Goal: Task Accomplishment & Management: Manage account settings

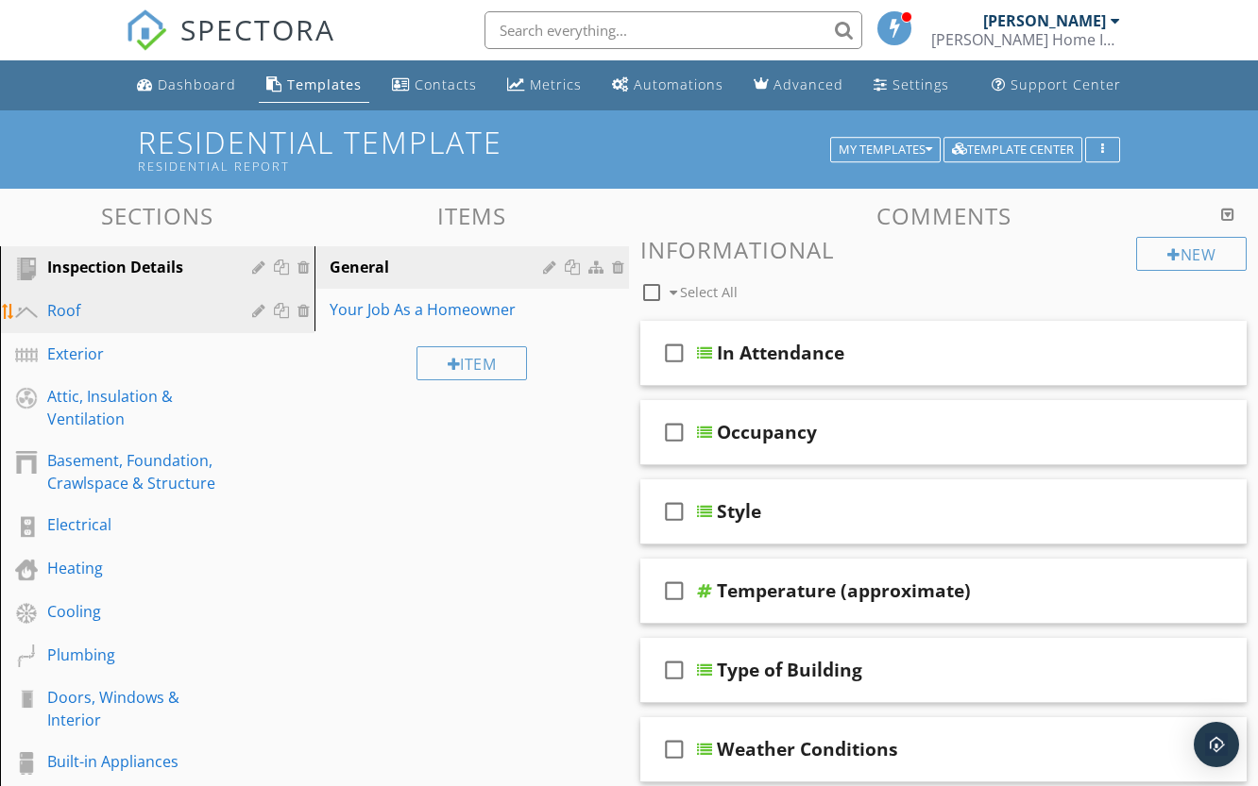
click at [141, 311] on div "Roof" at bounding box center [135, 310] width 177 height 23
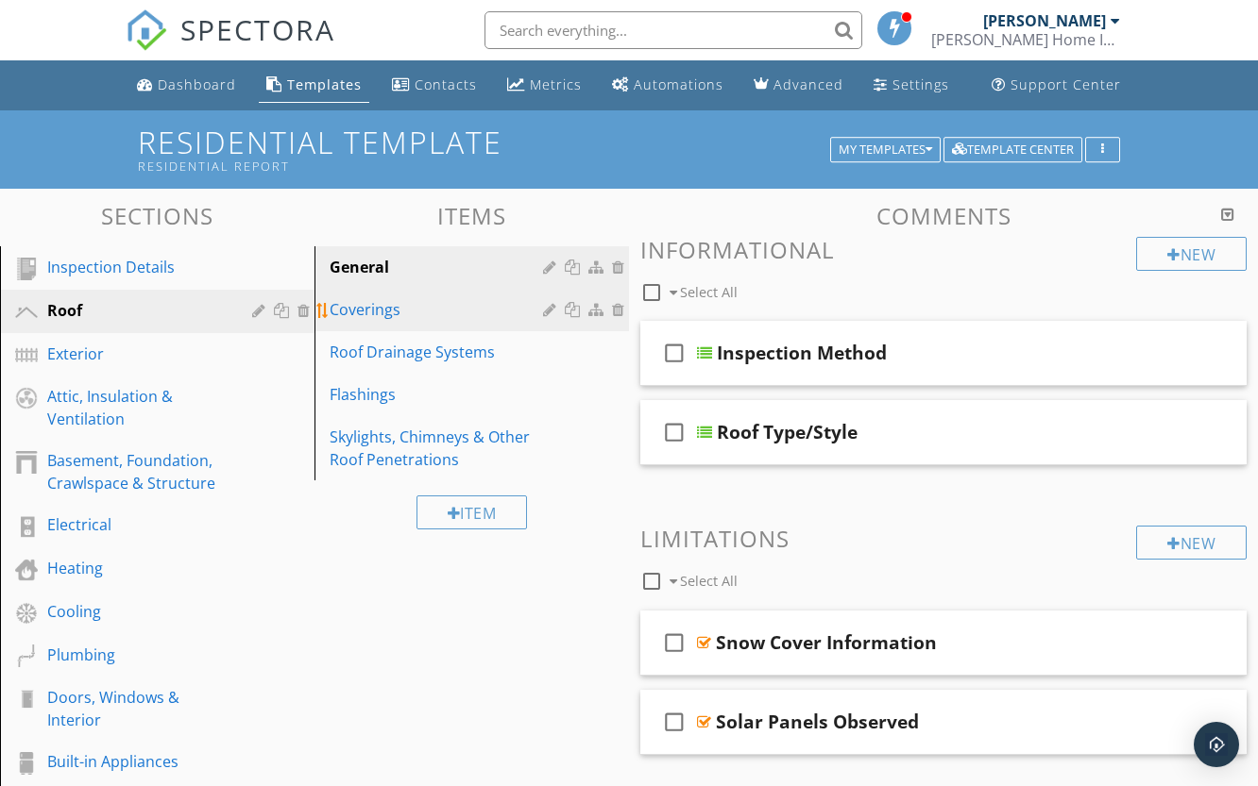
click at [411, 313] on div "Coverings" at bounding box center [438, 309] width 219 height 23
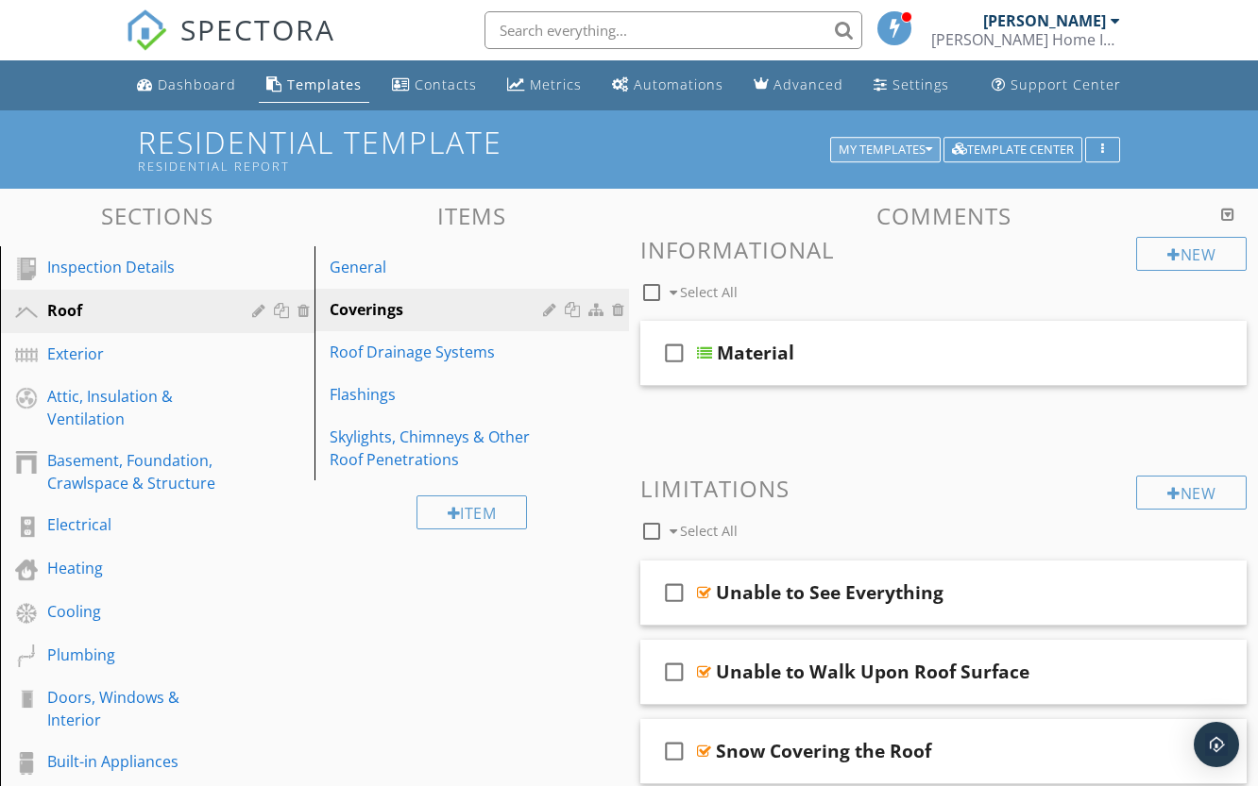
click at [917, 147] on div "My Templates" at bounding box center [884, 150] width 93 height 13
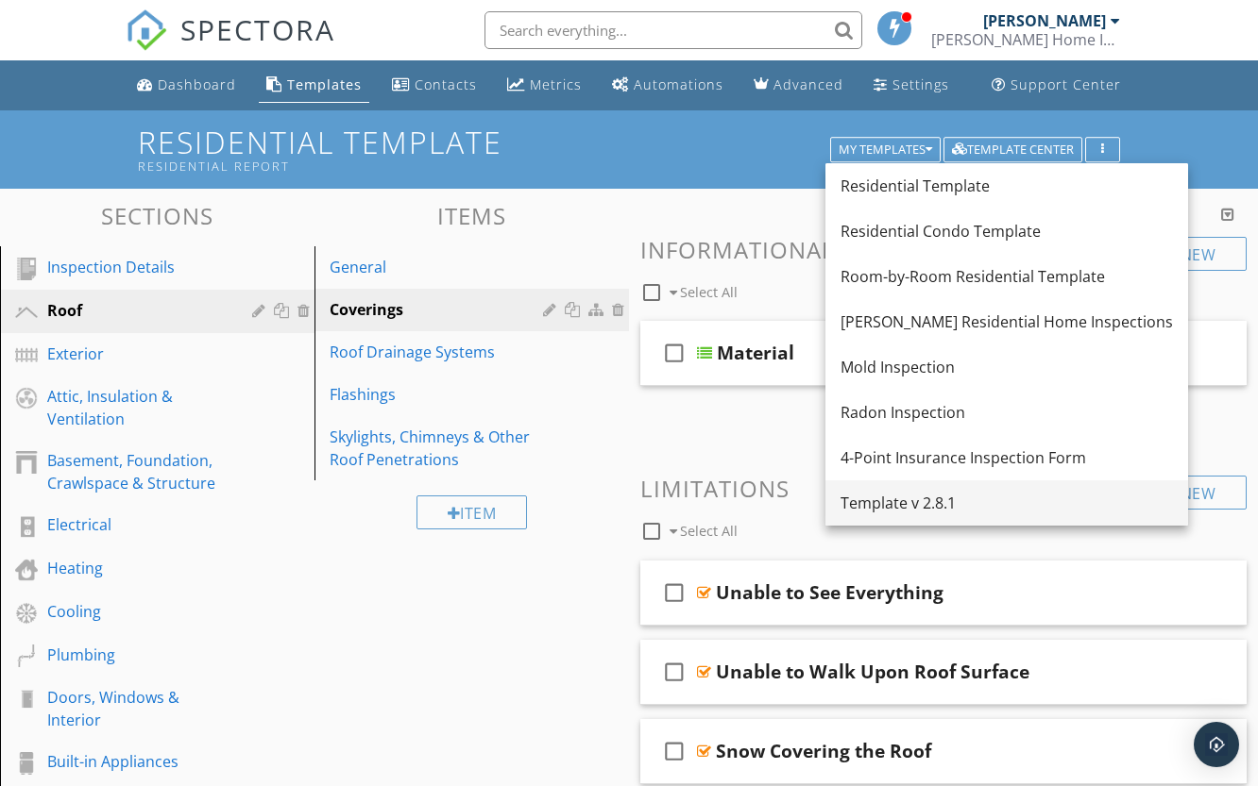
click at [905, 498] on div "Template v 2.8.1" at bounding box center [1006, 503] width 332 height 23
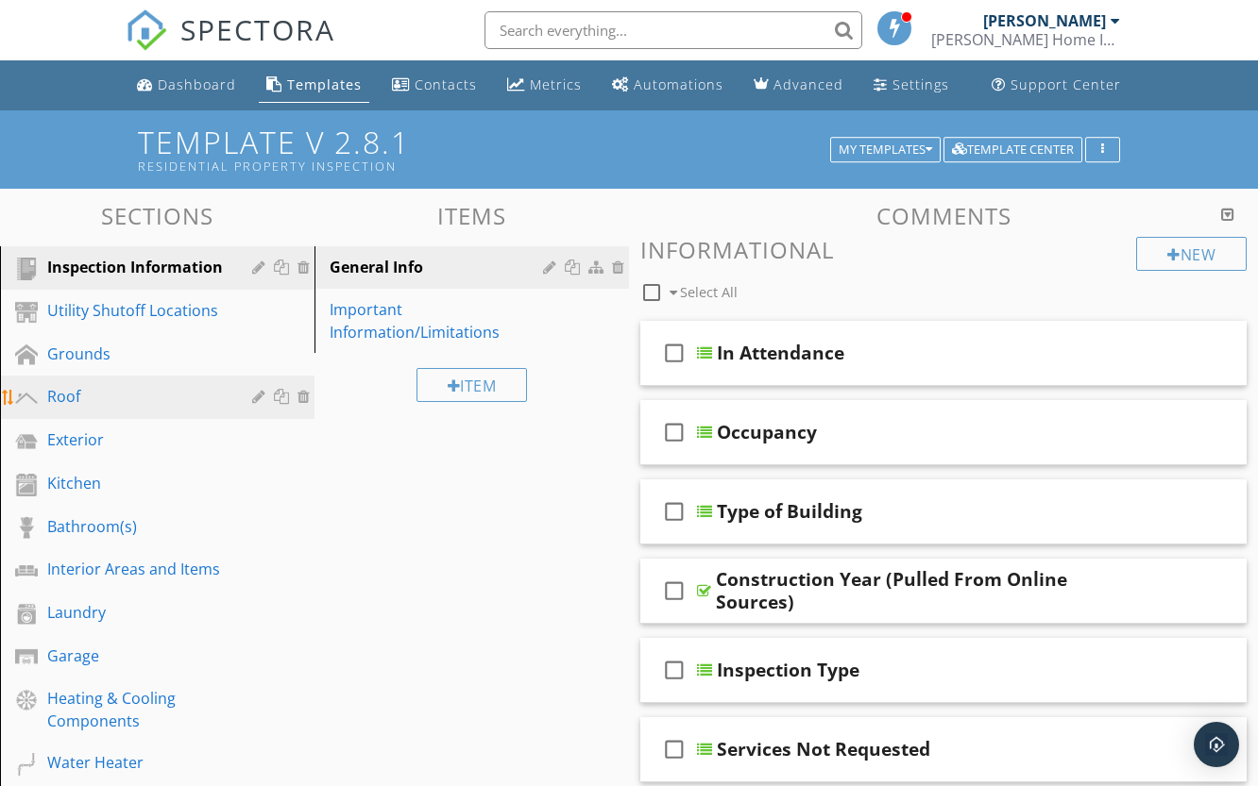
click at [98, 407] on div "Roof" at bounding box center [135, 396] width 177 height 23
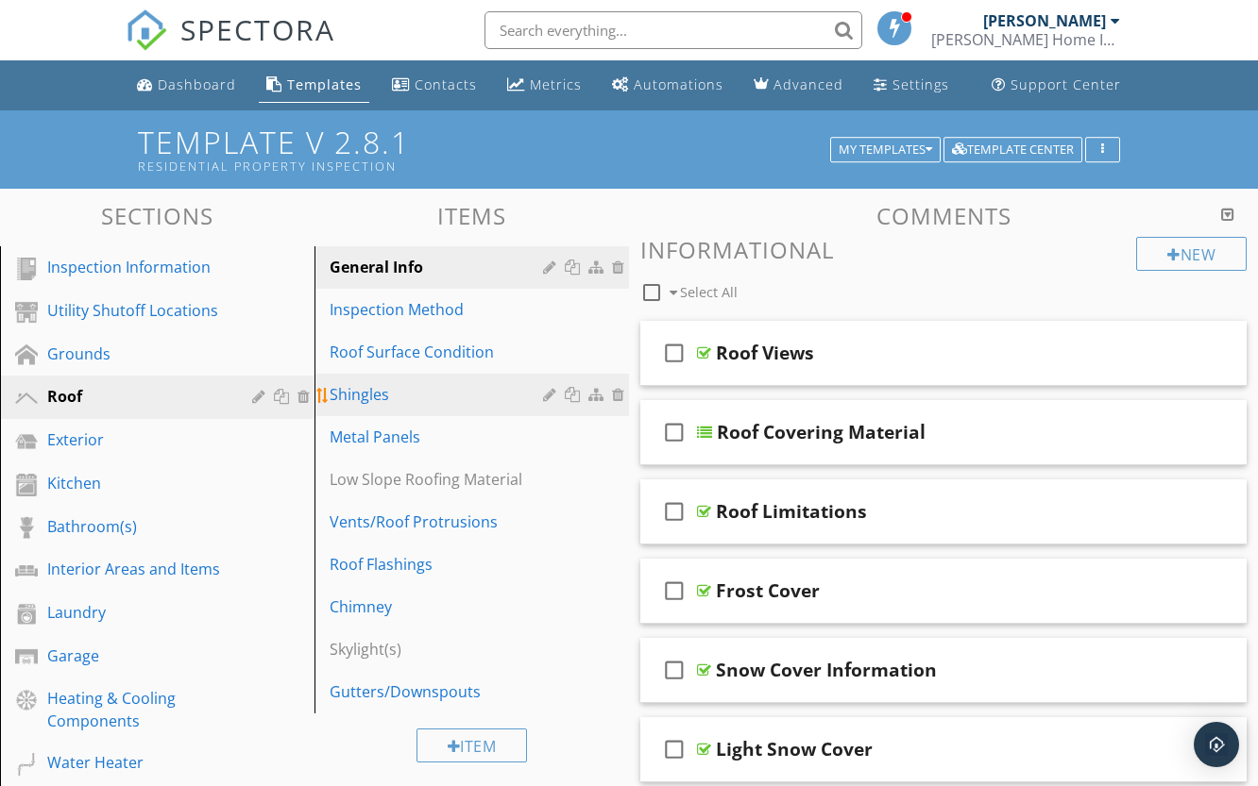
click at [404, 402] on div "Shingles" at bounding box center [438, 394] width 219 height 23
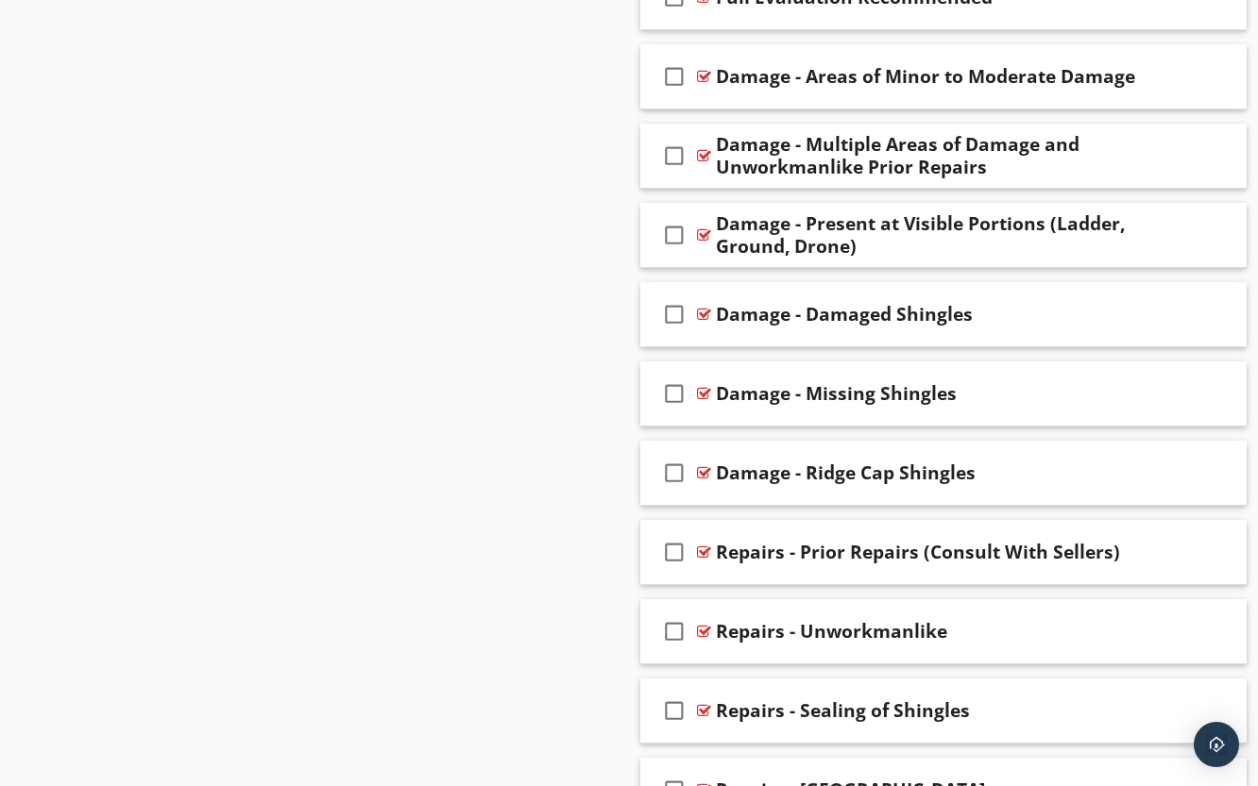
scroll to position [1794, 0]
click at [702, 310] on div at bounding box center [704, 313] width 14 height 15
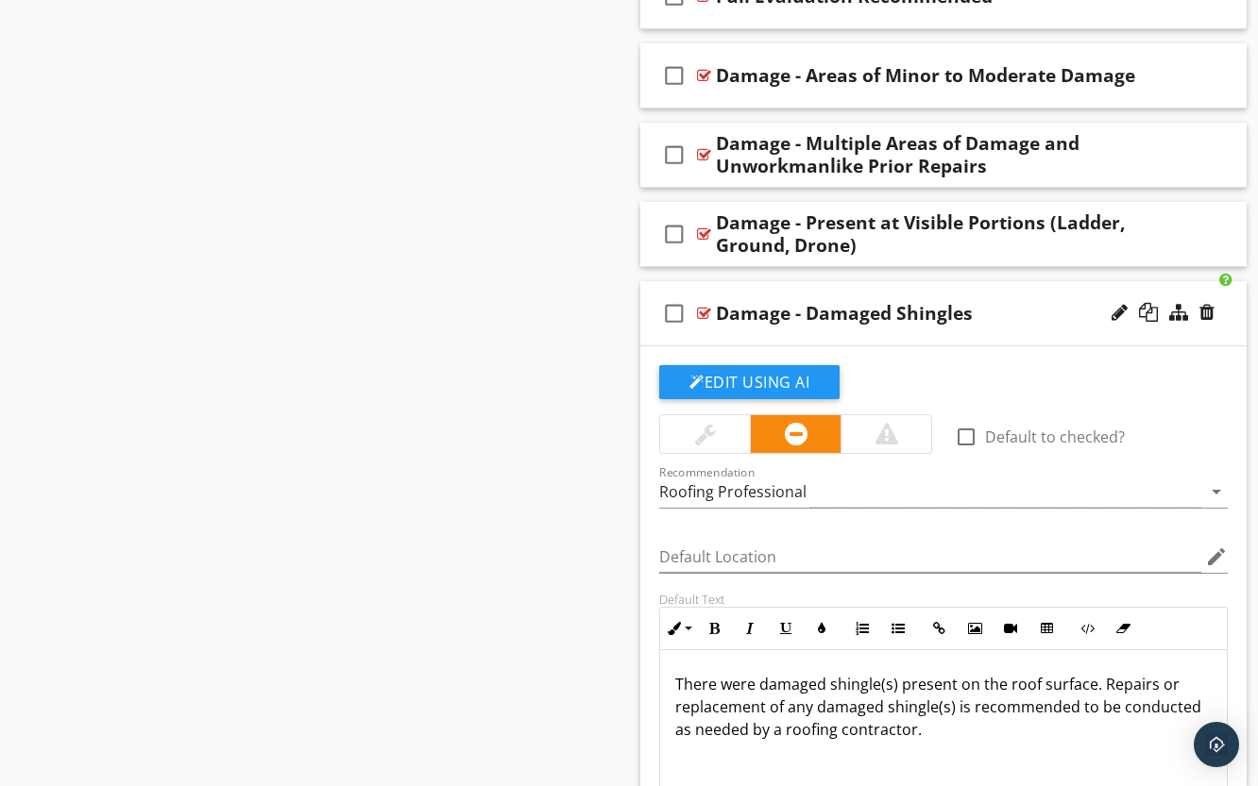
click at [702, 310] on div at bounding box center [704, 313] width 14 height 15
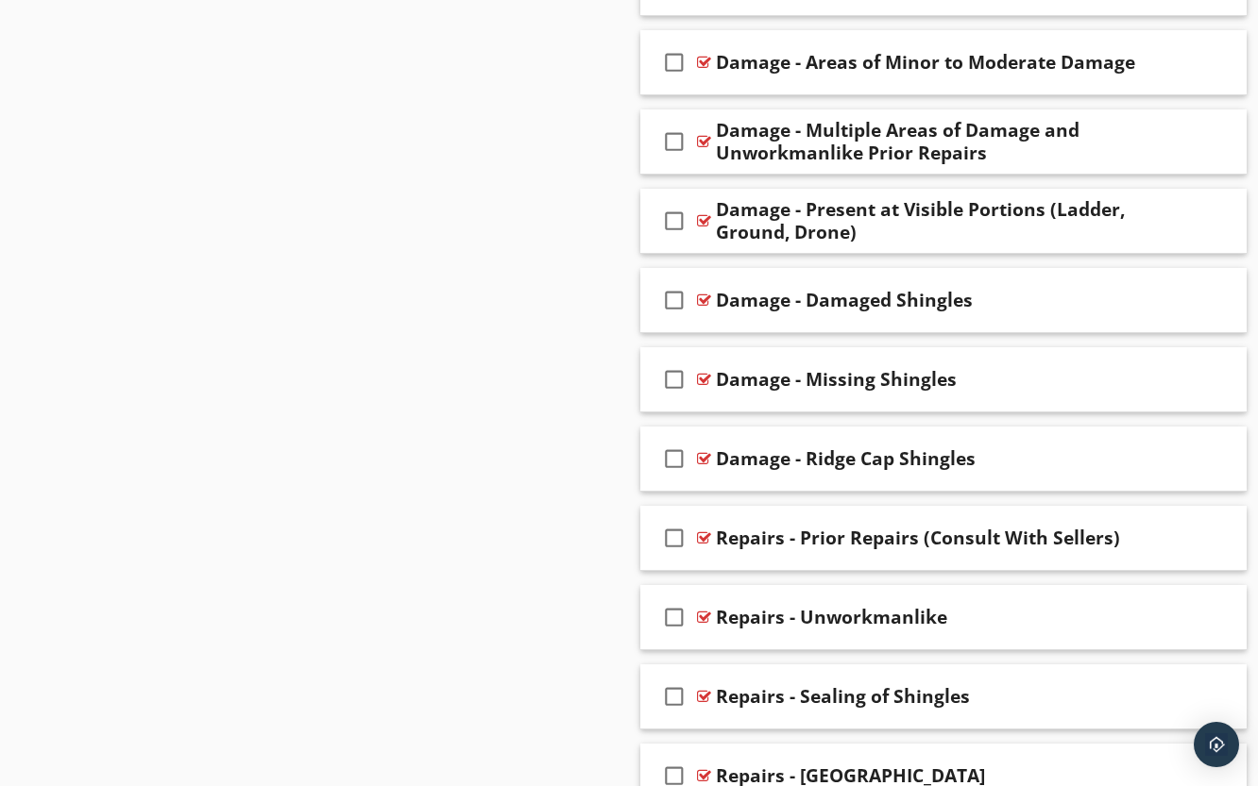
scroll to position [1762, 0]
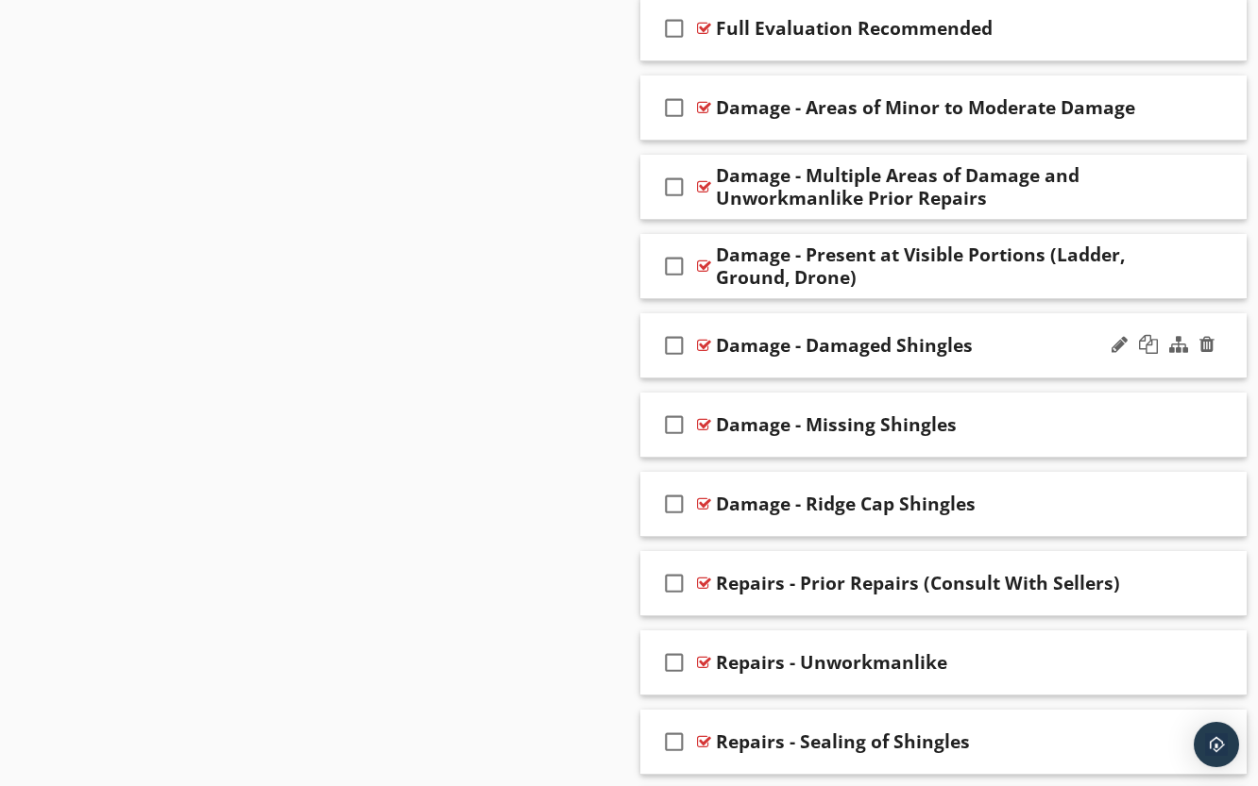
click at [704, 342] on div at bounding box center [704, 345] width 14 height 15
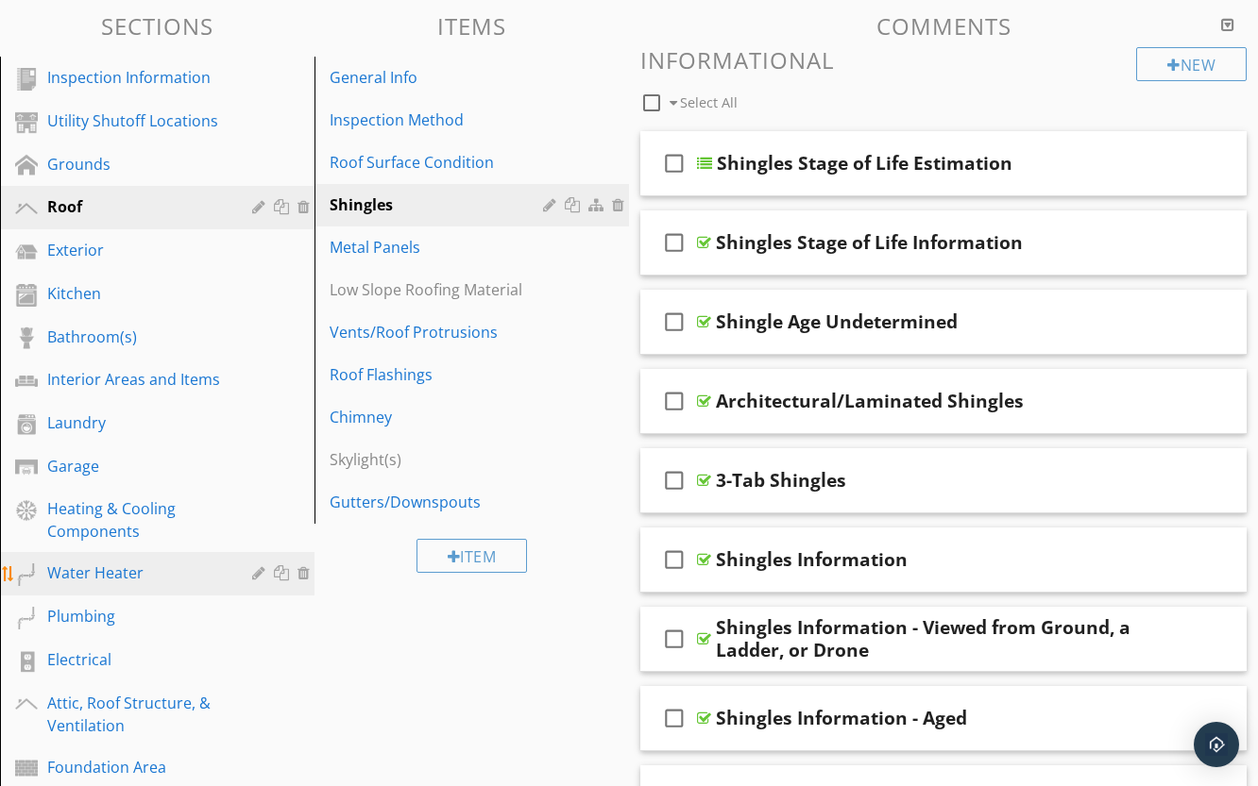
scroll to position [189, 0]
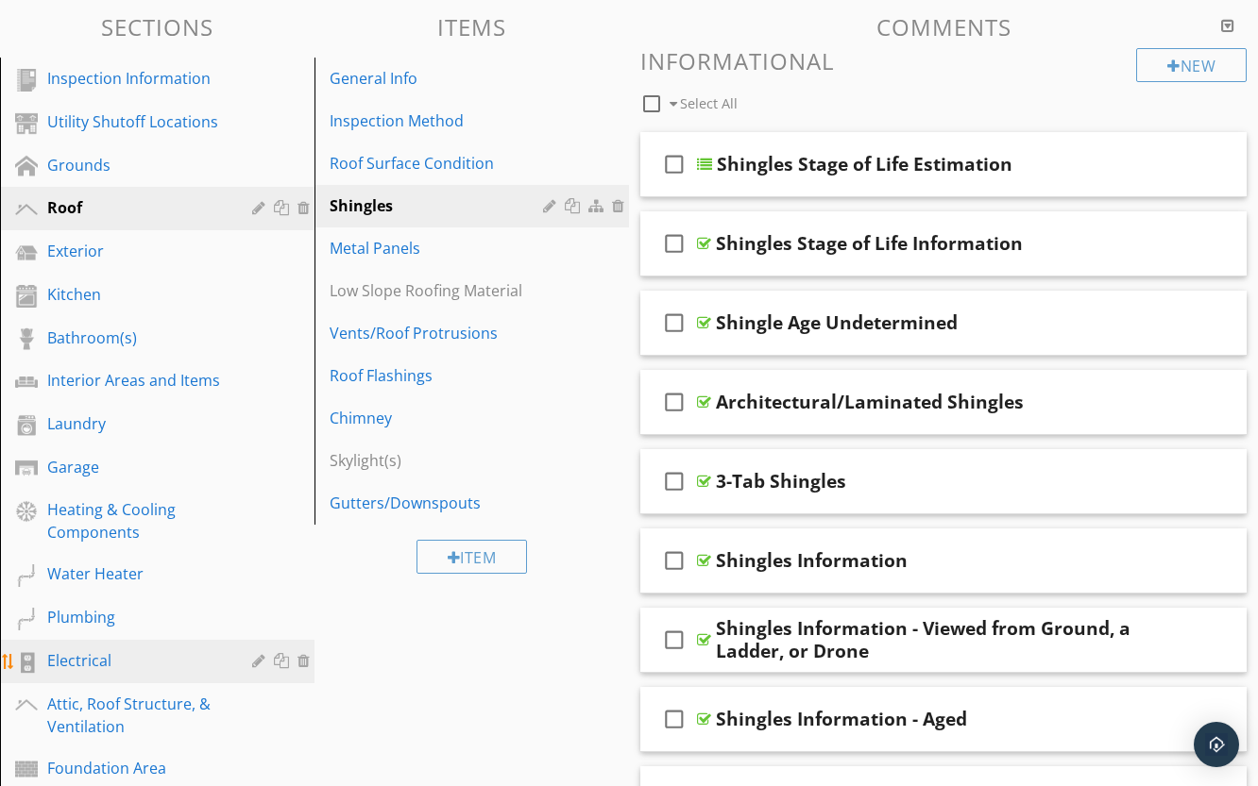
click at [109, 654] on div "Electrical" at bounding box center [135, 661] width 177 height 23
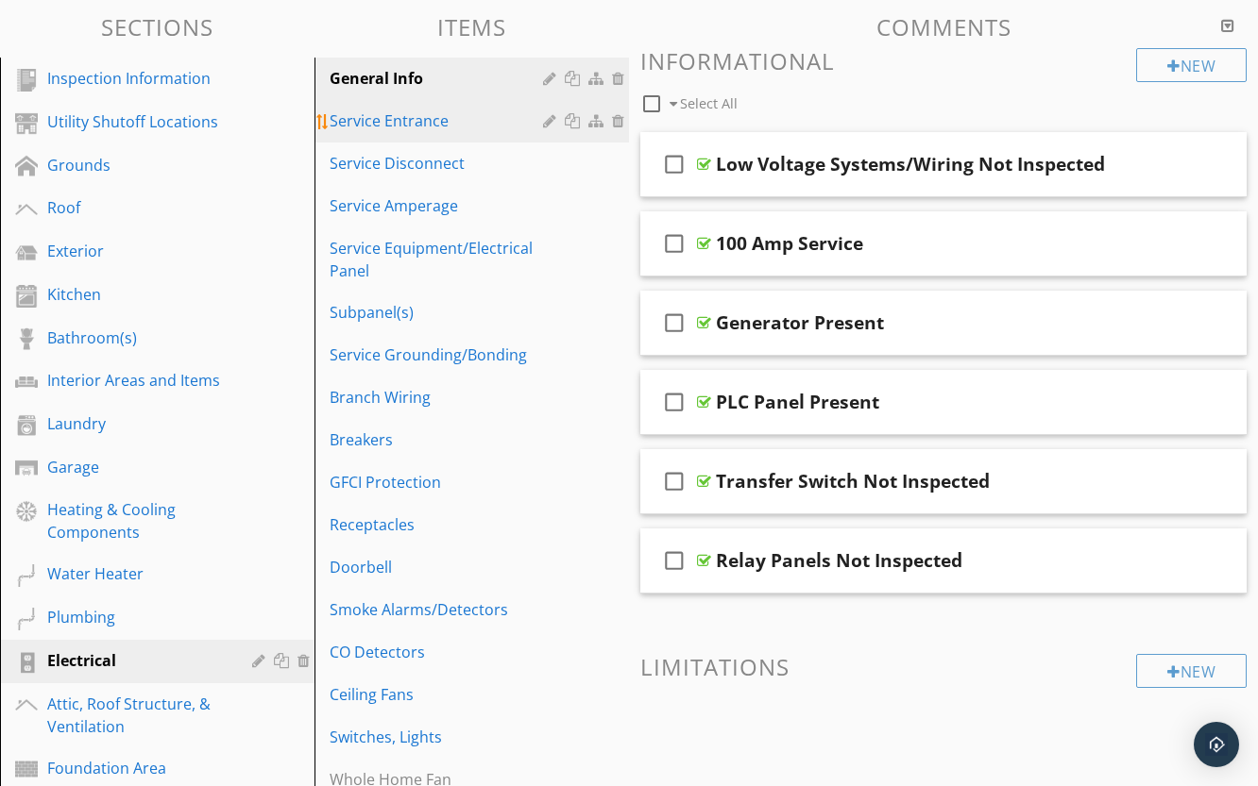
click at [429, 130] on div "Service Entrance" at bounding box center [438, 121] width 219 height 23
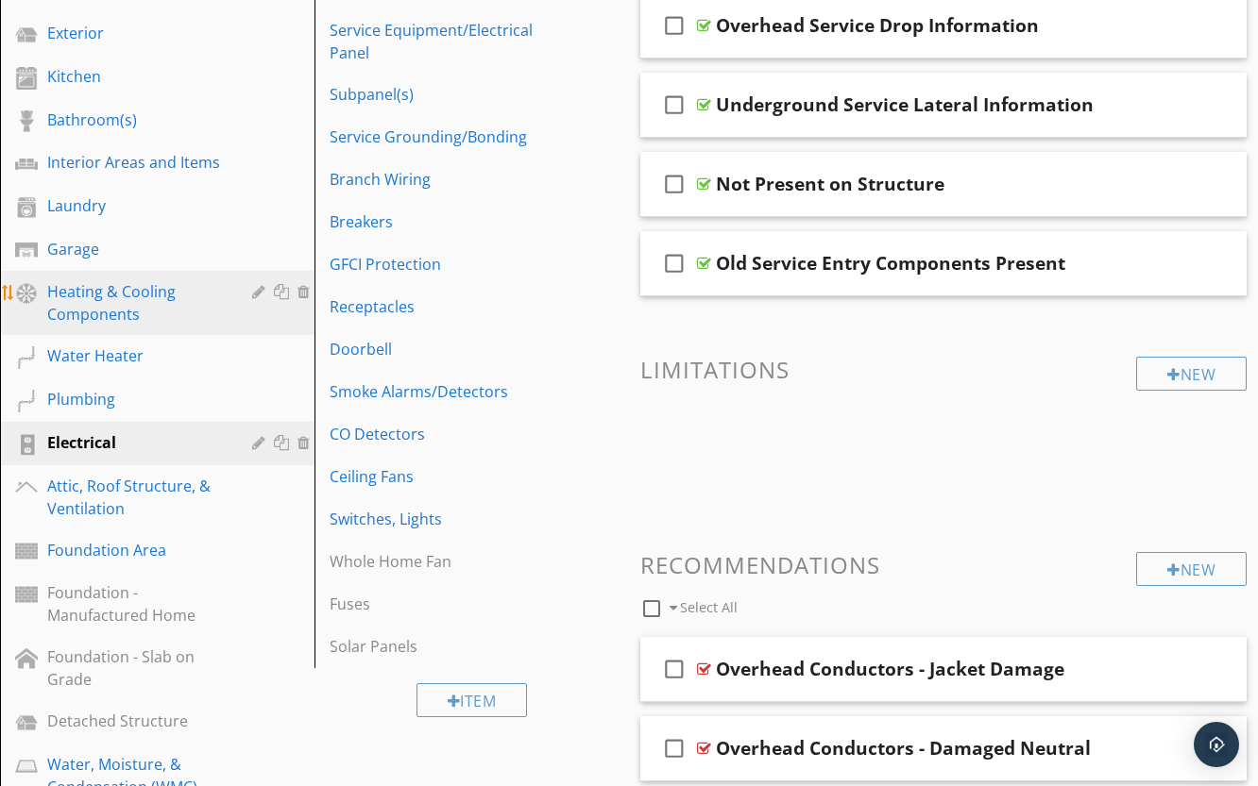
scroll to position [262, 0]
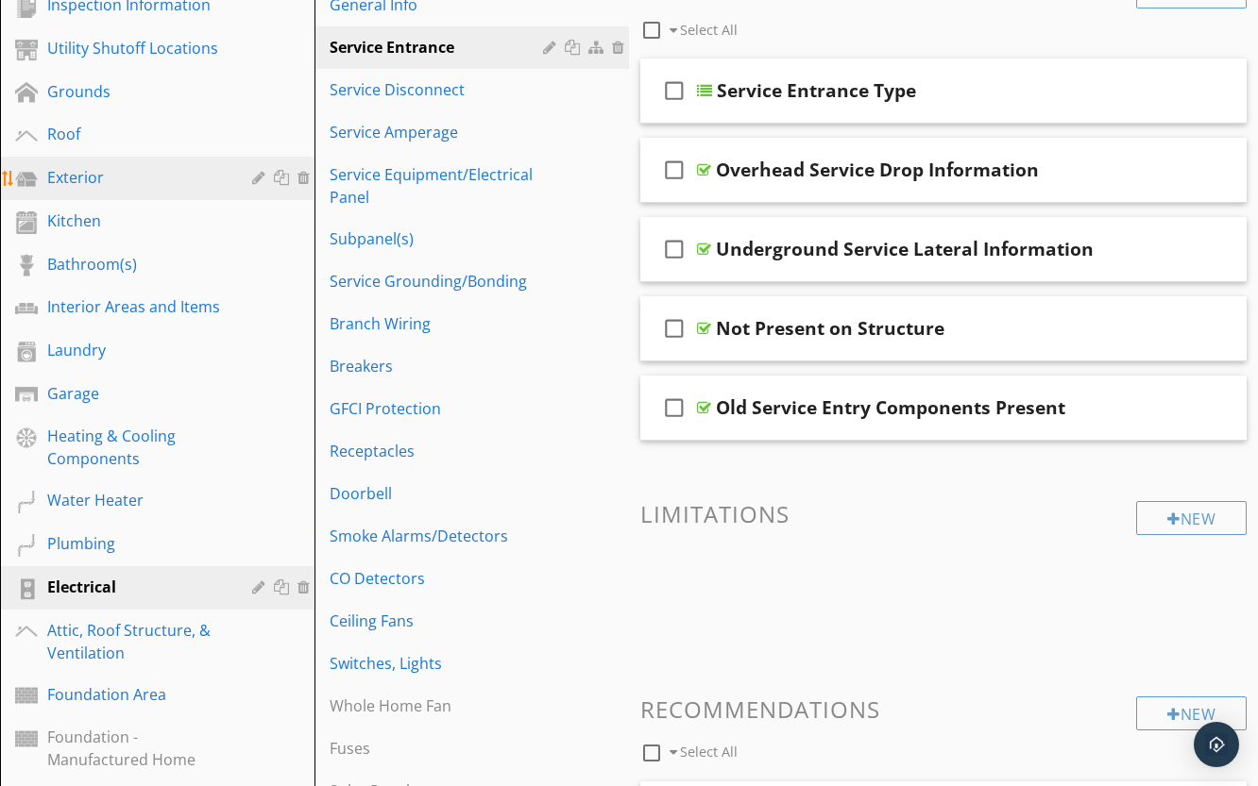
click at [137, 166] on div "Exterior" at bounding box center [135, 177] width 177 height 23
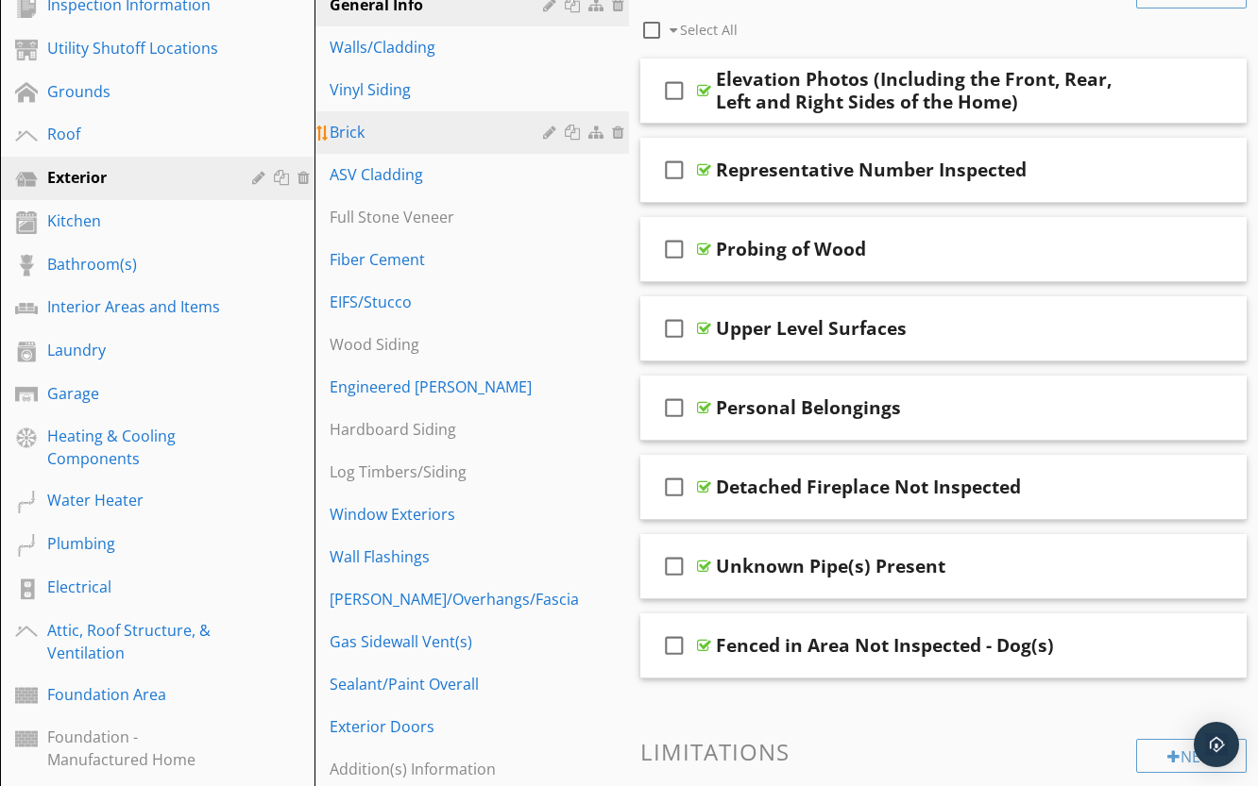
click at [456, 144] on div "Brick" at bounding box center [438, 132] width 219 height 23
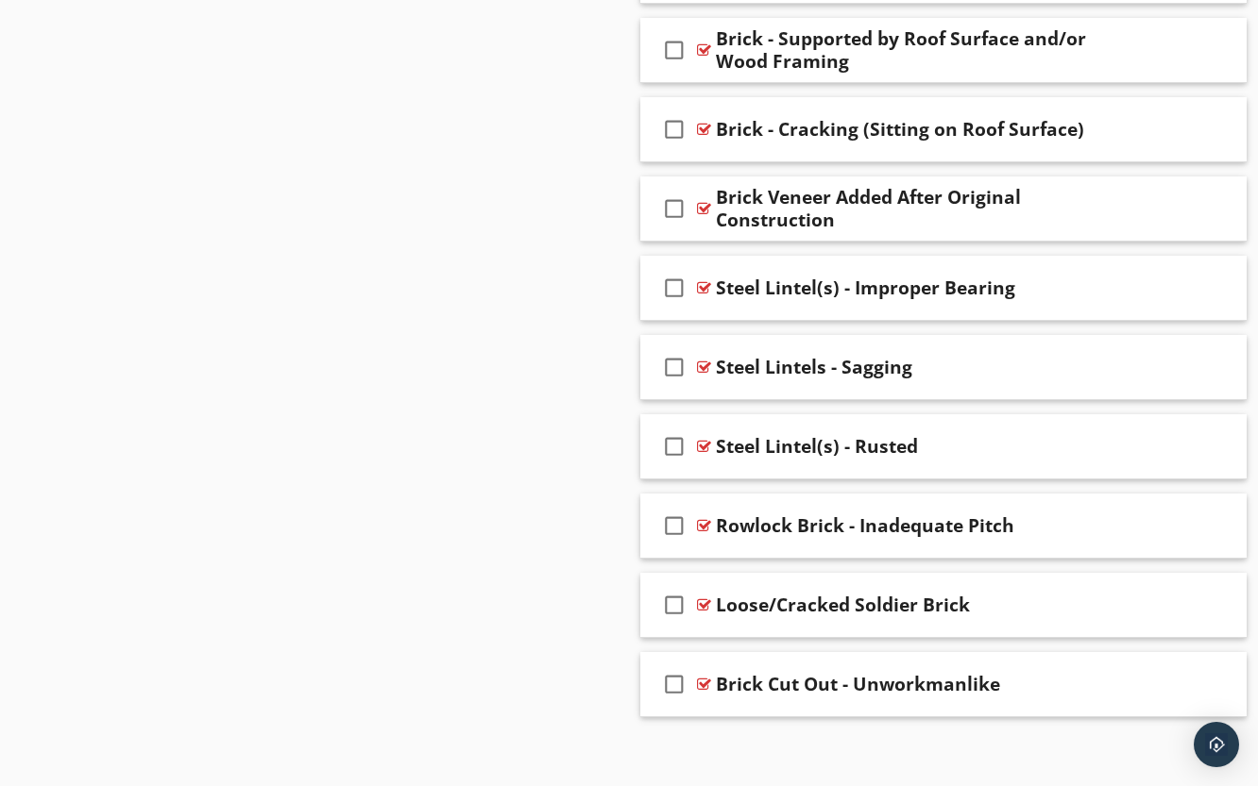
scroll to position [2255, 0]
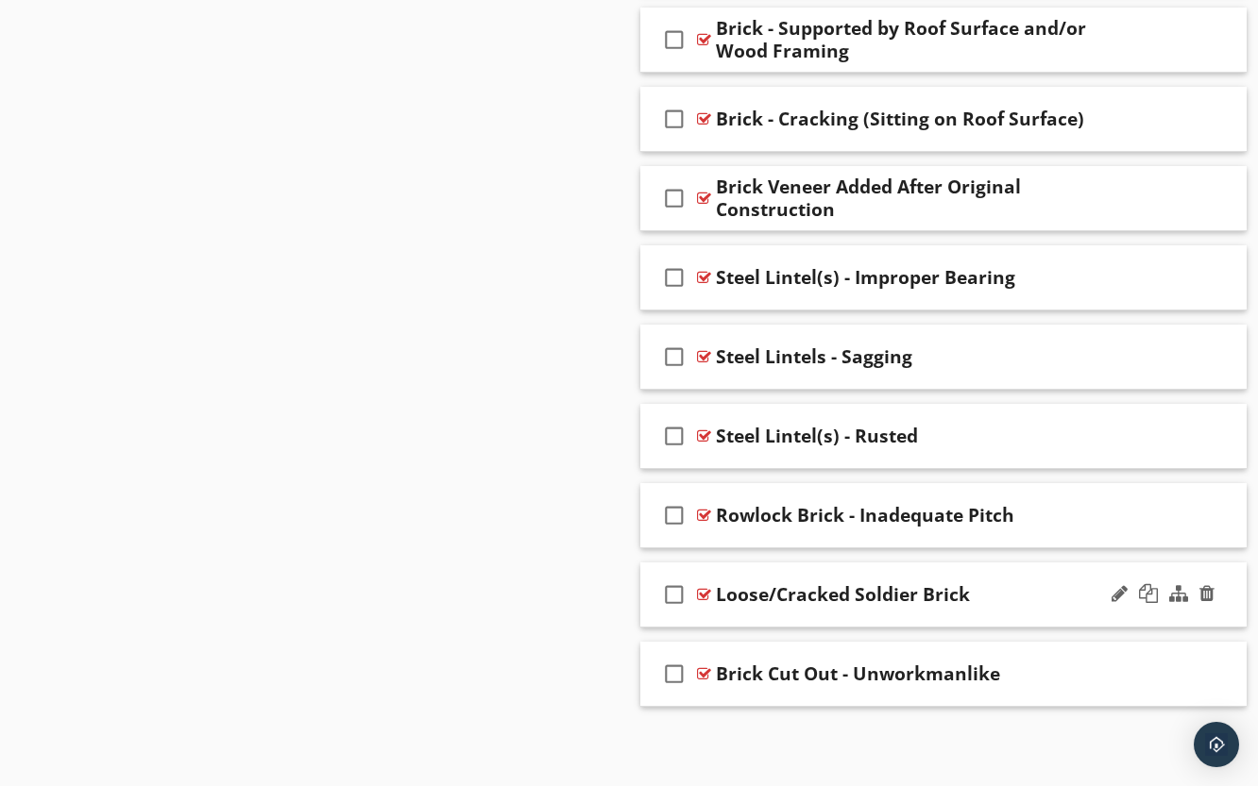
click at [699, 592] on div at bounding box center [704, 594] width 14 height 15
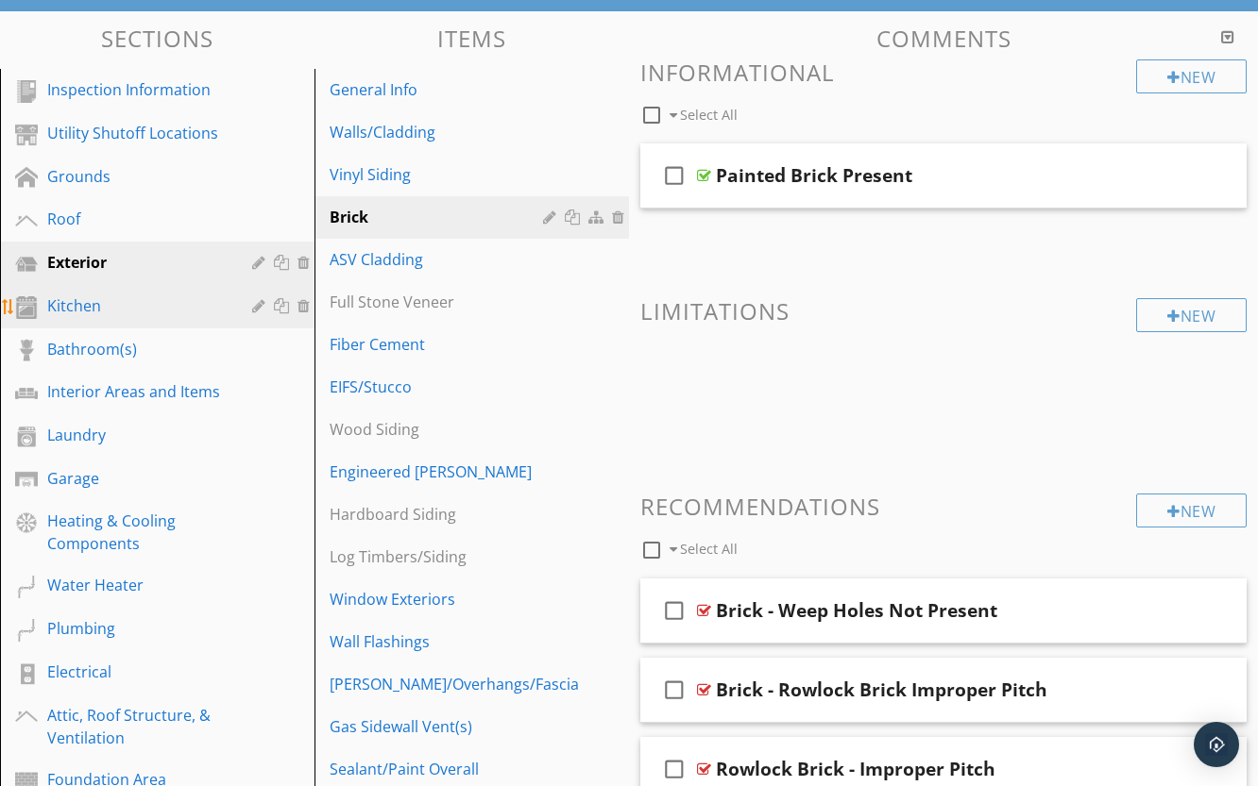
scroll to position [178, 0]
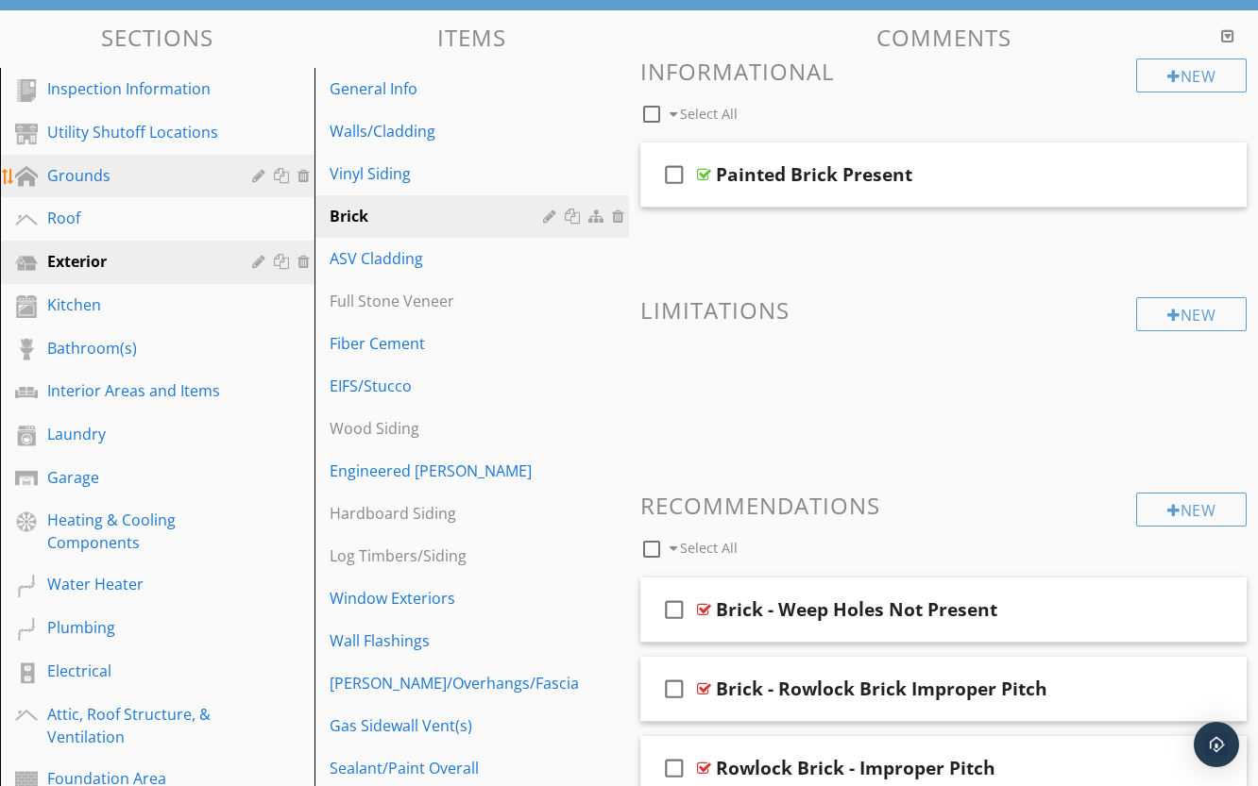
click at [95, 181] on div "Grounds" at bounding box center [135, 175] width 177 height 23
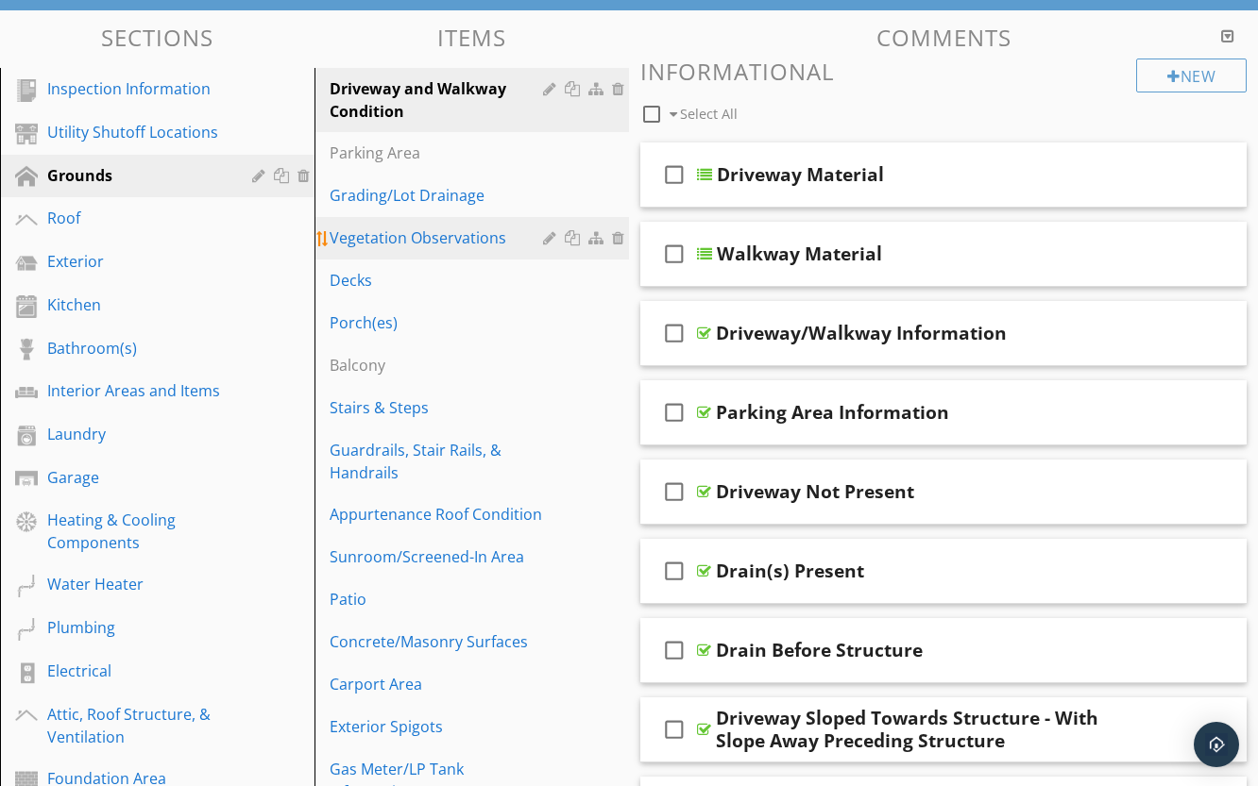
click at [466, 234] on div "Vegetation Observations" at bounding box center [438, 238] width 219 height 23
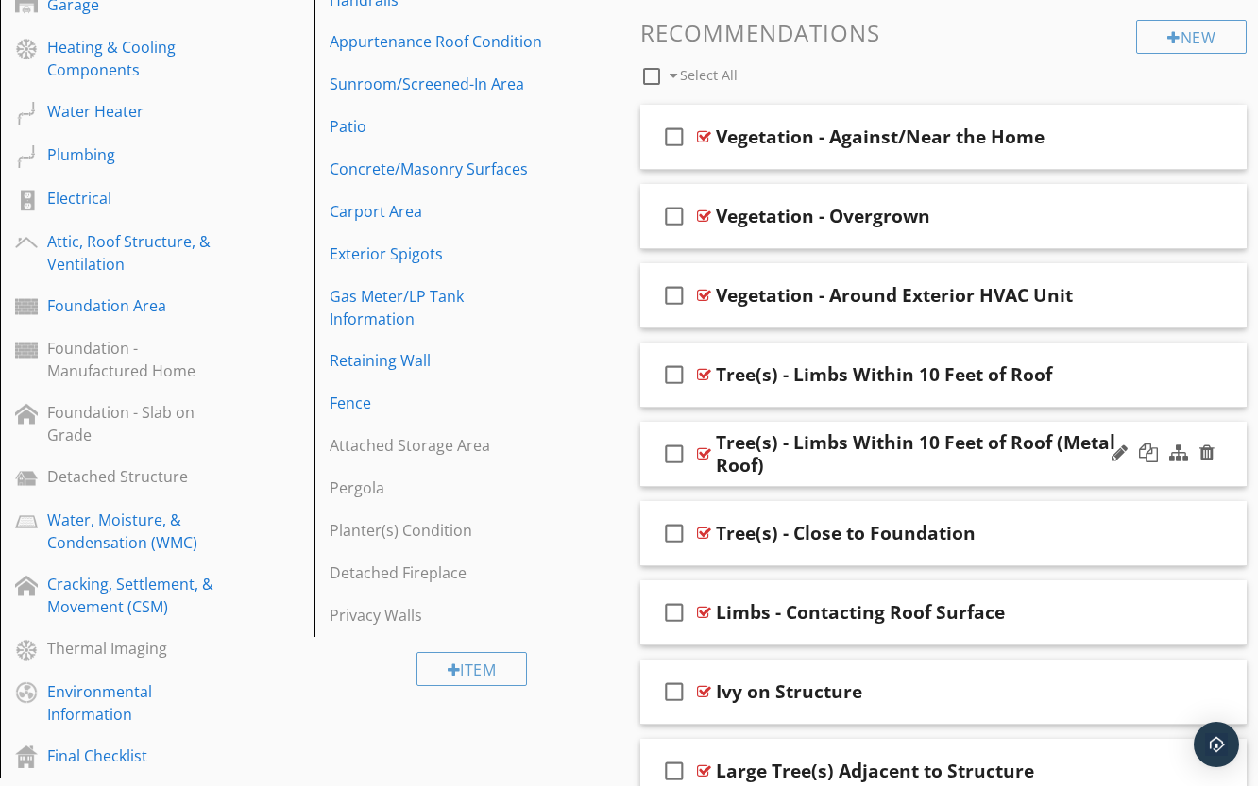
scroll to position [650, 0]
click at [704, 140] on div at bounding box center [704, 137] width 14 height 15
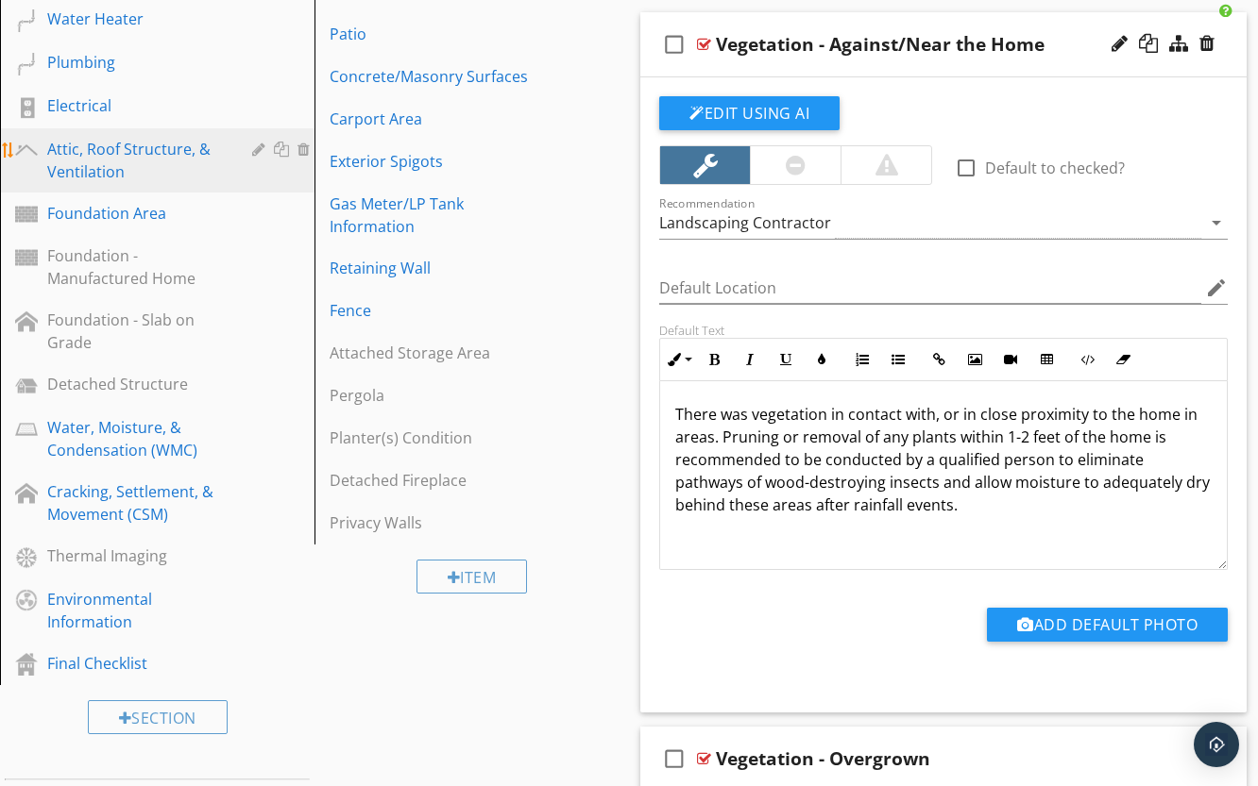
scroll to position [745, 0]
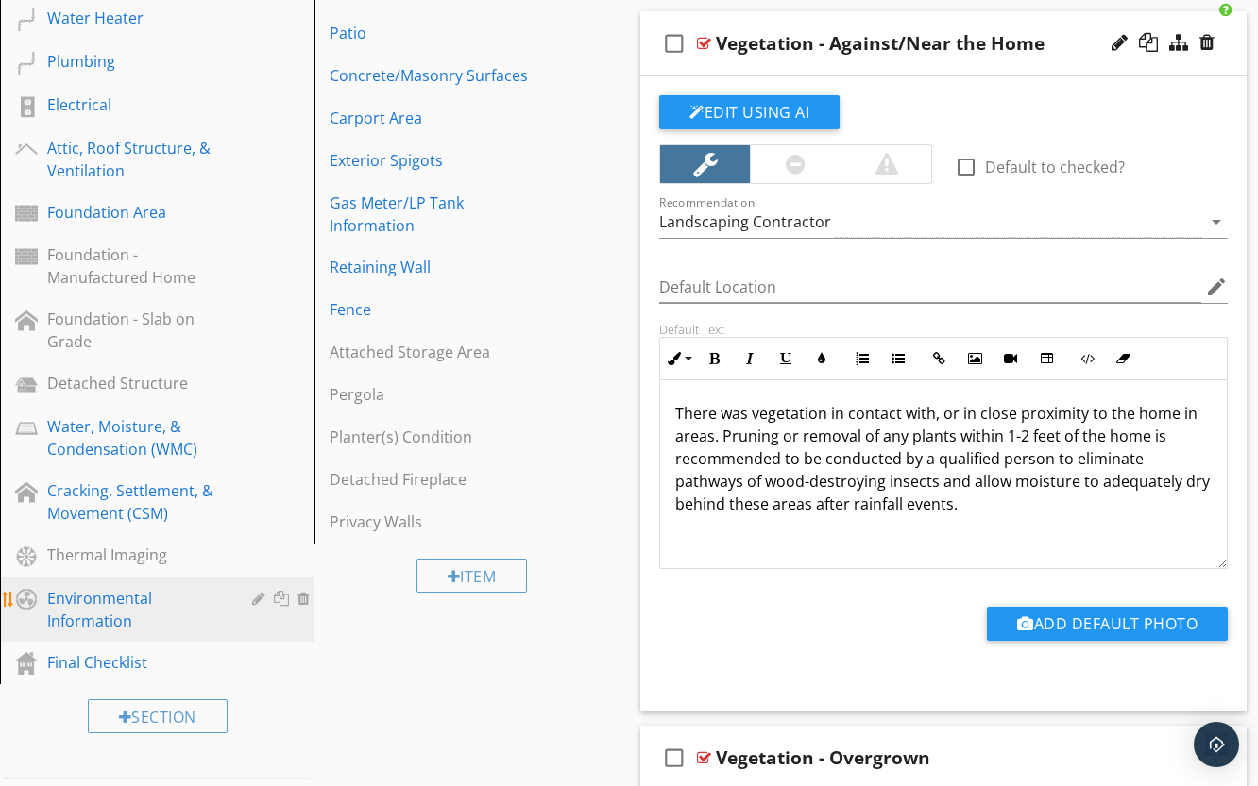
click at [139, 587] on div "Environmental Information" at bounding box center [135, 609] width 177 height 45
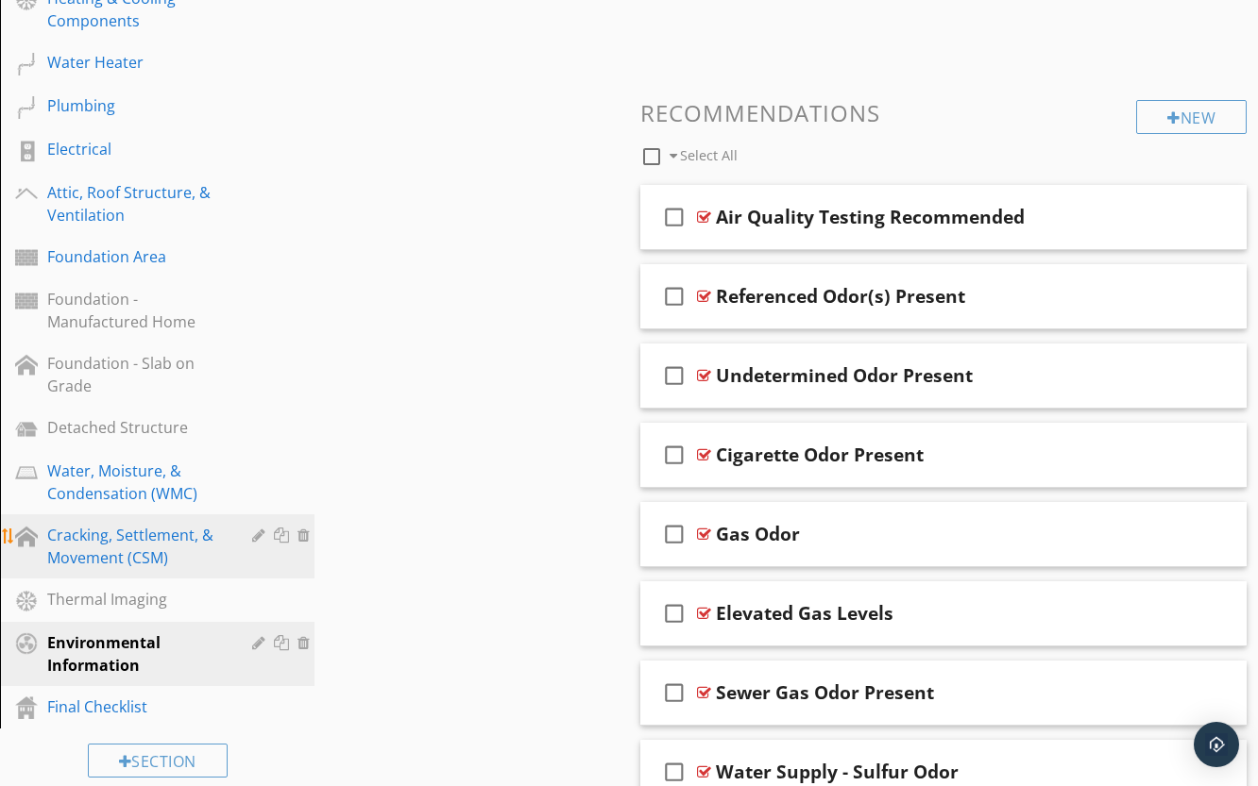
scroll to position [659, 0]
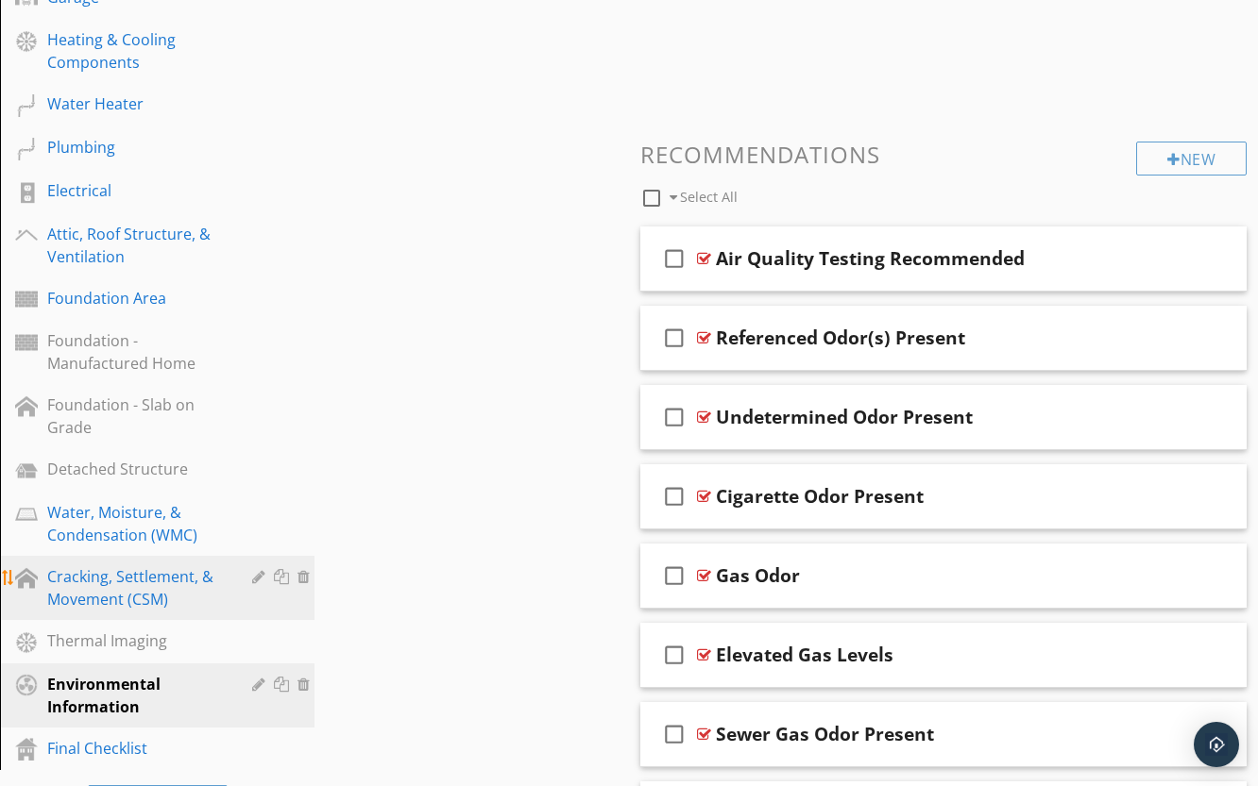
click at [98, 583] on div "Cracking, Settlement, & Movement (CSM)" at bounding box center [135, 588] width 177 height 45
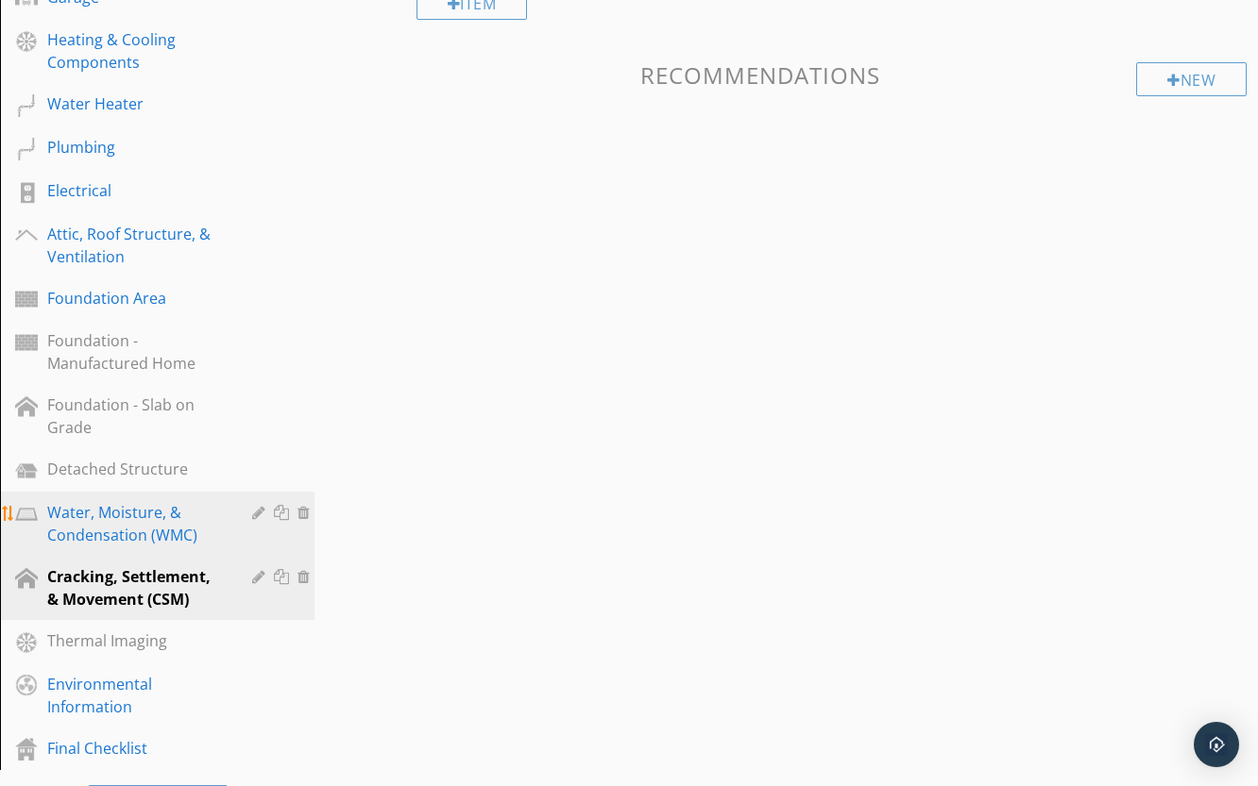
click at [107, 549] on link "Water, Moisture, & Condensation (WMC)" at bounding box center [160, 524] width 309 height 64
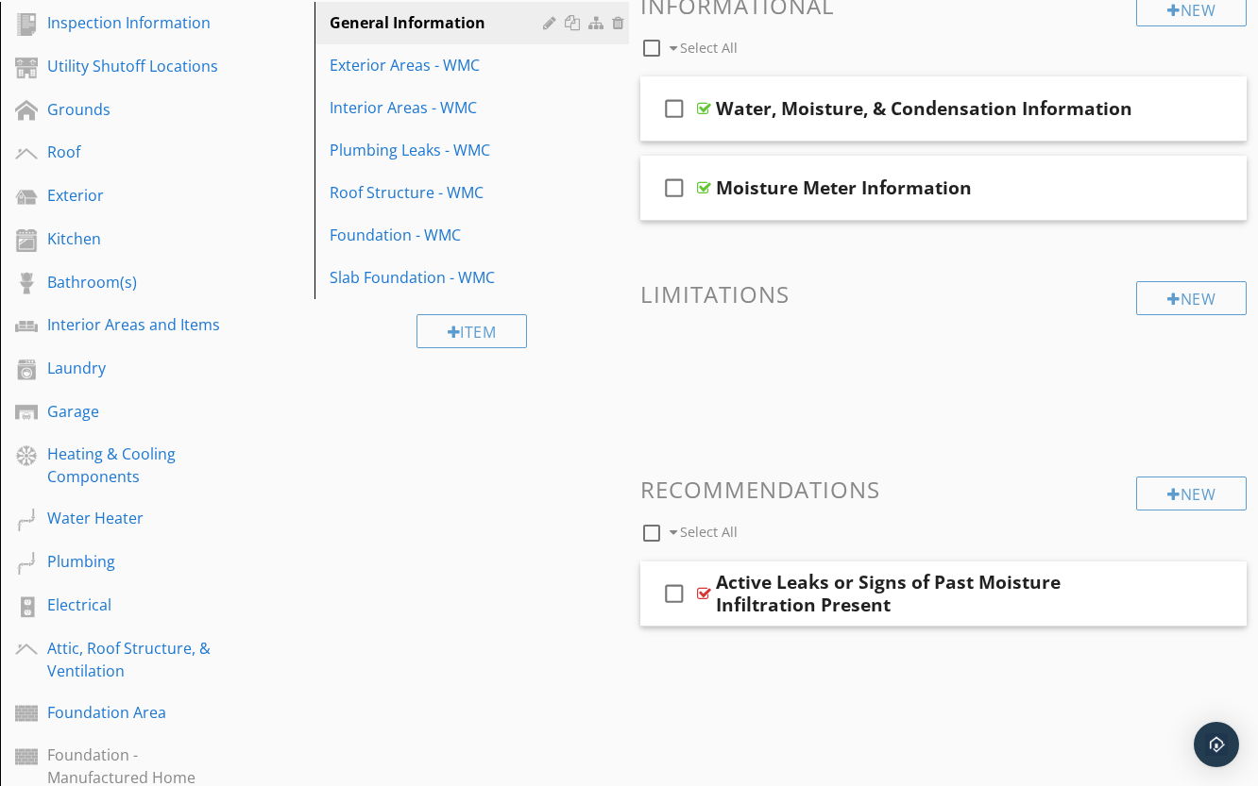
scroll to position [281, 0]
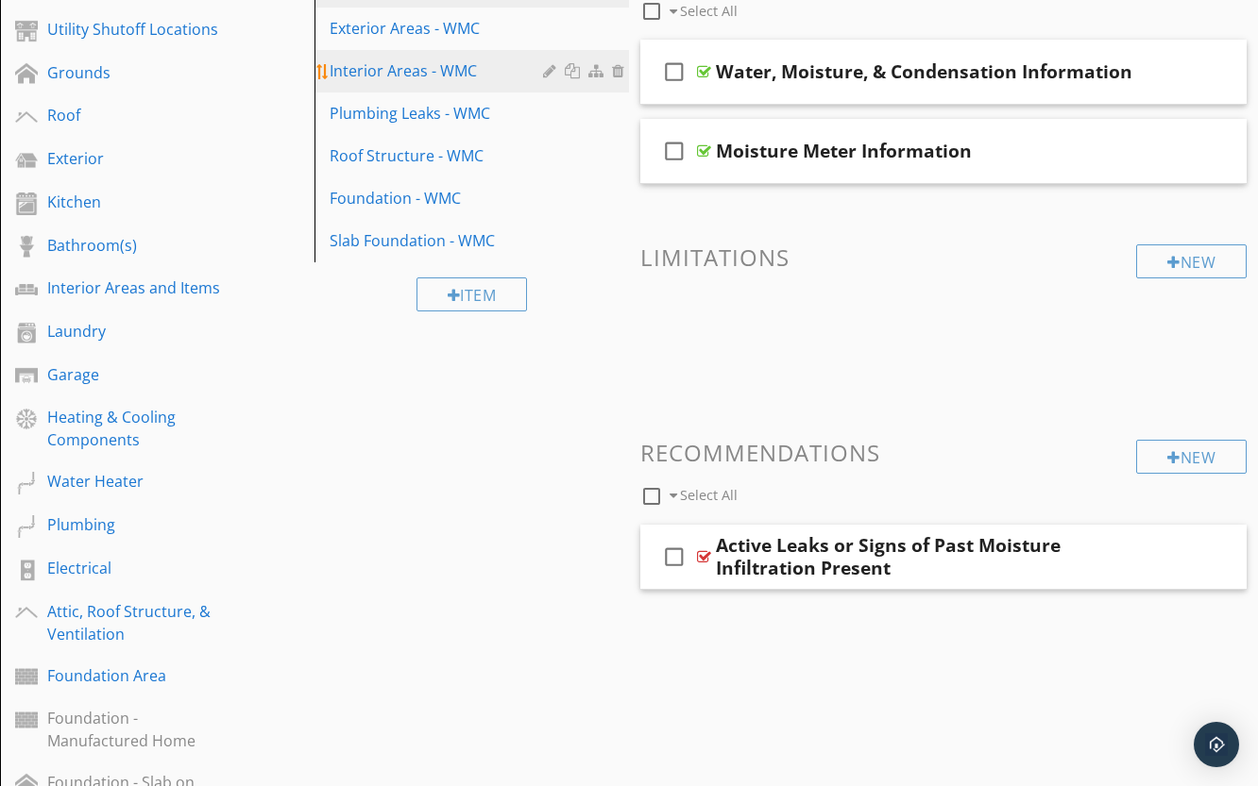
click at [402, 74] on div "Interior Areas - WMC" at bounding box center [438, 70] width 219 height 23
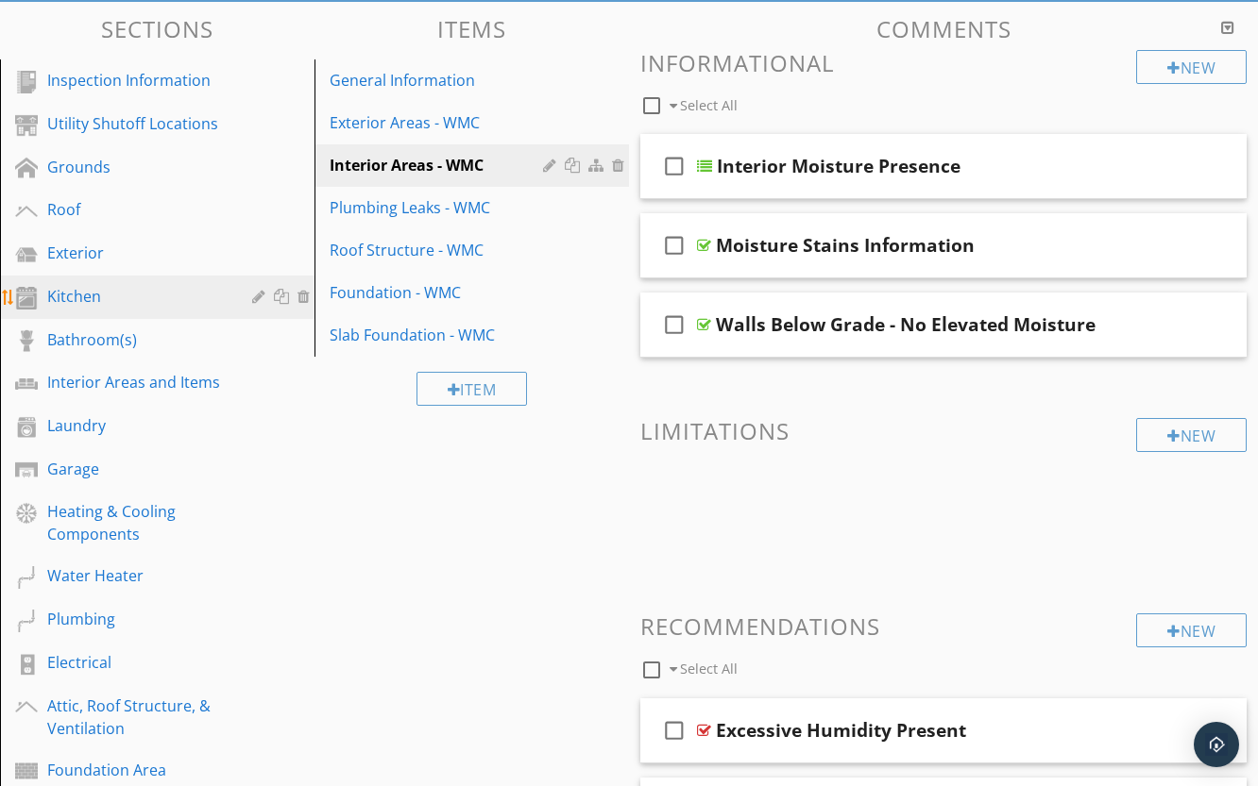
scroll to position [164, 0]
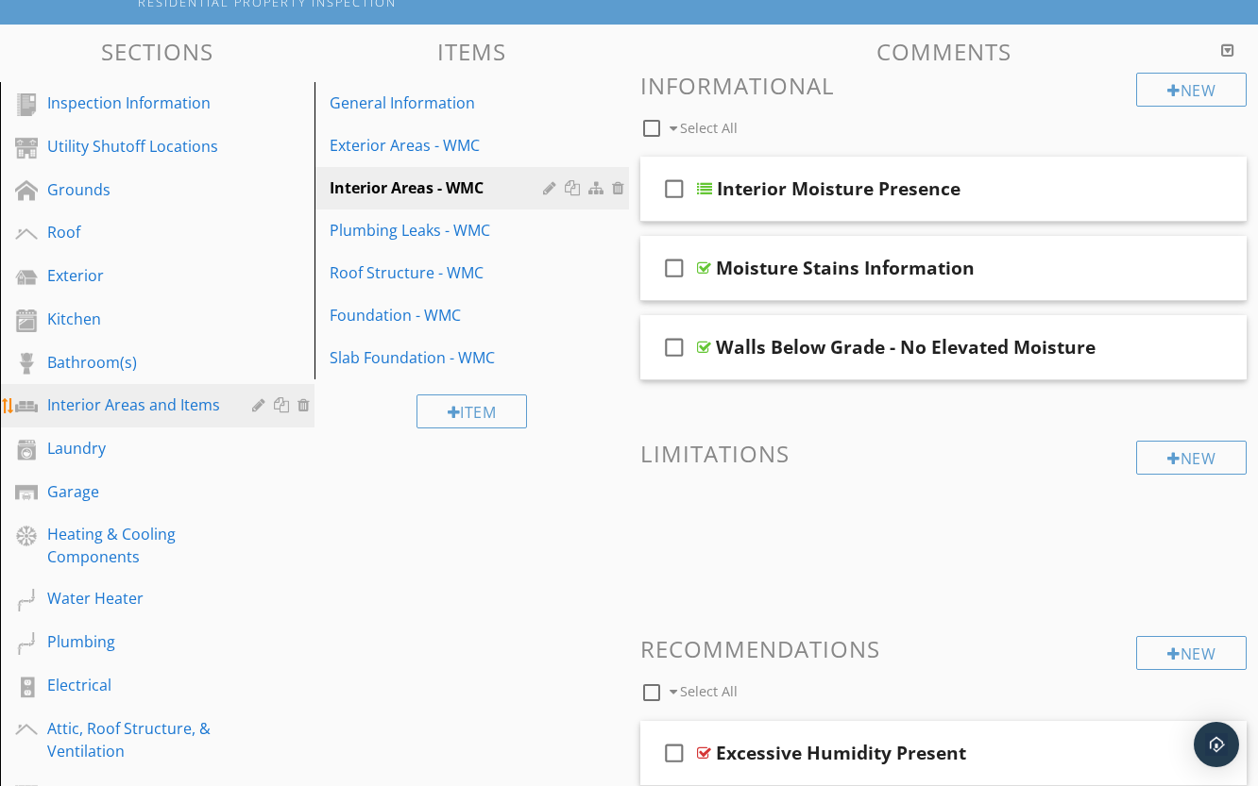
click at [144, 410] on div "Interior Areas and Items" at bounding box center [135, 405] width 177 height 23
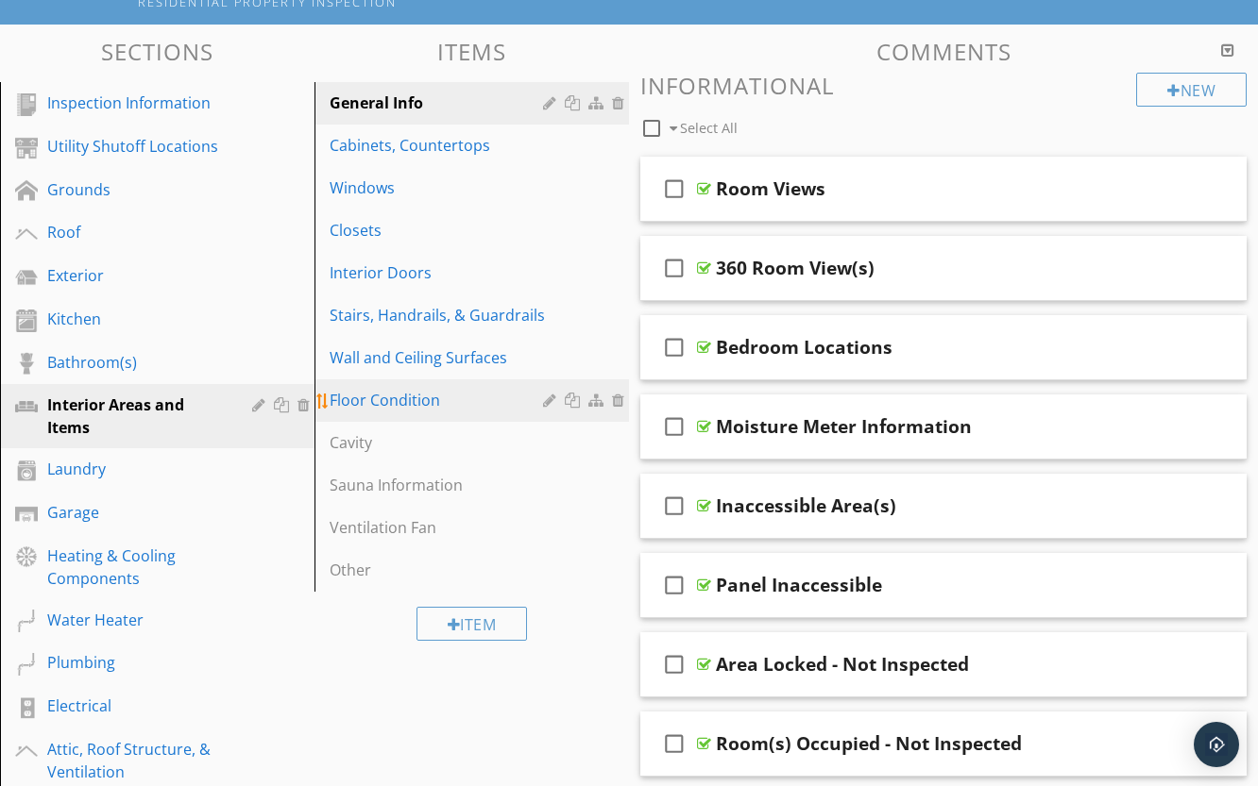
click at [425, 402] on div "Floor Condition" at bounding box center [438, 400] width 219 height 23
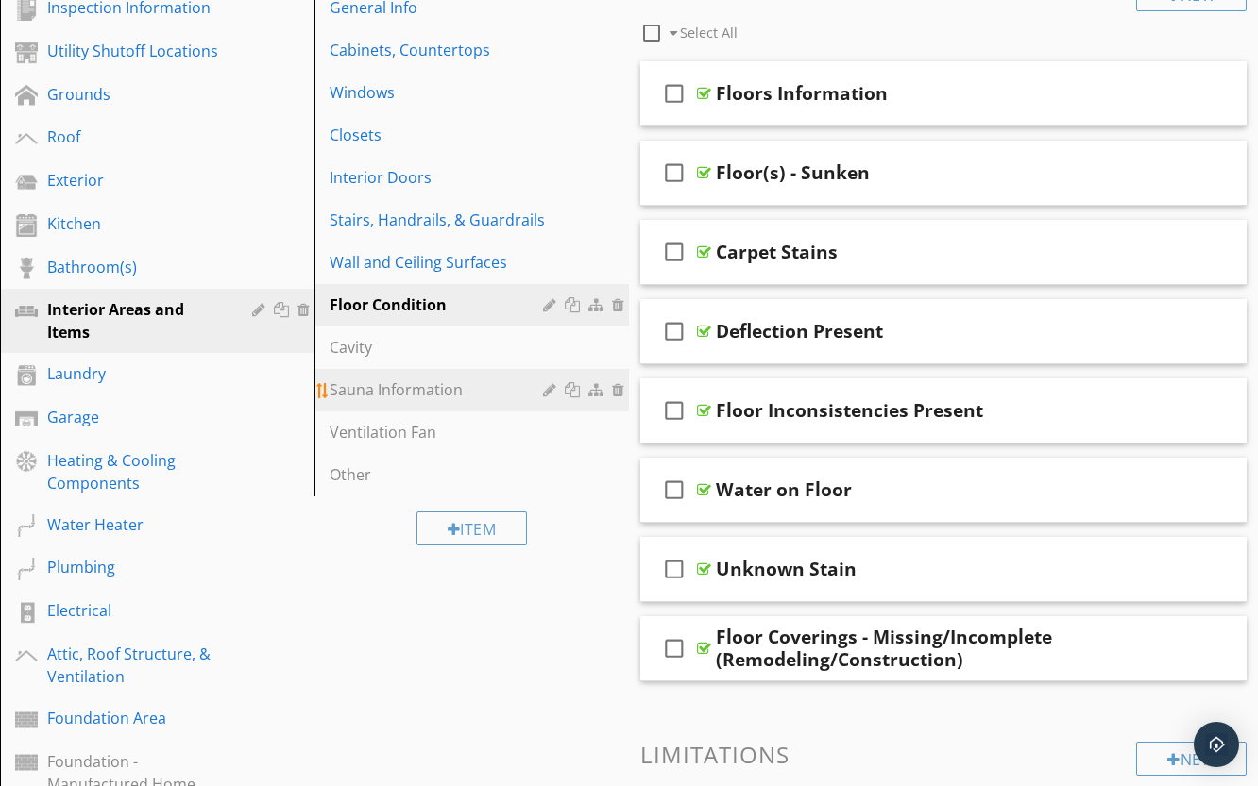
scroll to position [259, 0]
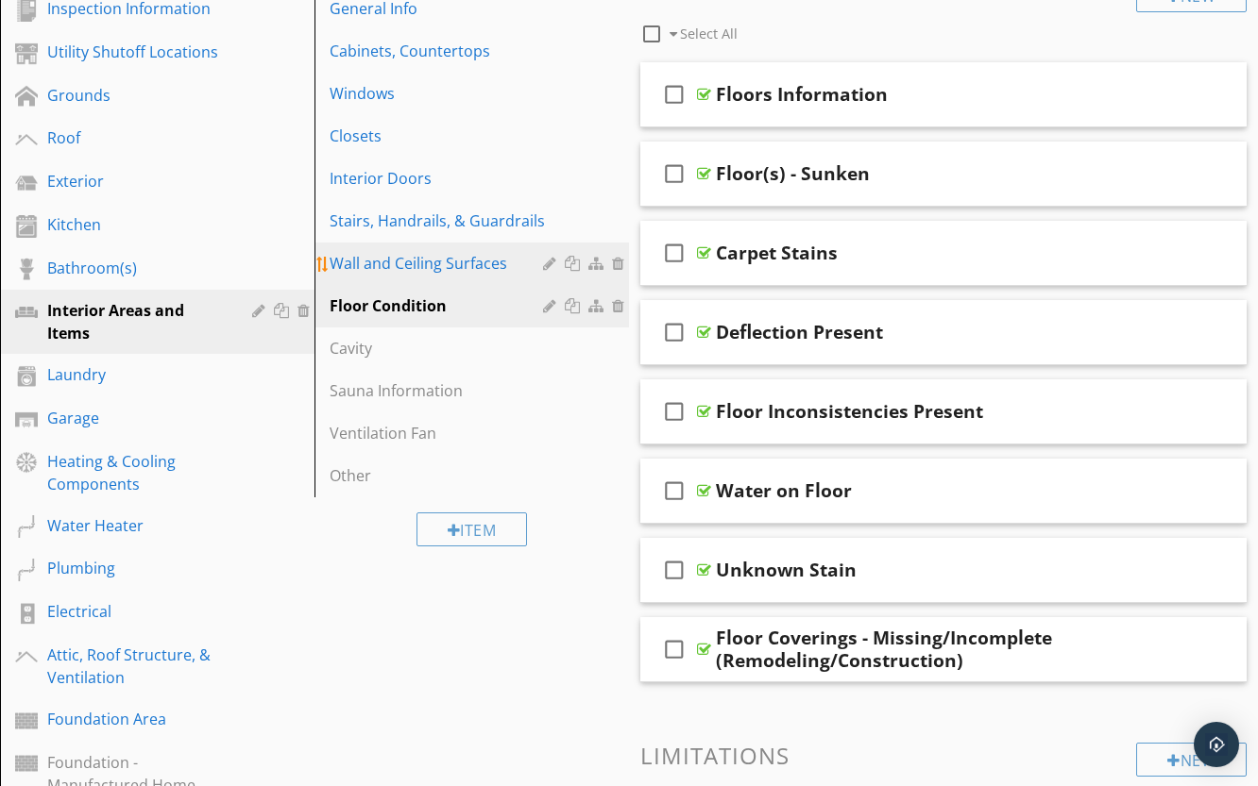
click at [408, 270] on div "Wall and Ceiling Surfaces" at bounding box center [438, 263] width 219 height 23
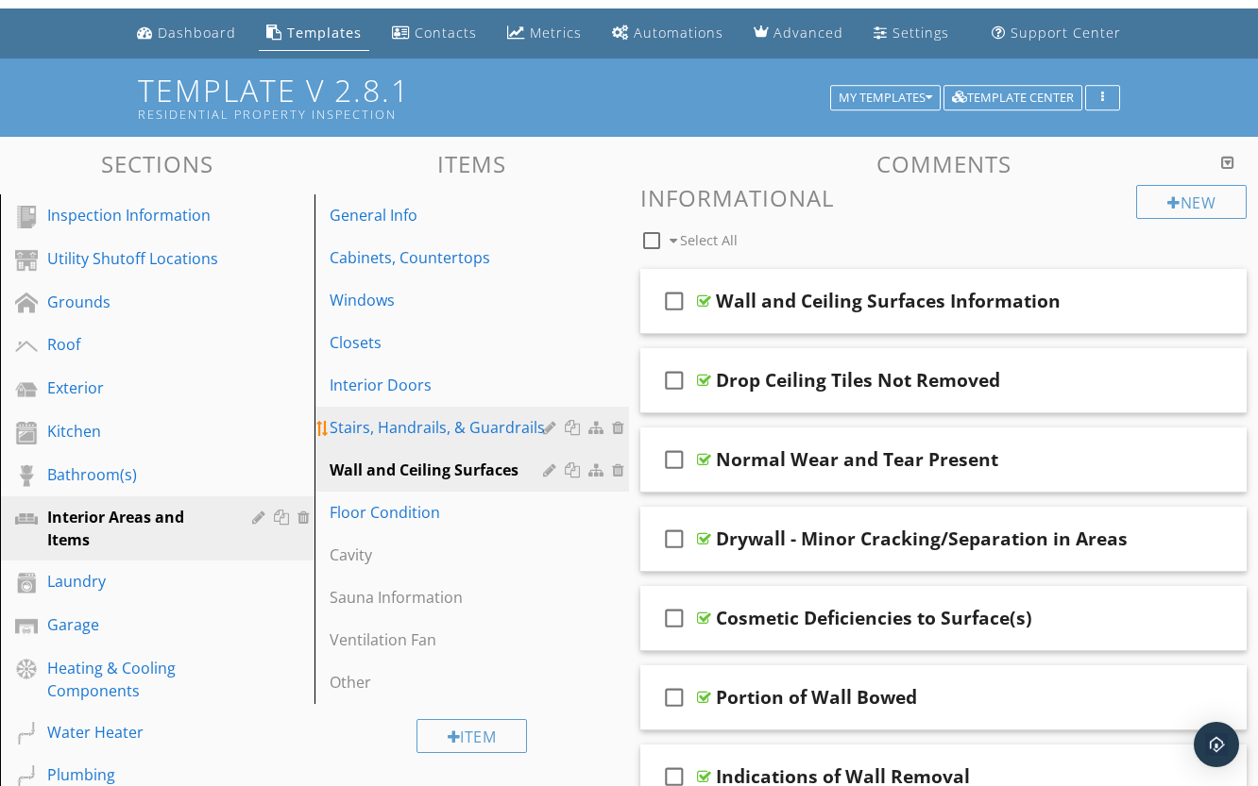
scroll to position [51, 0]
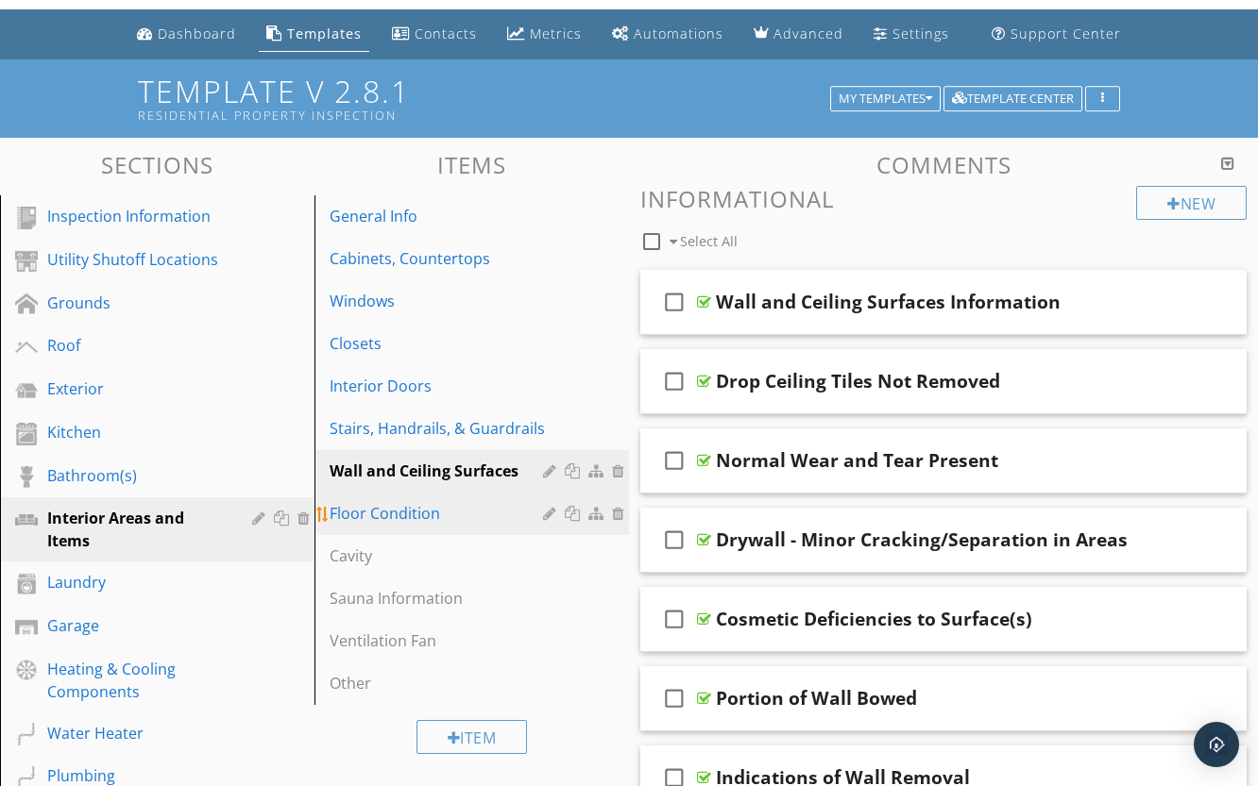
click at [430, 514] on div "Floor Condition" at bounding box center [438, 513] width 219 height 23
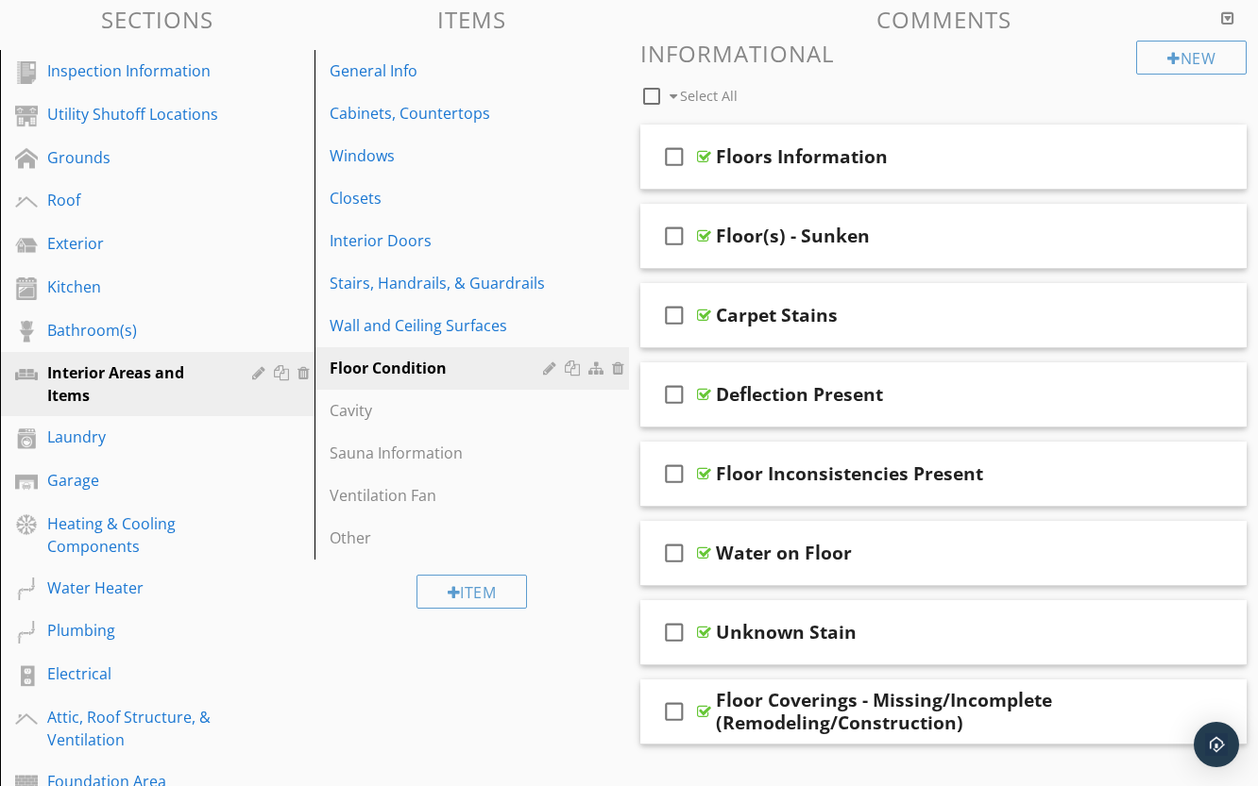
scroll to position [111, 0]
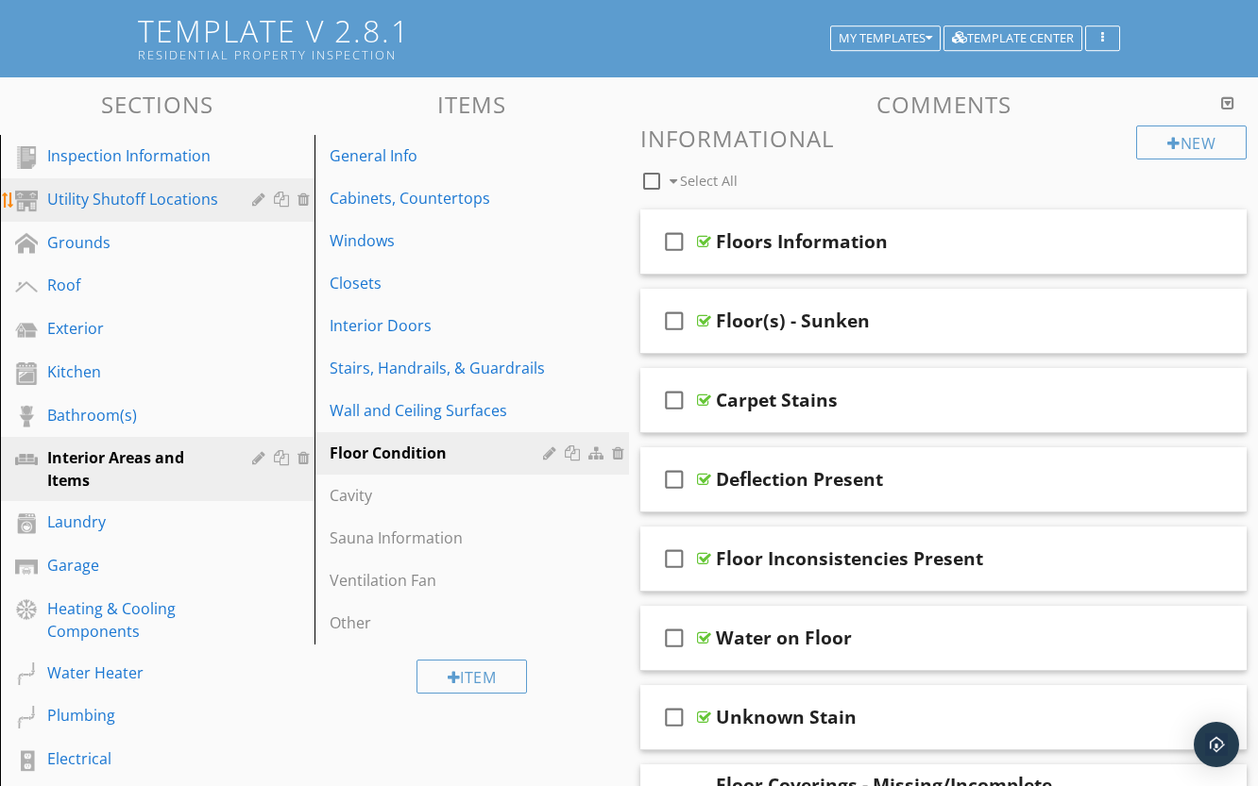
click at [122, 193] on div "Utility Shutoff Locations" at bounding box center [135, 199] width 177 height 23
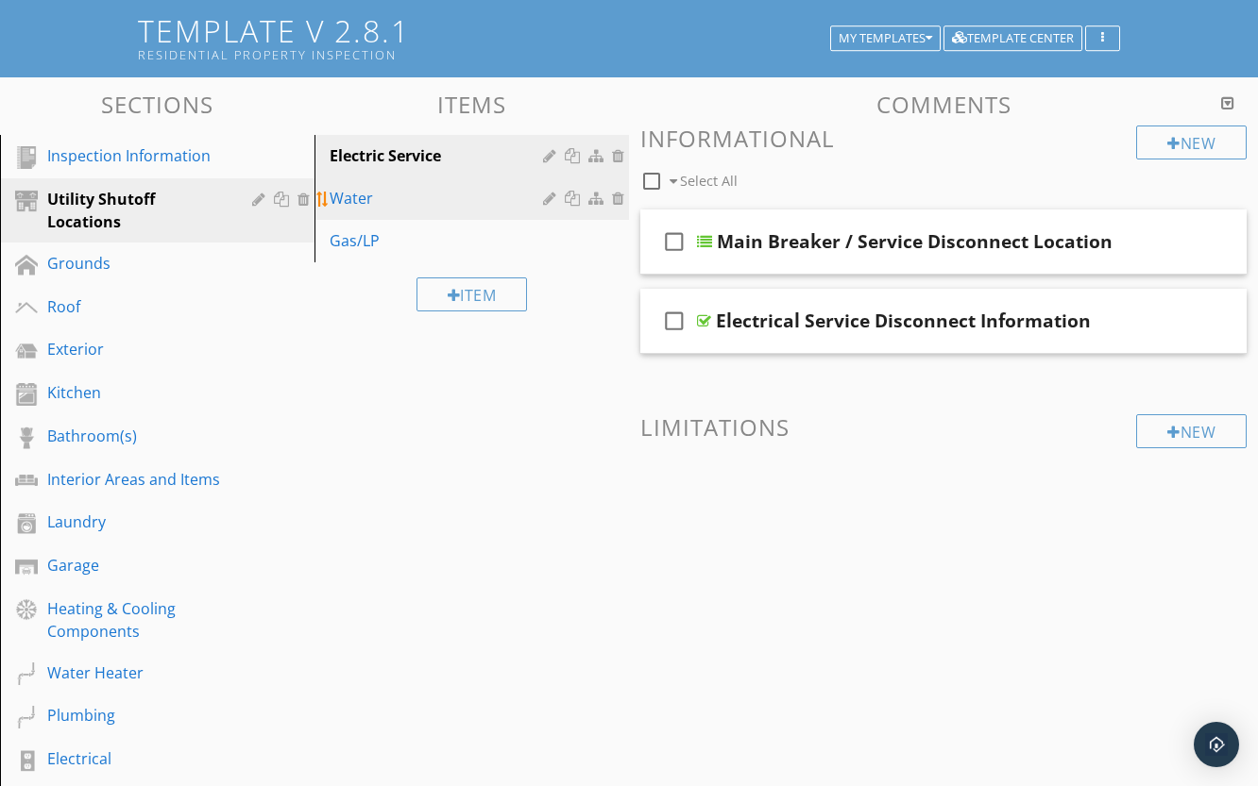
click at [422, 205] on div "Water" at bounding box center [438, 198] width 219 height 23
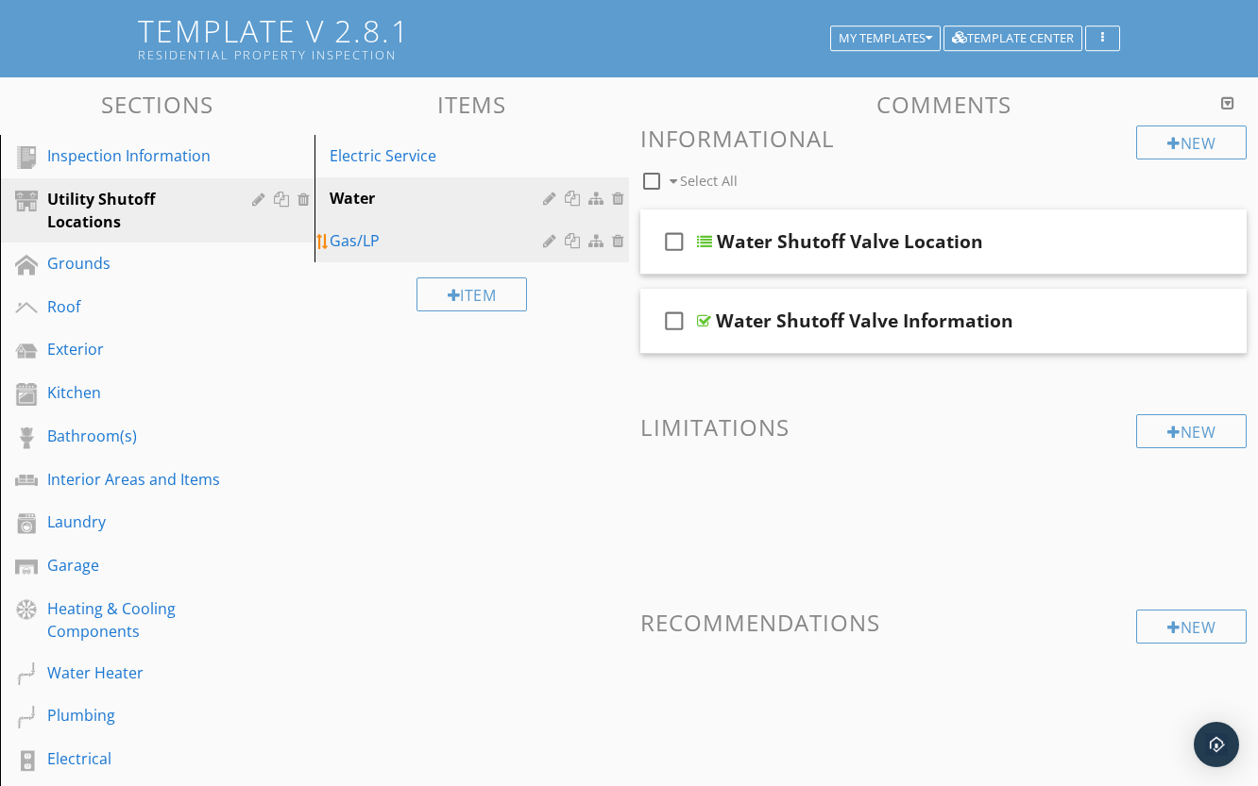
click at [389, 239] on div "Gas/LP" at bounding box center [438, 240] width 219 height 23
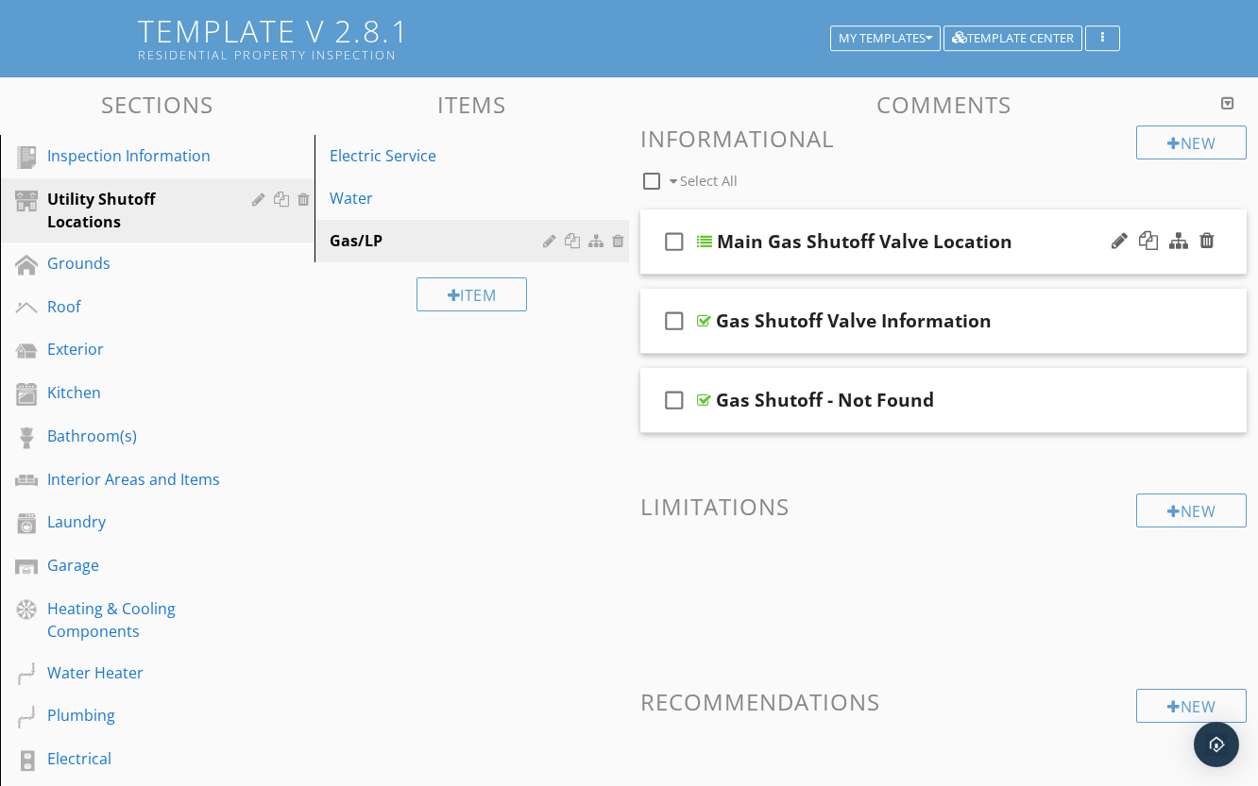
click at [845, 233] on div "Main Gas Shutoff Valve Location" at bounding box center [865, 241] width 296 height 23
click at [706, 240] on div at bounding box center [704, 241] width 15 height 15
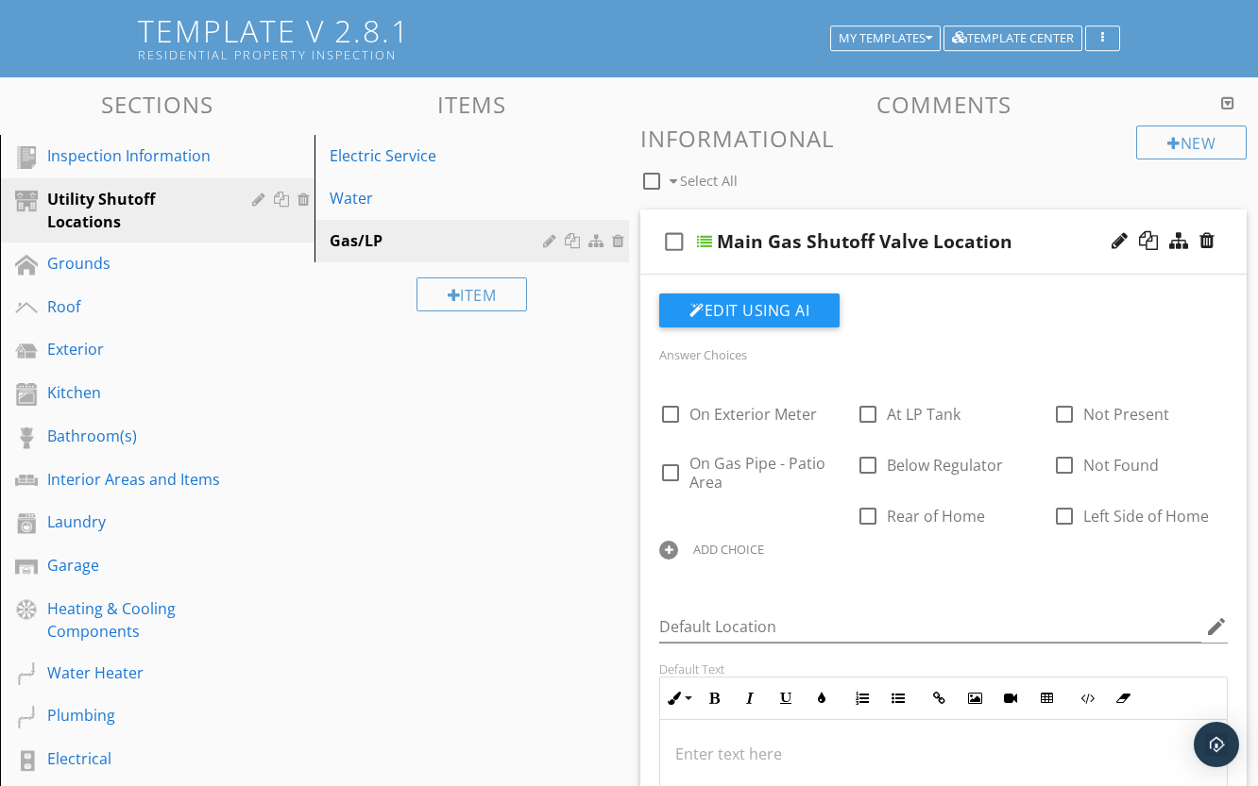
click at [701, 242] on div at bounding box center [704, 241] width 15 height 15
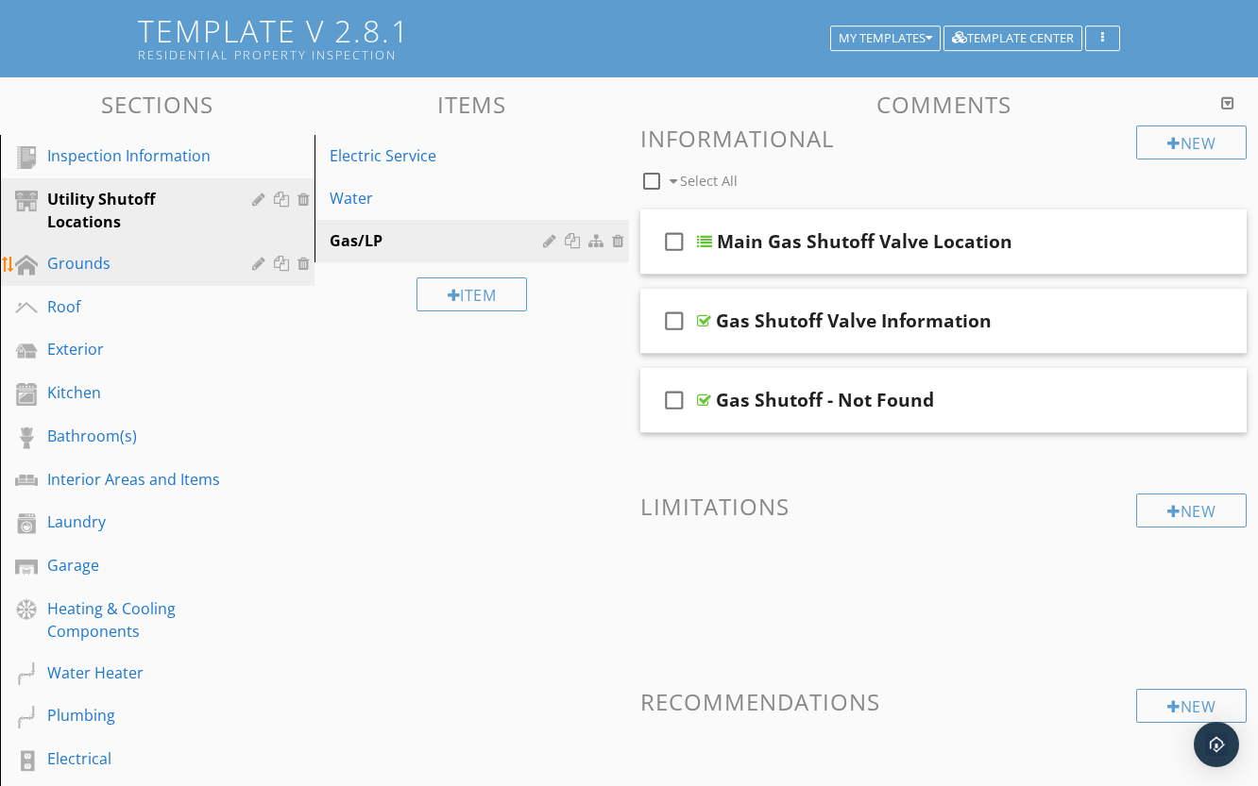
click at [115, 270] on div "Grounds" at bounding box center [135, 263] width 177 height 23
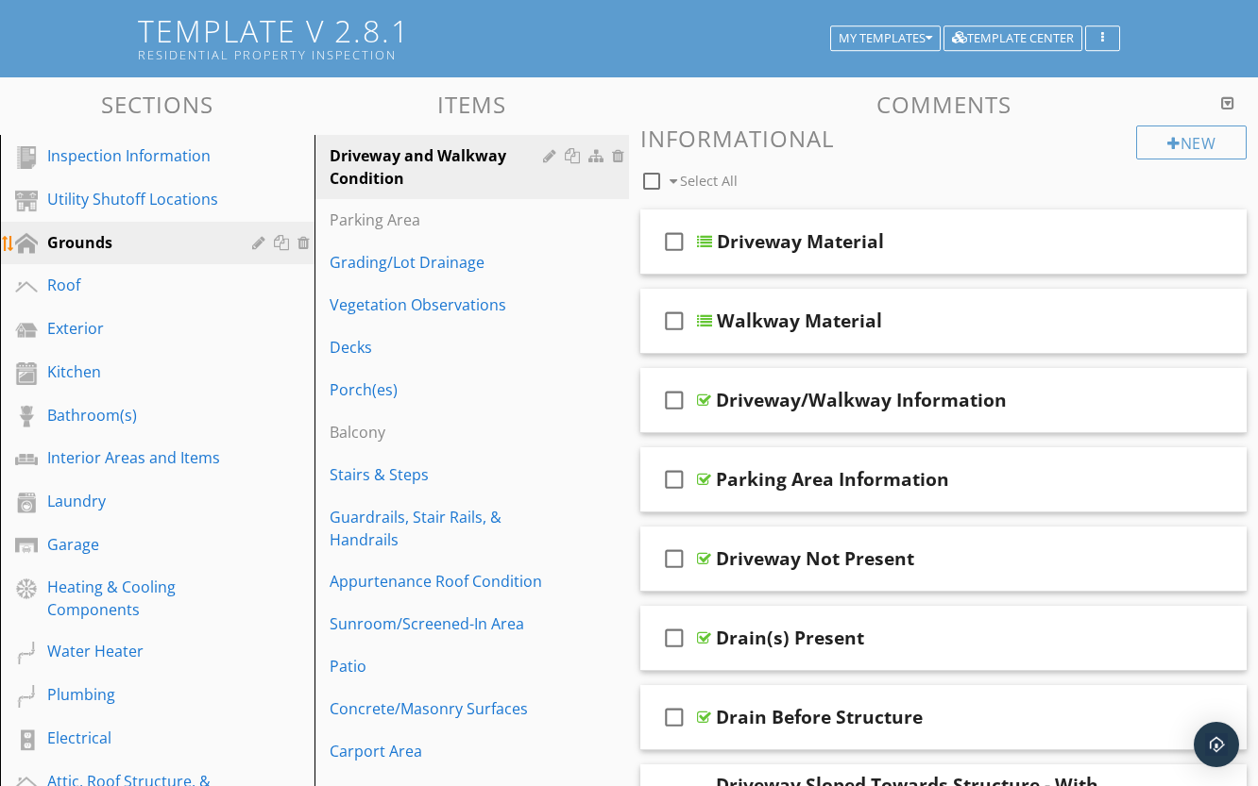
click at [98, 254] on div "Grounds" at bounding box center [171, 243] width 248 height 25
click at [66, 288] on div "Roof" at bounding box center [135, 285] width 177 height 23
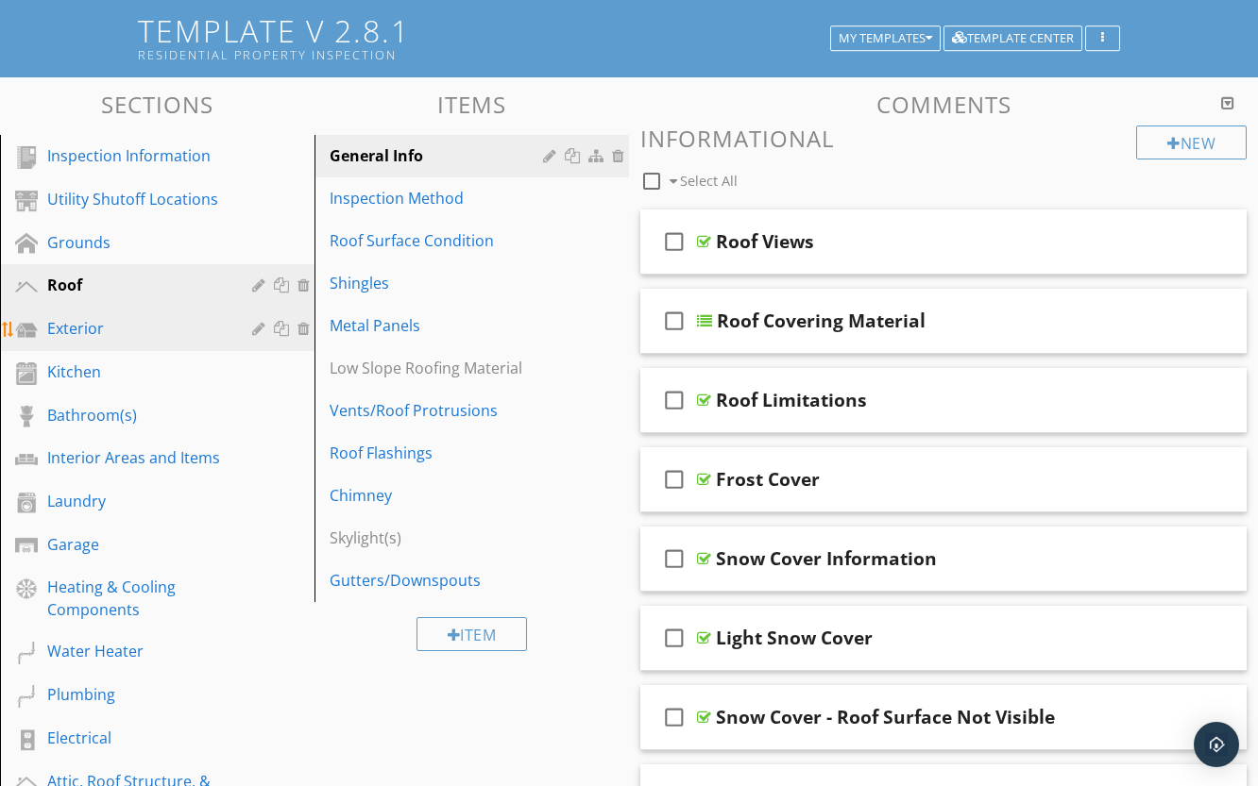
click at [65, 330] on div "Exterior" at bounding box center [135, 328] width 177 height 23
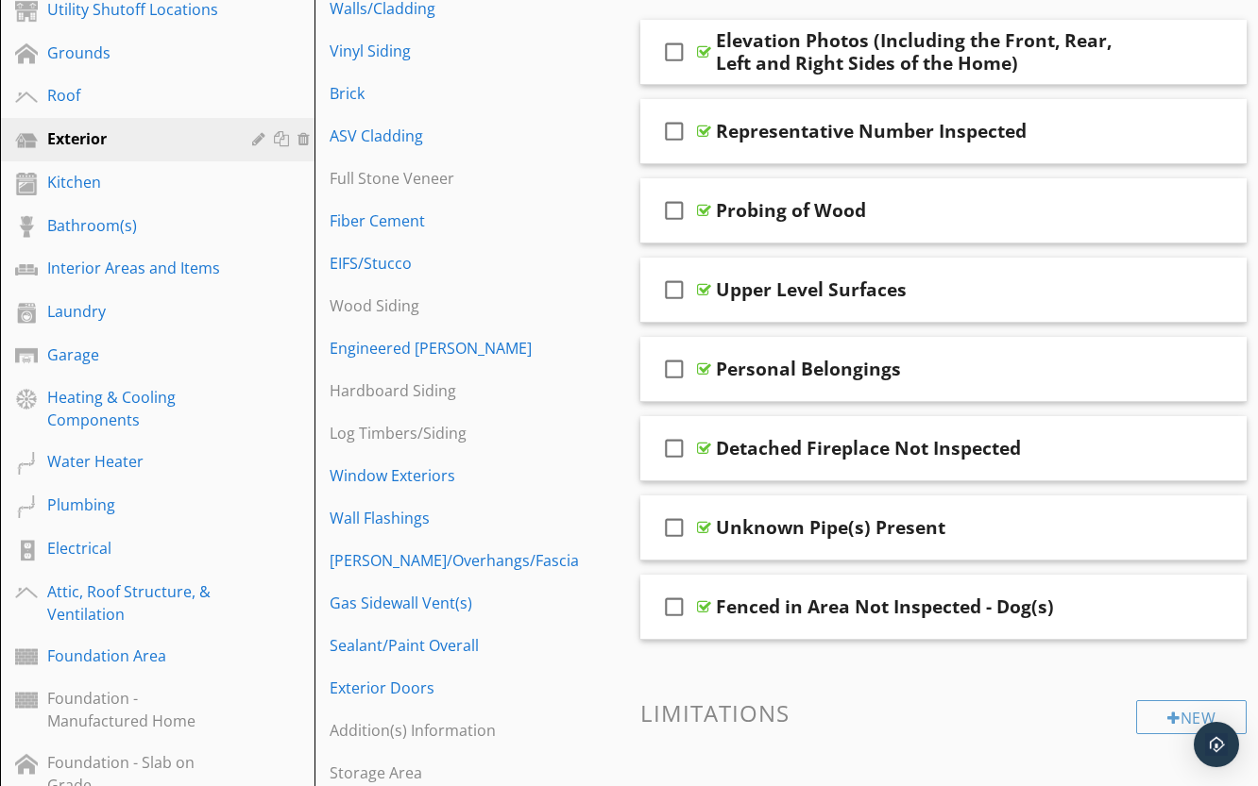
scroll to position [678, 0]
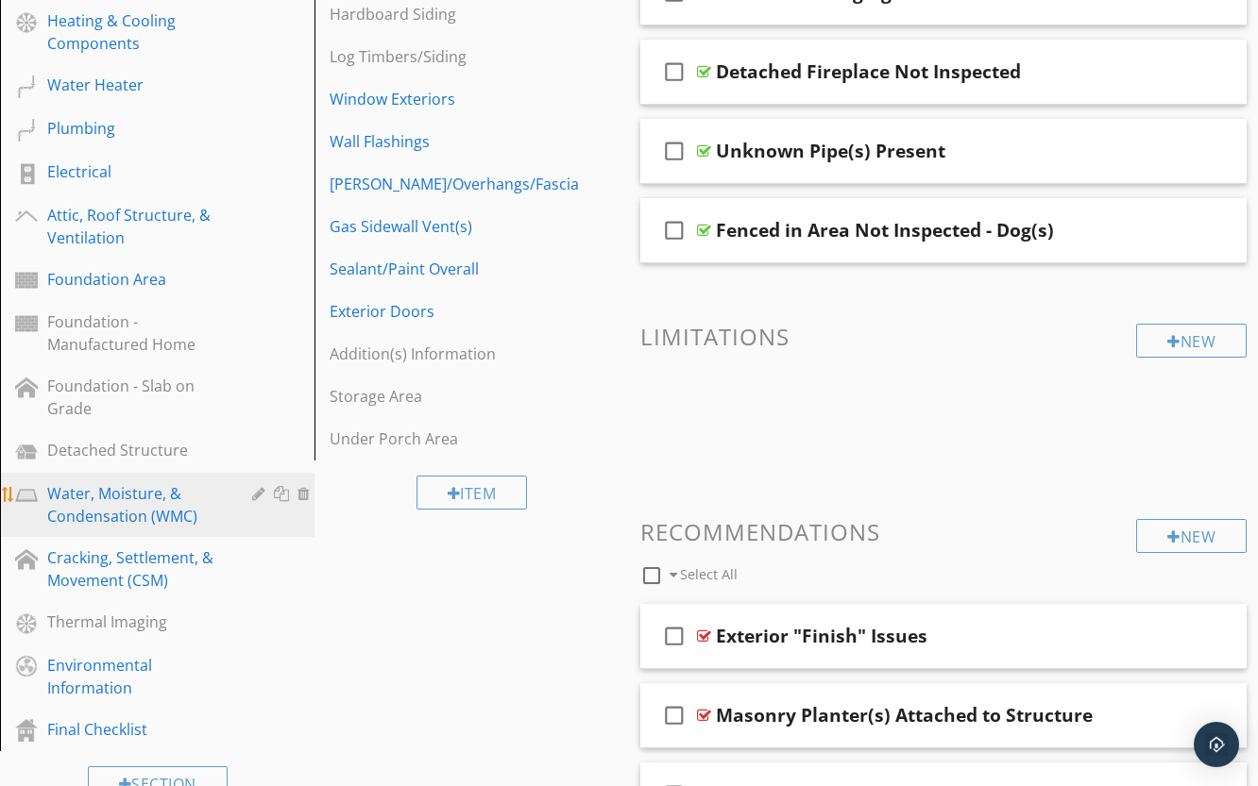
click at [123, 515] on div "Water, Moisture, & Condensation (WMC)" at bounding box center [135, 504] width 177 height 45
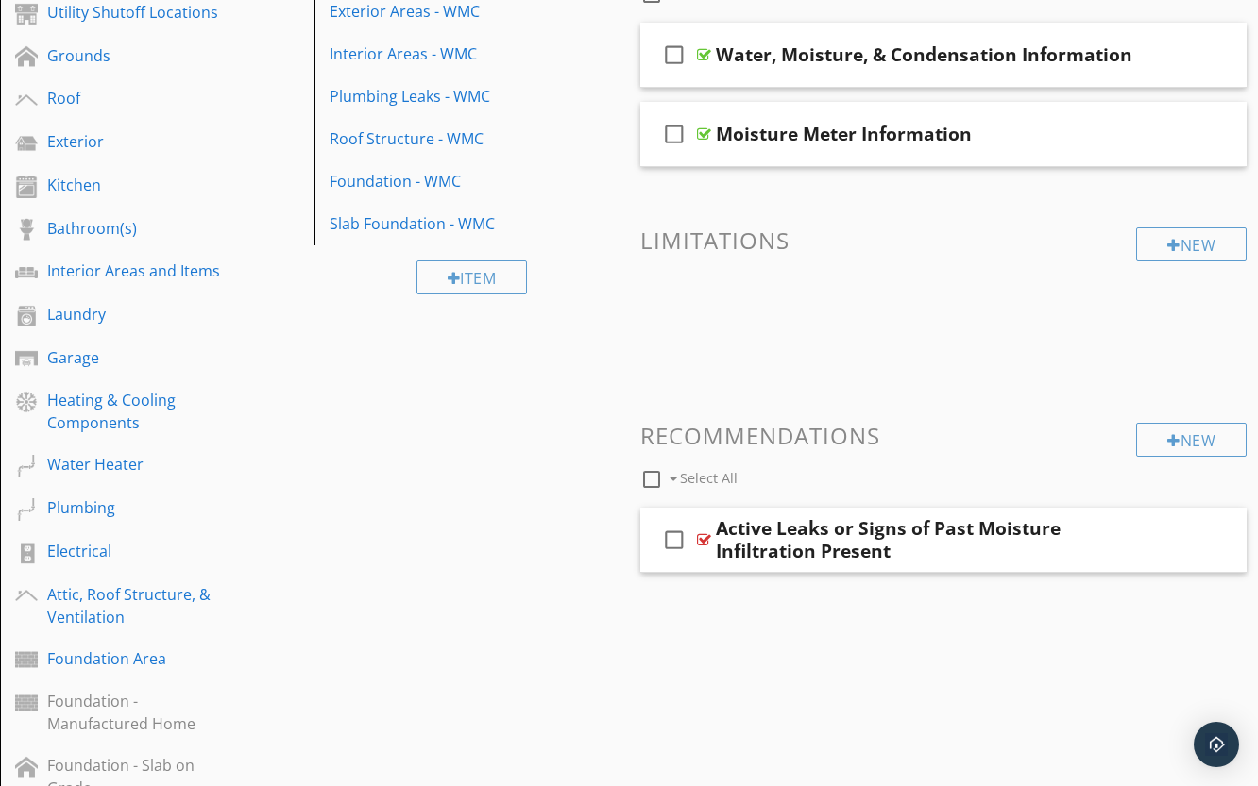
scroll to position [206, 0]
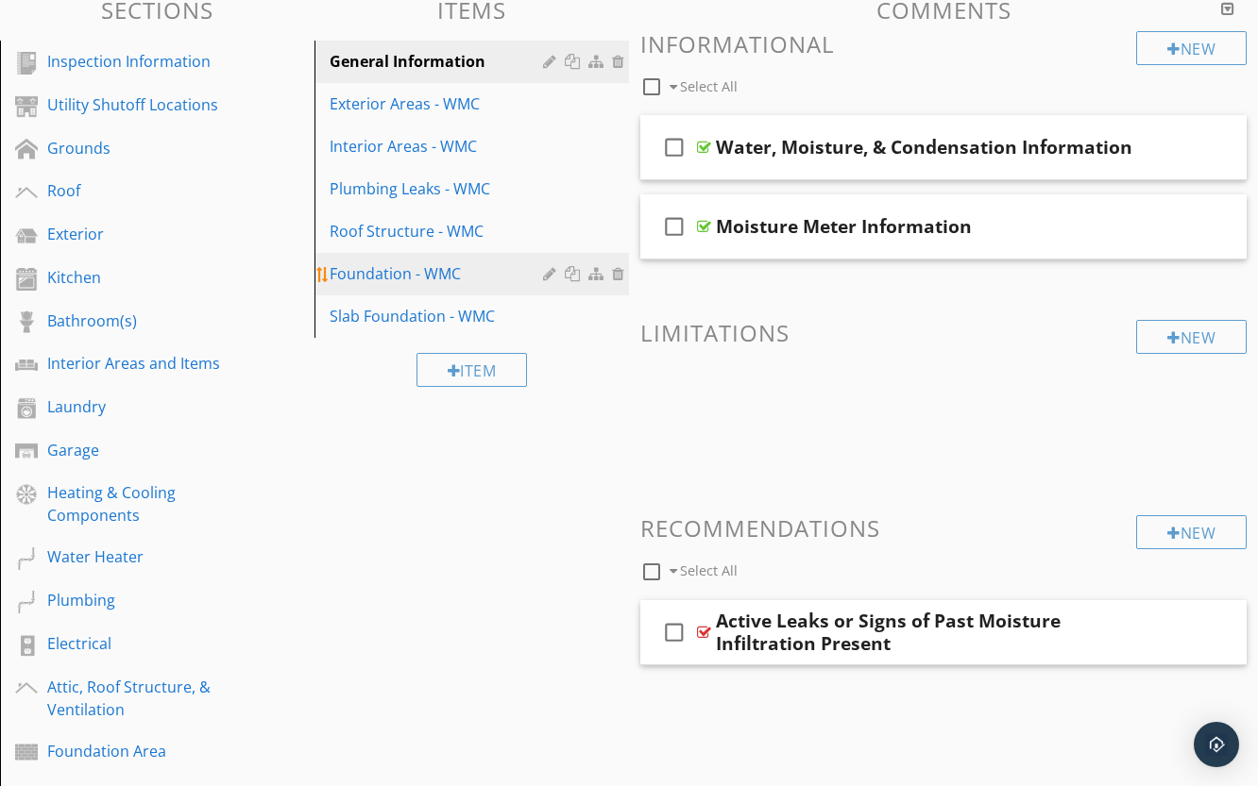
click at [405, 275] on div "Foundation - WMC" at bounding box center [438, 273] width 219 height 23
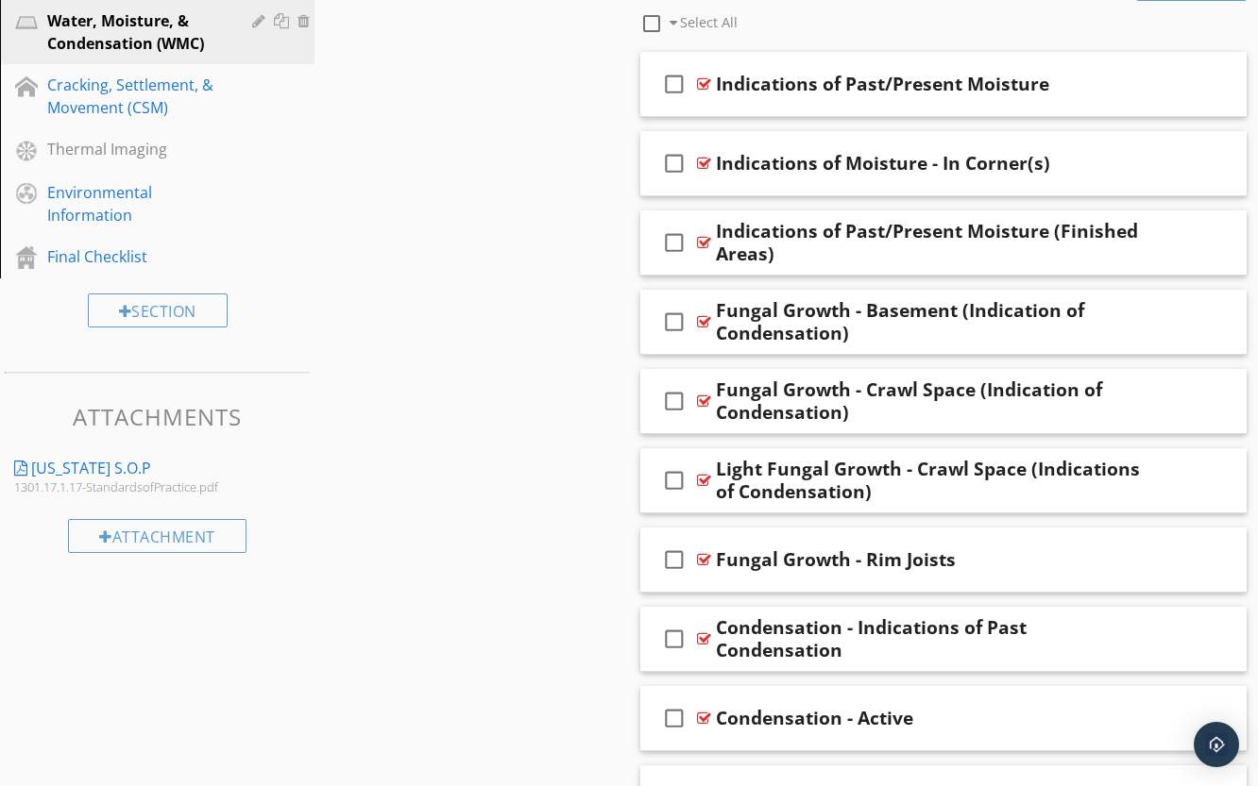
scroll to position [1150, 0]
click at [701, 318] on div at bounding box center [704, 322] width 14 height 15
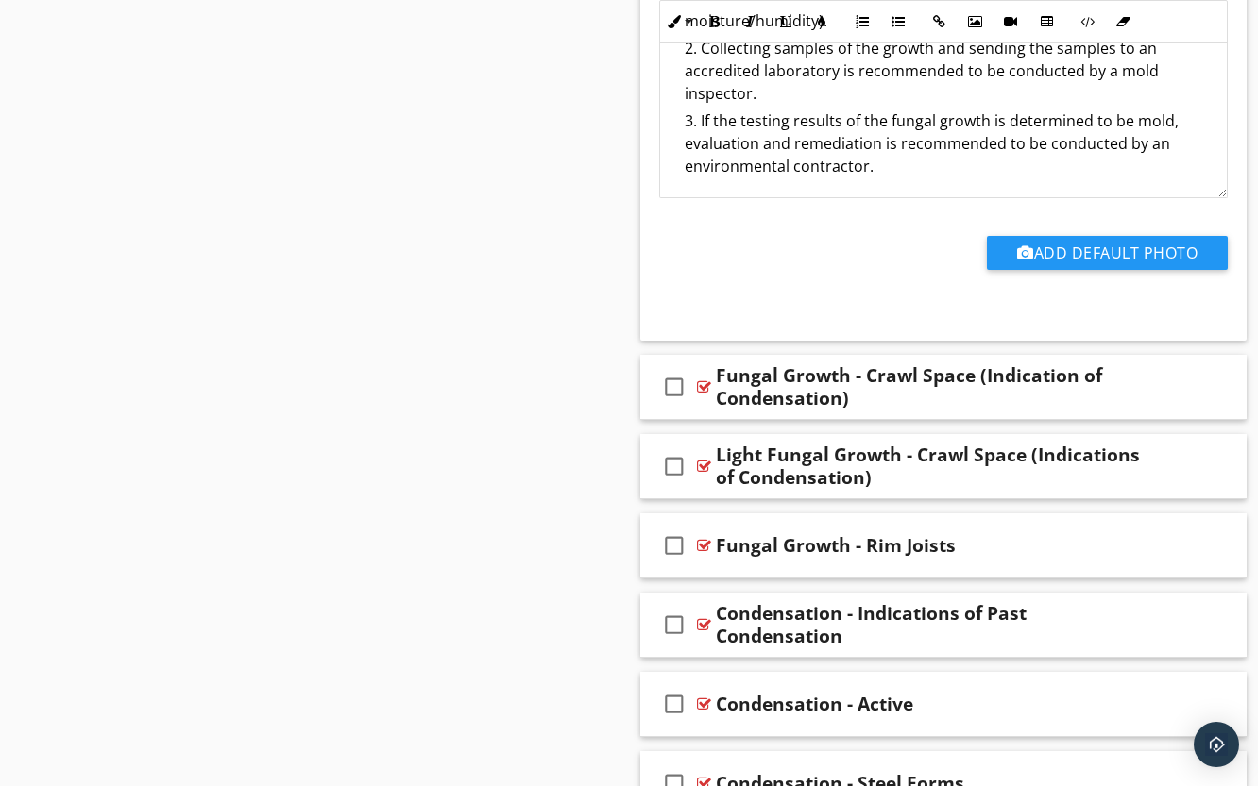
scroll to position [1811, 0]
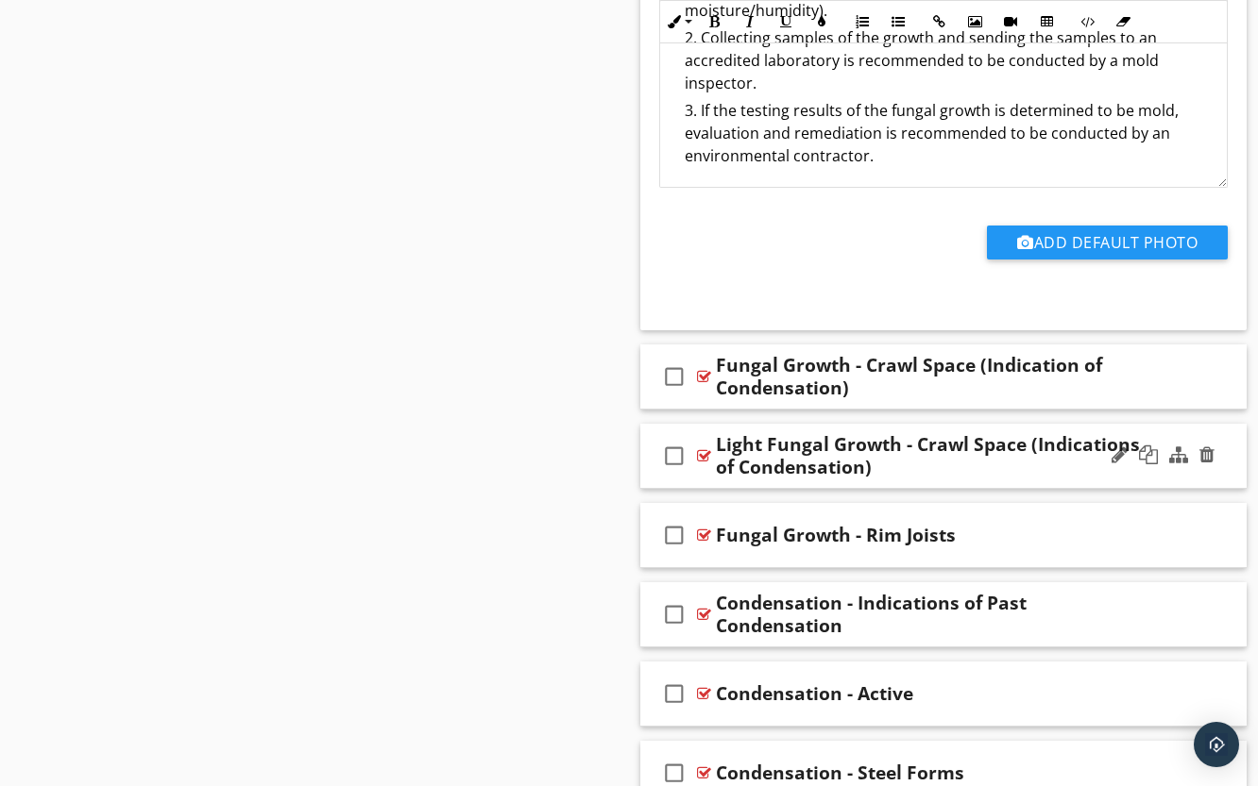
click at [703, 455] on div at bounding box center [704, 455] width 14 height 15
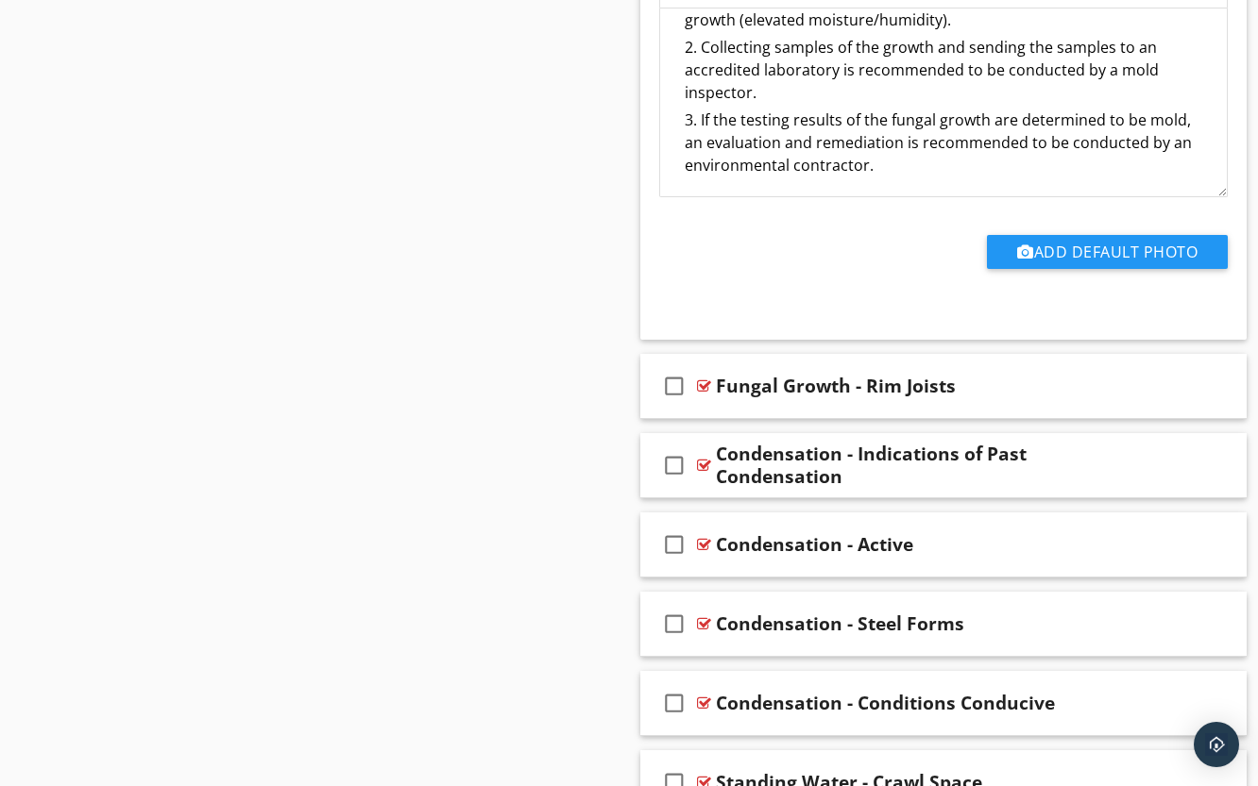
scroll to position [2617, 0]
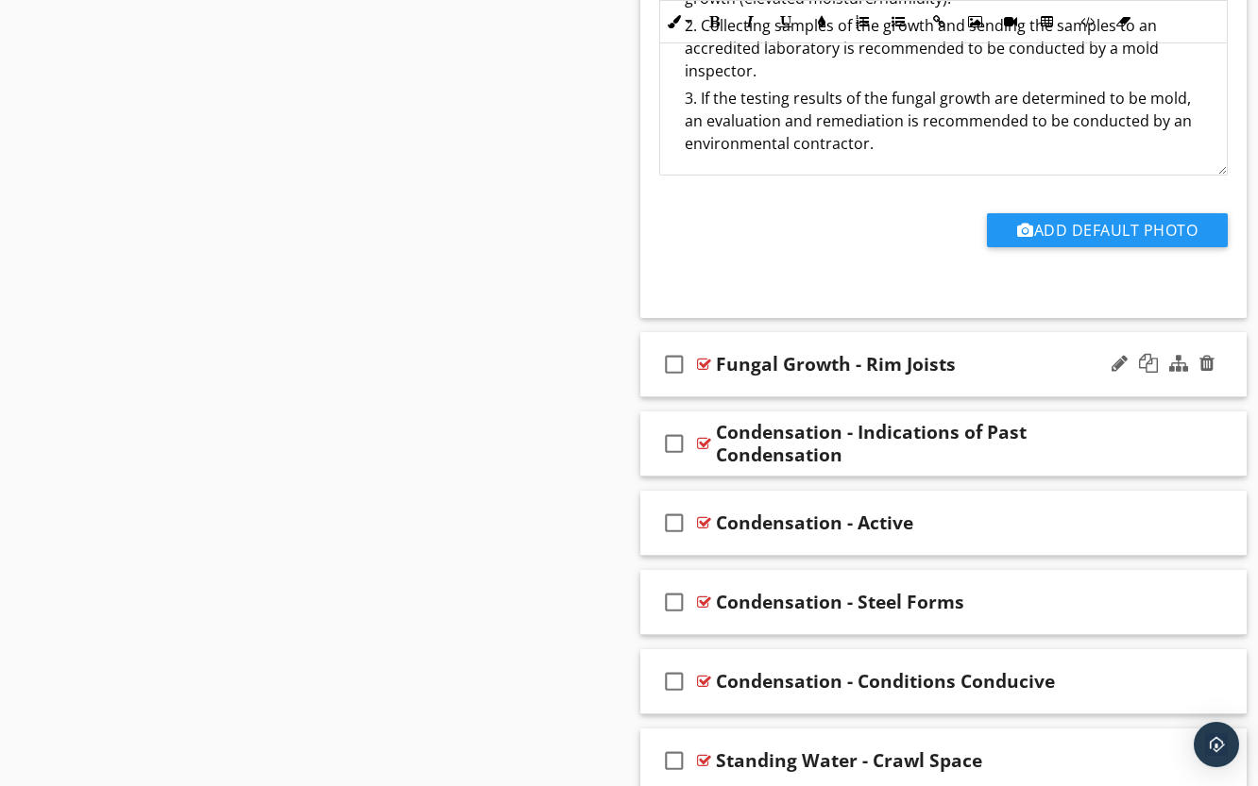
click at [701, 364] on div at bounding box center [704, 364] width 14 height 15
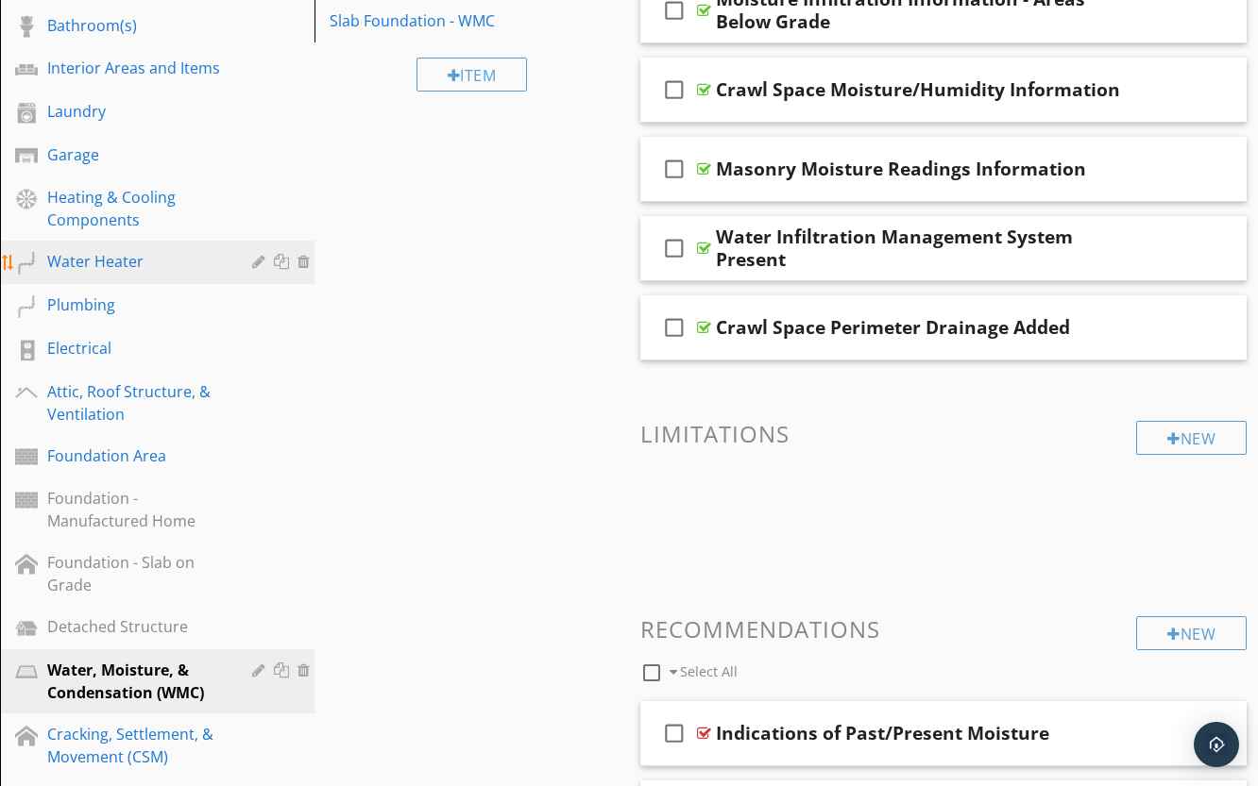
scroll to position [446, 0]
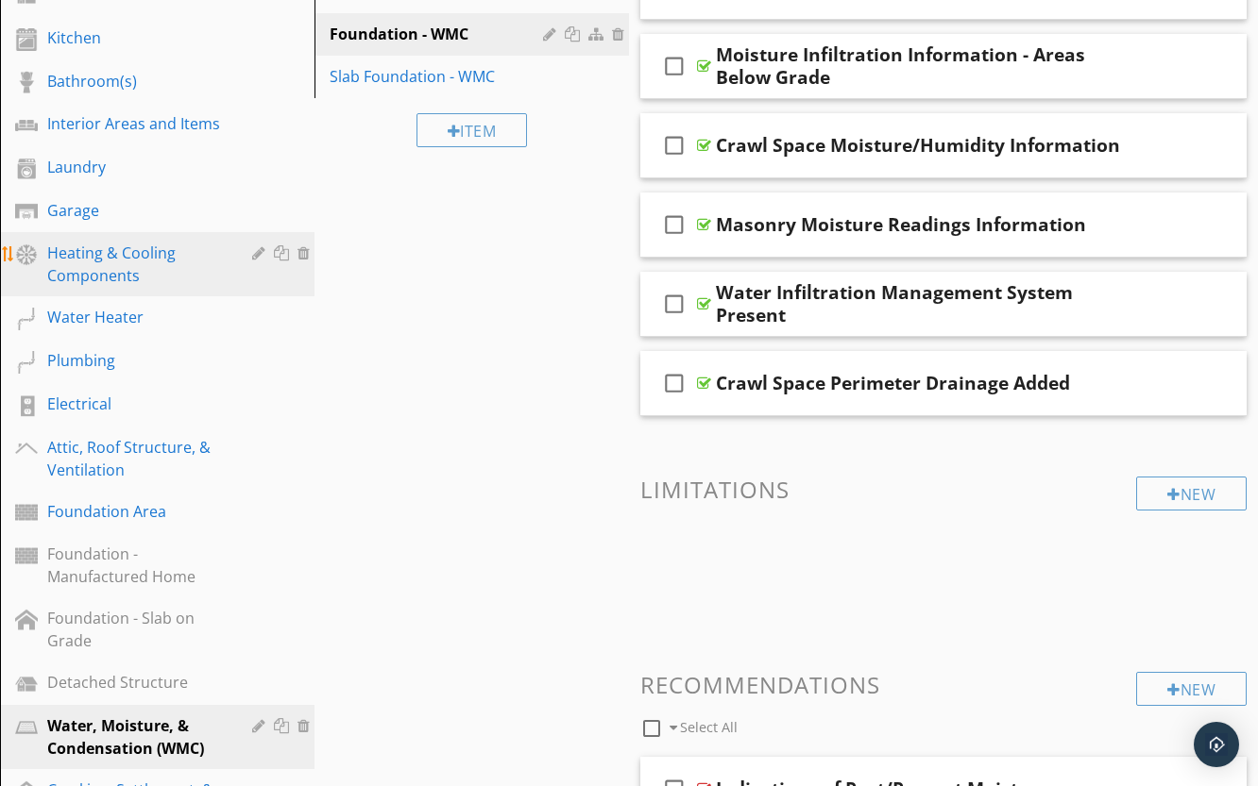
click at [142, 269] on div "Heating & Cooling Components" at bounding box center [135, 264] width 177 height 45
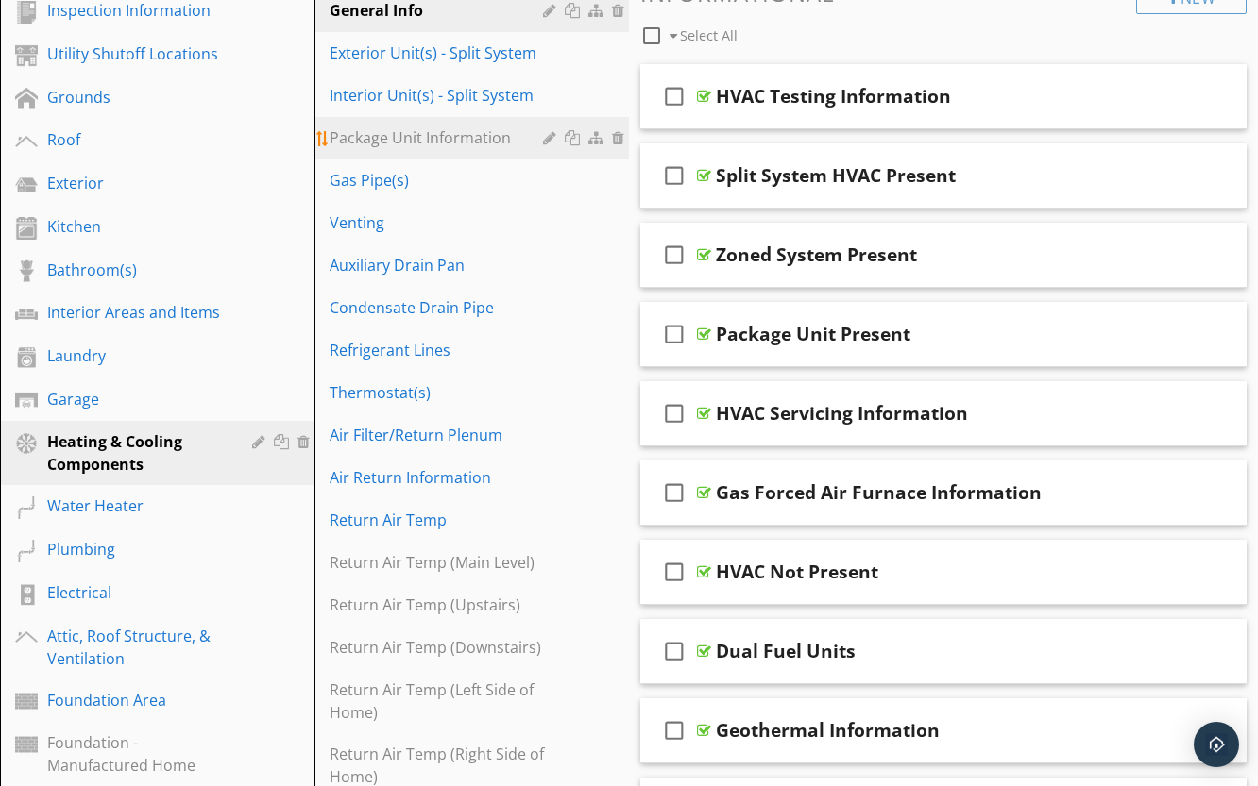
scroll to position [162, 0]
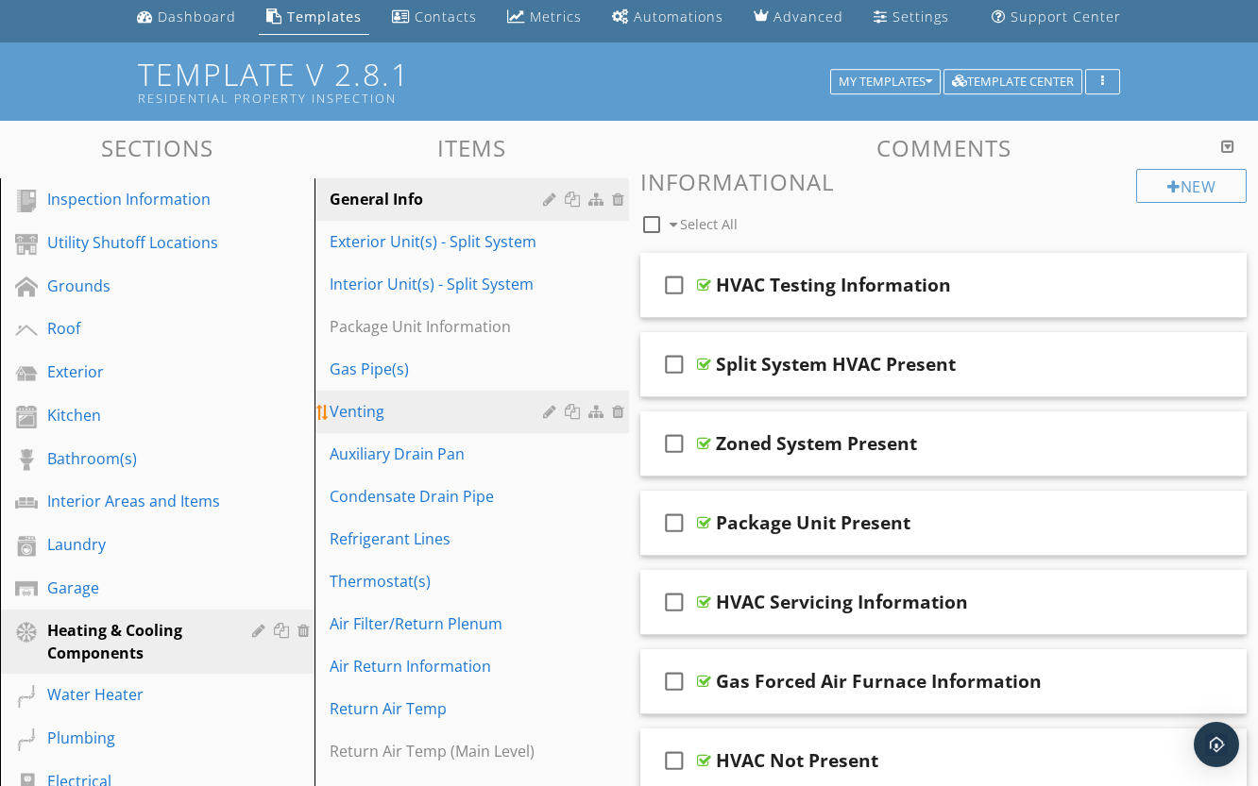
click at [391, 411] on div "Venting" at bounding box center [438, 411] width 219 height 23
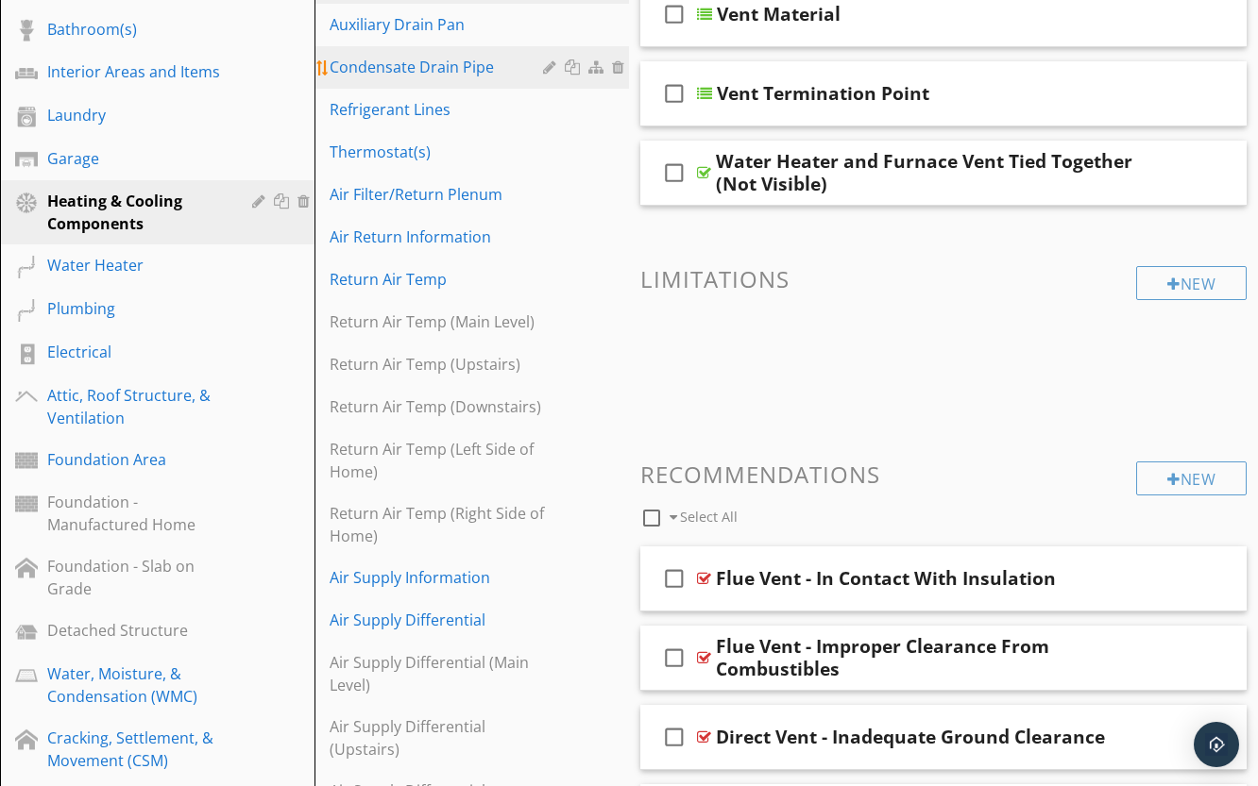
scroll to position [446, 0]
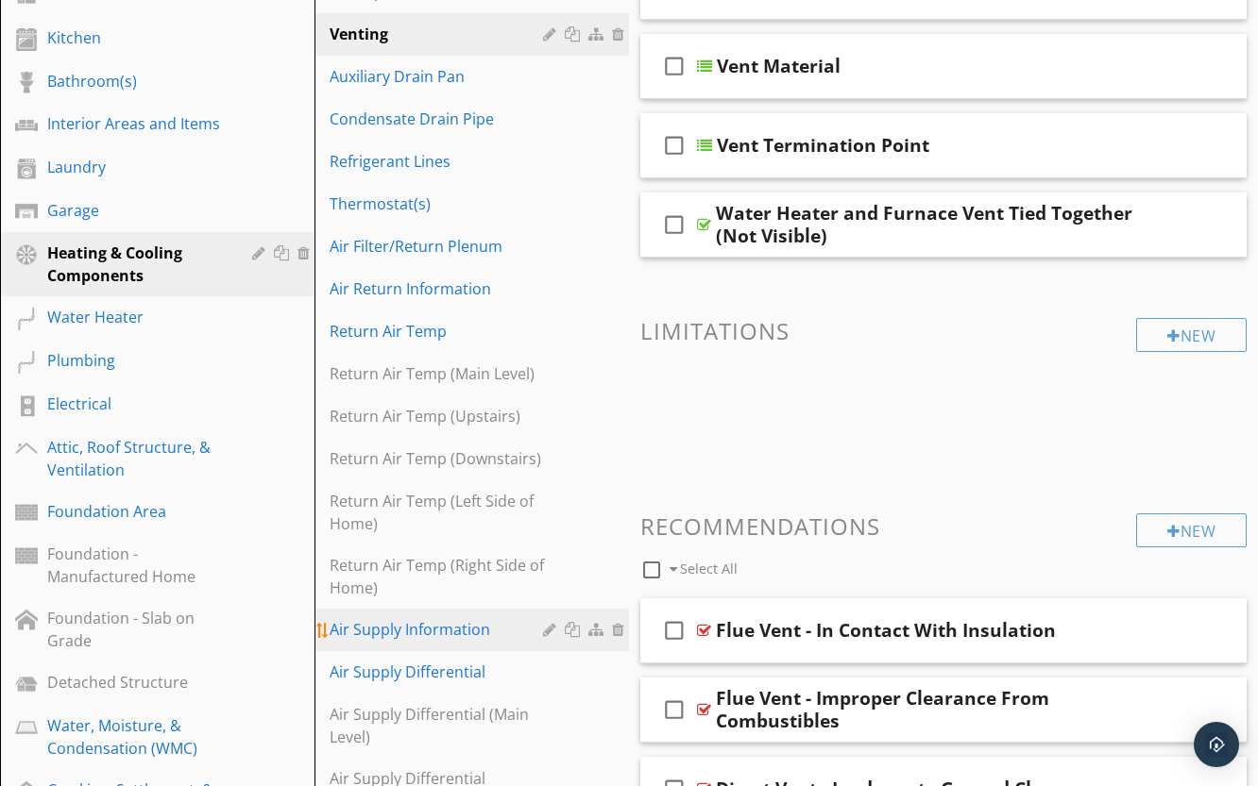
click at [469, 633] on div "Air Supply Information" at bounding box center [438, 629] width 219 height 23
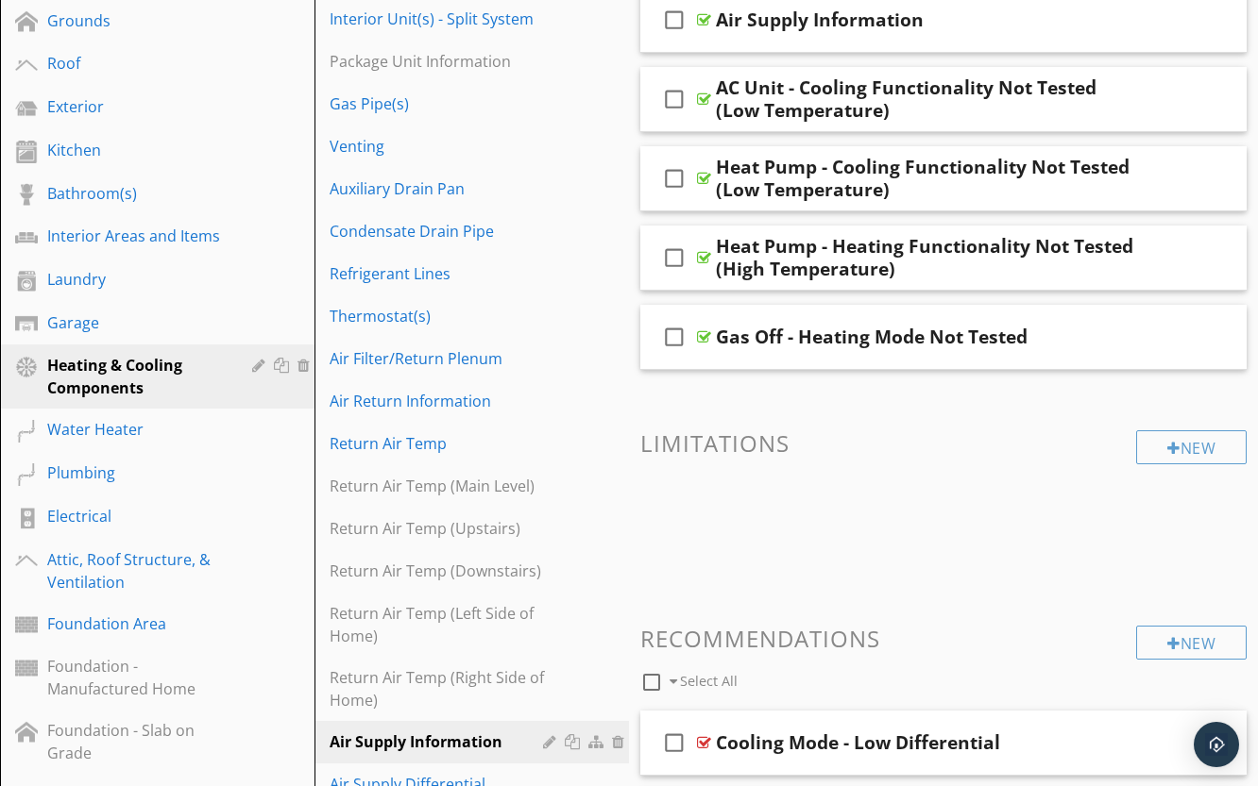
scroll to position [257, 0]
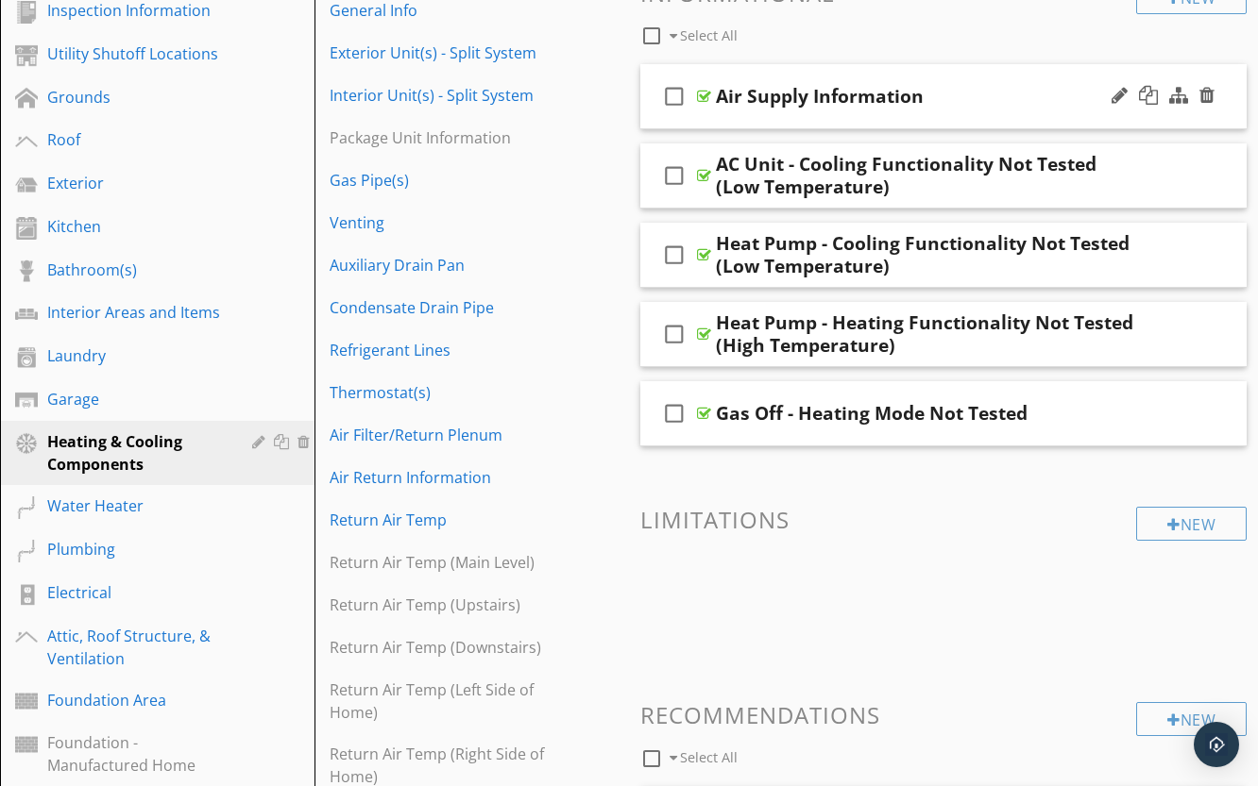
click at [703, 93] on div at bounding box center [704, 96] width 14 height 15
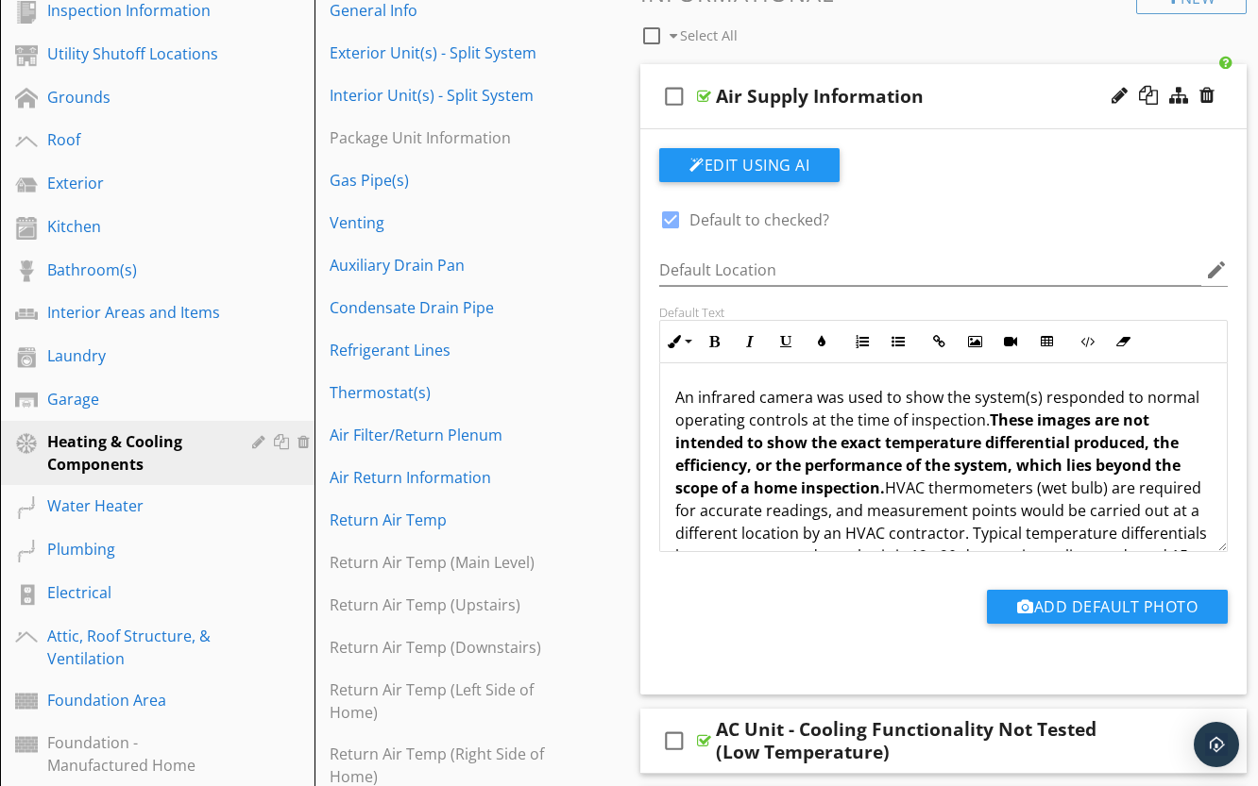
click at [703, 93] on div at bounding box center [704, 96] width 14 height 15
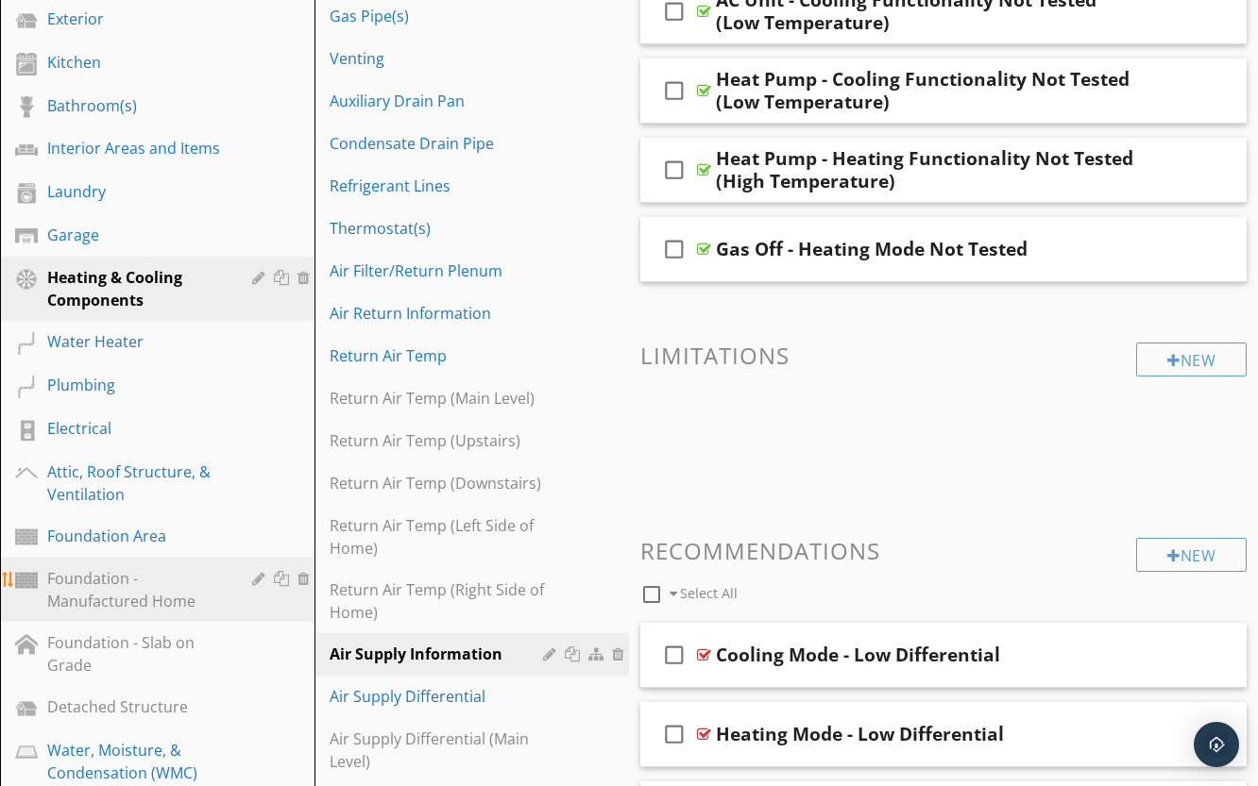
scroll to position [472, 0]
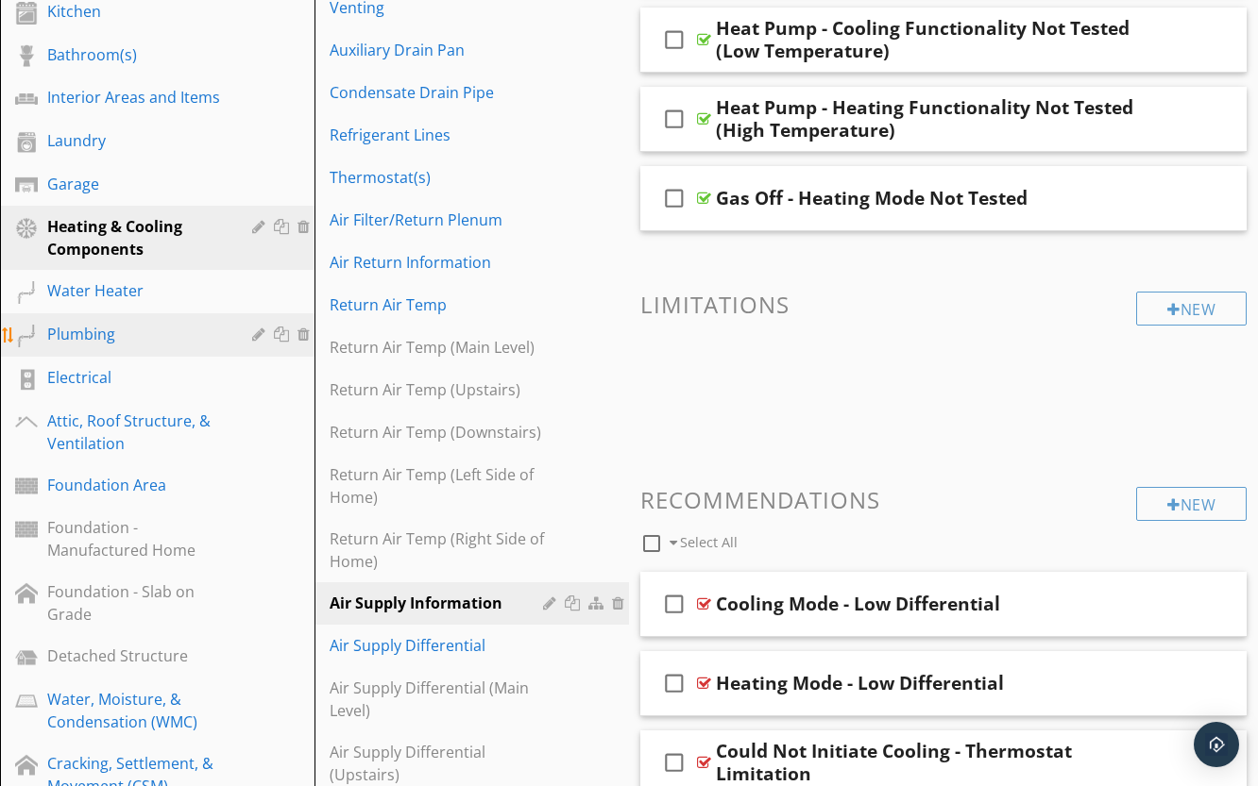
click at [127, 341] on div "Plumbing" at bounding box center [135, 334] width 177 height 23
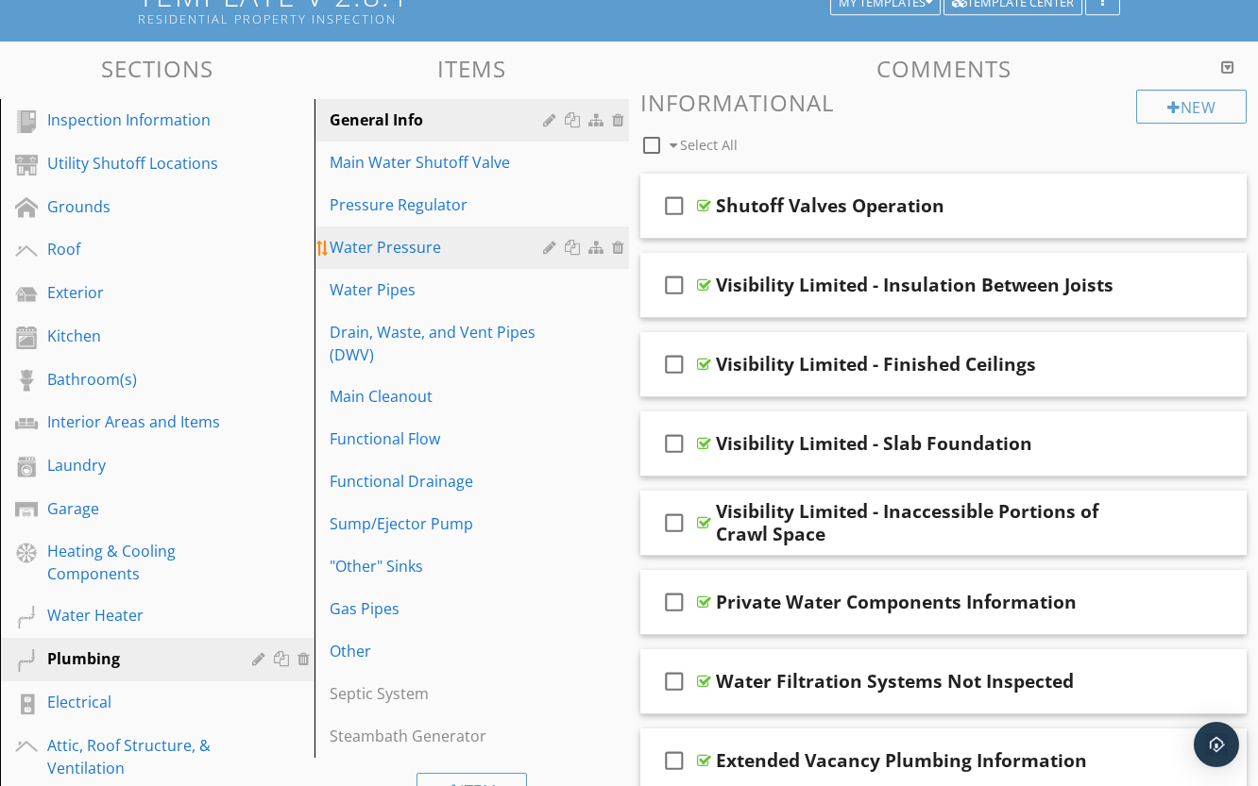
scroll to position [189, 0]
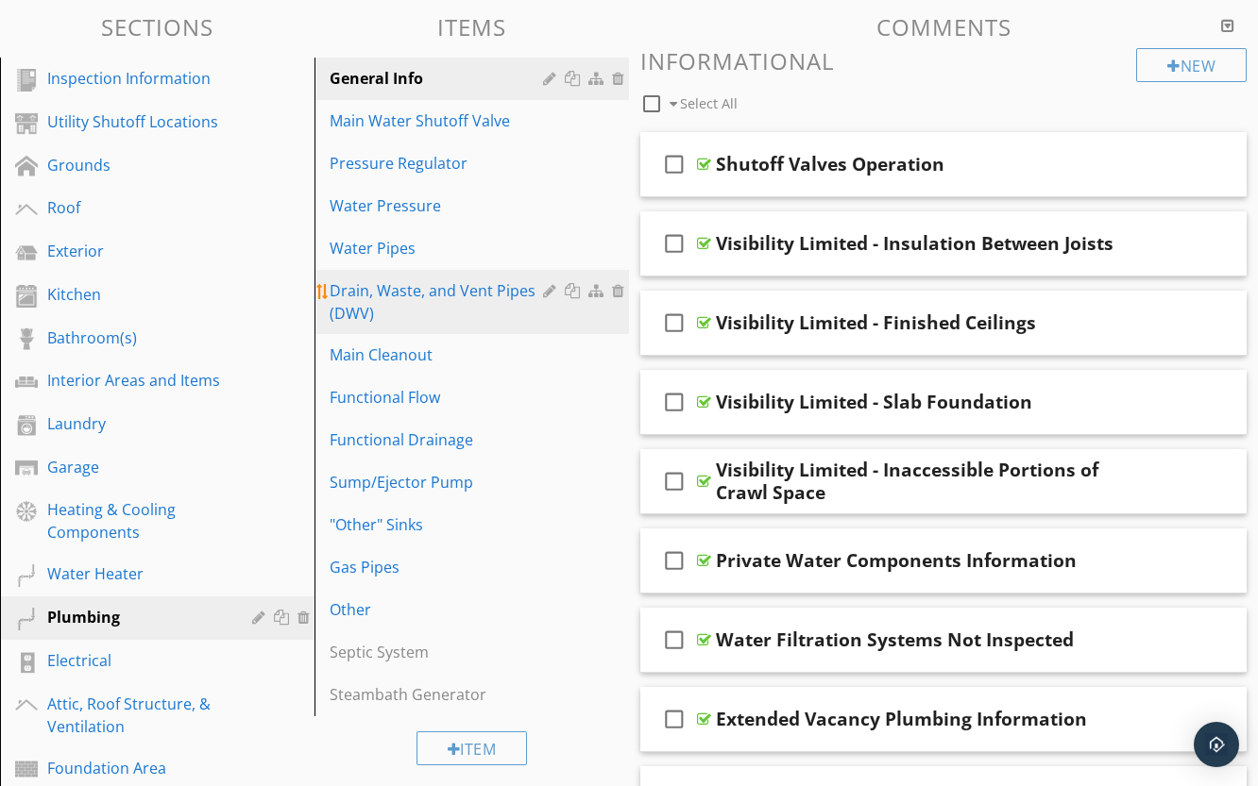
click at [406, 285] on div "Drain, Waste, and Vent Pipes (DWV)" at bounding box center [438, 301] width 219 height 45
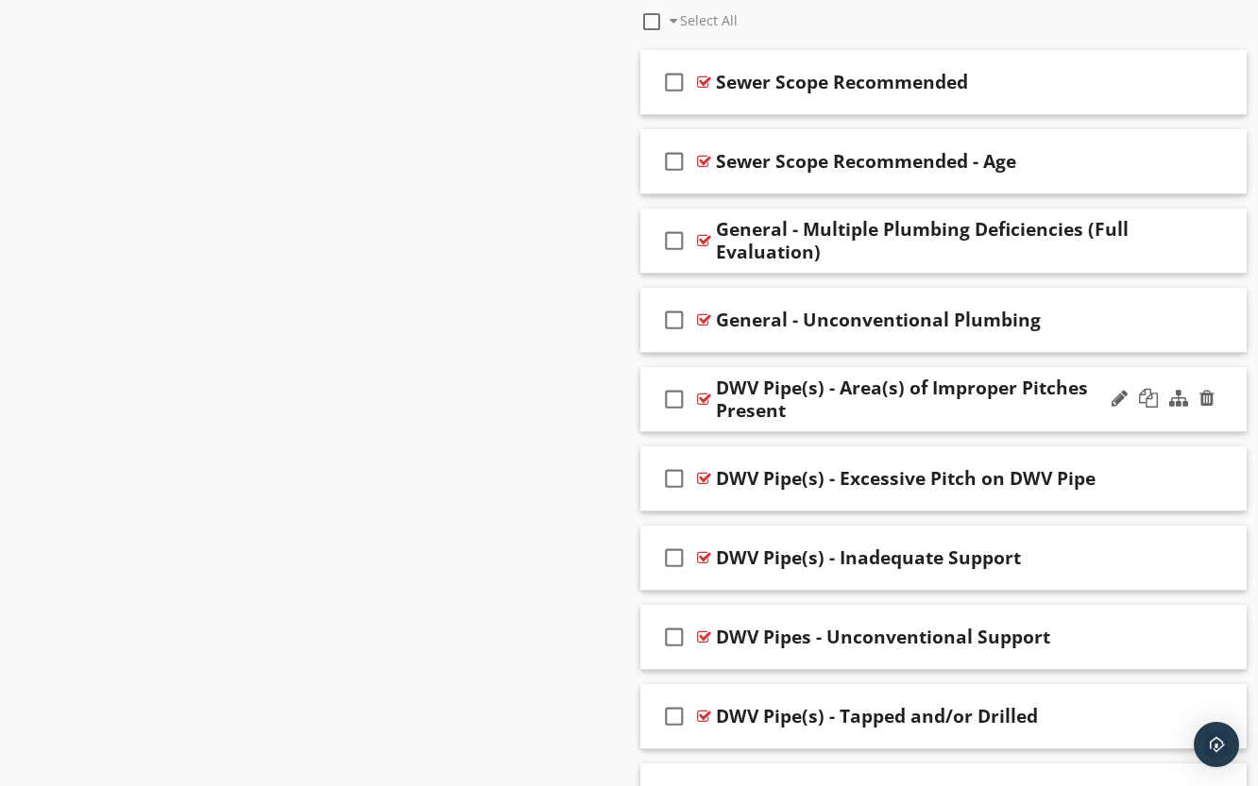
scroll to position [2077, 0]
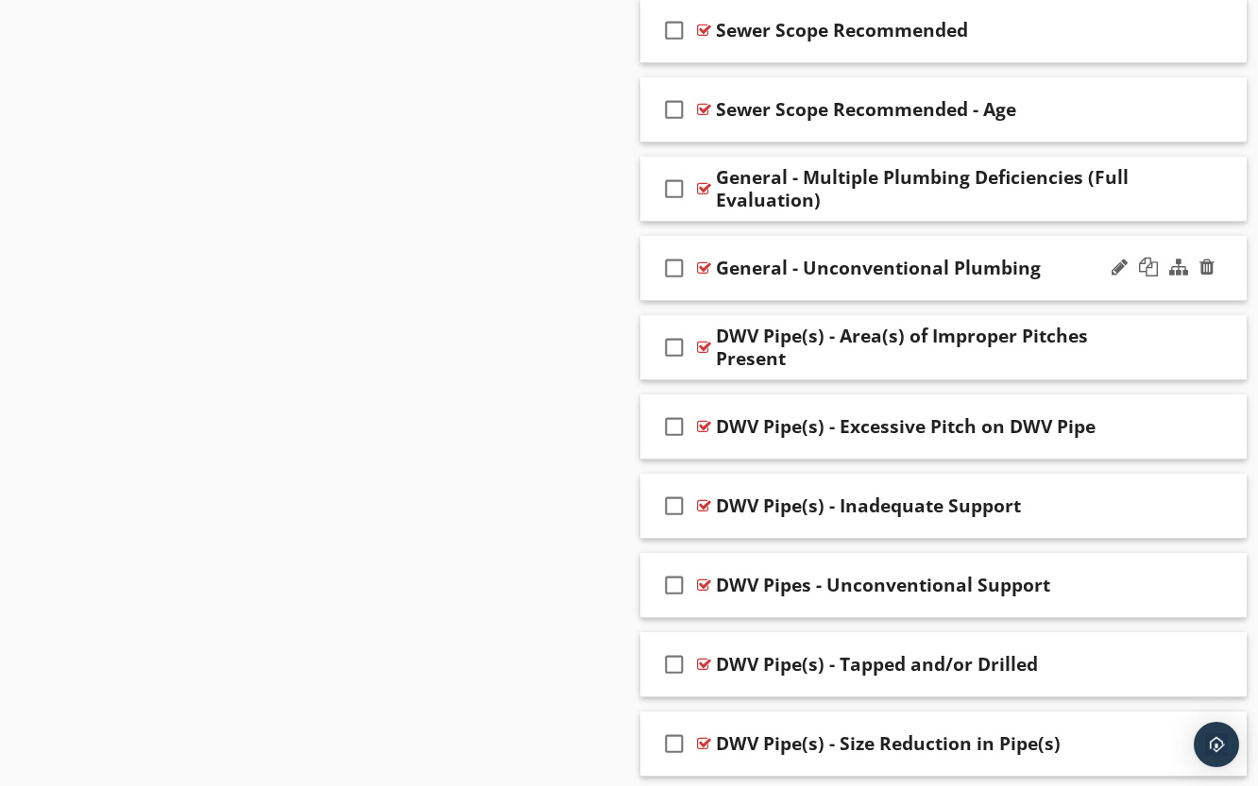
click at [698, 266] on div at bounding box center [704, 268] width 14 height 15
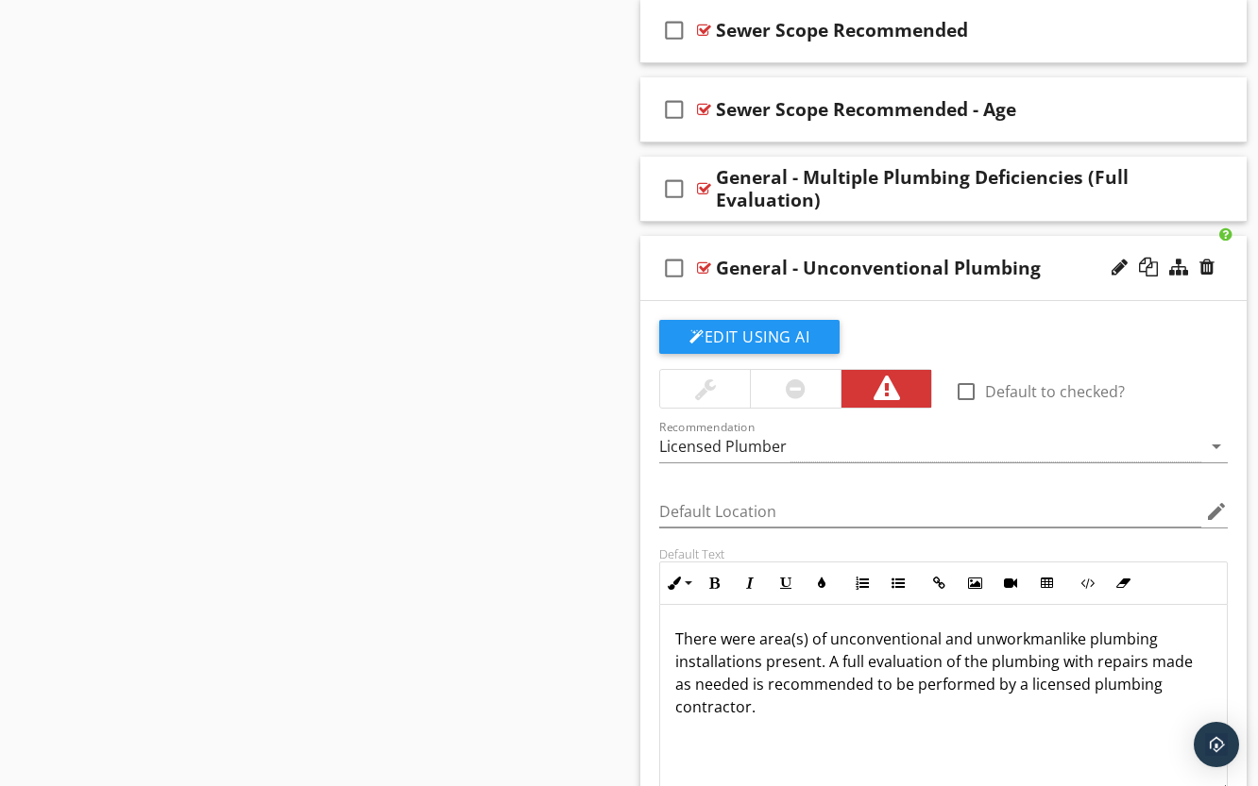
click at [698, 266] on div at bounding box center [704, 268] width 14 height 15
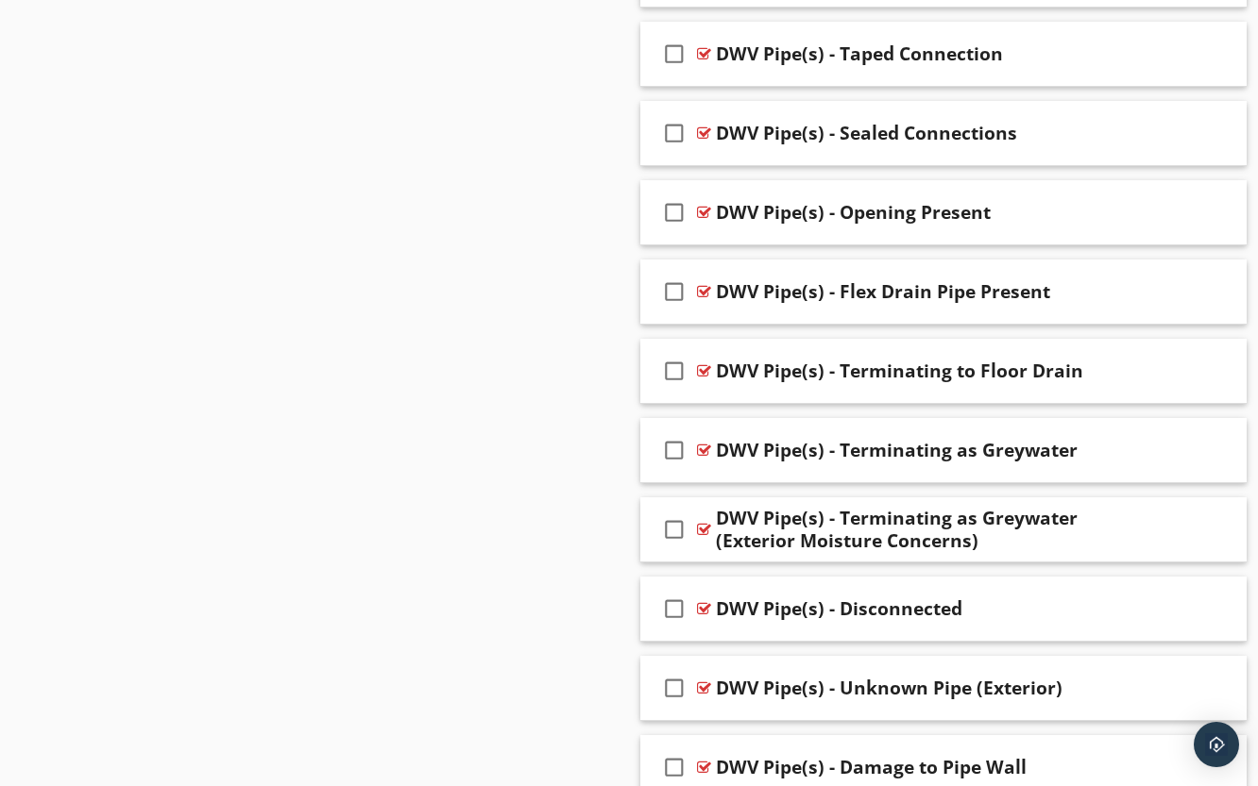
scroll to position [2927, 0]
click at [708, 291] on div at bounding box center [704, 290] width 14 height 15
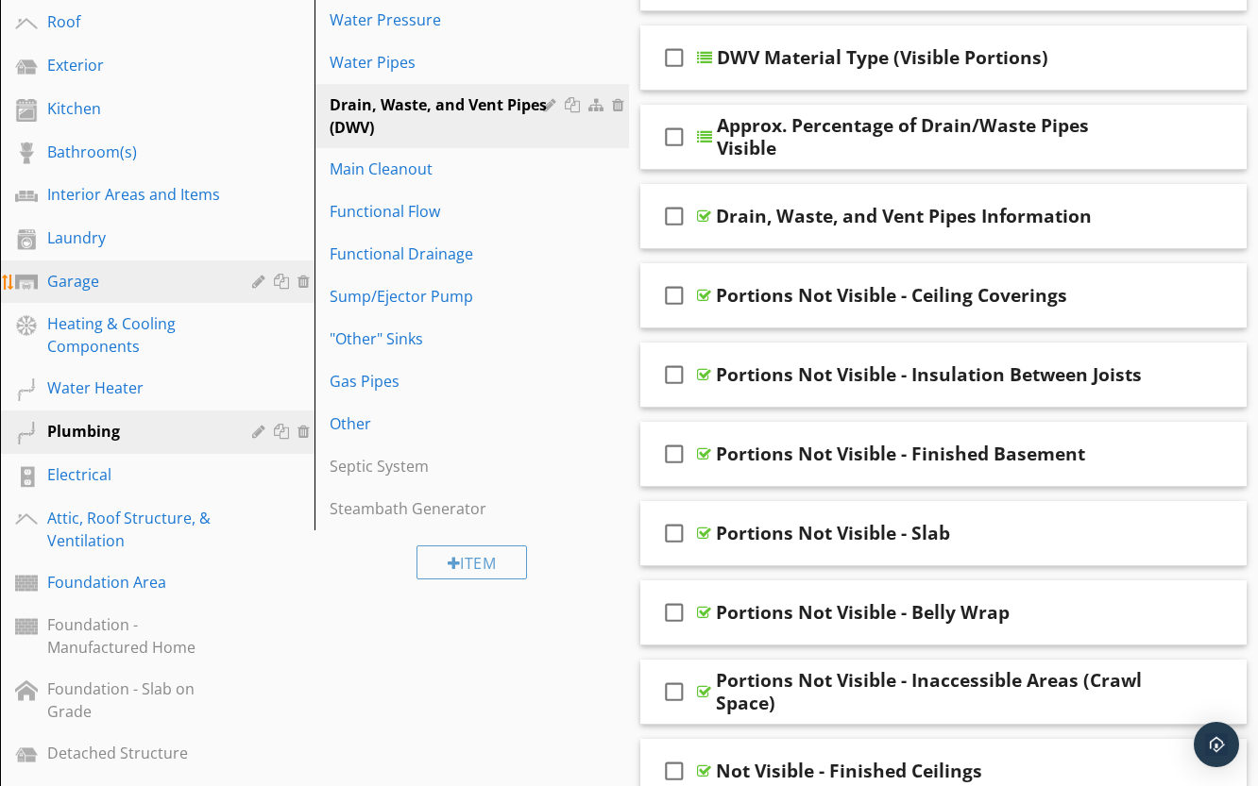
scroll to position [378, 0]
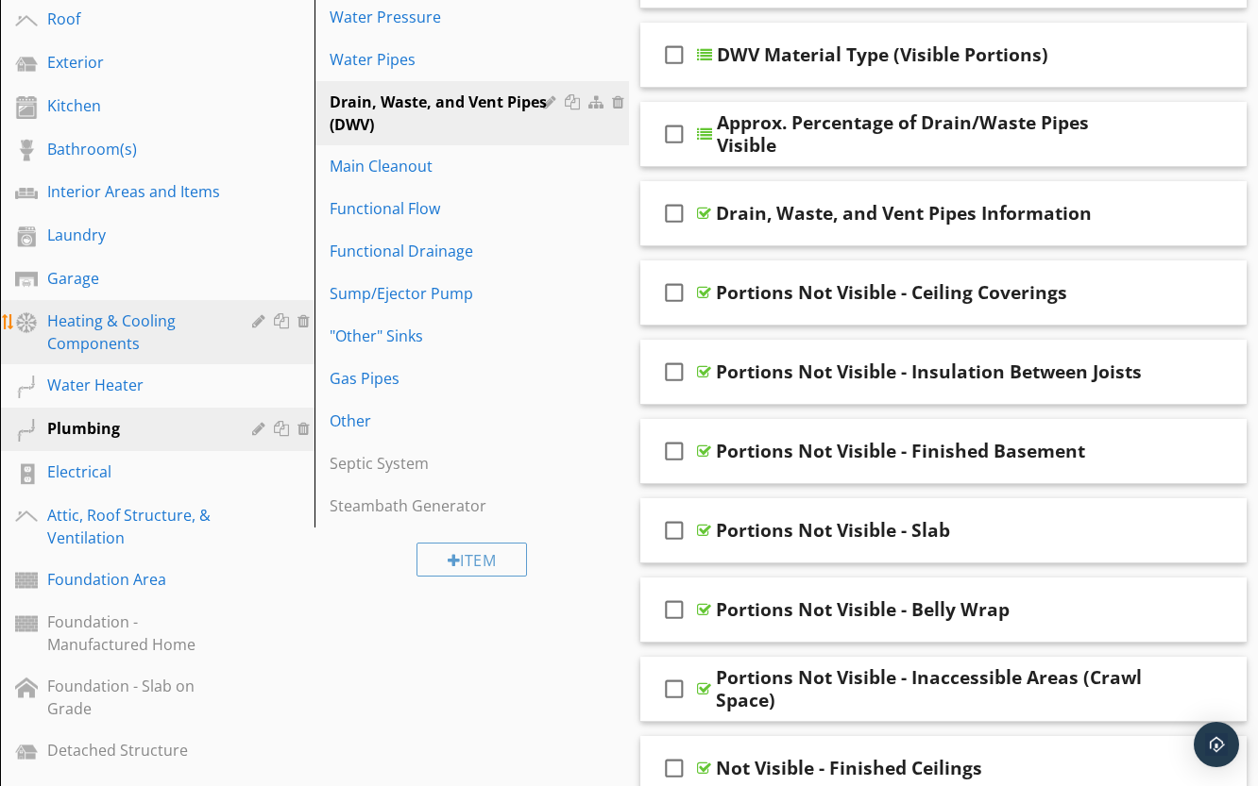
click at [126, 328] on div "Heating & Cooling Components" at bounding box center [135, 332] width 177 height 45
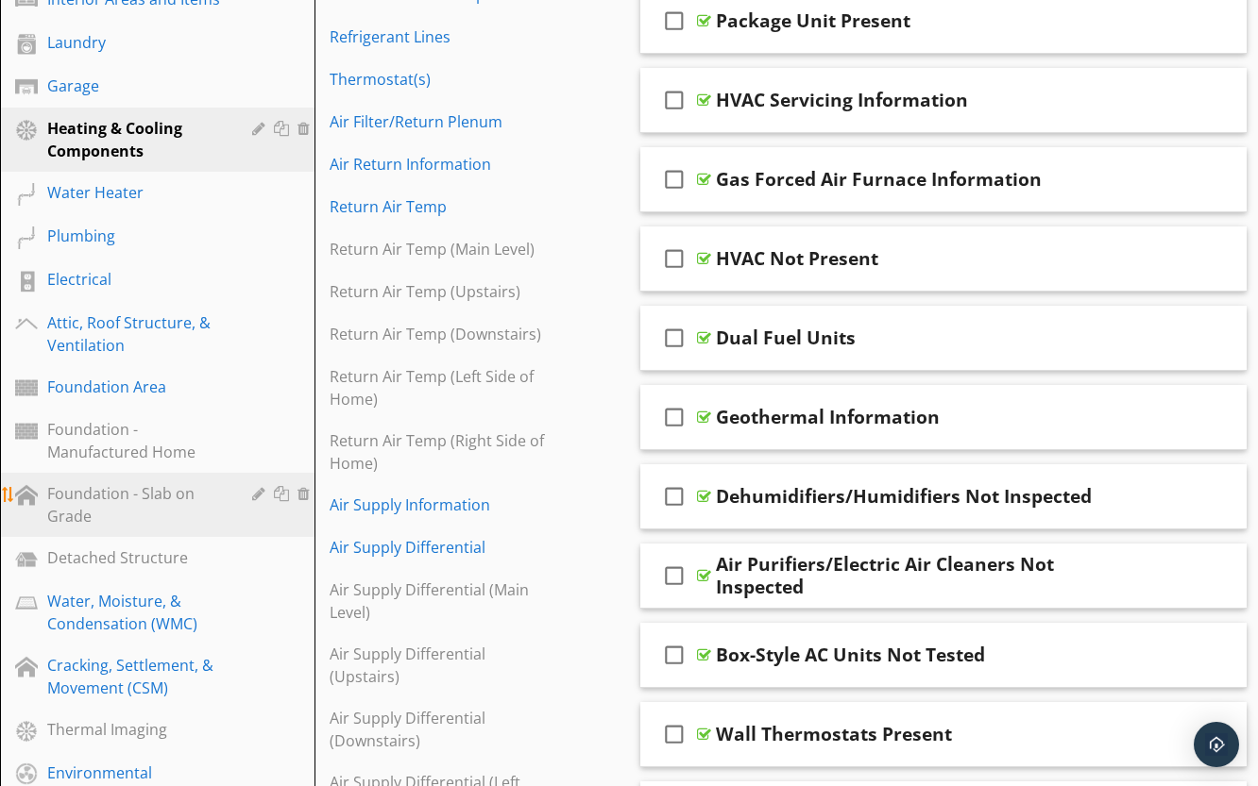
scroll to position [566, 0]
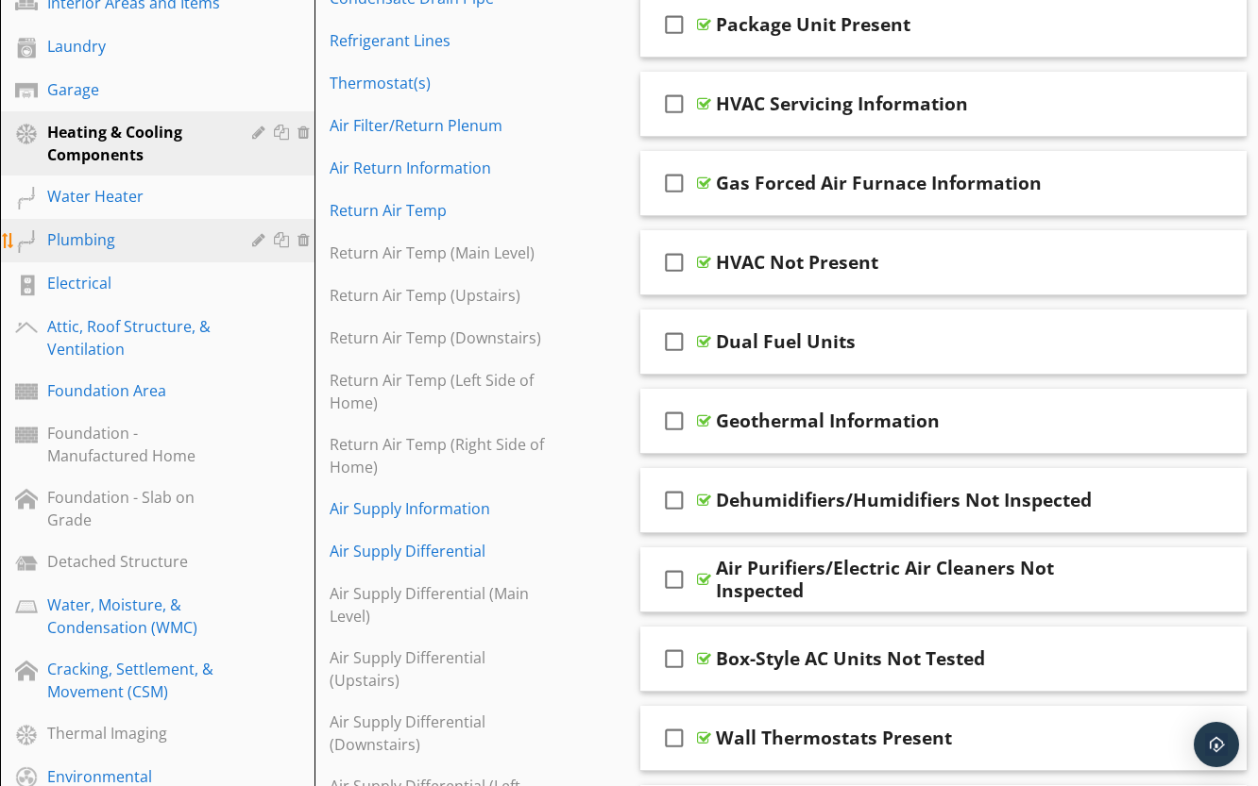
click at [104, 240] on div "Plumbing" at bounding box center [135, 239] width 177 height 23
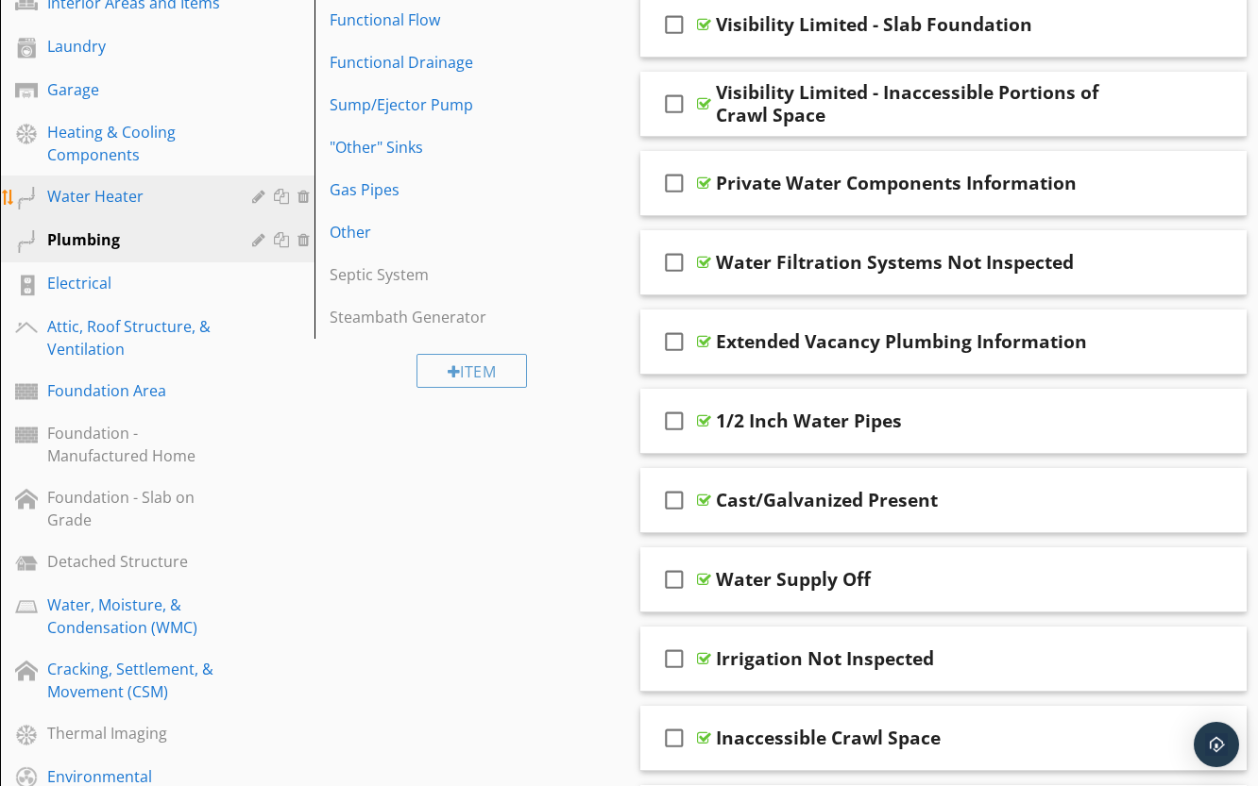
click at [104, 195] on div "Water Heater" at bounding box center [135, 196] width 177 height 23
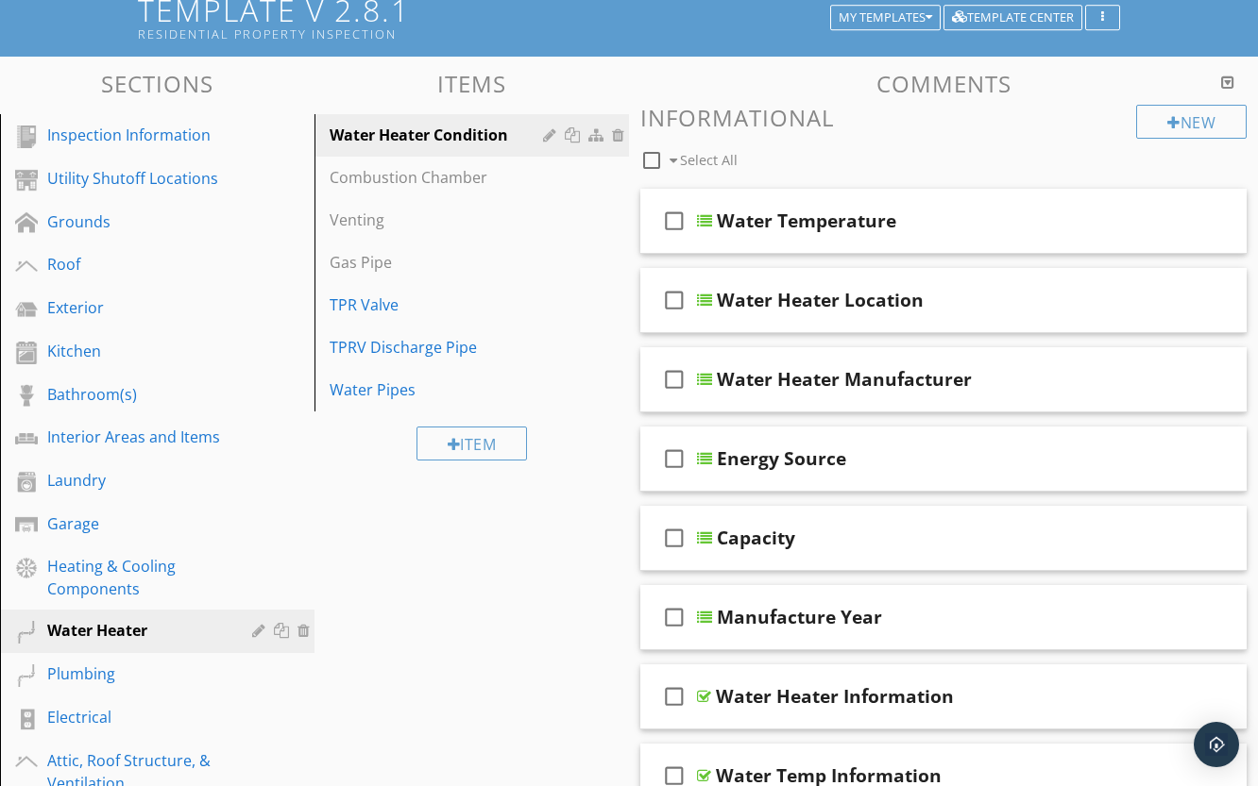
scroll to position [94, 0]
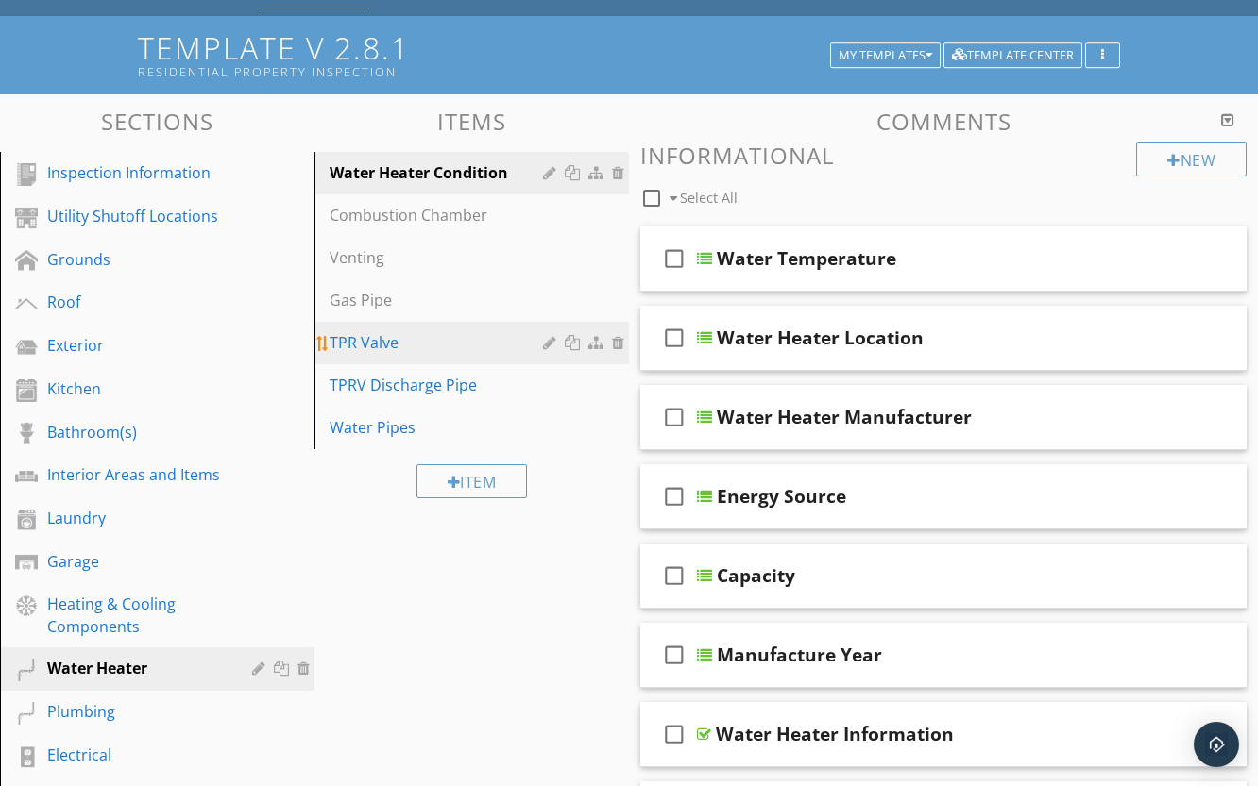
click at [381, 334] on div "TPR Valve" at bounding box center [438, 342] width 219 height 23
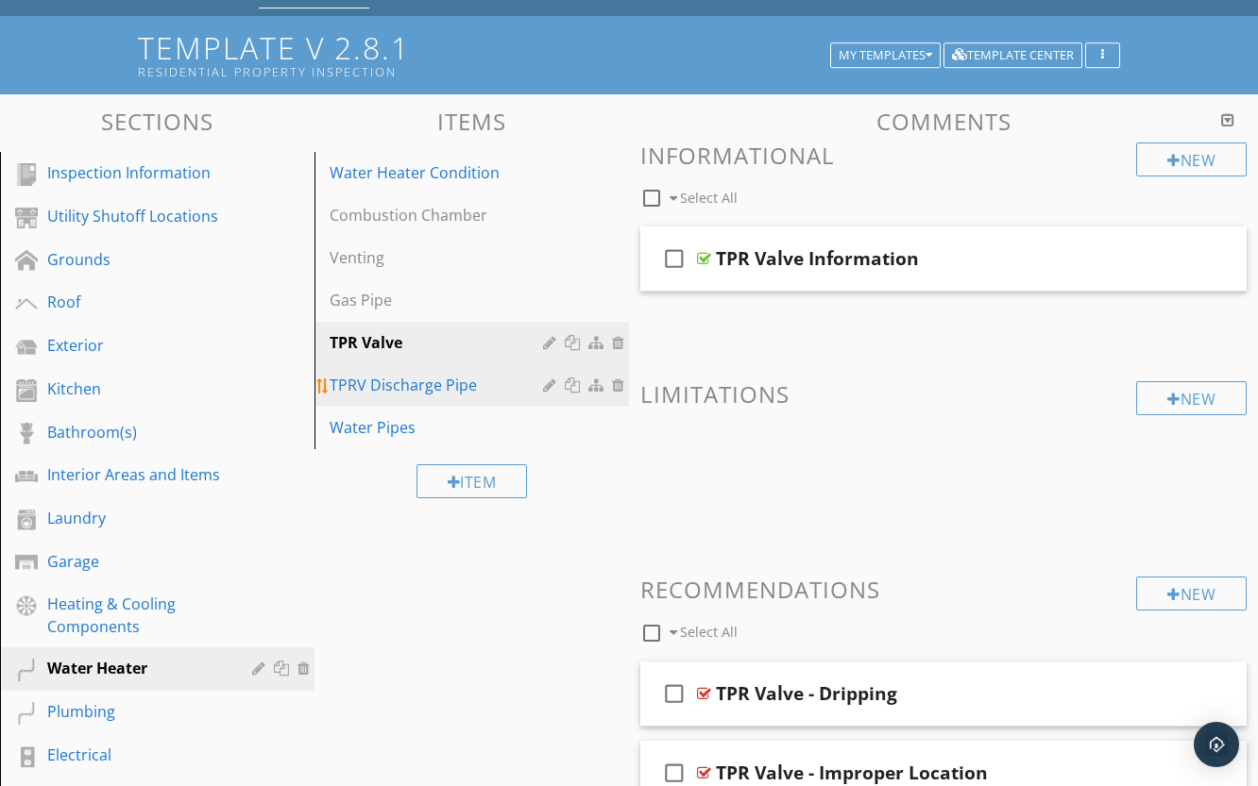
click at [412, 389] on div "TPRV Discharge Pipe" at bounding box center [438, 385] width 219 height 23
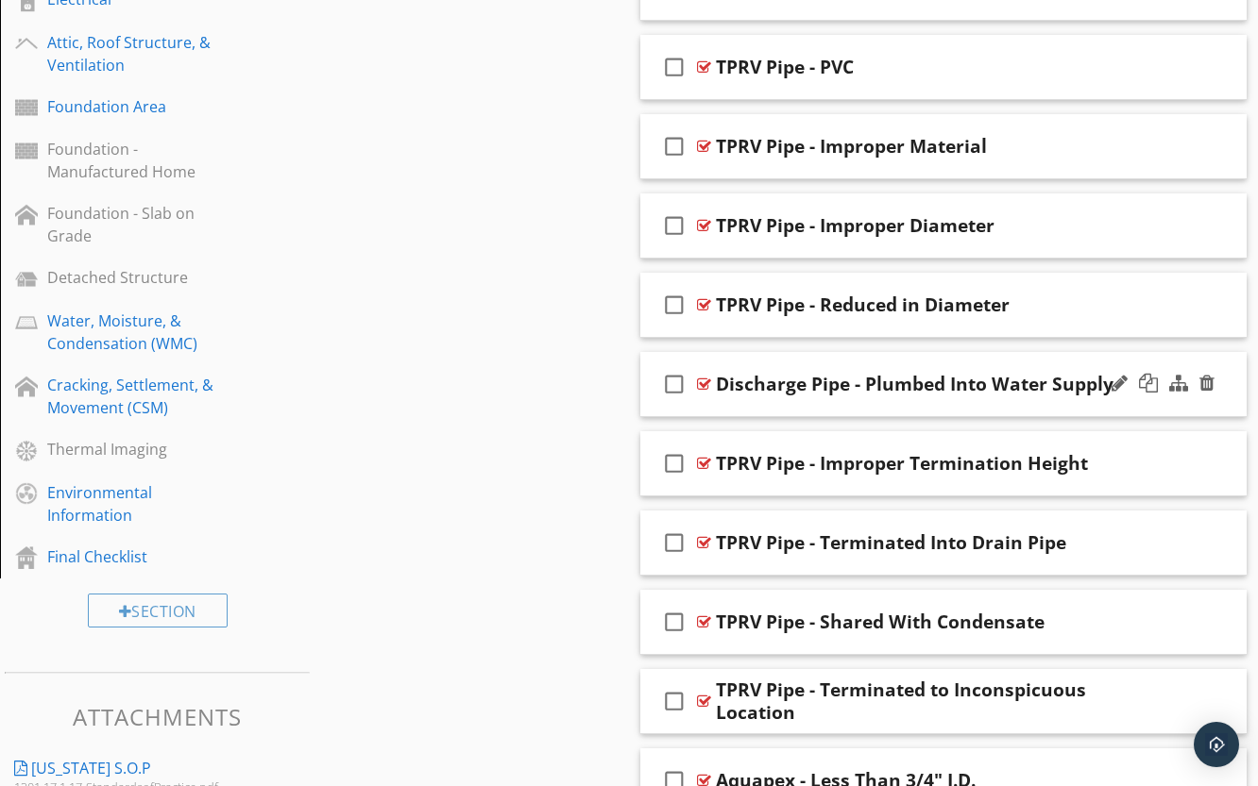
scroll to position [850, 0]
click at [706, 463] on div at bounding box center [704, 464] width 14 height 15
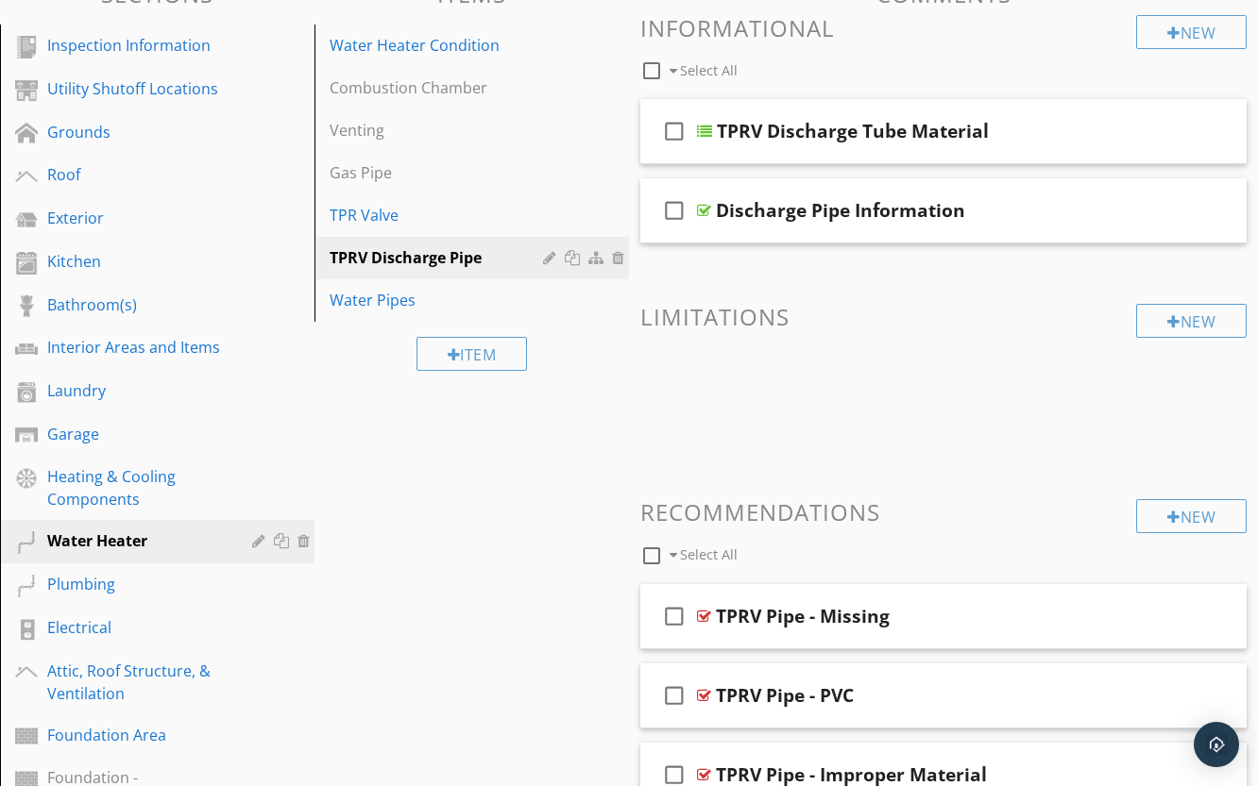
scroll to position [189, 0]
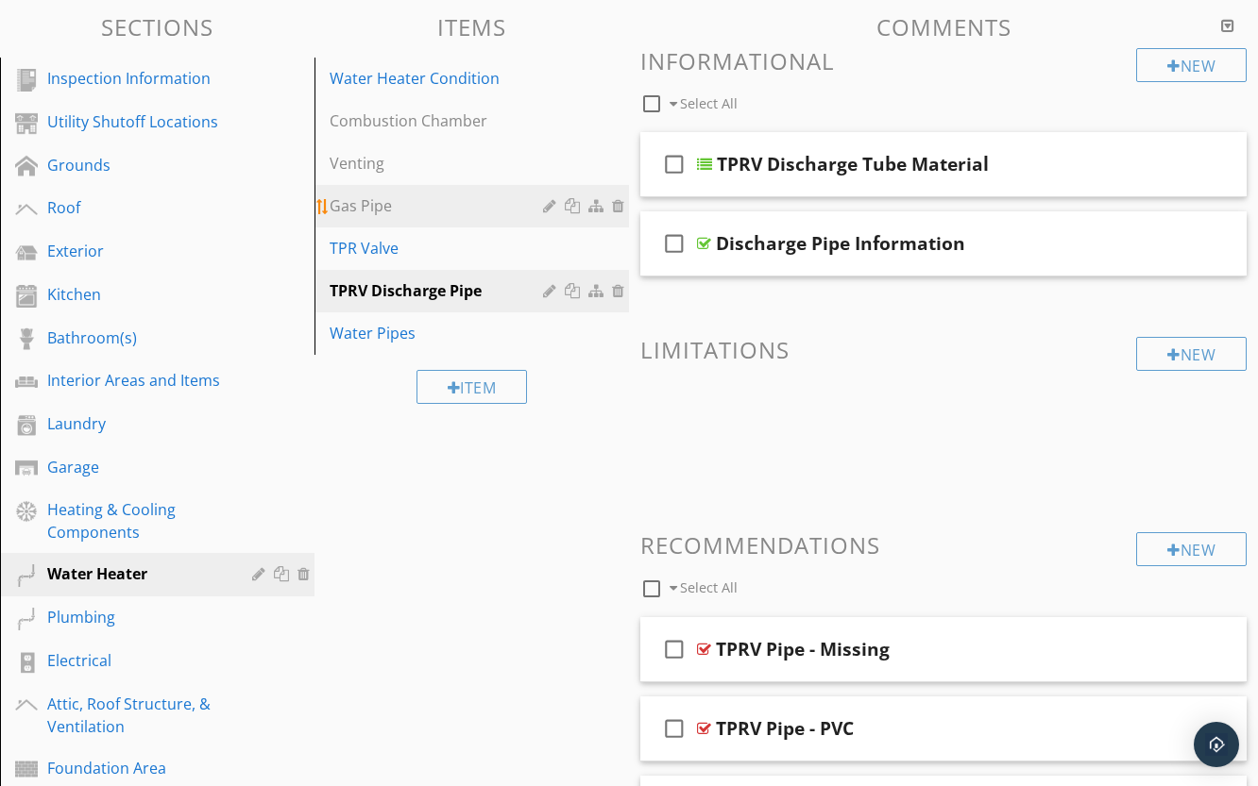
click at [376, 205] on div "Gas Pipe" at bounding box center [438, 205] width 219 height 23
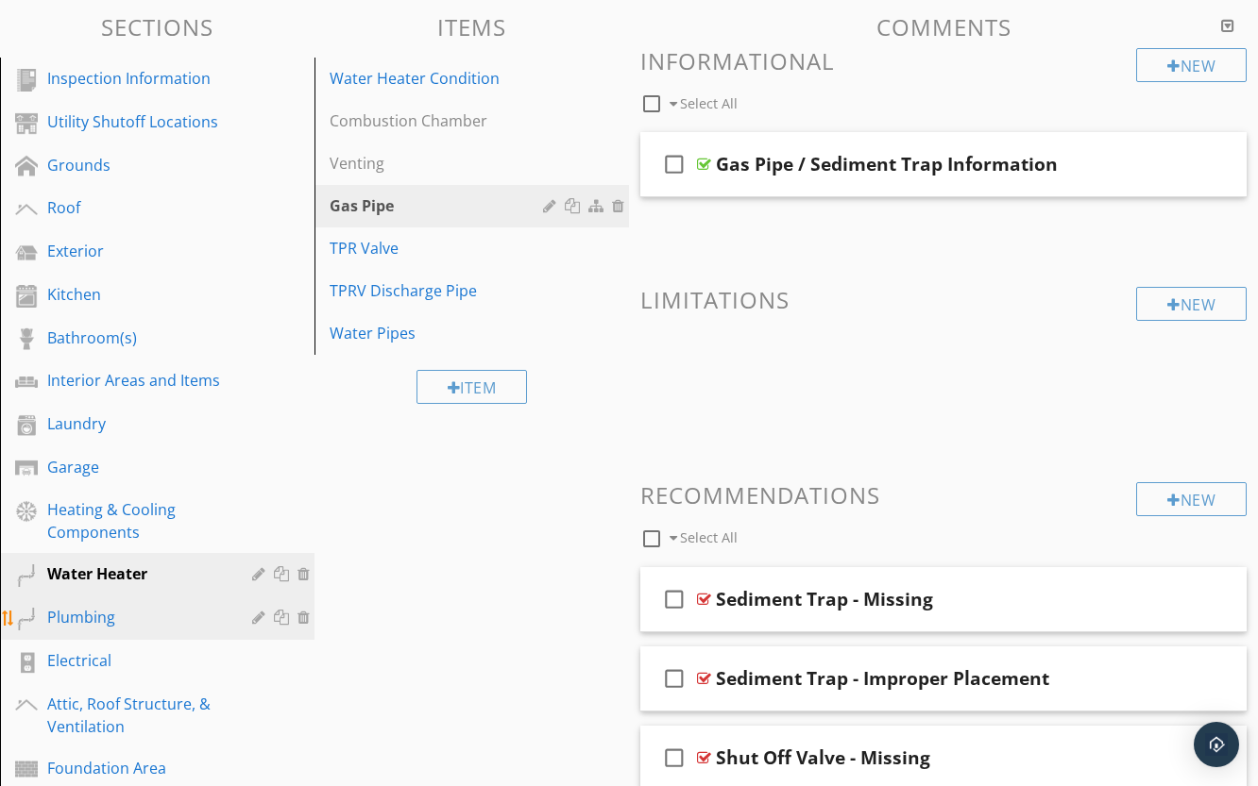
click at [114, 616] on div "Plumbing" at bounding box center [135, 617] width 177 height 23
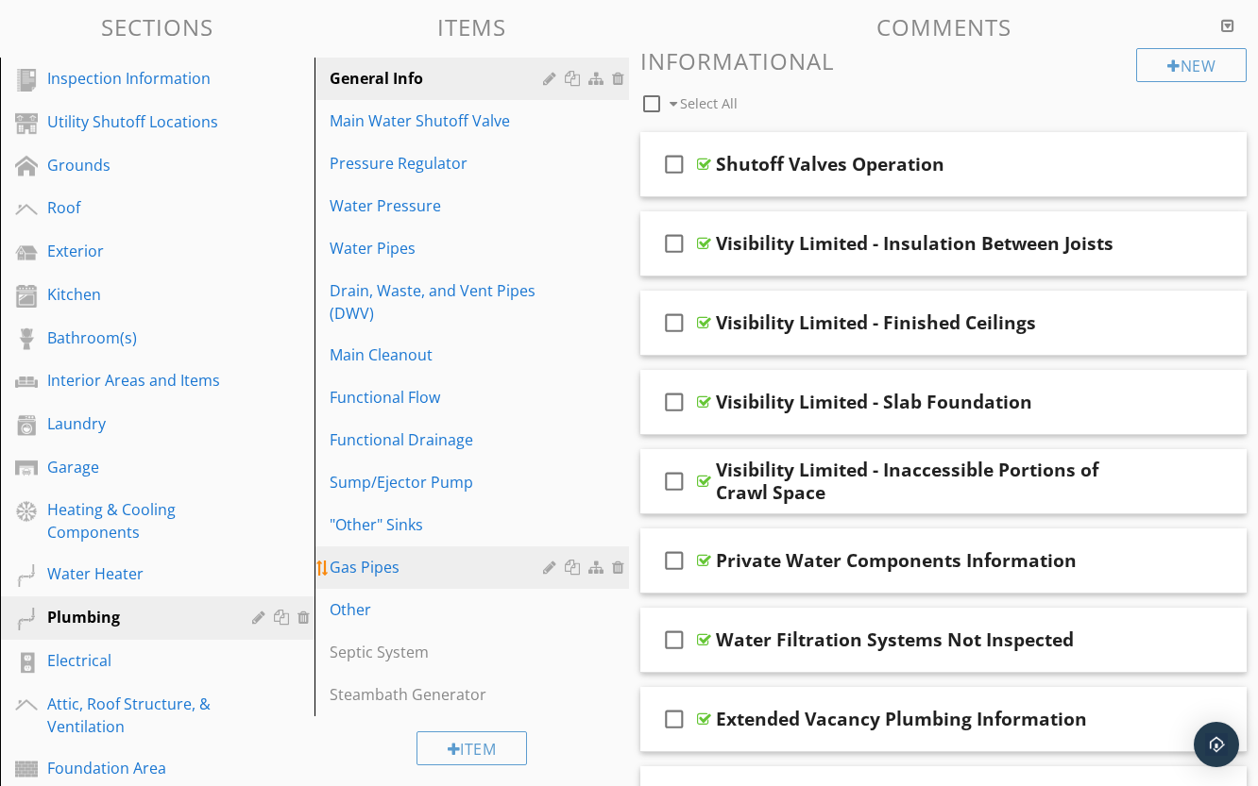
click at [402, 561] on div "Gas Pipes" at bounding box center [438, 567] width 219 height 23
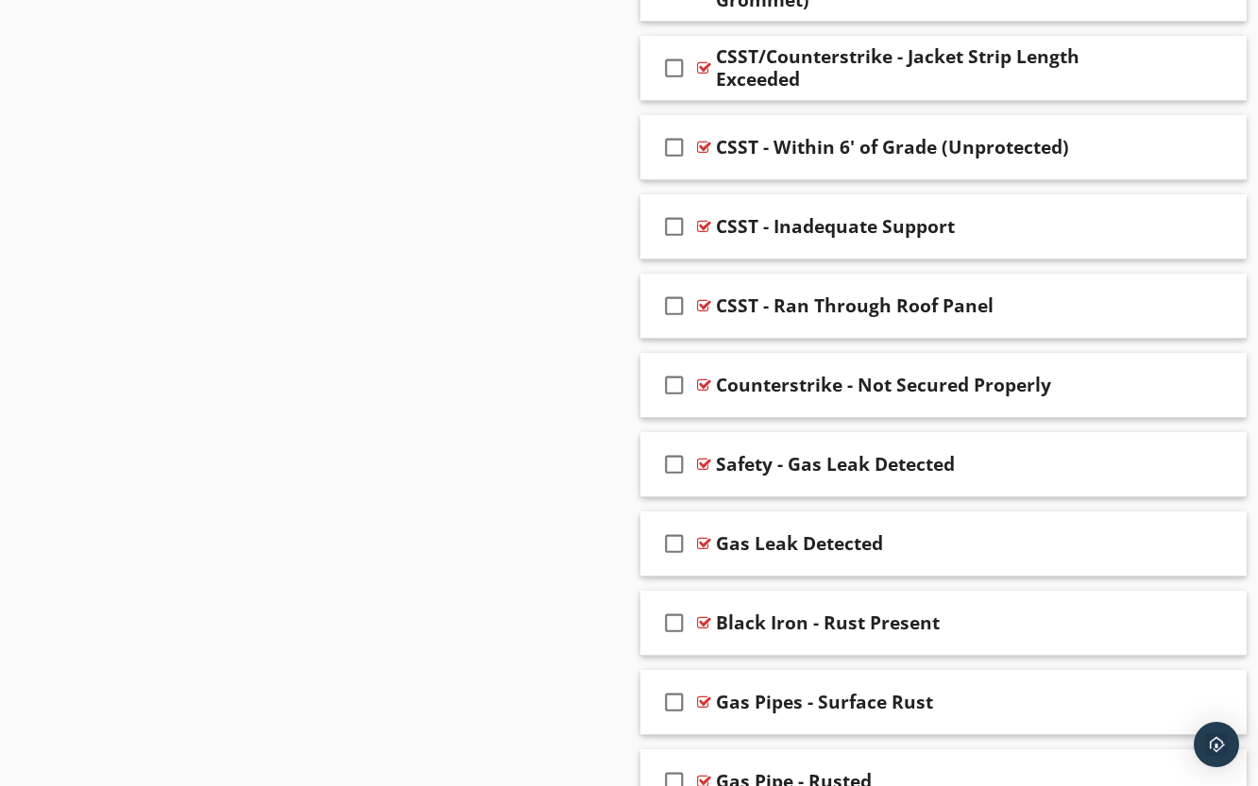
scroll to position [1888, 0]
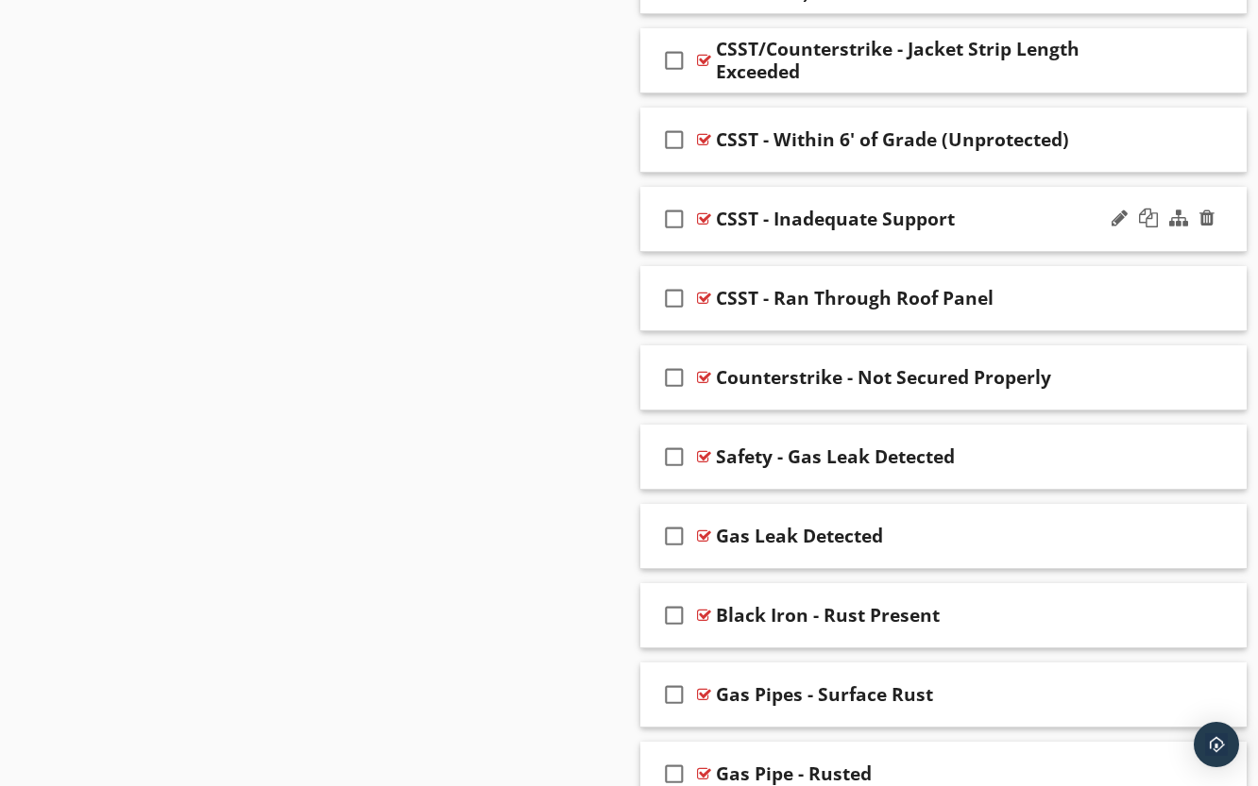
click at [706, 218] on div at bounding box center [704, 218] width 14 height 15
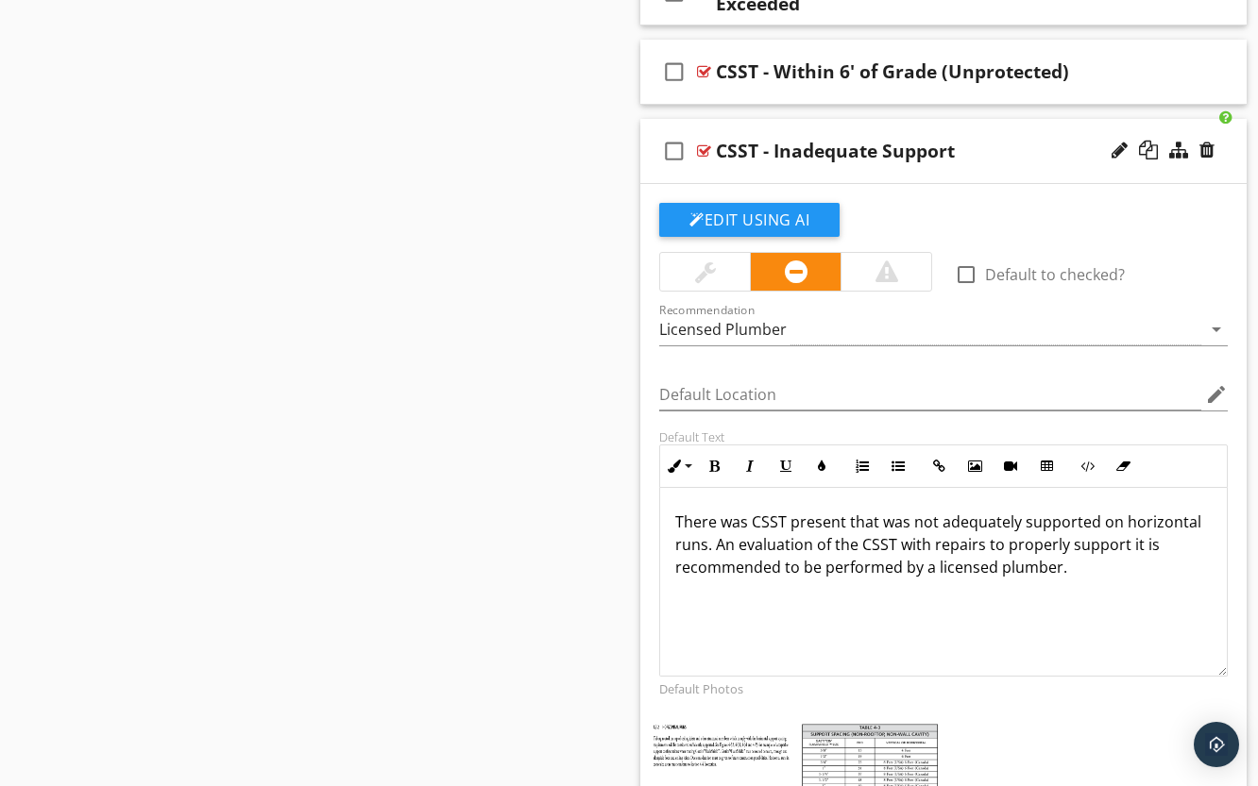
scroll to position [2077, 0]
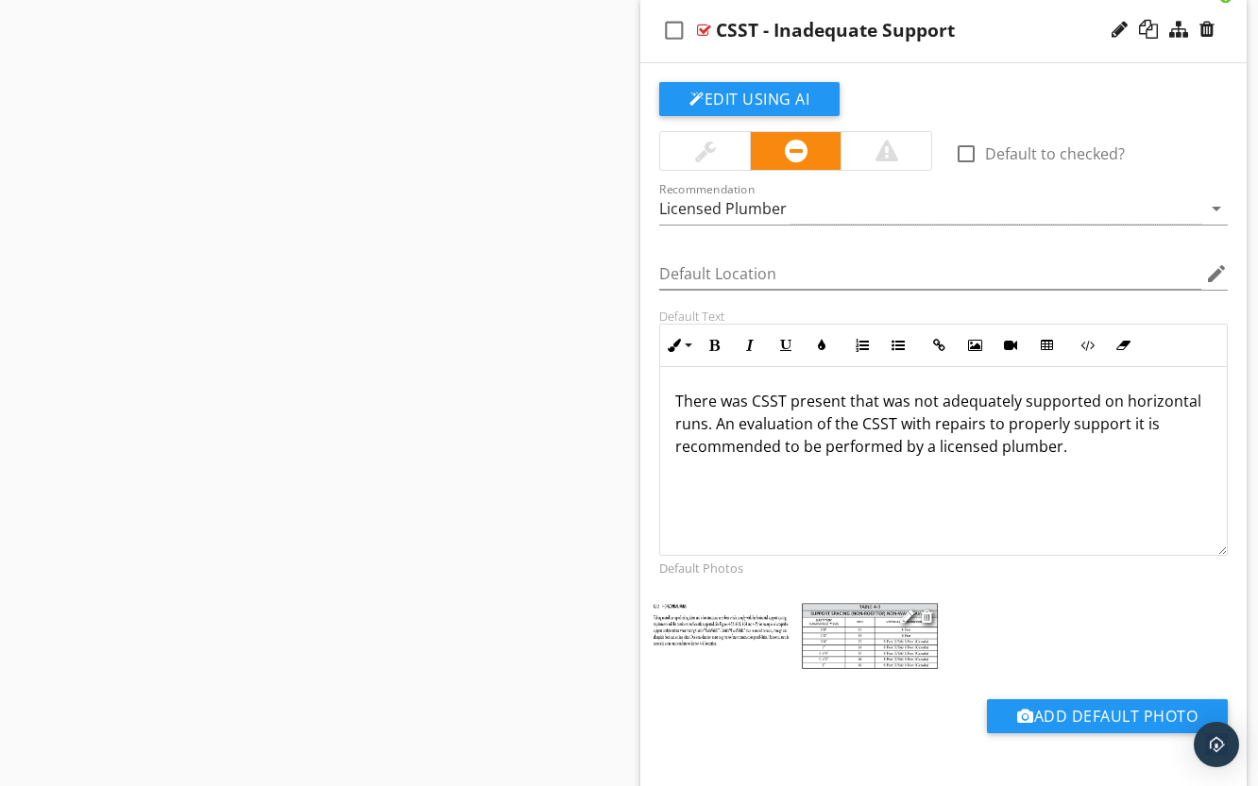
click at [837, 629] on img at bounding box center [870, 636] width 139 height 68
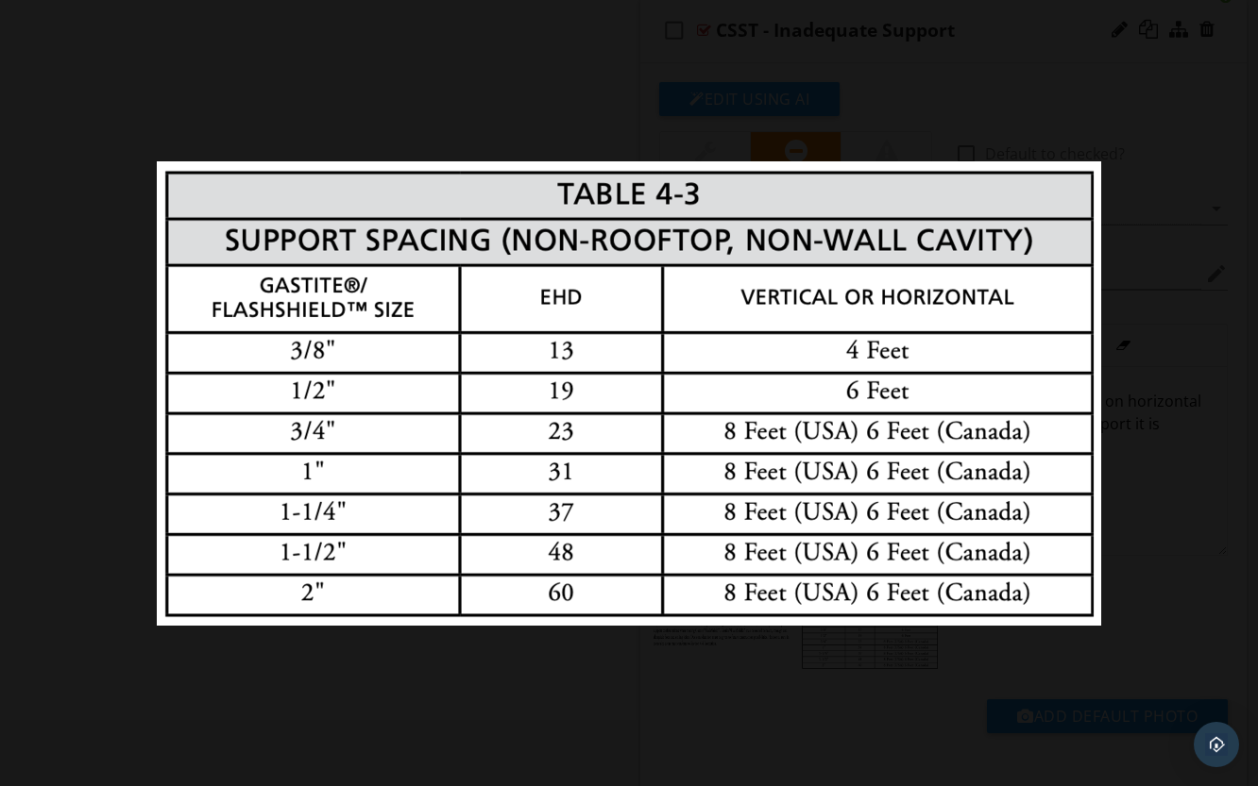
click at [537, 110] on div at bounding box center [629, 393] width 1258 height 786
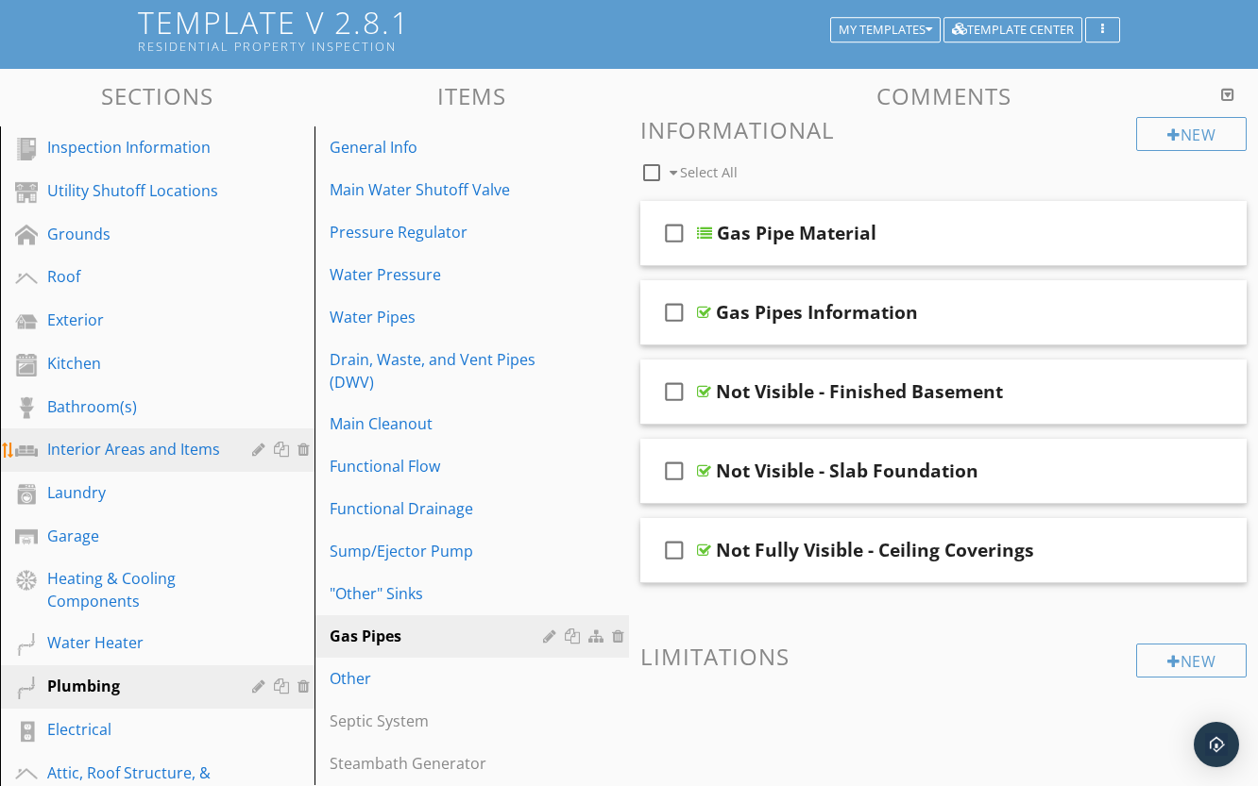
scroll to position [189, 0]
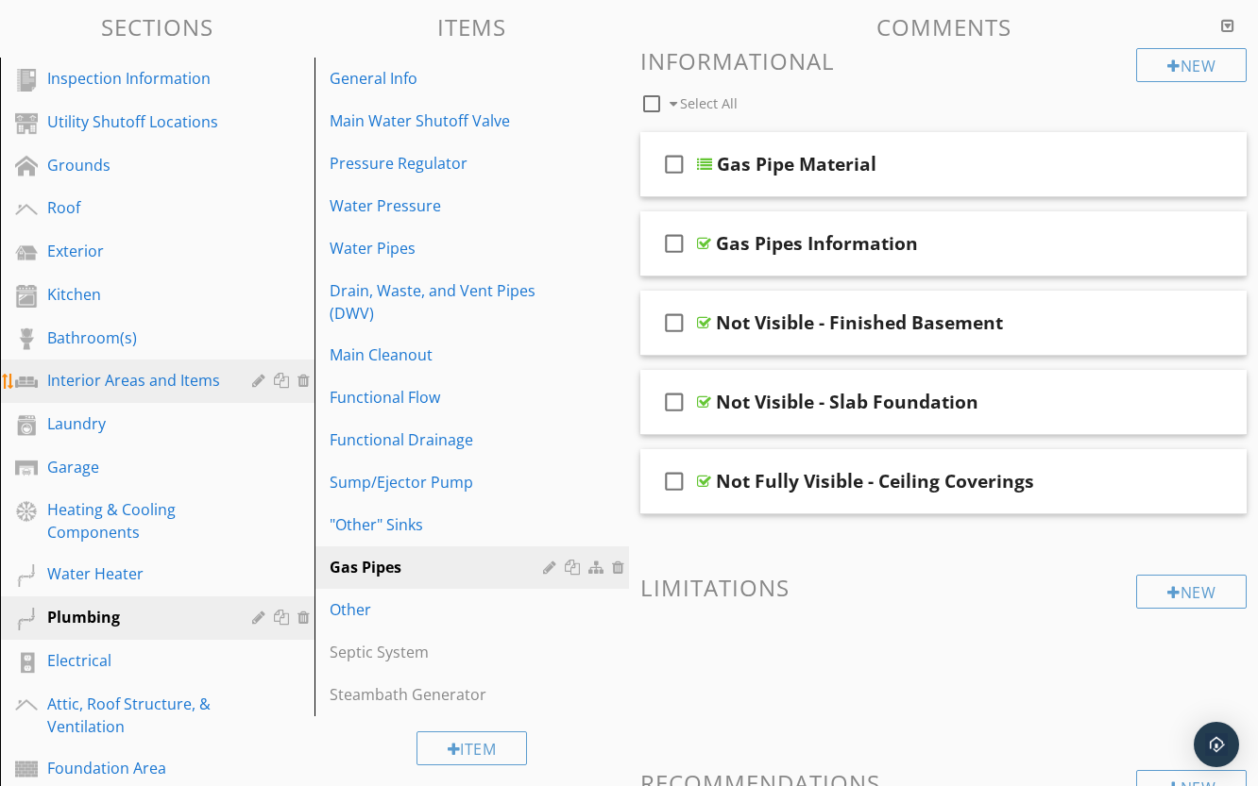
click at [143, 381] on div "Interior Areas and Items" at bounding box center [135, 380] width 177 height 23
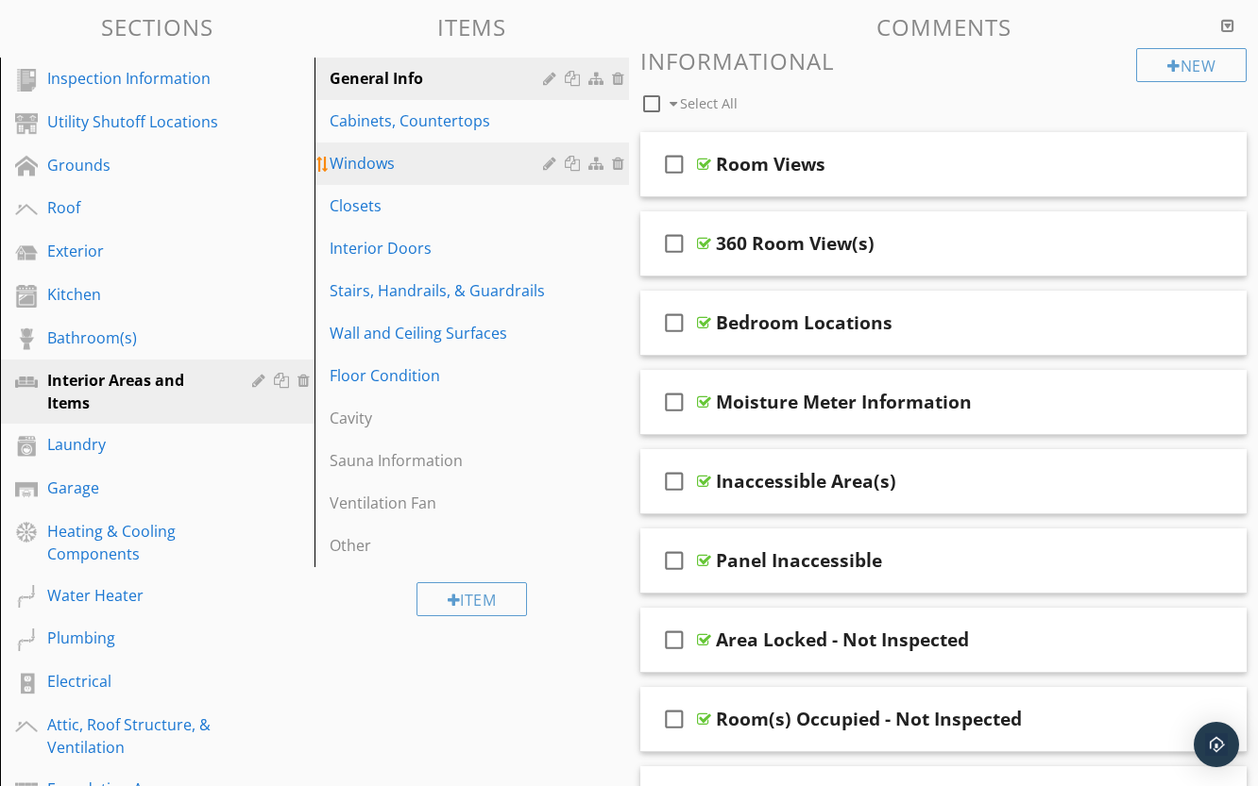
click at [397, 158] on div "Windows" at bounding box center [438, 163] width 219 height 23
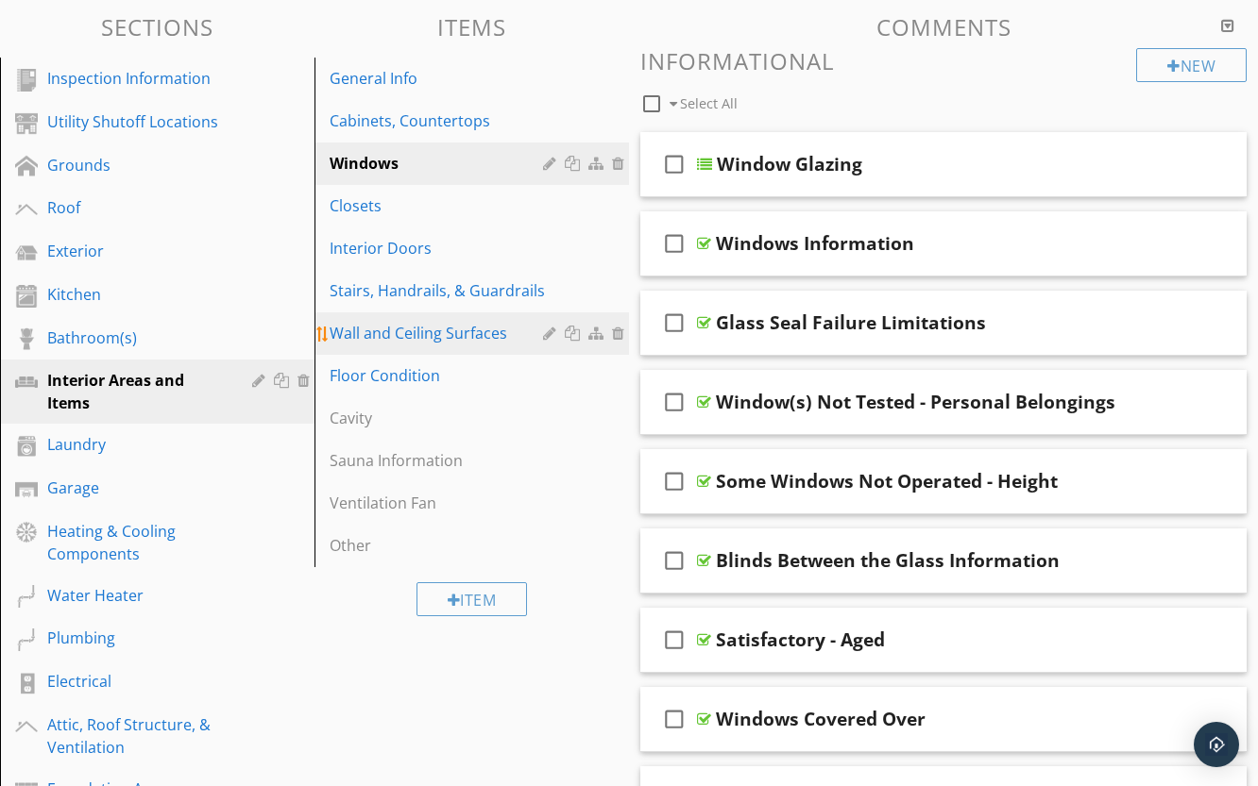
click at [422, 318] on link "Wall and Ceiling Surfaces" at bounding box center [474, 334] width 309 height 42
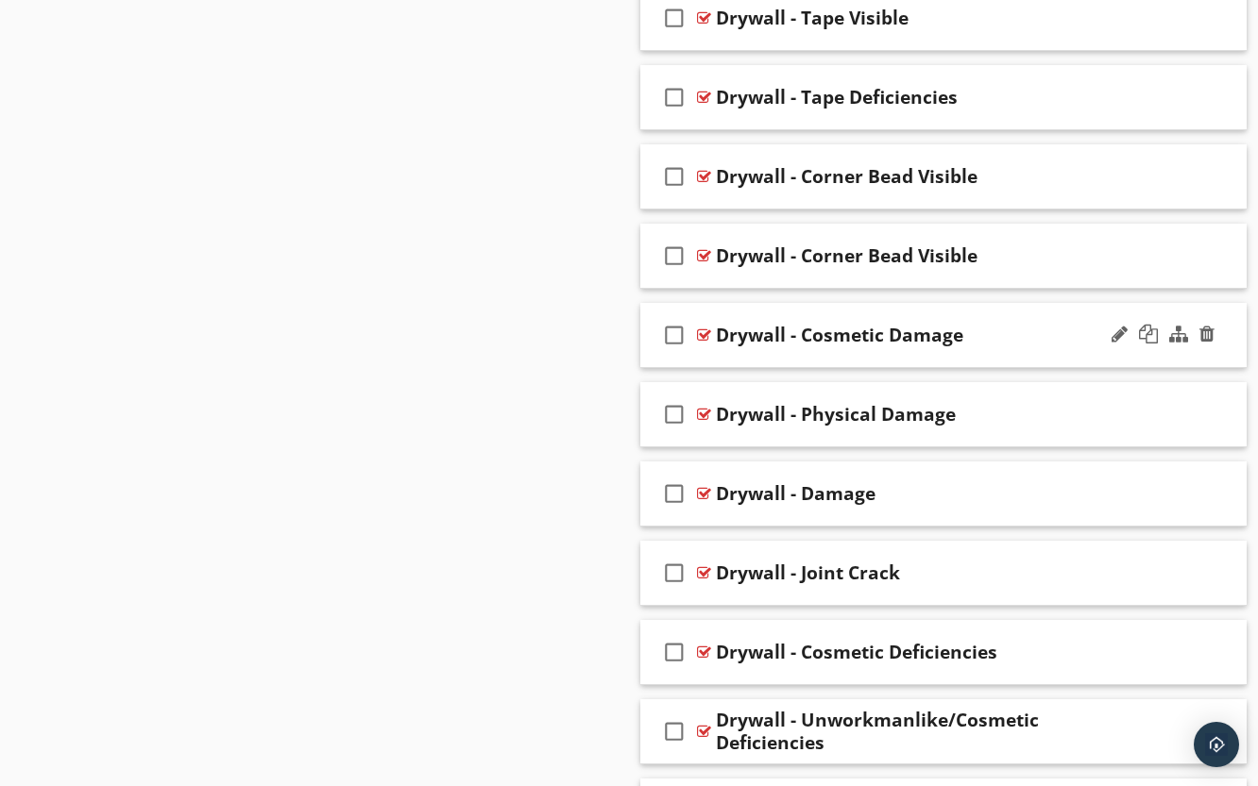
scroll to position [3682, 0]
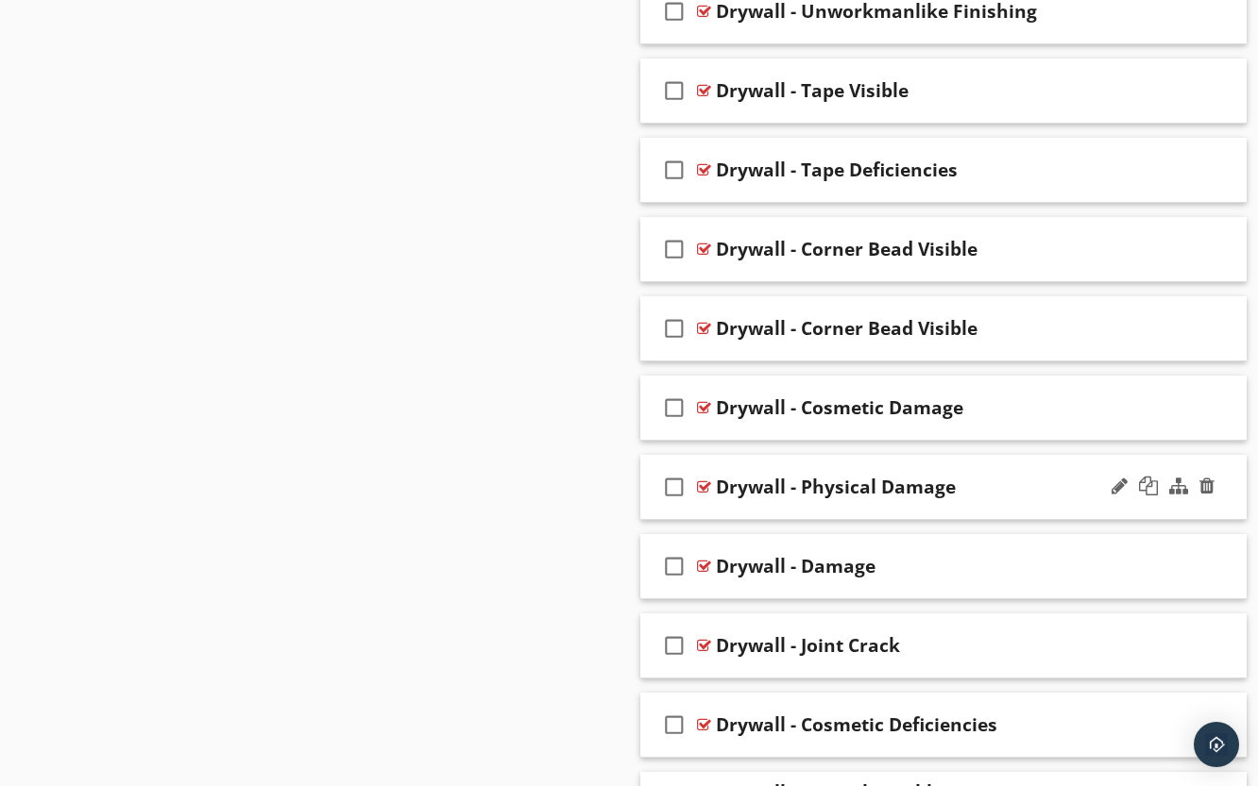
click at [699, 484] on div at bounding box center [704, 487] width 14 height 15
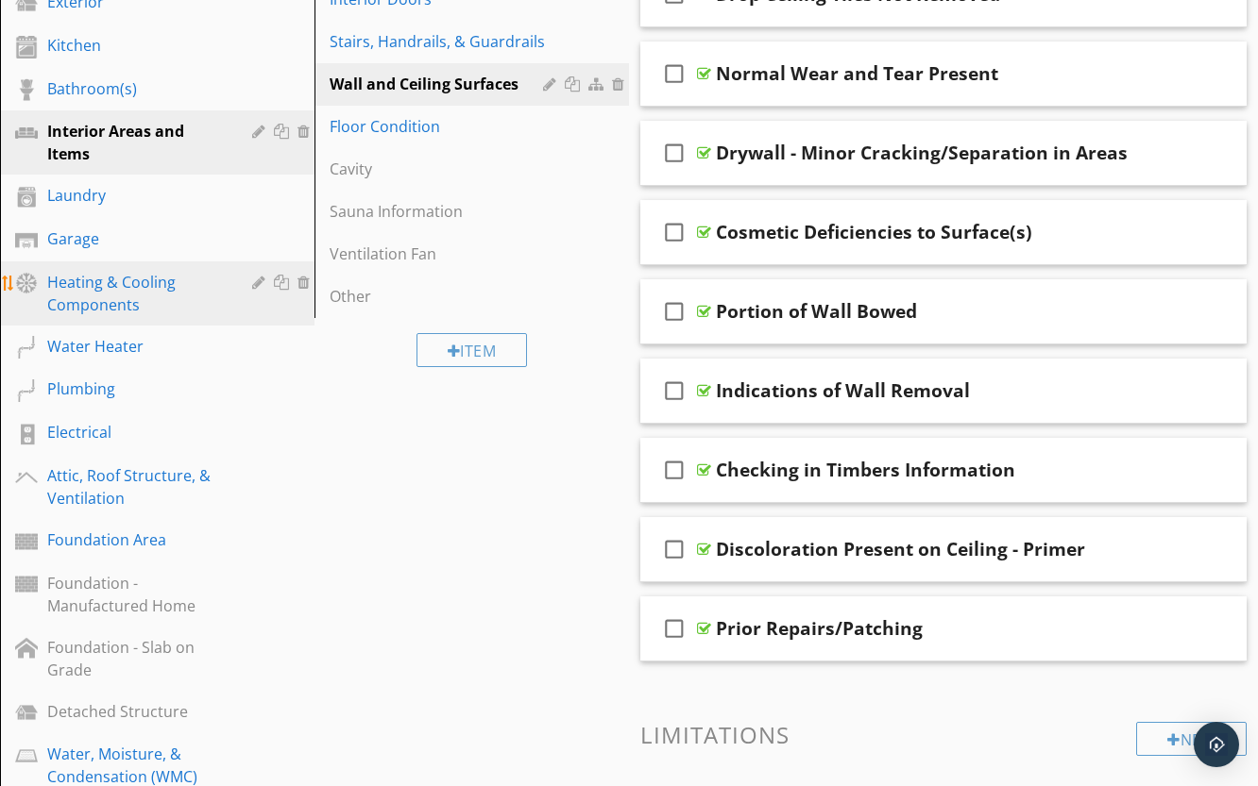
scroll to position [94, 0]
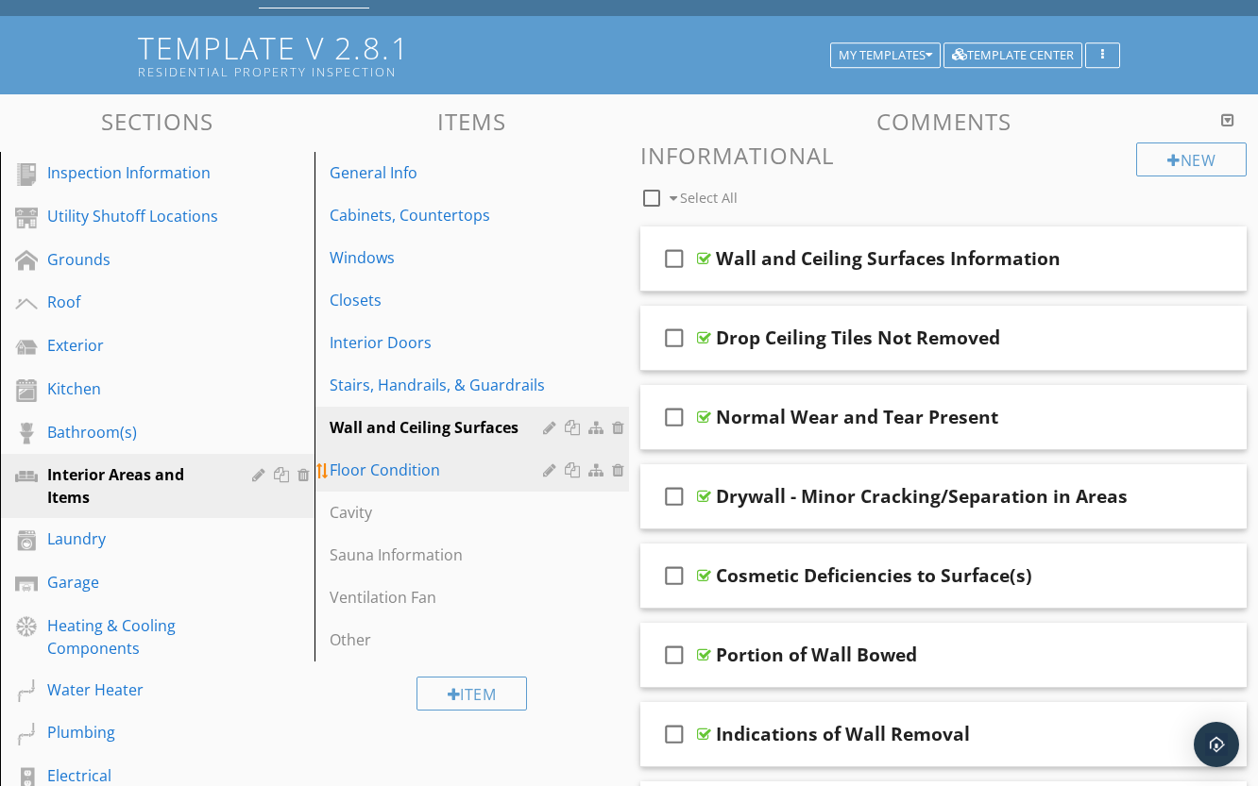
click at [402, 467] on div "Floor Condition" at bounding box center [438, 470] width 219 height 23
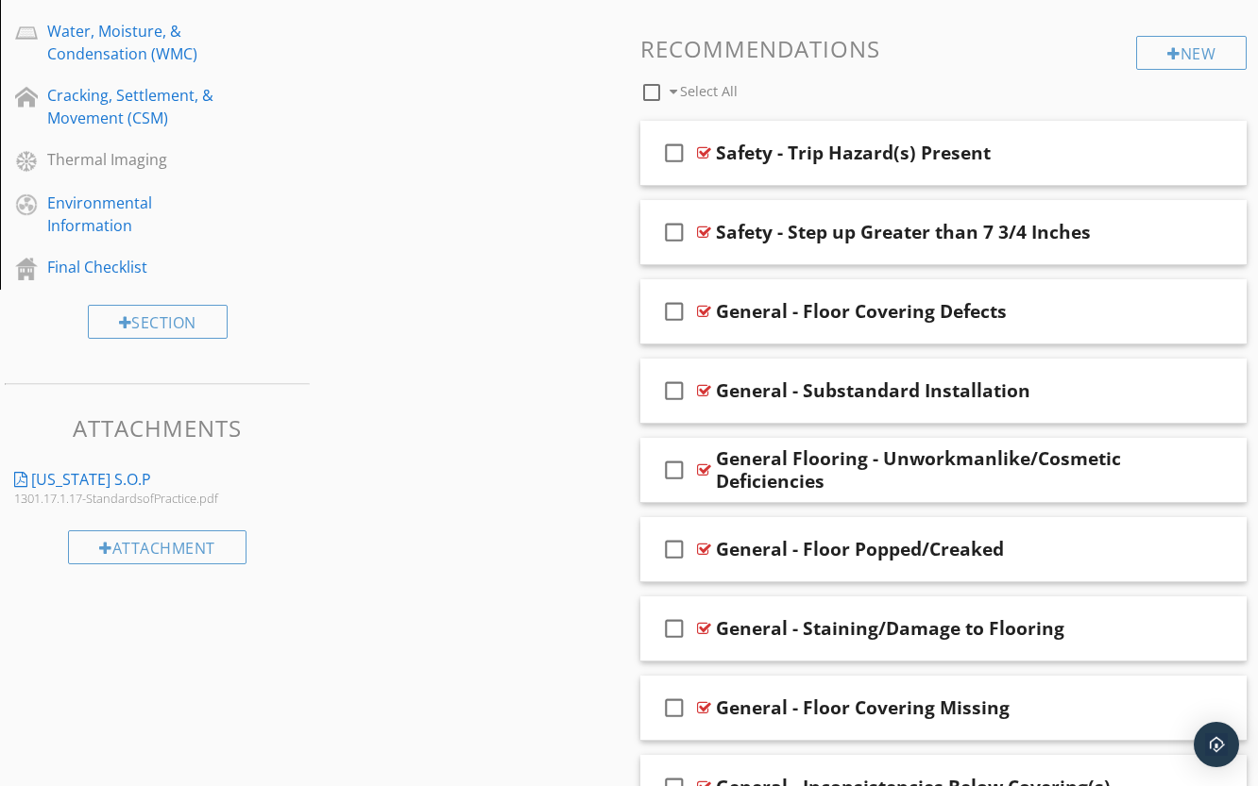
scroll to position [1133, 0]
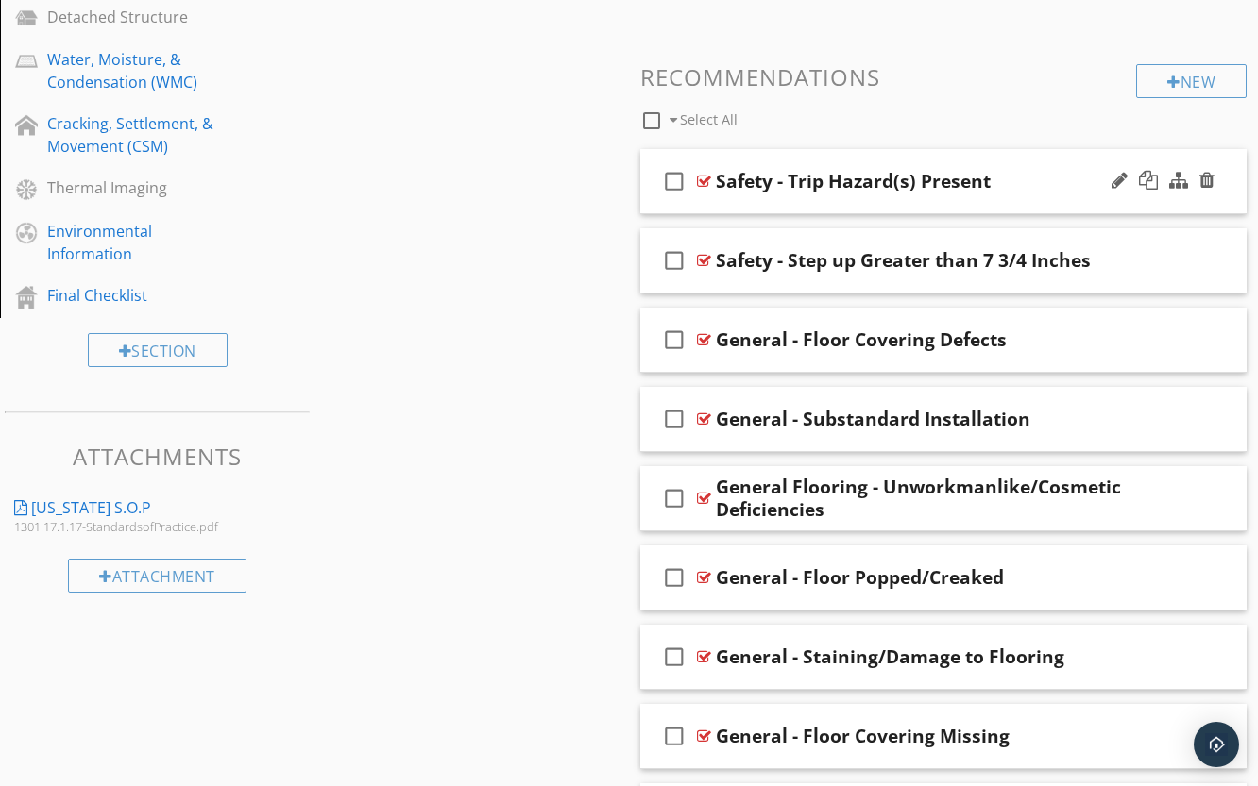
click at [703, 178] on div at bounding box center [704, 181] width 14 height 15
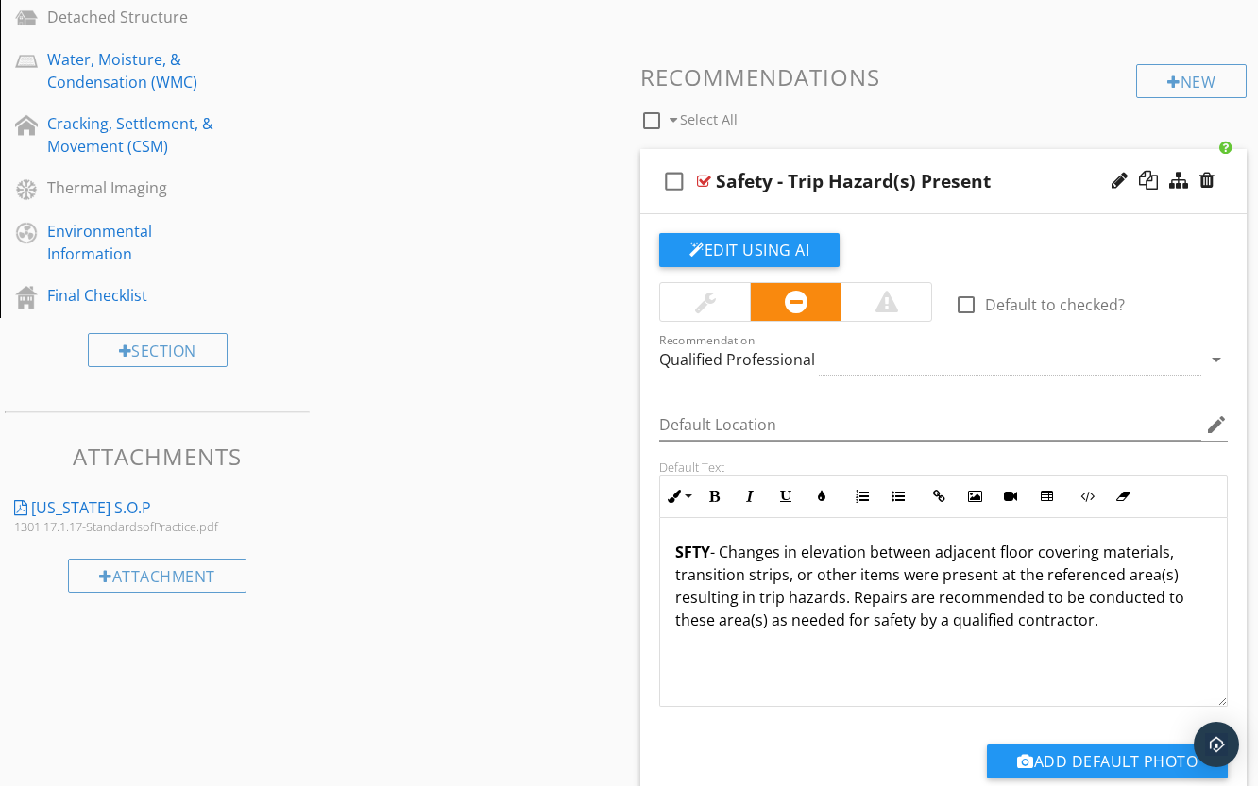
click at [703, 178] on div at bounding box center [704, 181] width 14 height 15
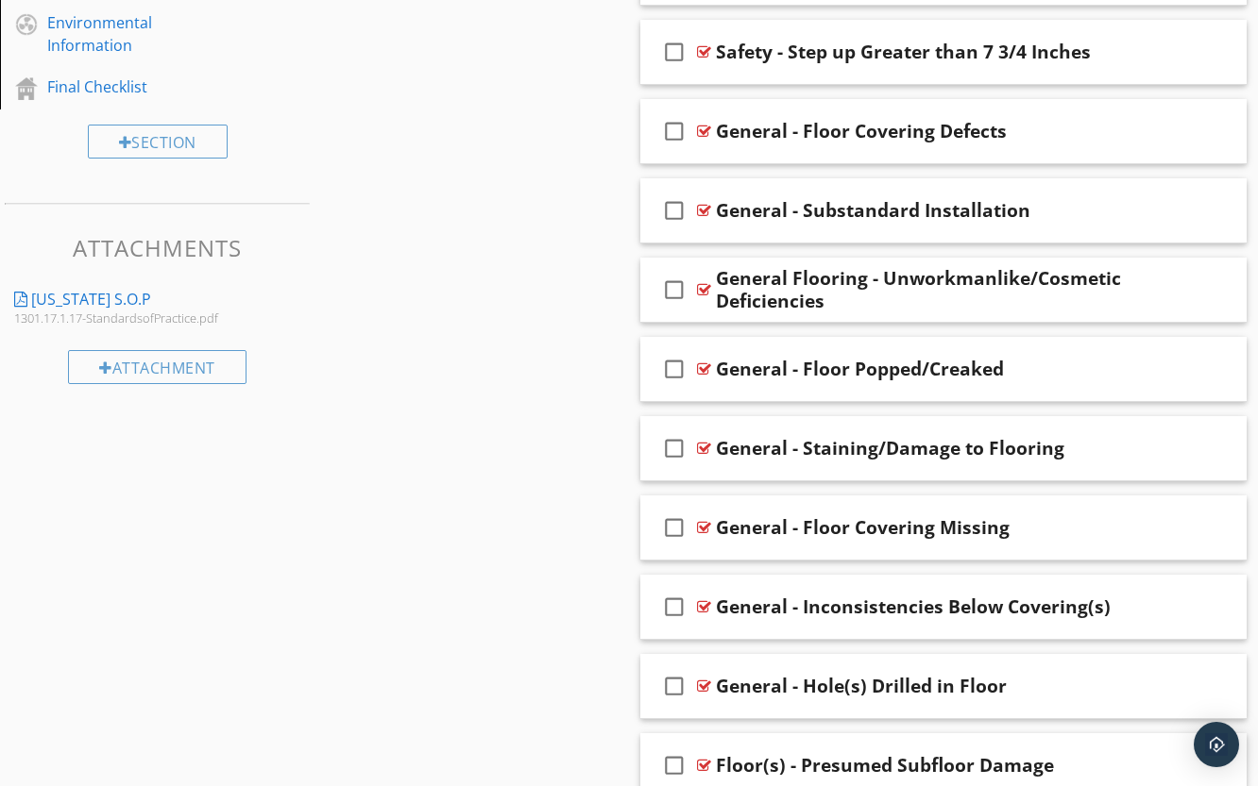
scroll to position [1339, 0]
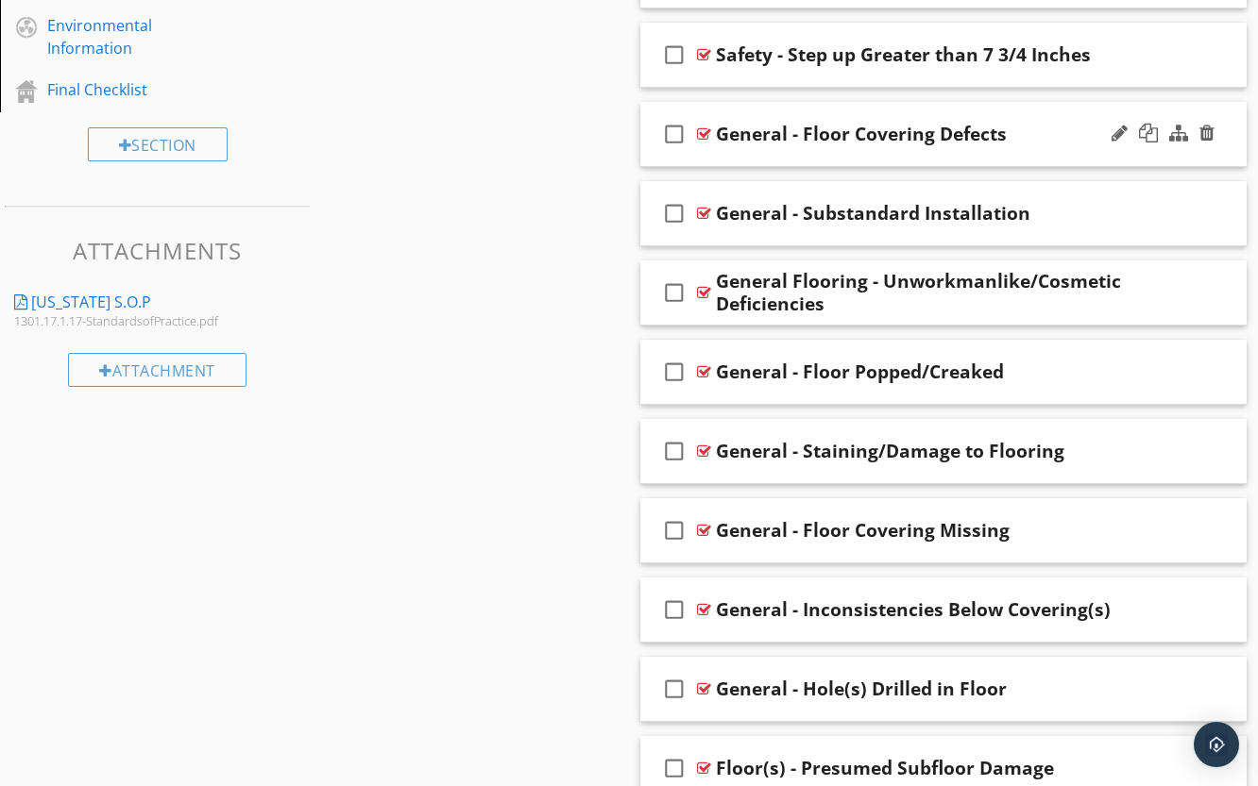
click at [706, 127] on div at bounding box center [704, 134] width 14 height 15
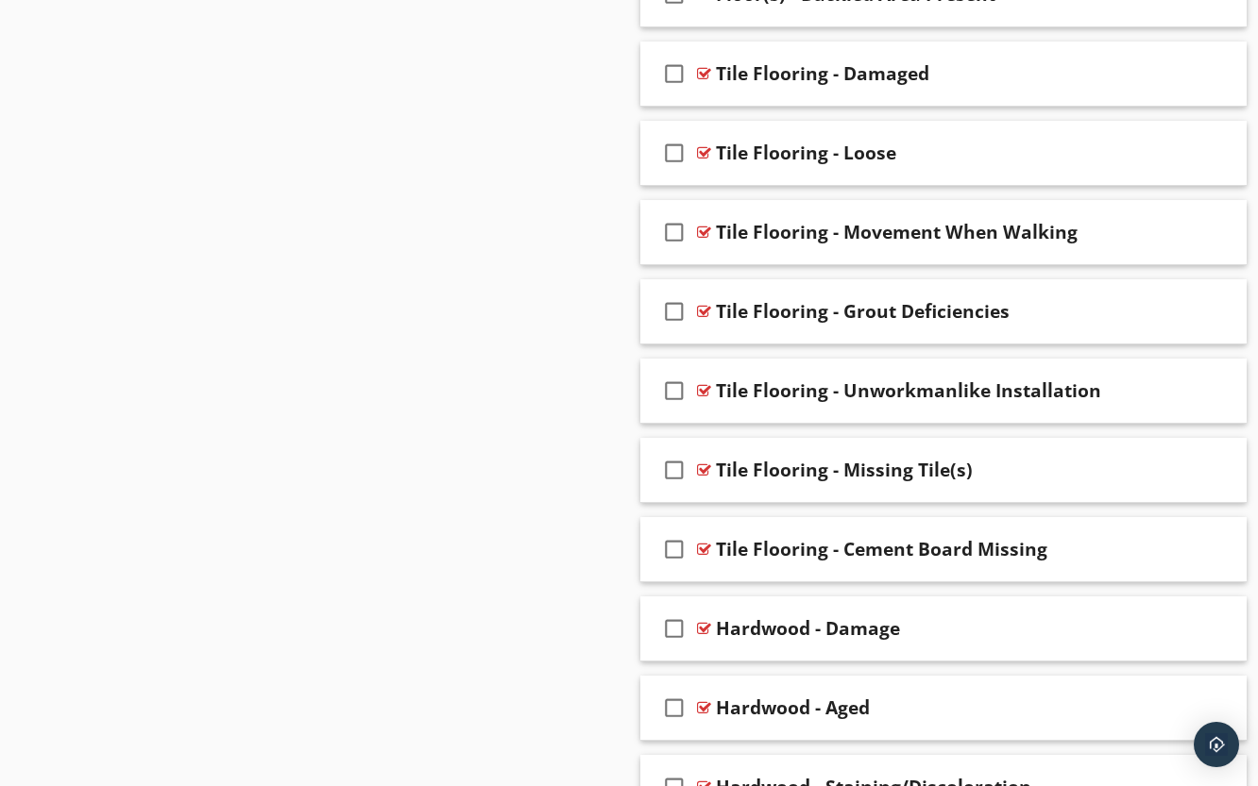
scroll to position [2944, 0]
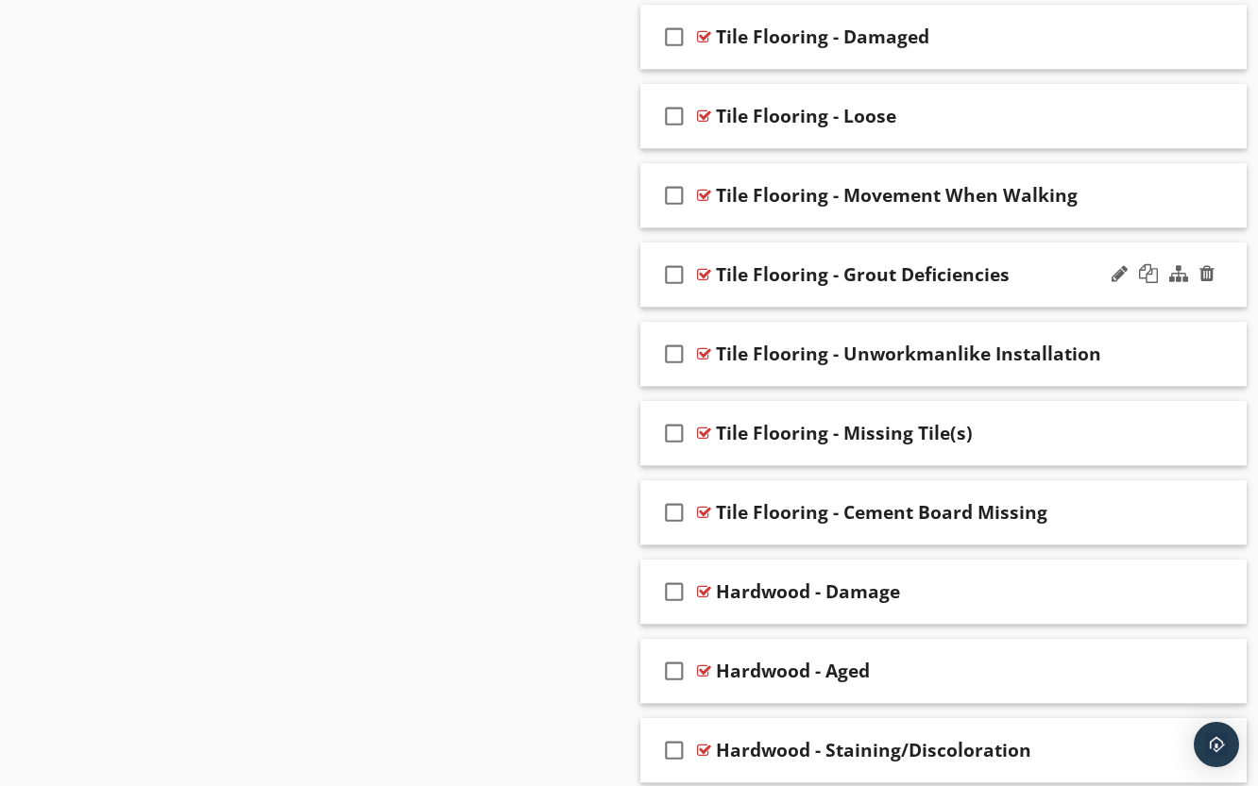
click at [704, 274] on div at bounding box center [704, 274] width 14 height 15
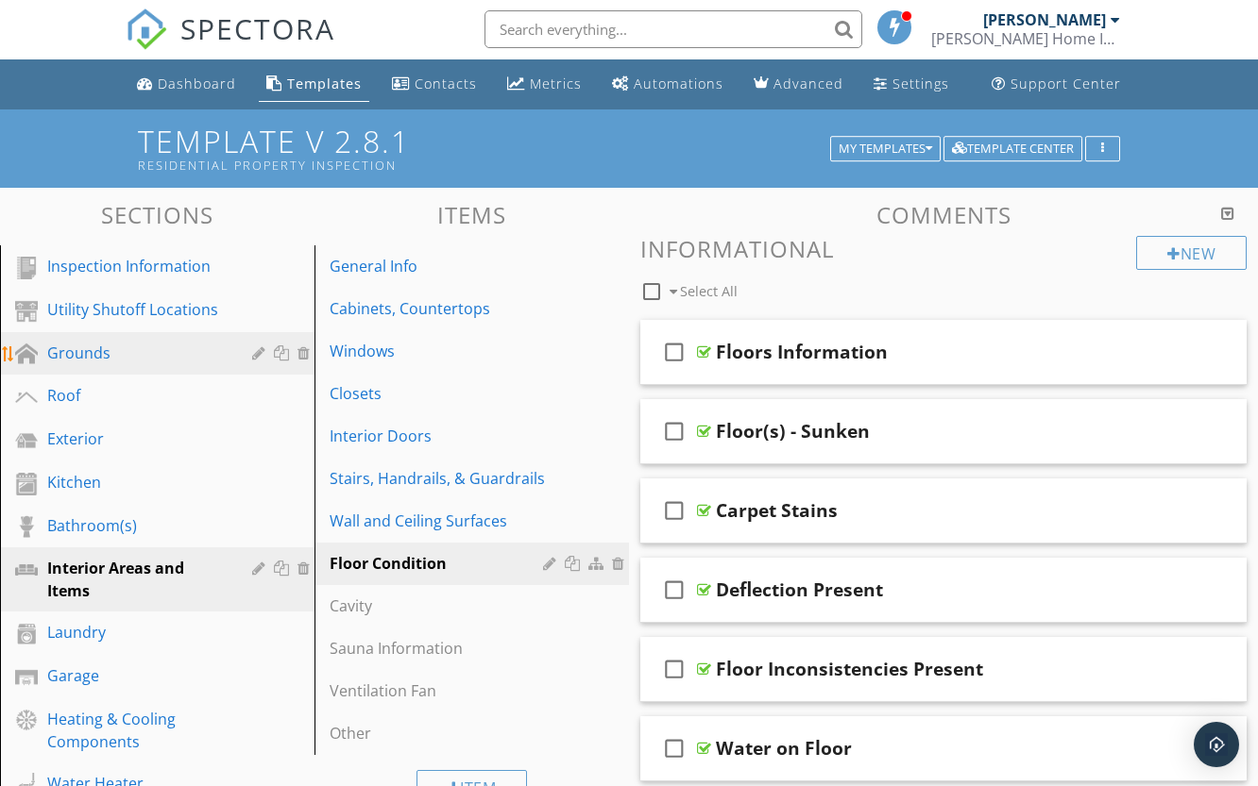
scroll to position [0, 0]
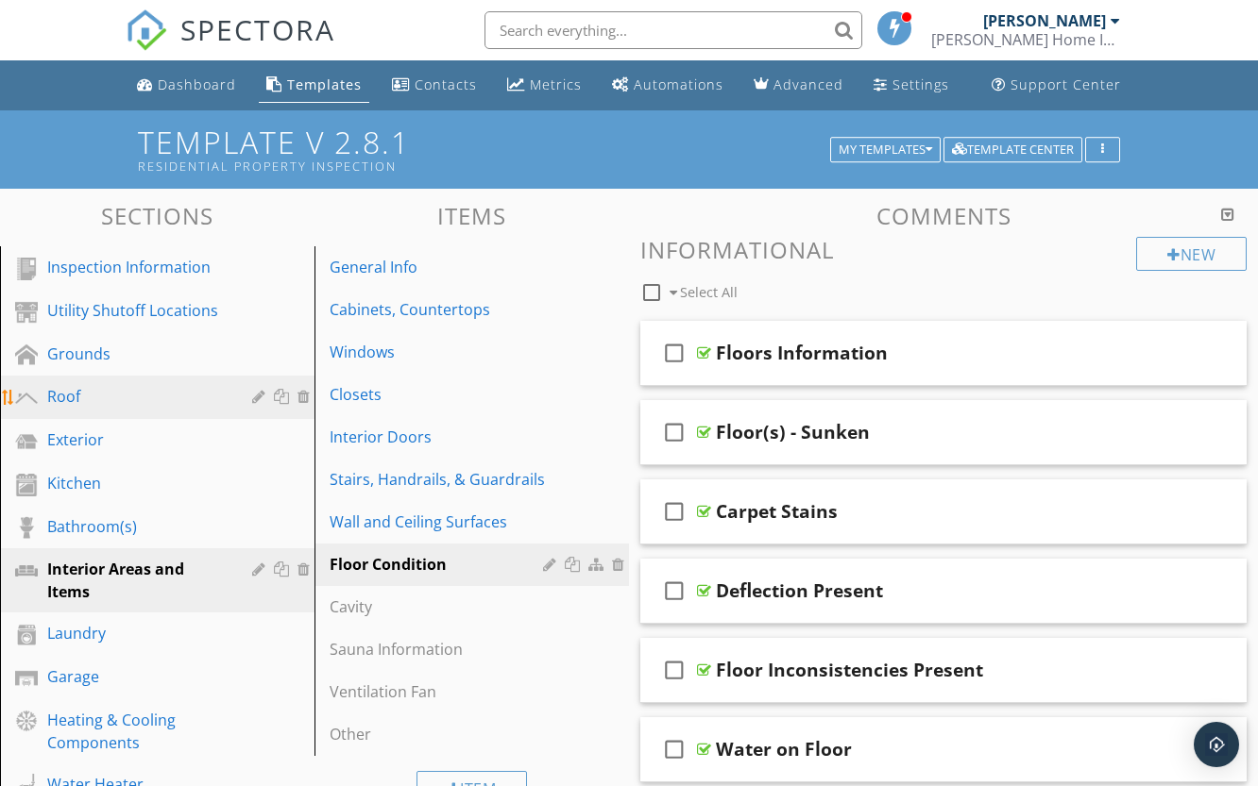
click at [92, 391] on div "Roof" at bounding box center [135, 396] width 177 height 23
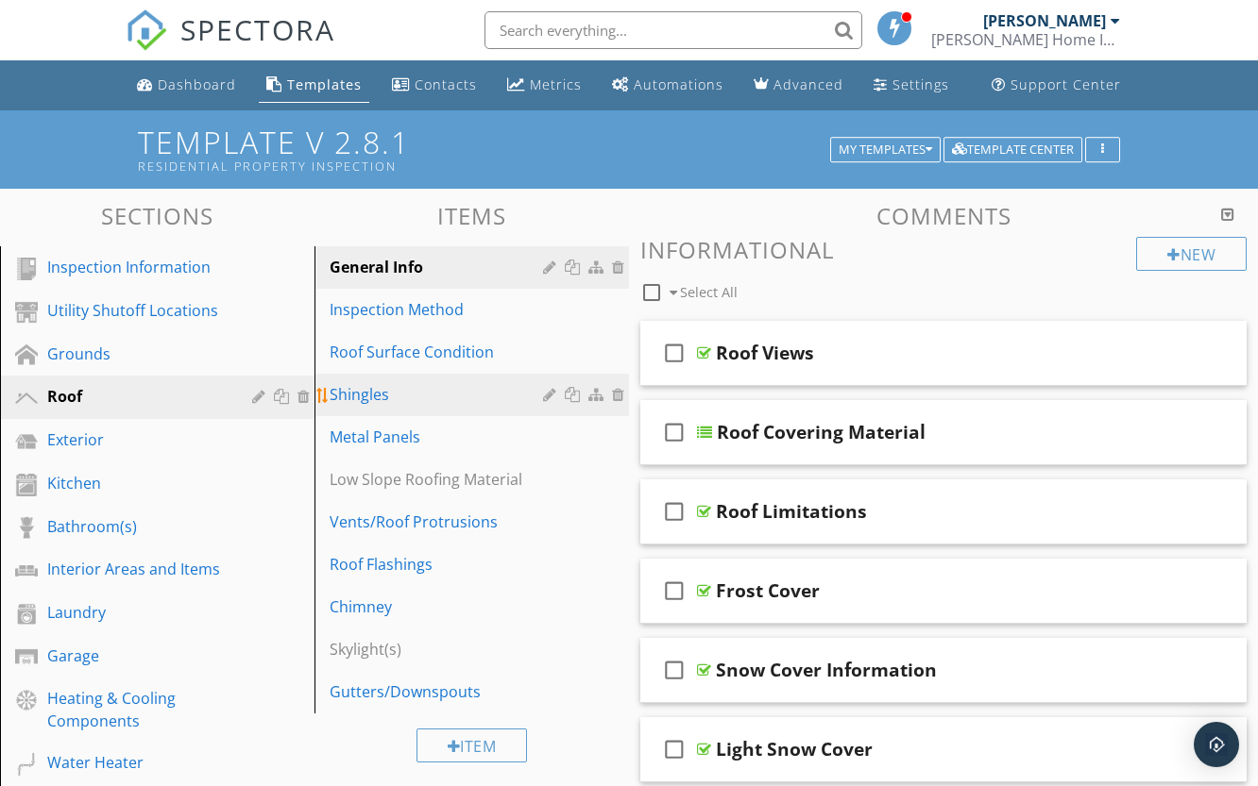
click at [412, 398] on div "Shingles" at bounding box center [438, 394] width 219 height 23
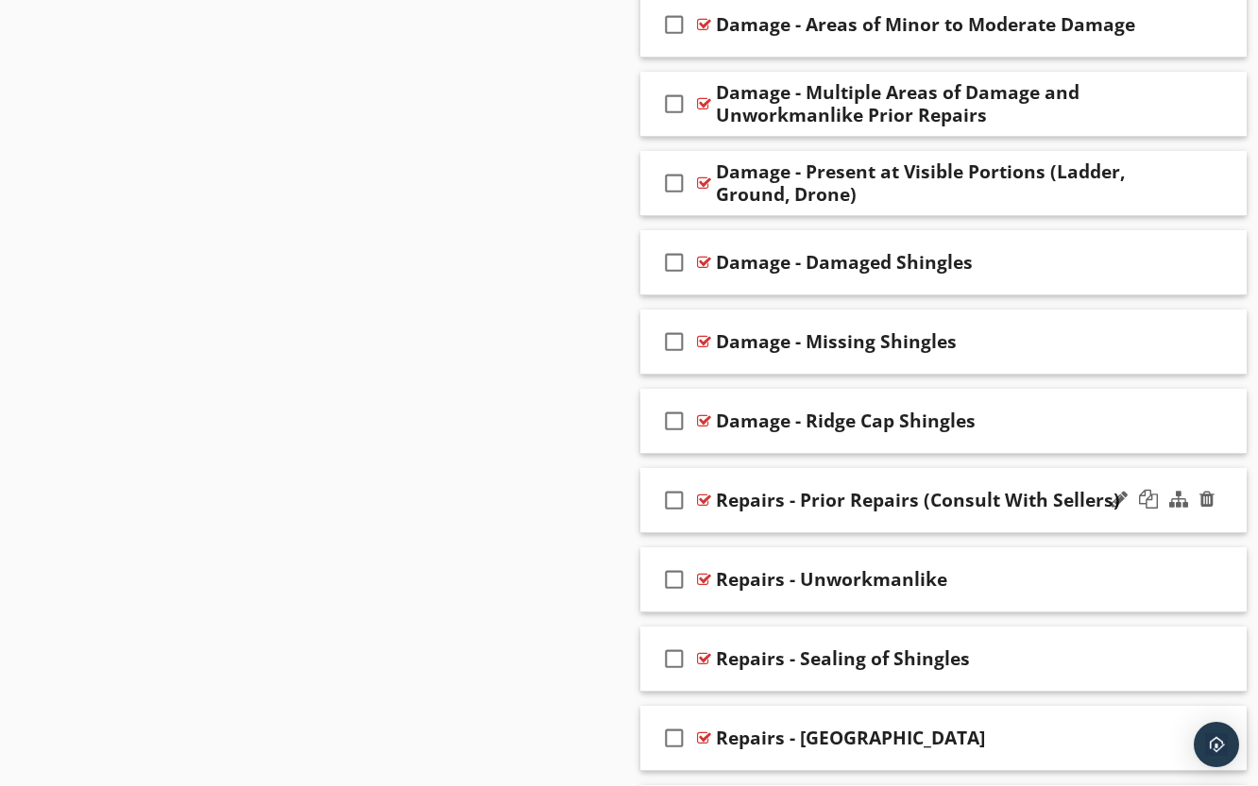
scroll to position [1699, 0]
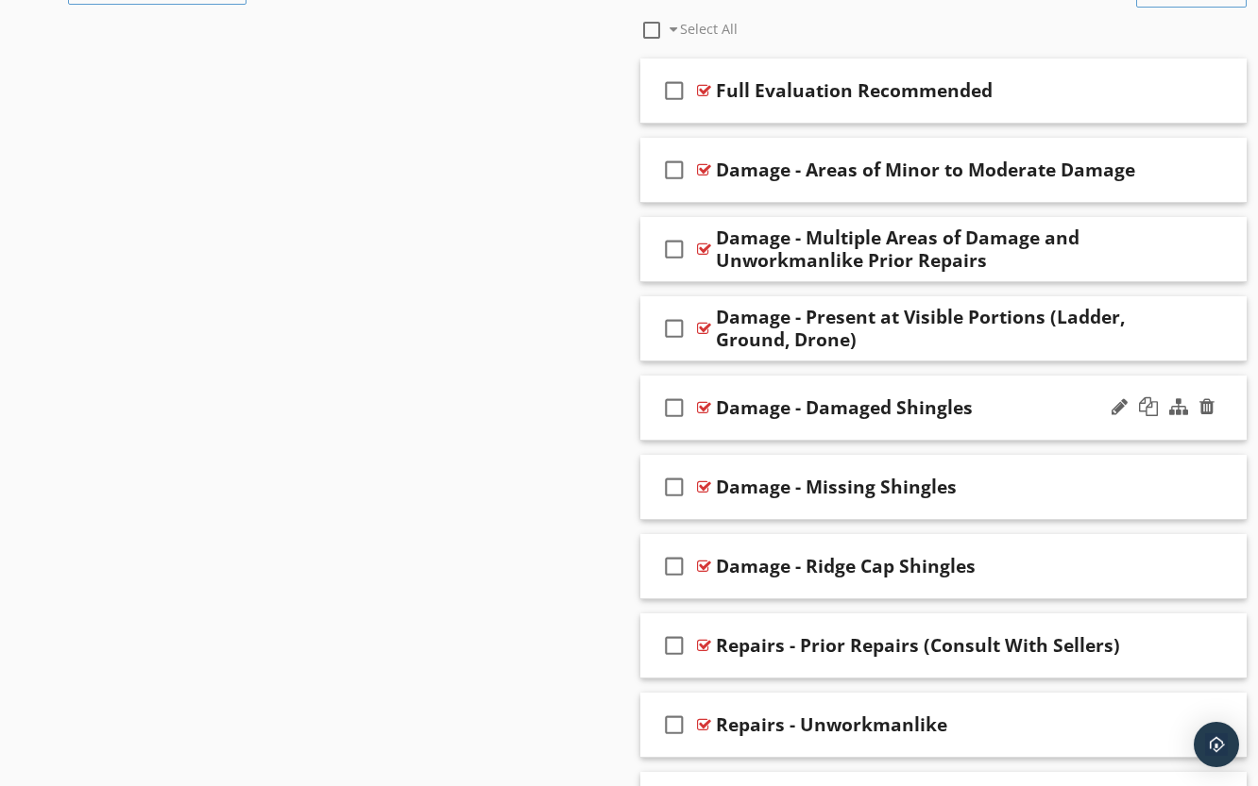
click at [701, 400] on div at bounding box center [704, 407] width 14 height 15
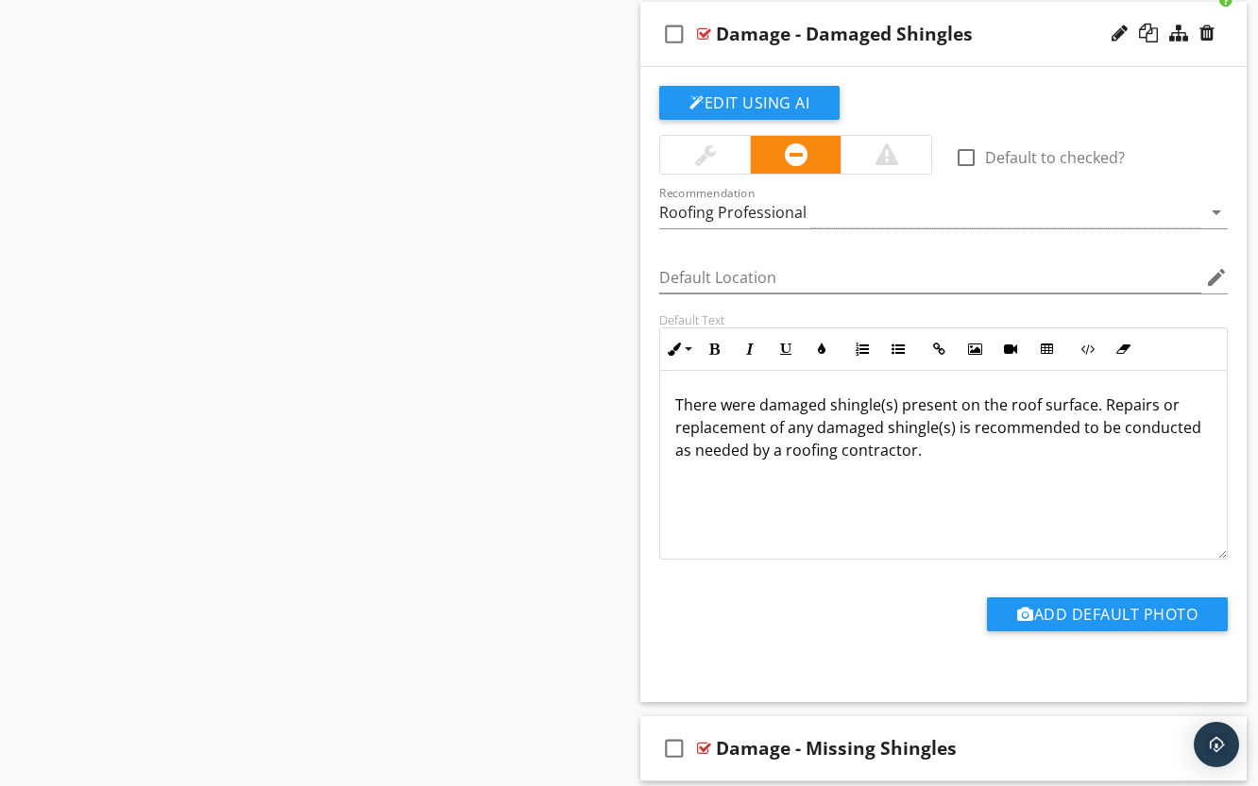
scroll to position [2077, 0]
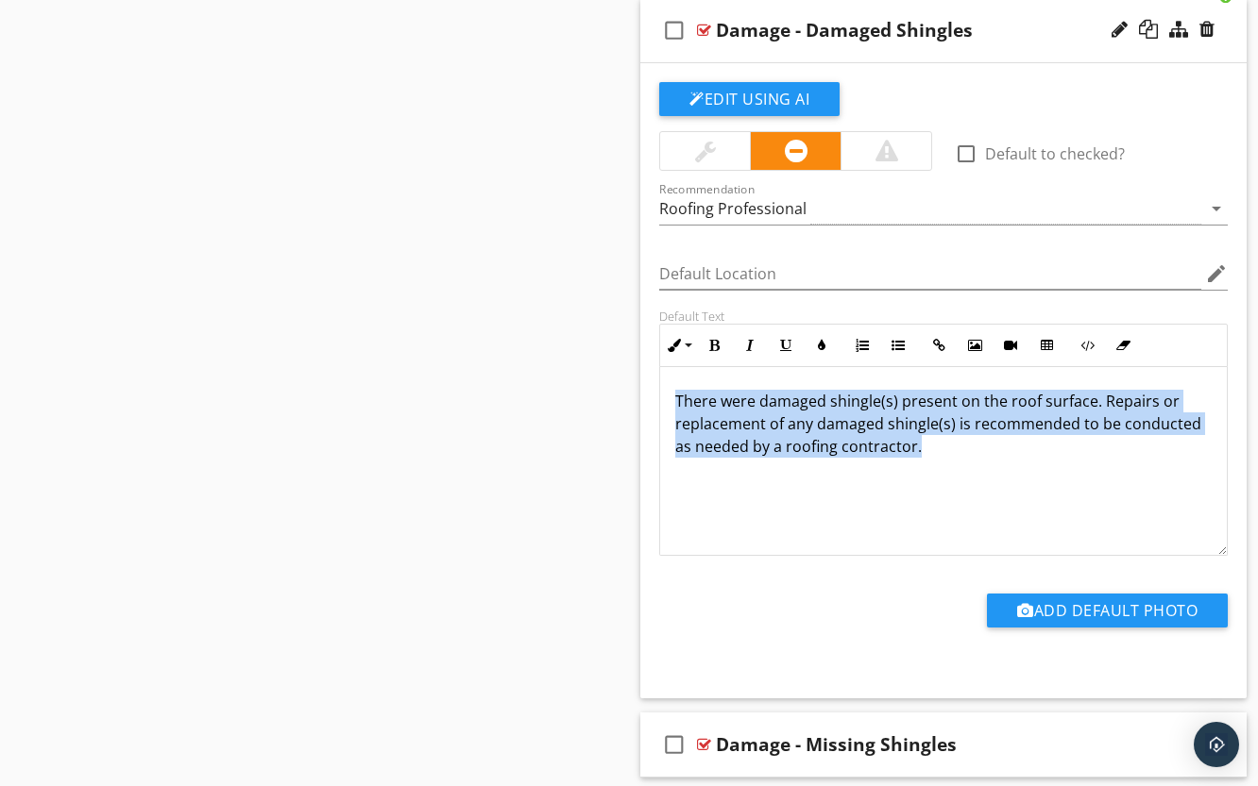
drag, startPoint x: 970, startPoint y: 465, endPoint x: 667, endPoint y: 397, distance: 310.8
click at [667, 397] on div "There were damaged shingle(s) present on the roof surface. Repairs or replaceme…" at bounding box center [943, 461] width 566 height 189
copy p "There were damaged shingle(s) present on the roof surface. Repairs or replaceme…"
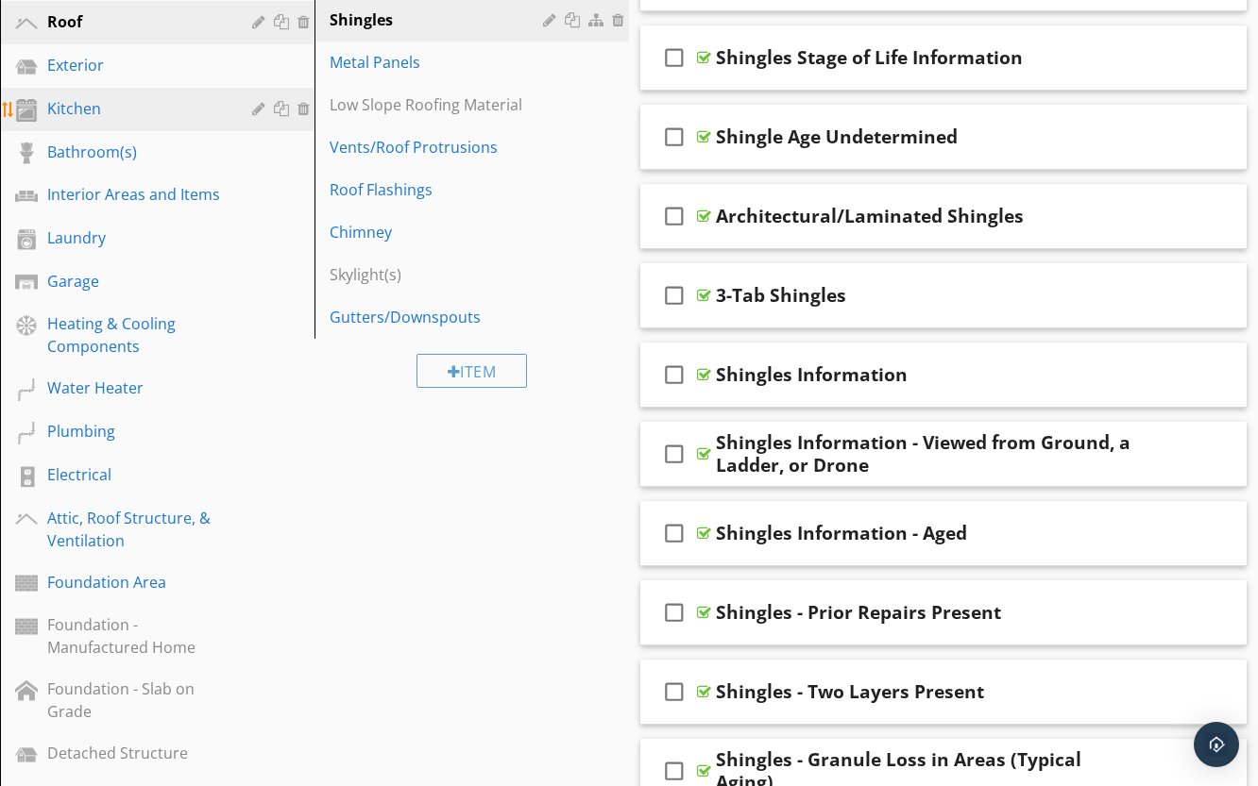
scroll to position [189, 0]
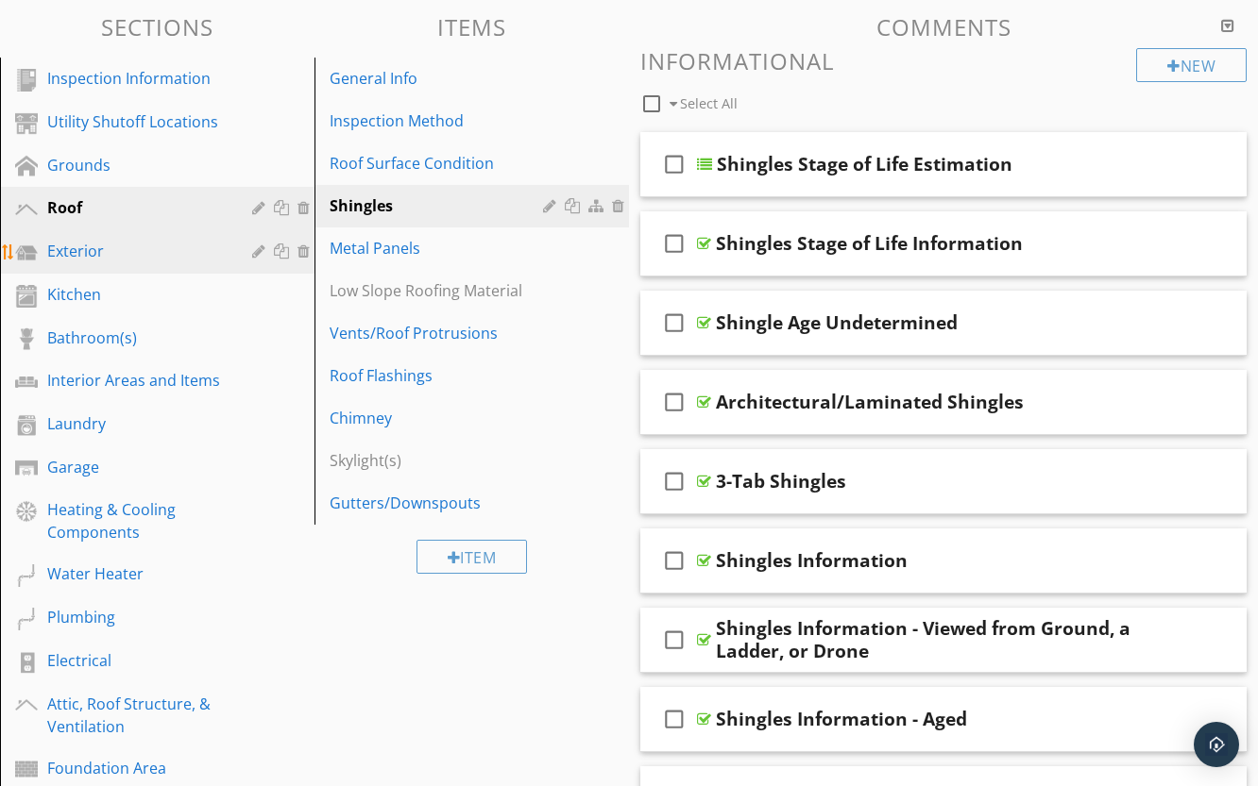
click at [92, 245] on div "Exterior" at bounding box center [135, 251] width 177 height 23
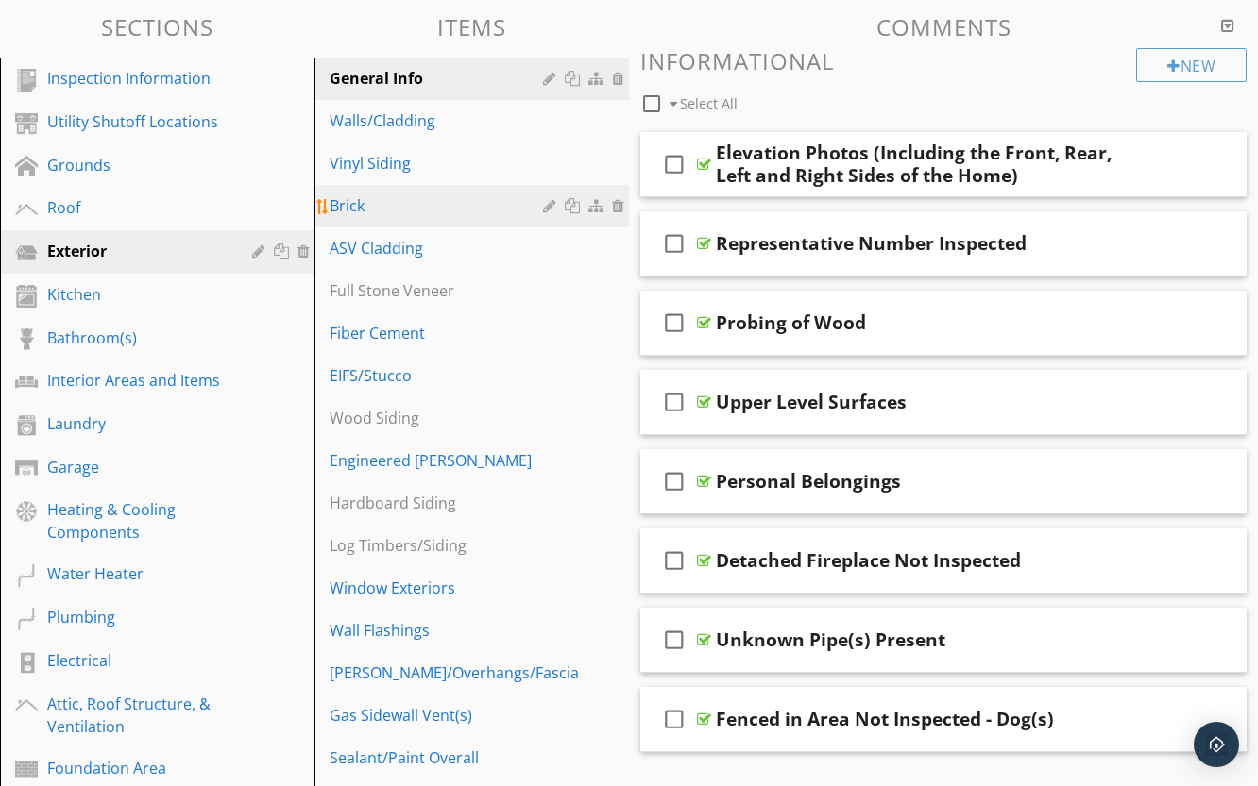
click at [387, 212] on div "Brick" at bounding box center [438, 205] width 219 height 23
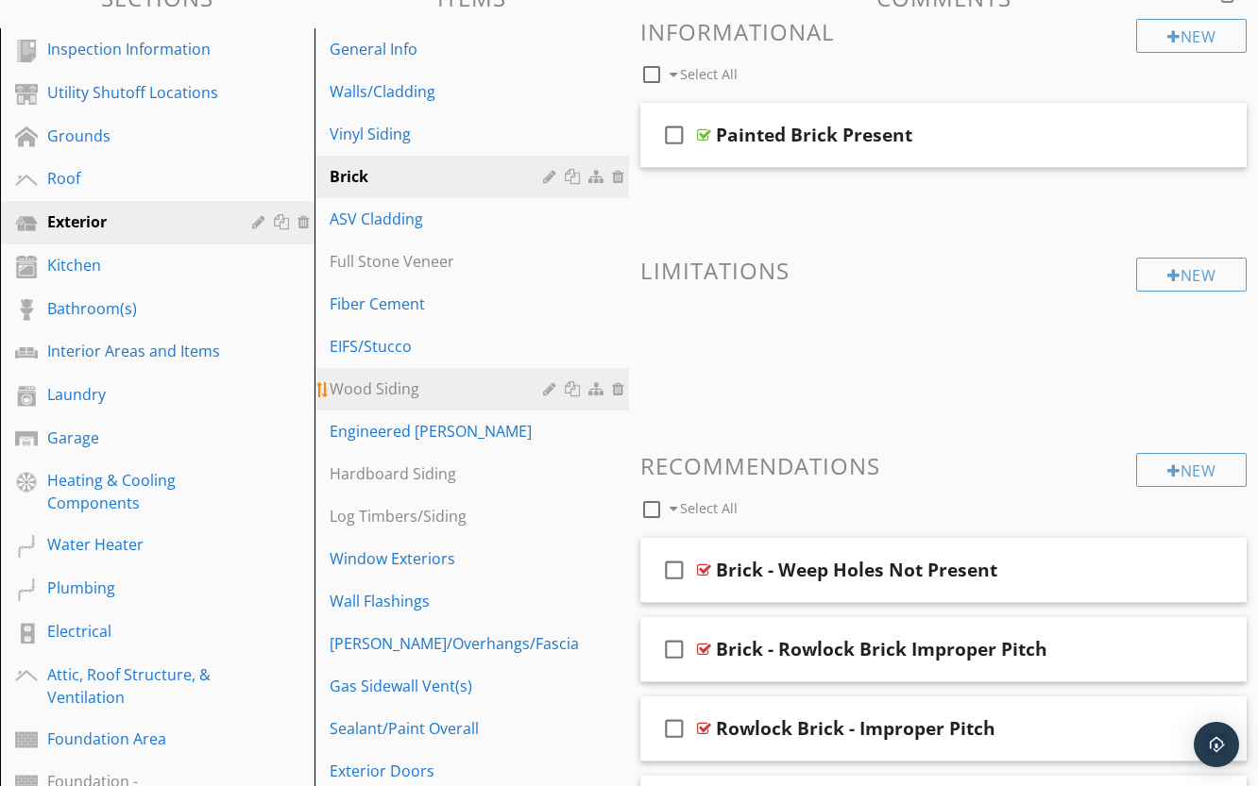
scroll to position [178, 0]
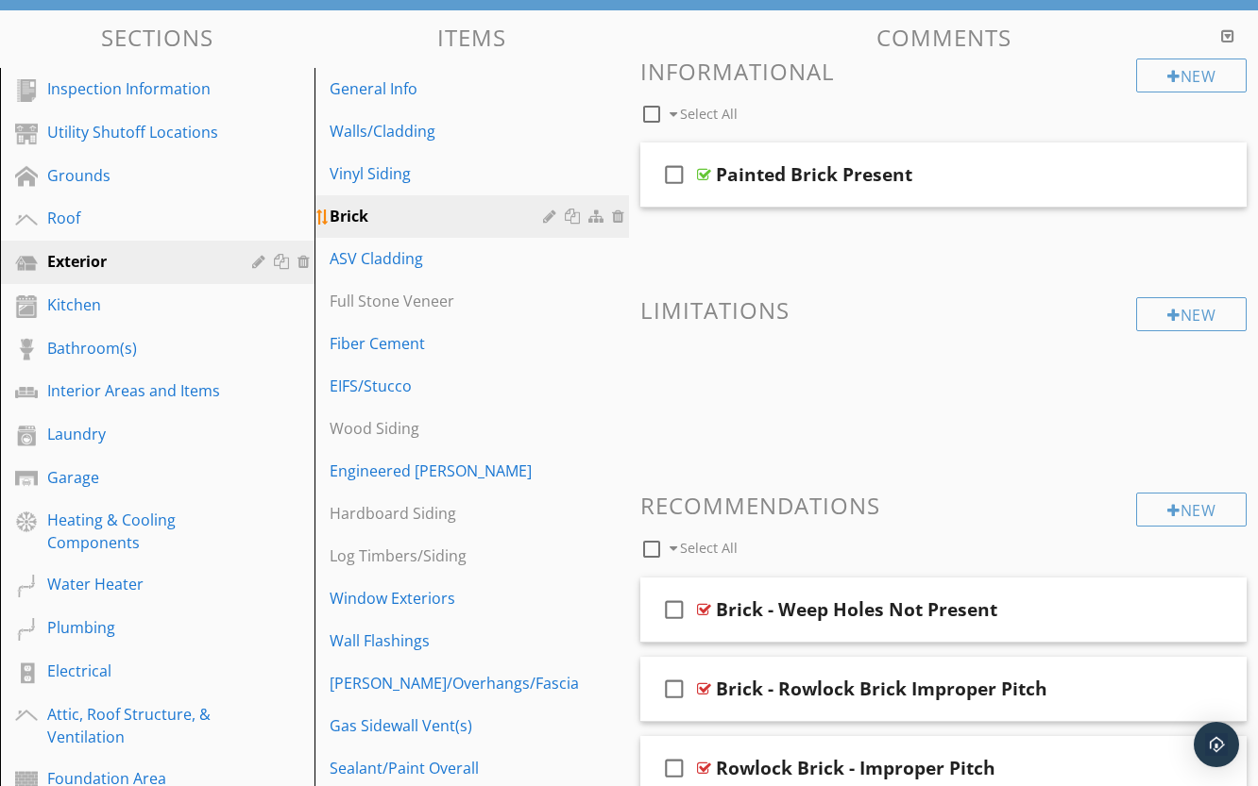
click at [383, 218] on div "Brick" at bounding box center [438, 216] width 219 height 23
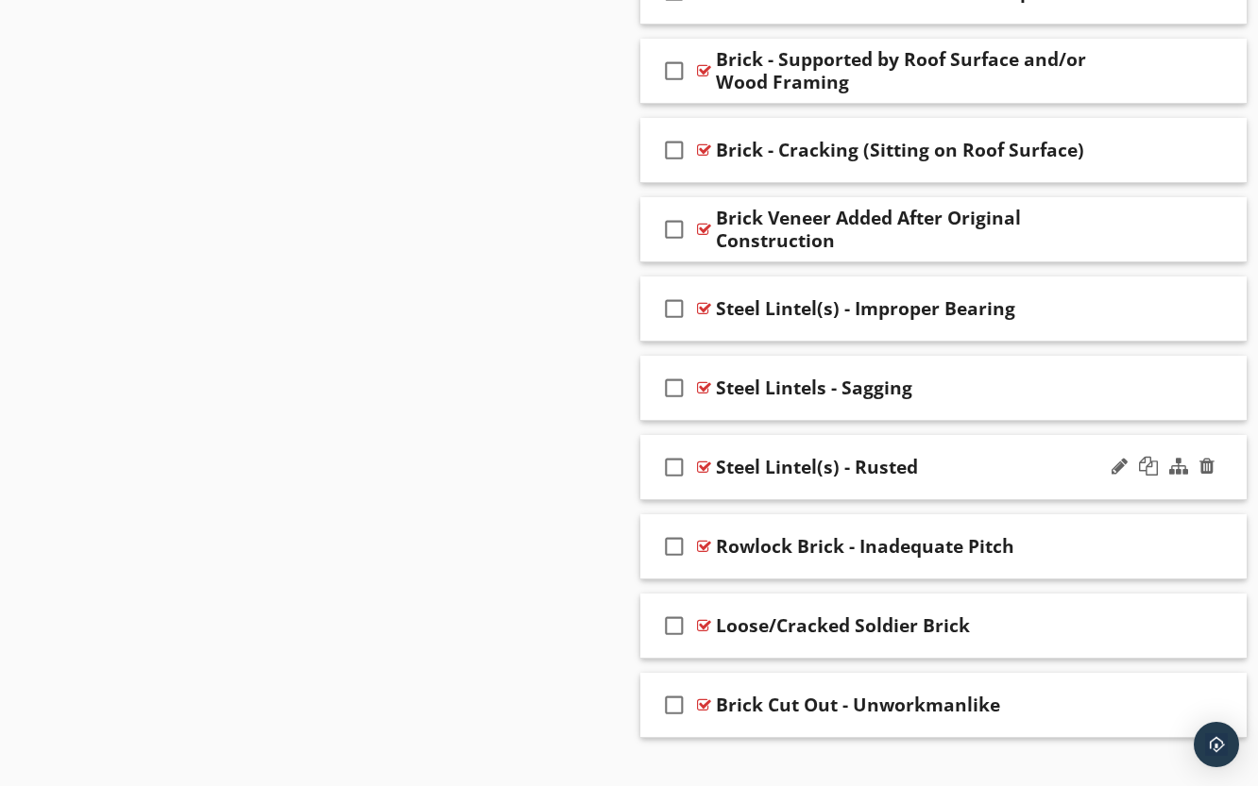
scroll to position [2255, 0]
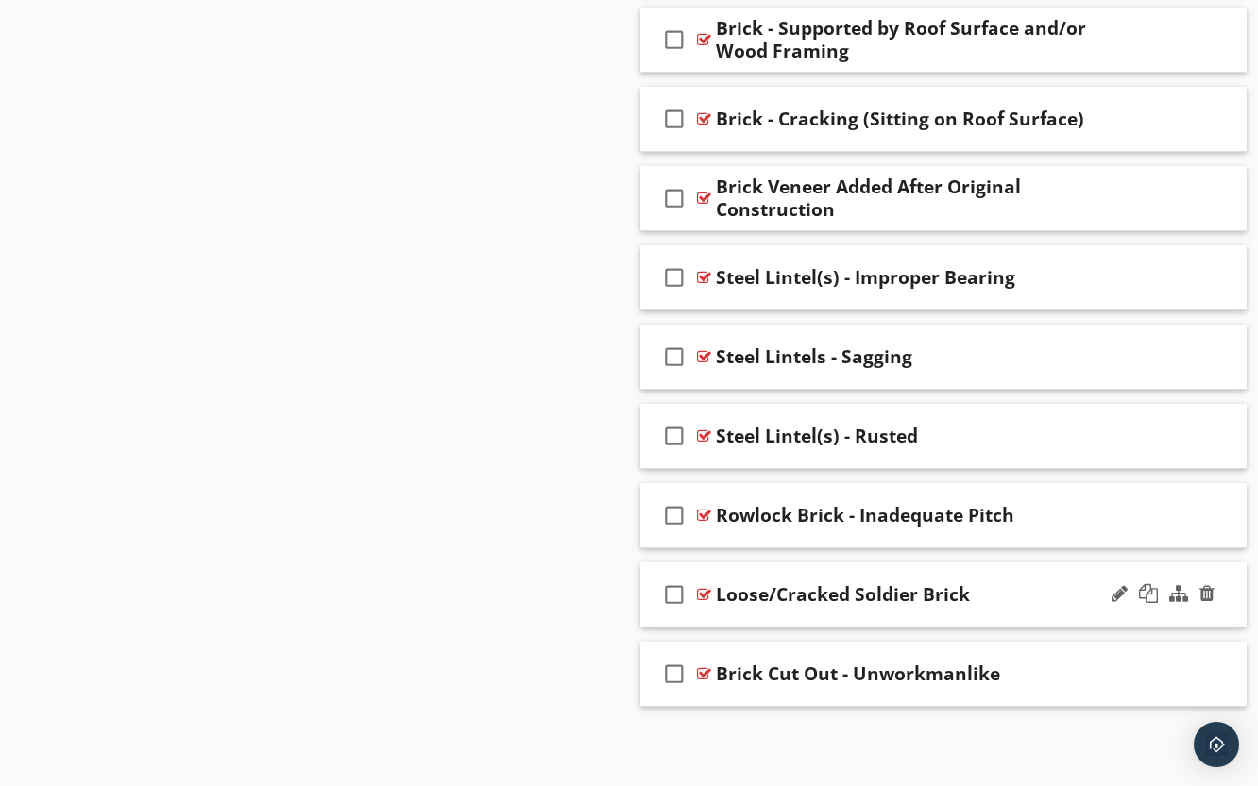
click at [703, 596] on div at bounding box center [704, 594] width 14 height 15
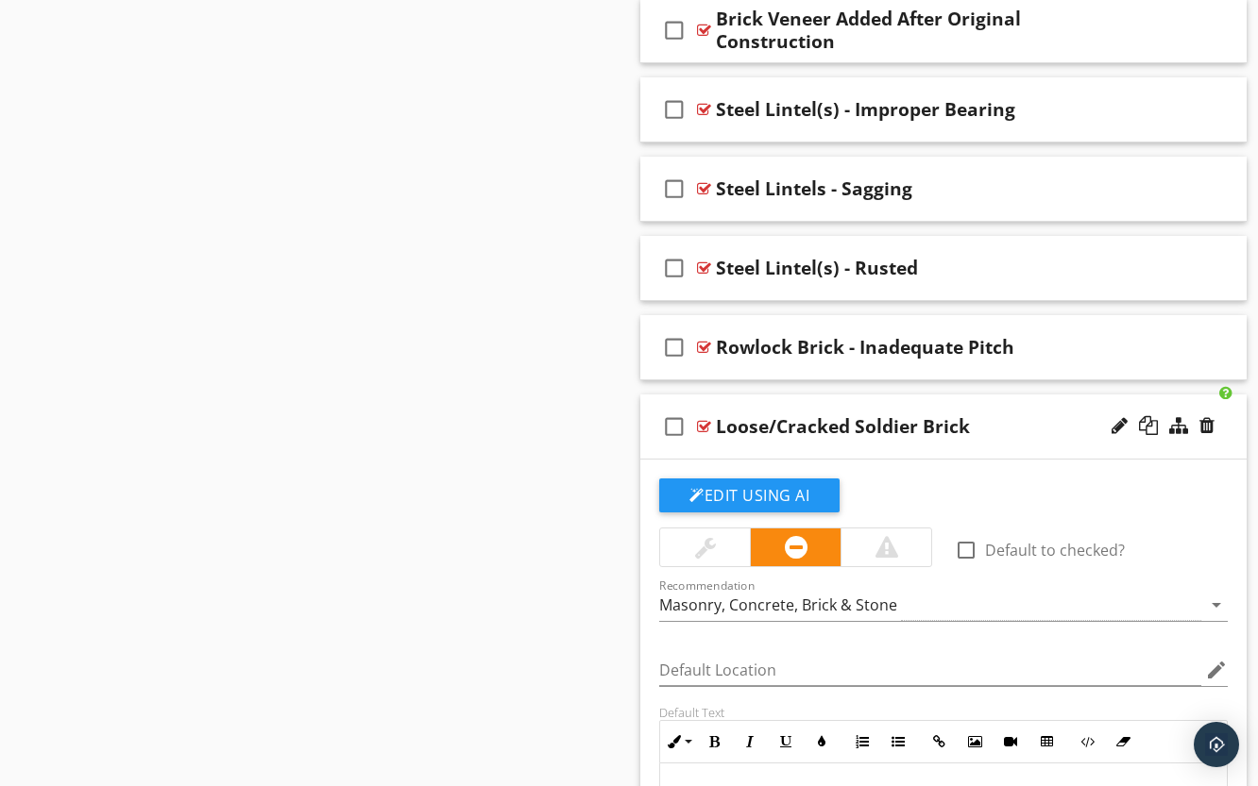
scroll to position [2633, 0]
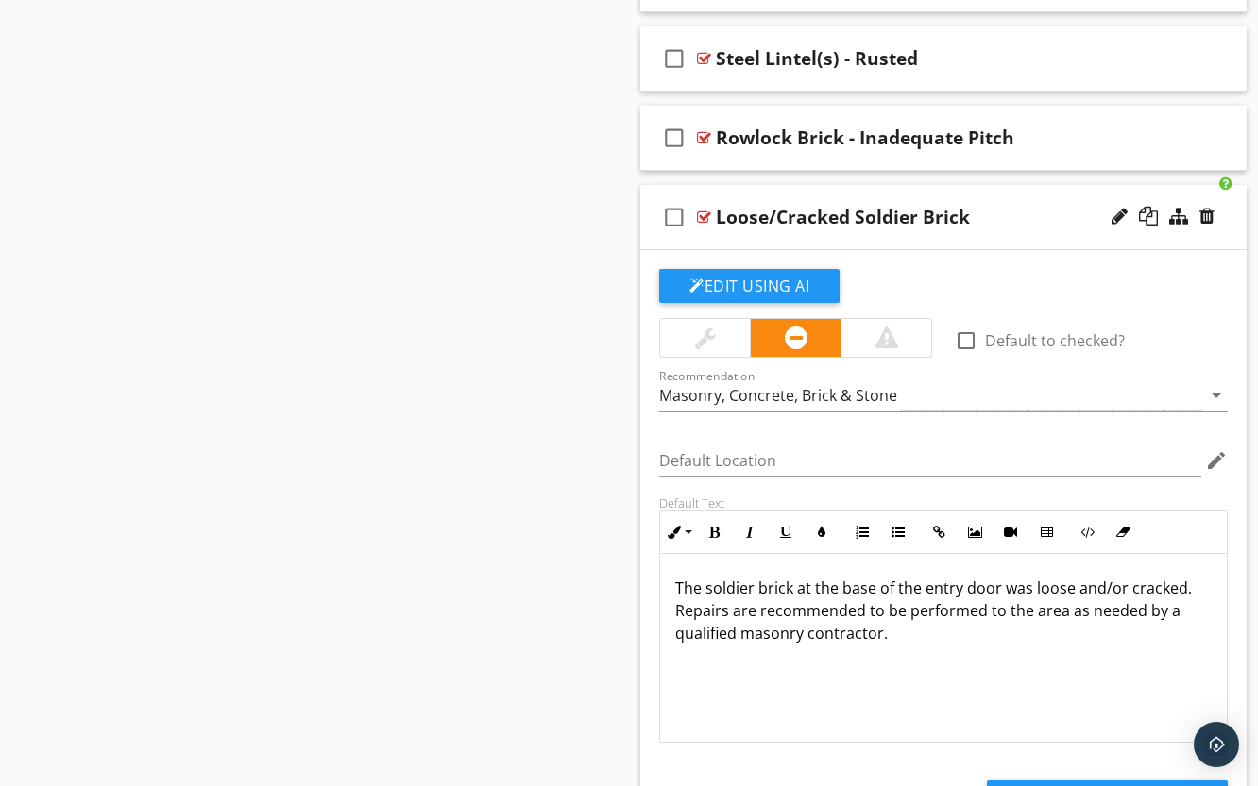
drag, startPoint x: 904, startPoint y: 640, endPoint x: 638, endPoint y: 593, distance: 269.5
copy p "The soldier brick at the base of the entry door was loose and/or cracked. Repai…"
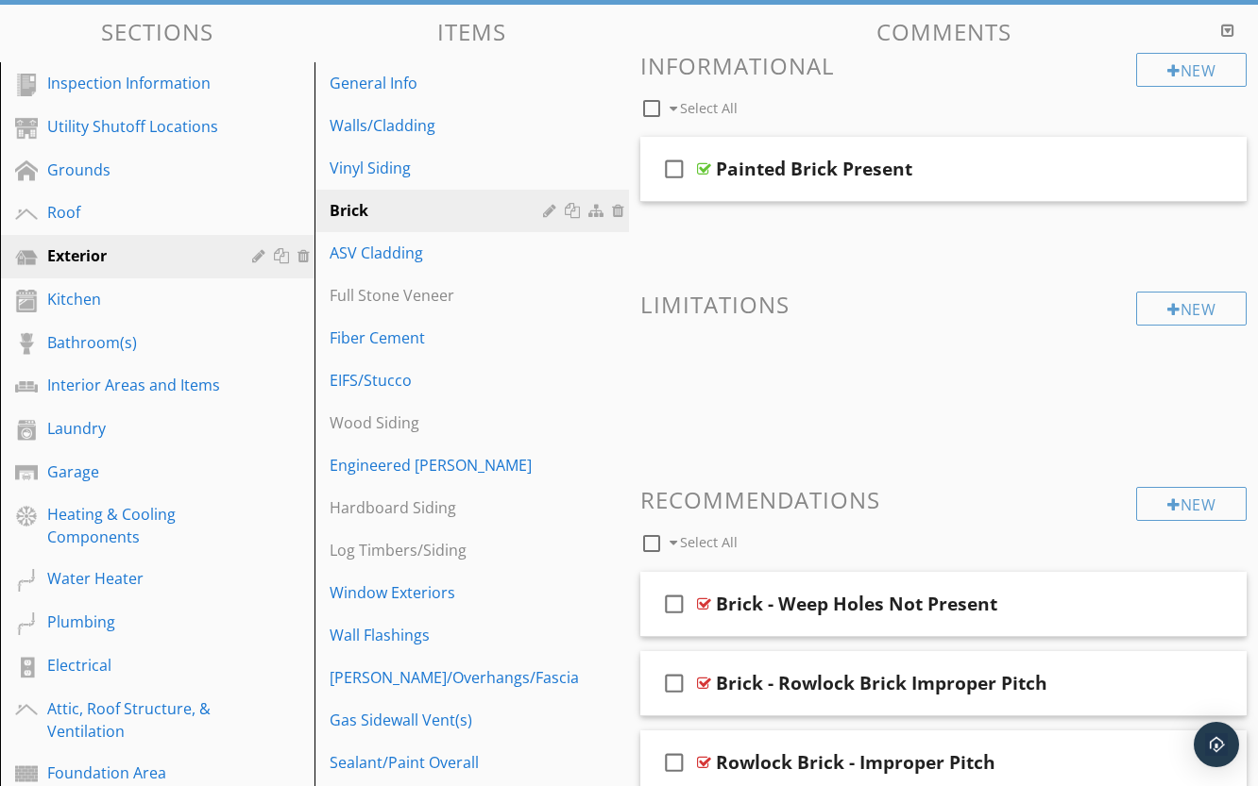
scroll to position [189, 0]
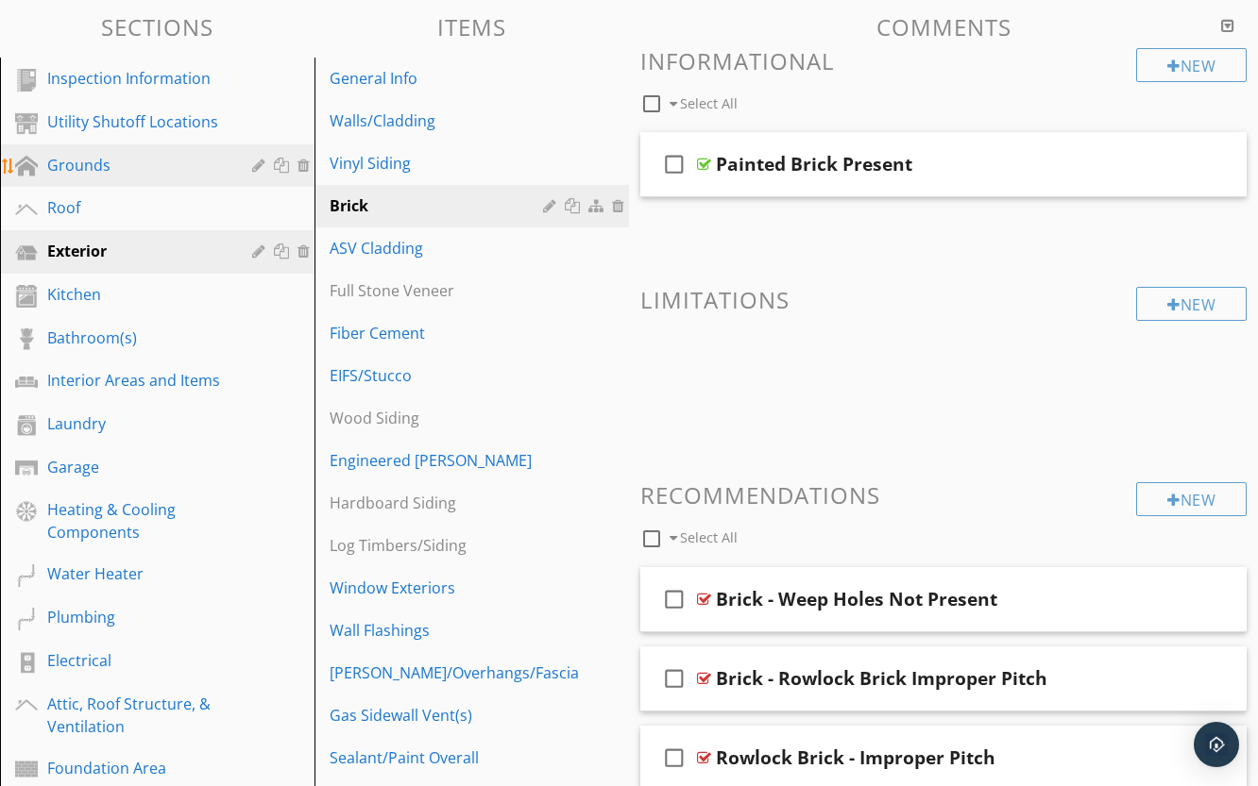
click at [76, 168] on div "Grounds" at bounding box center [135, 165] width 177 height 23
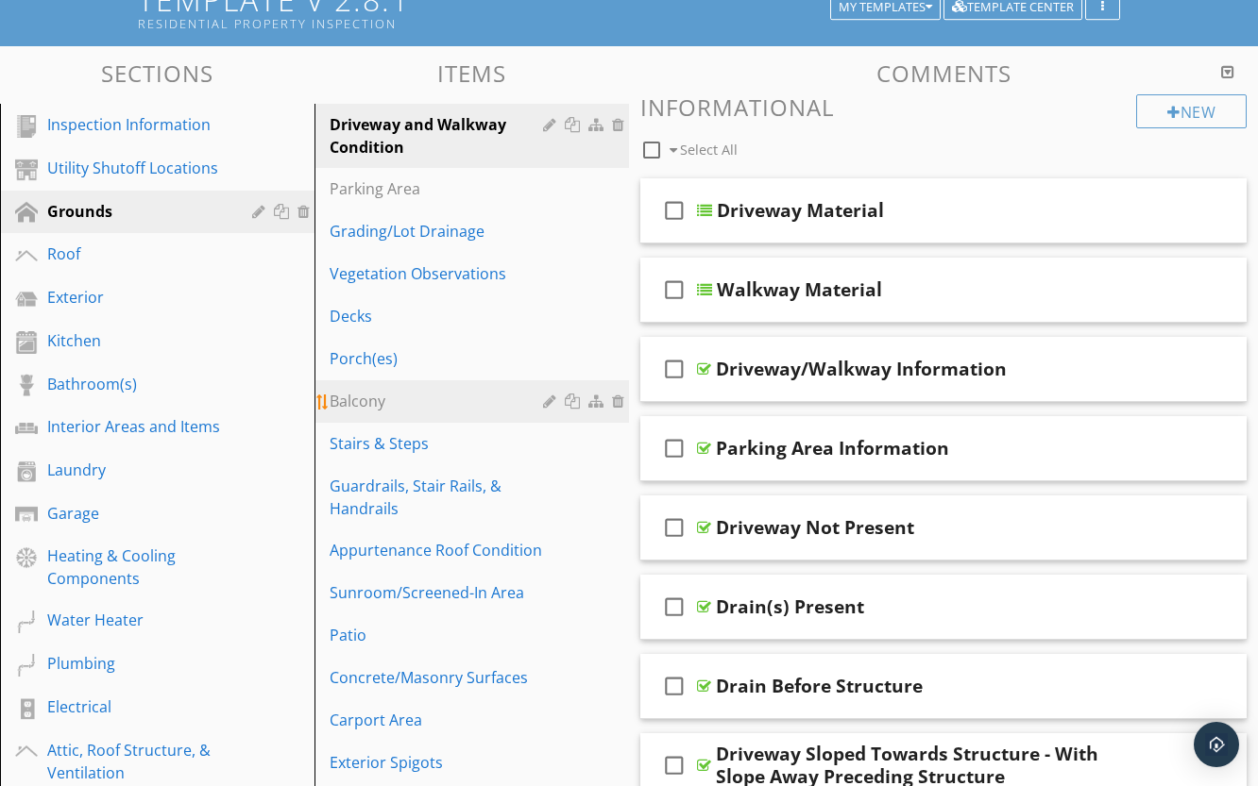
scroll to position [94, 0]
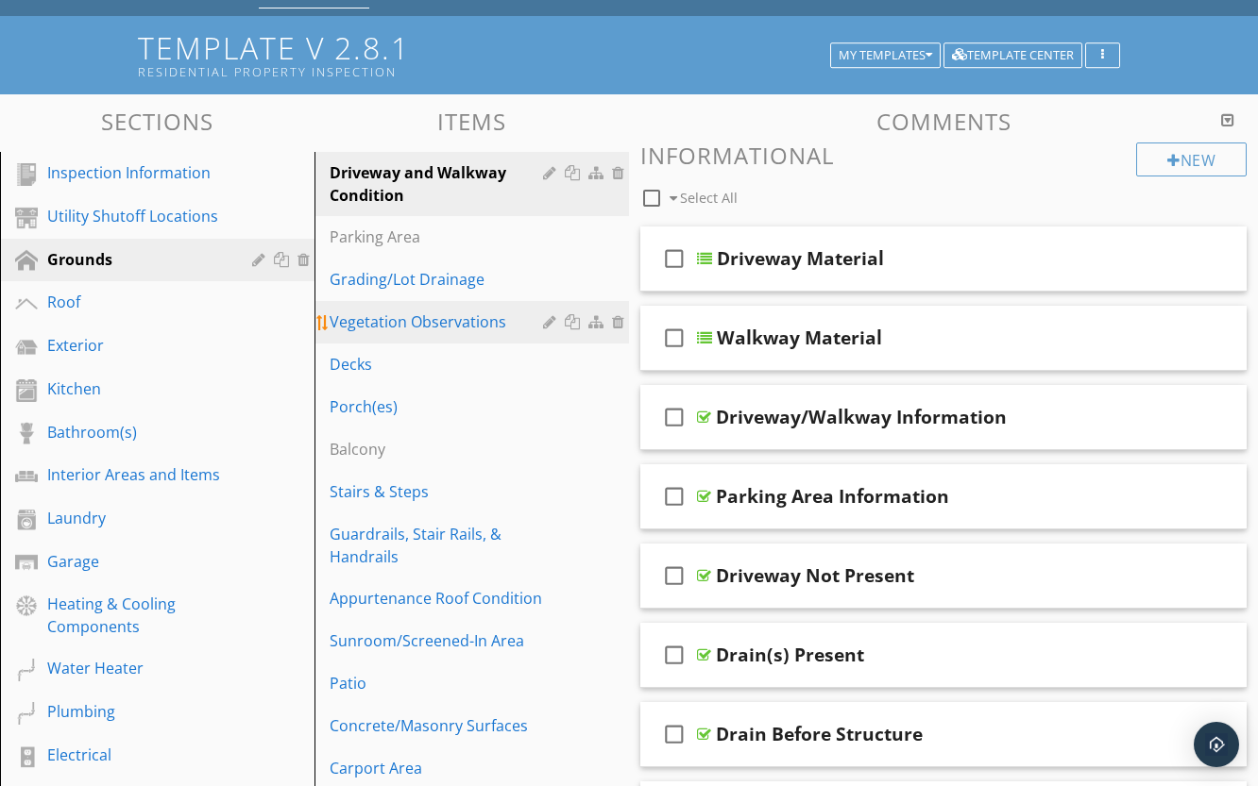
click at [462, 320] on div "Vegetation Observations" at bounding box center [438, 322] width 219 height 23
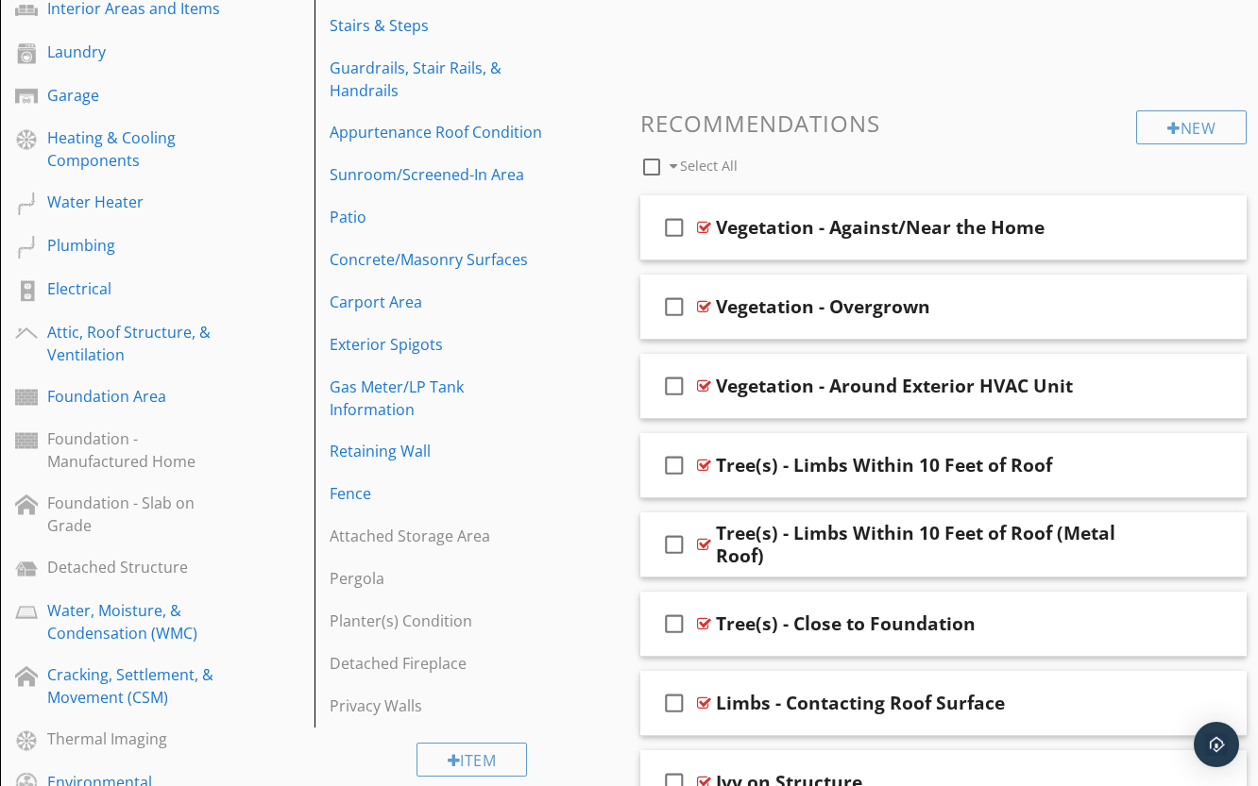
scroll to position [566, 0]
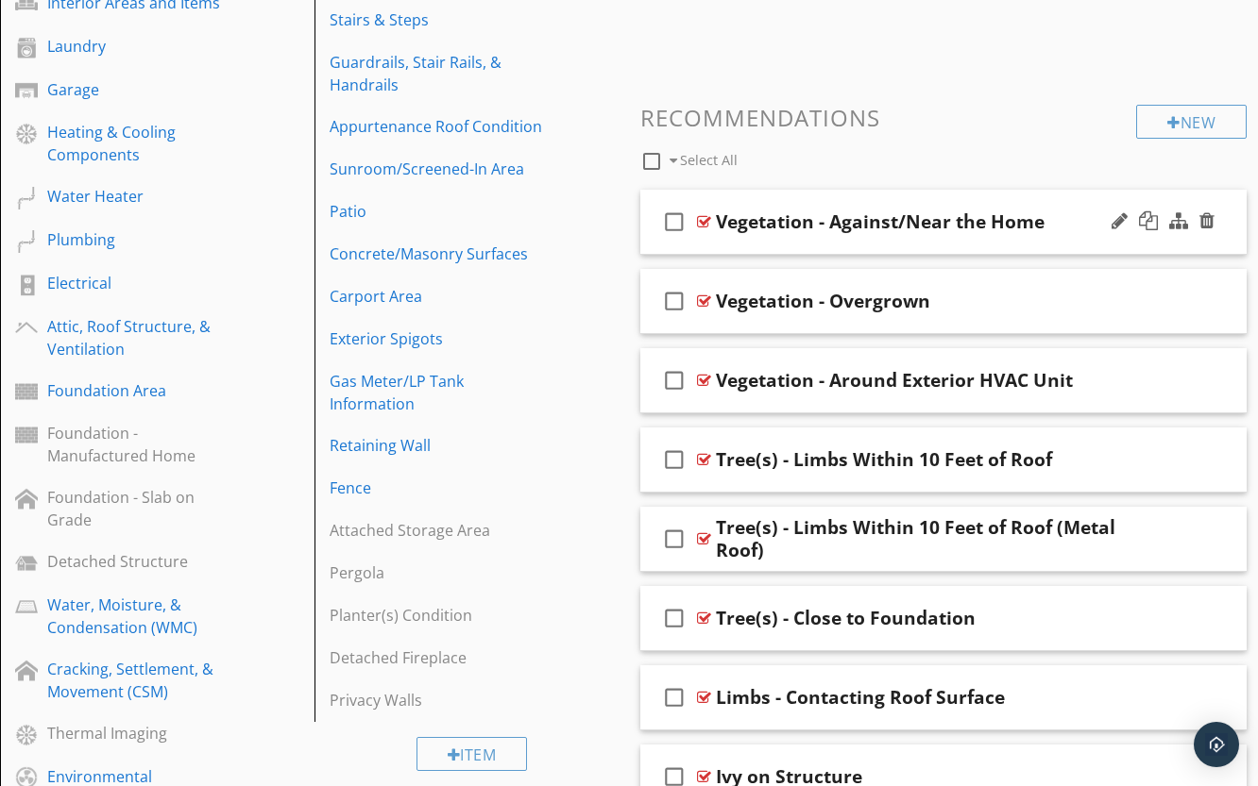
click at [707, 219] on div at bounding box center [704, 221] width 14 height 15
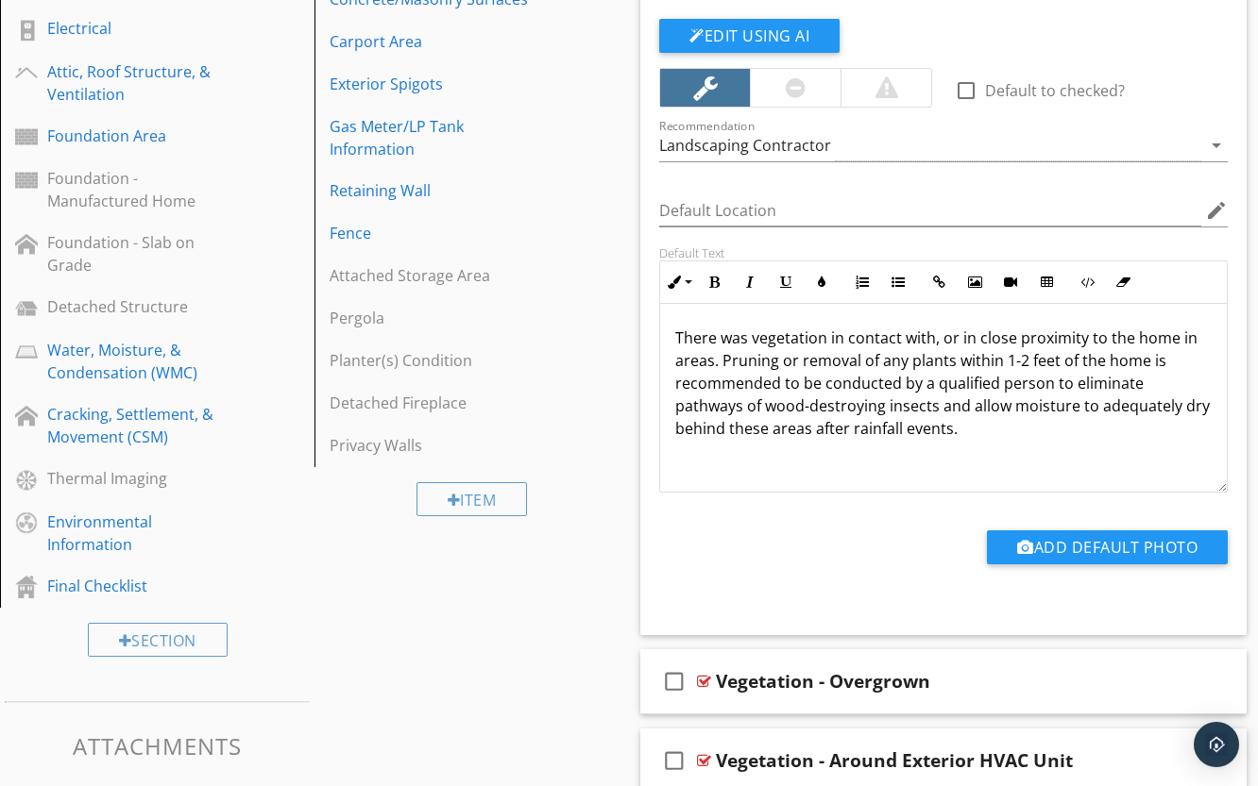
scroll to position [850, 0]
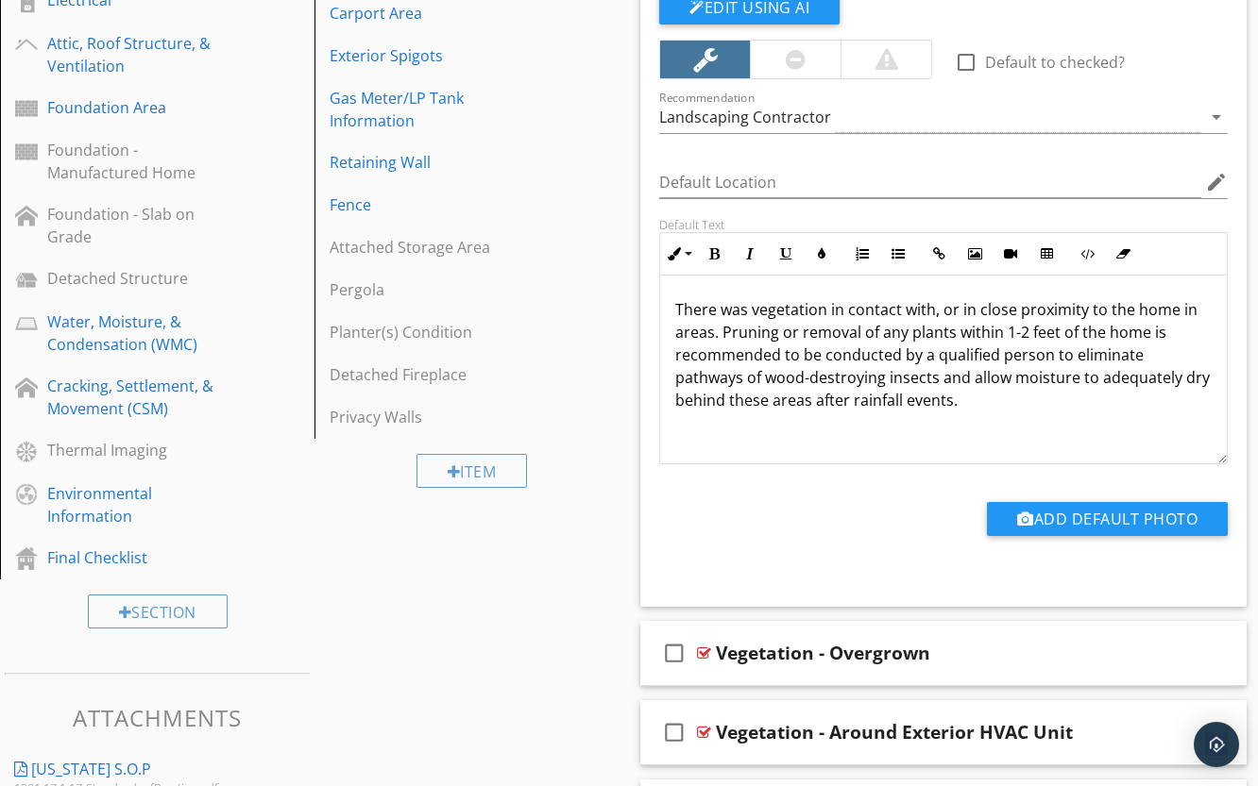
drag, startPoint x: 1027, startPoint y: 425, endPoint x: 672, endPoint y: 308, distance: 373.8
click at [672, 308] on div "There was vegetation in contact with, or in close proximity to the home in area…" at bounding box center [943, 370] width 566 height 189
copy p "There was vegetation in contact with, or in close proximity to the home in area…"
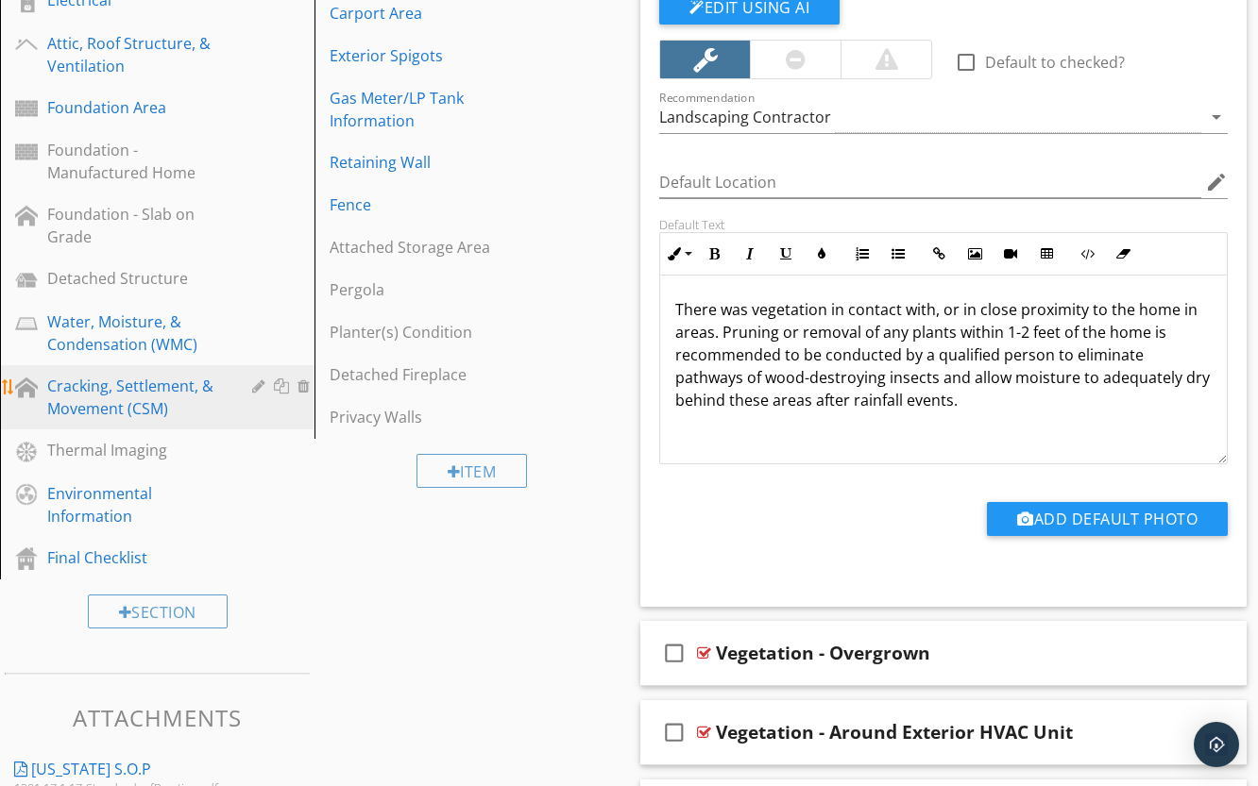
click at [125, 382] on div "Cracking, Settlement, & Movement (CSM)" at bounding box center [135, 397] width 177 height 45
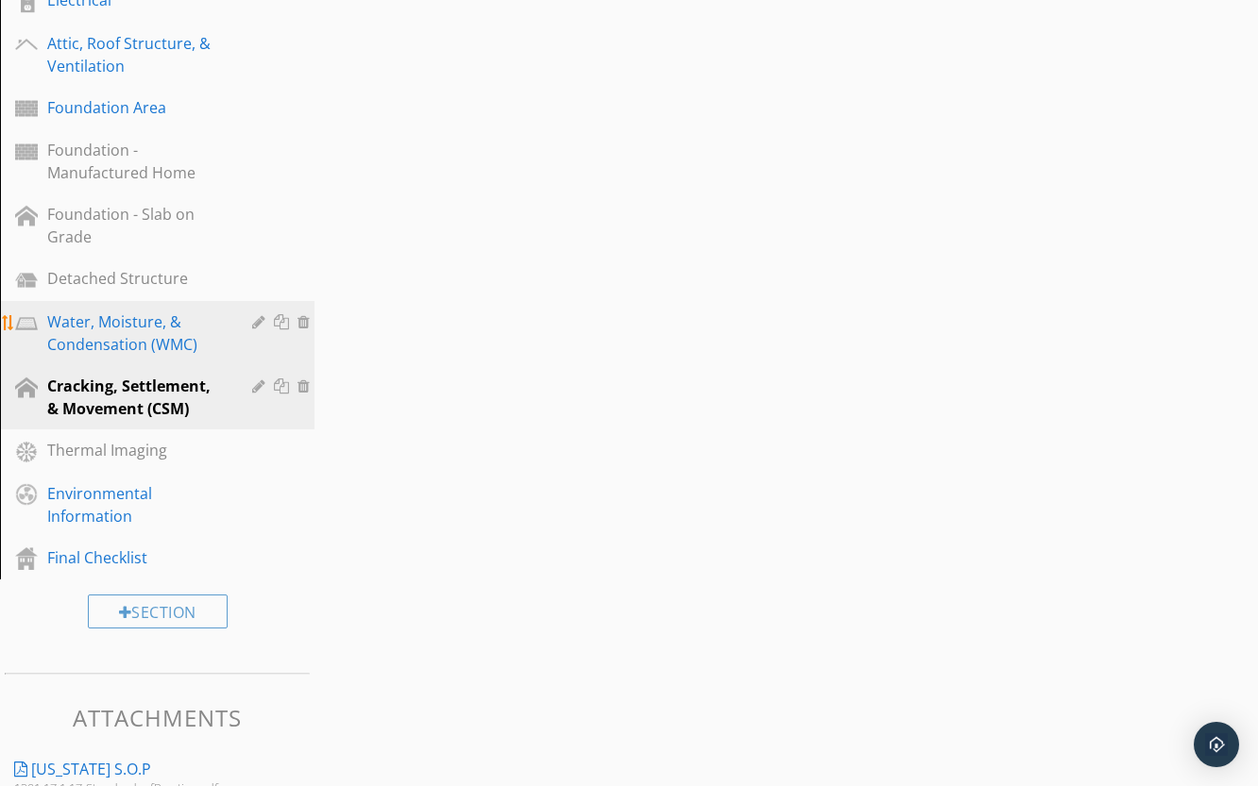
click at [130, 354] on div "Water, Moisture, & Condensation (WMC)" at bounding box center [135, 333] width 177 height 45
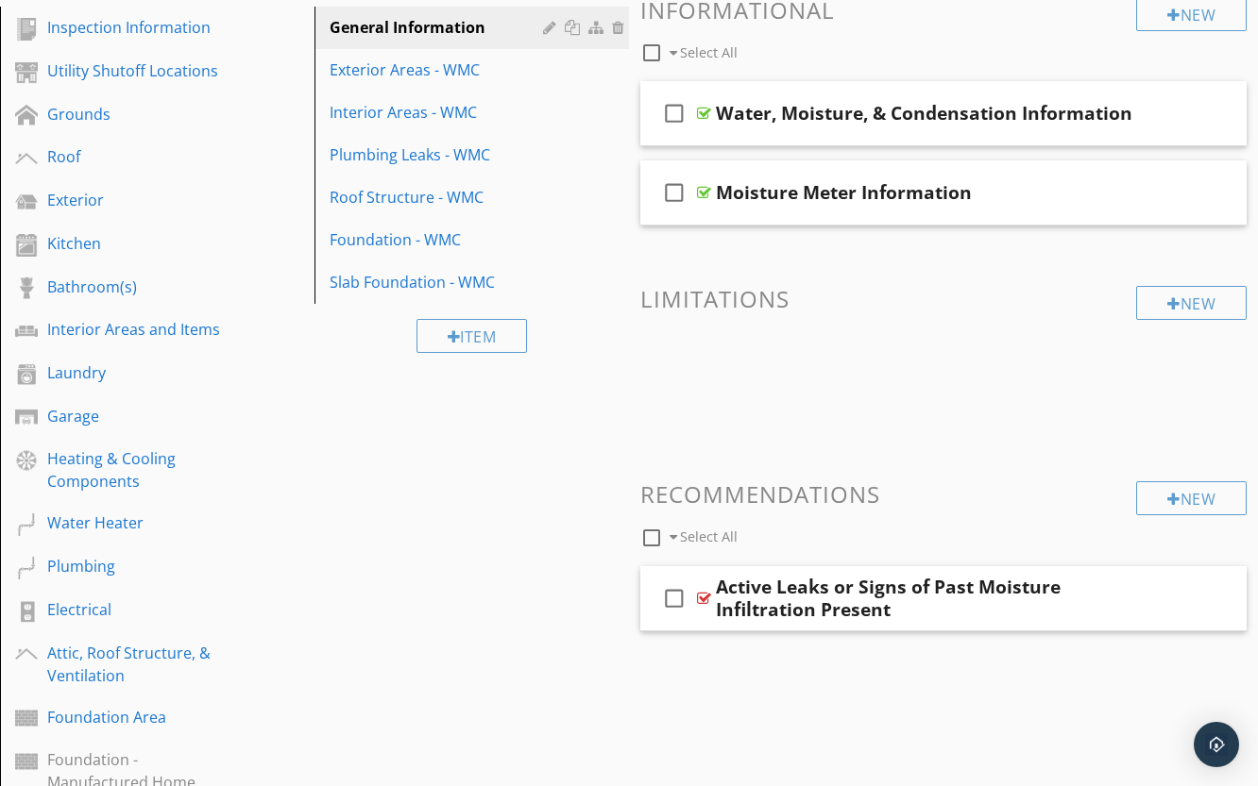
scroll to position [189, 0]
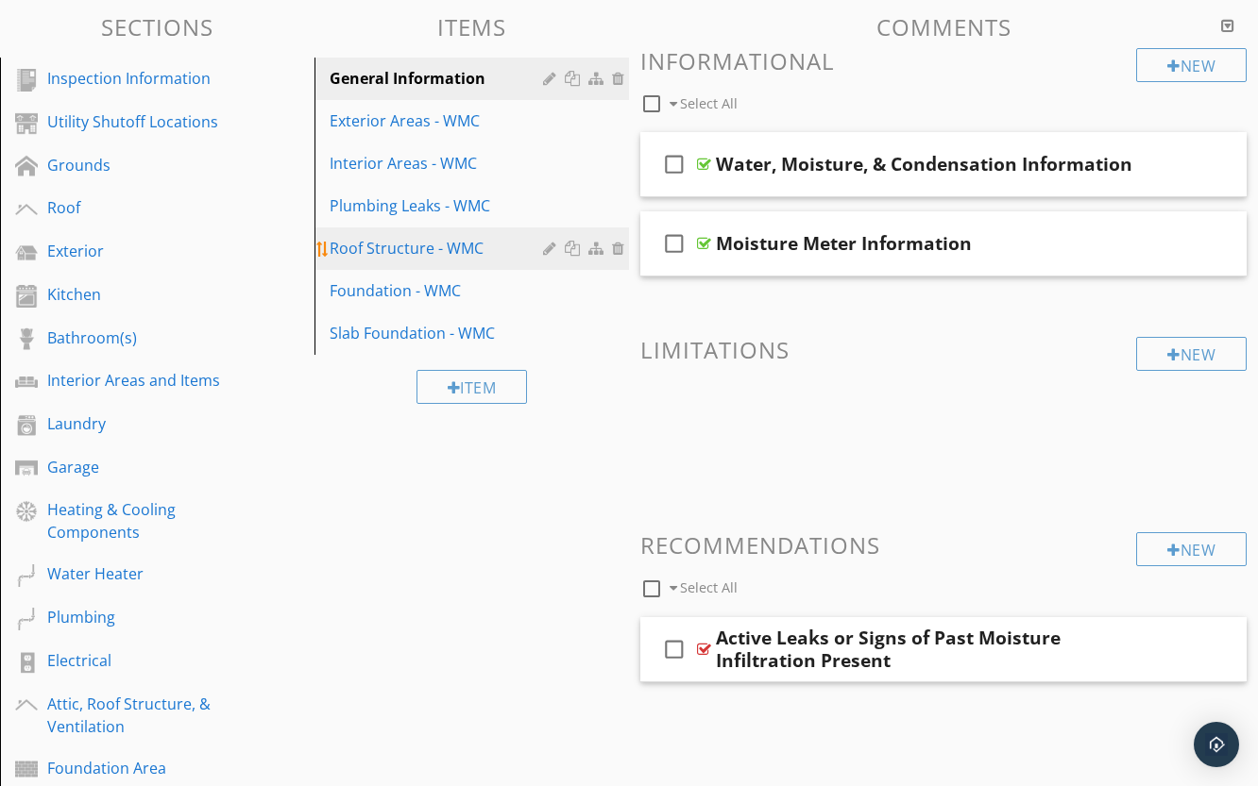
click at [400, 251] on div "Roof Structure - WMC" at bounding box center [438, 248] width 219 height 23
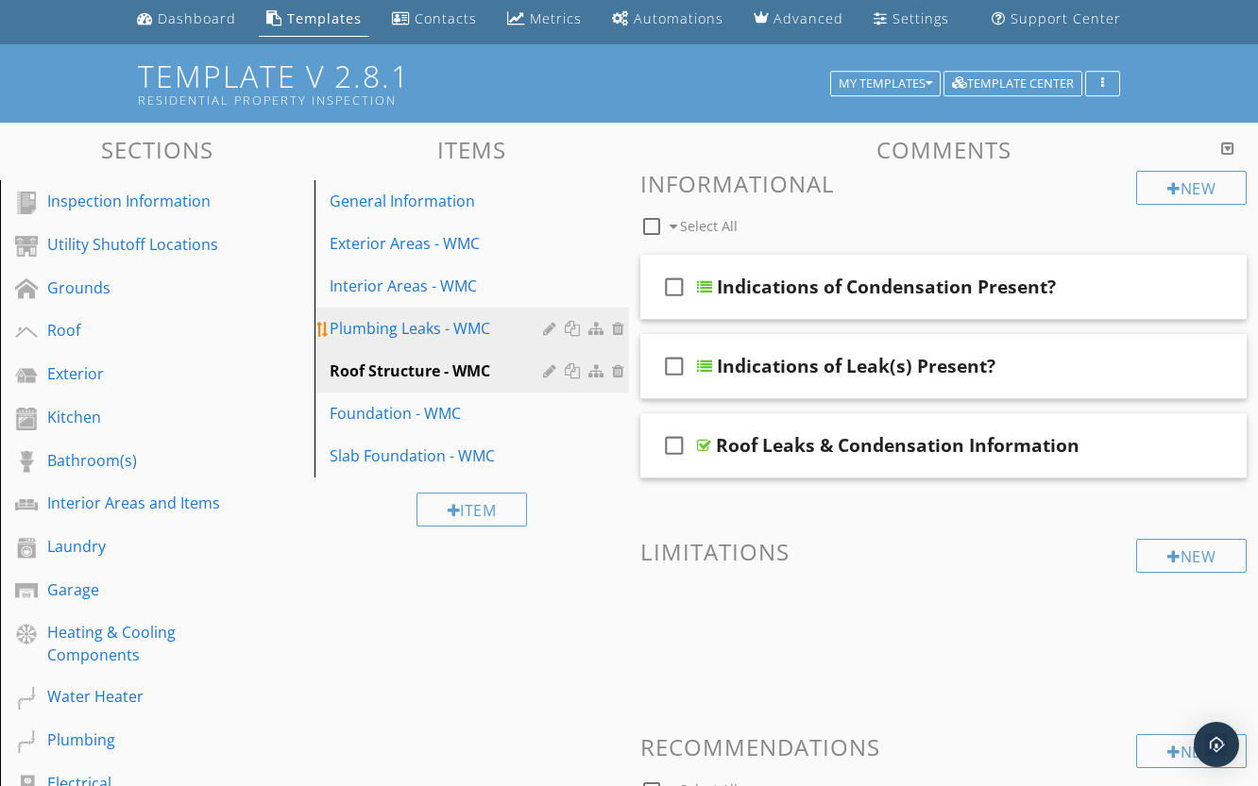
scroll to position [17, 0]
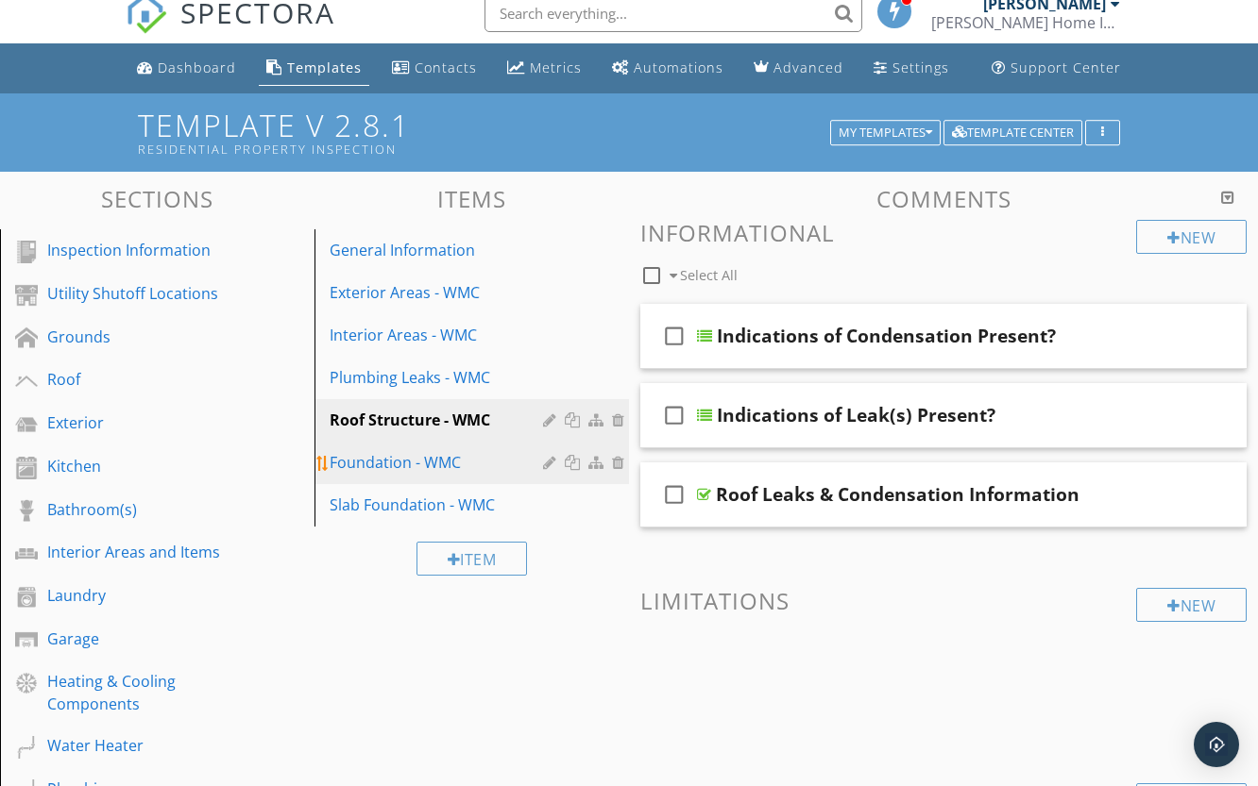
click at [380, 467] on div "Foundation - WMC" at bounding box center [438, 462] width 219 height 23
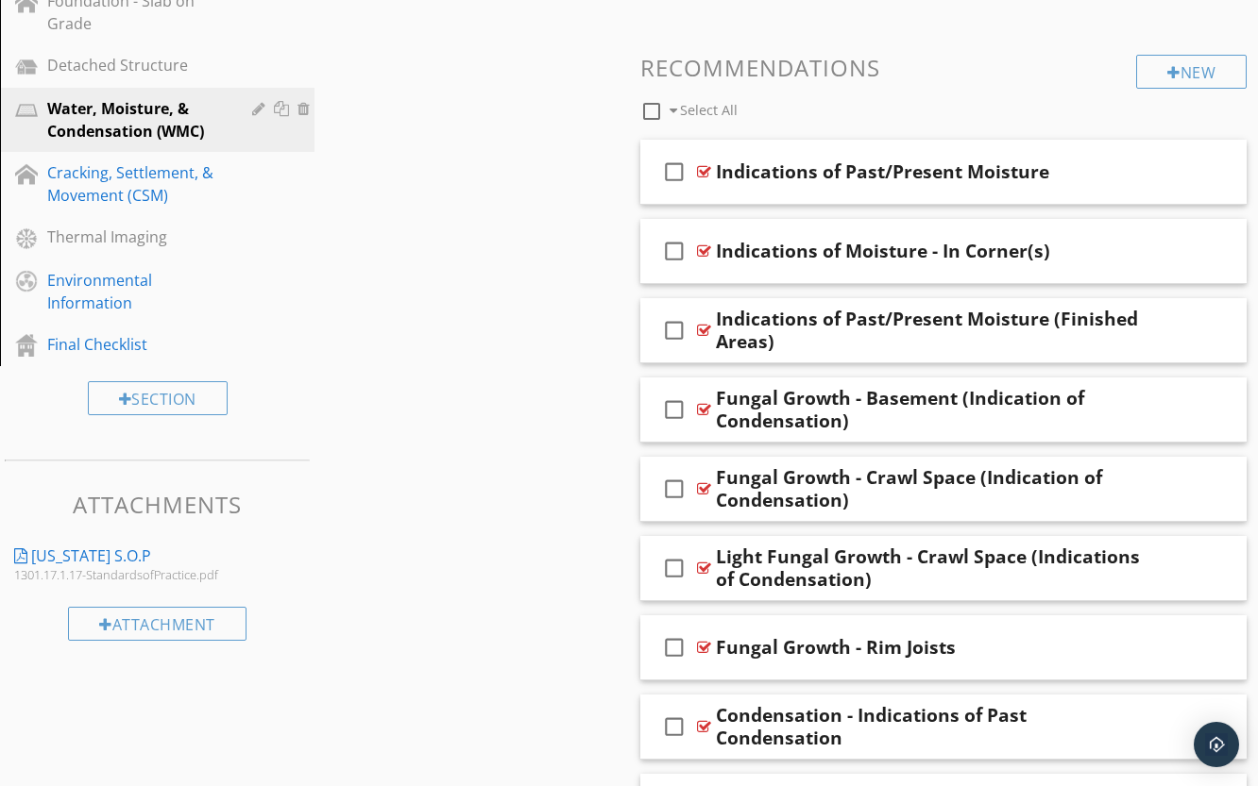
scroll to position [1056, 0]
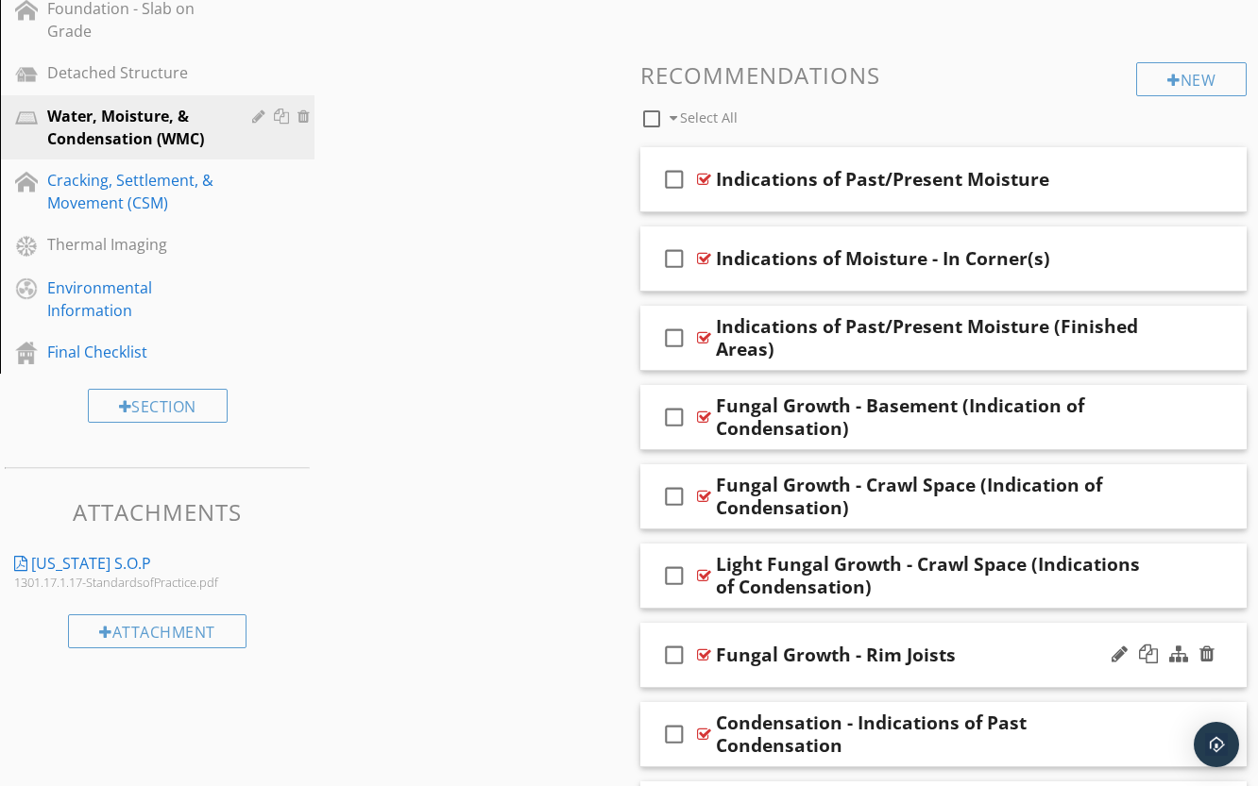
click at [709, 660] on div at bounding box center [704, 655] width 14 height 15
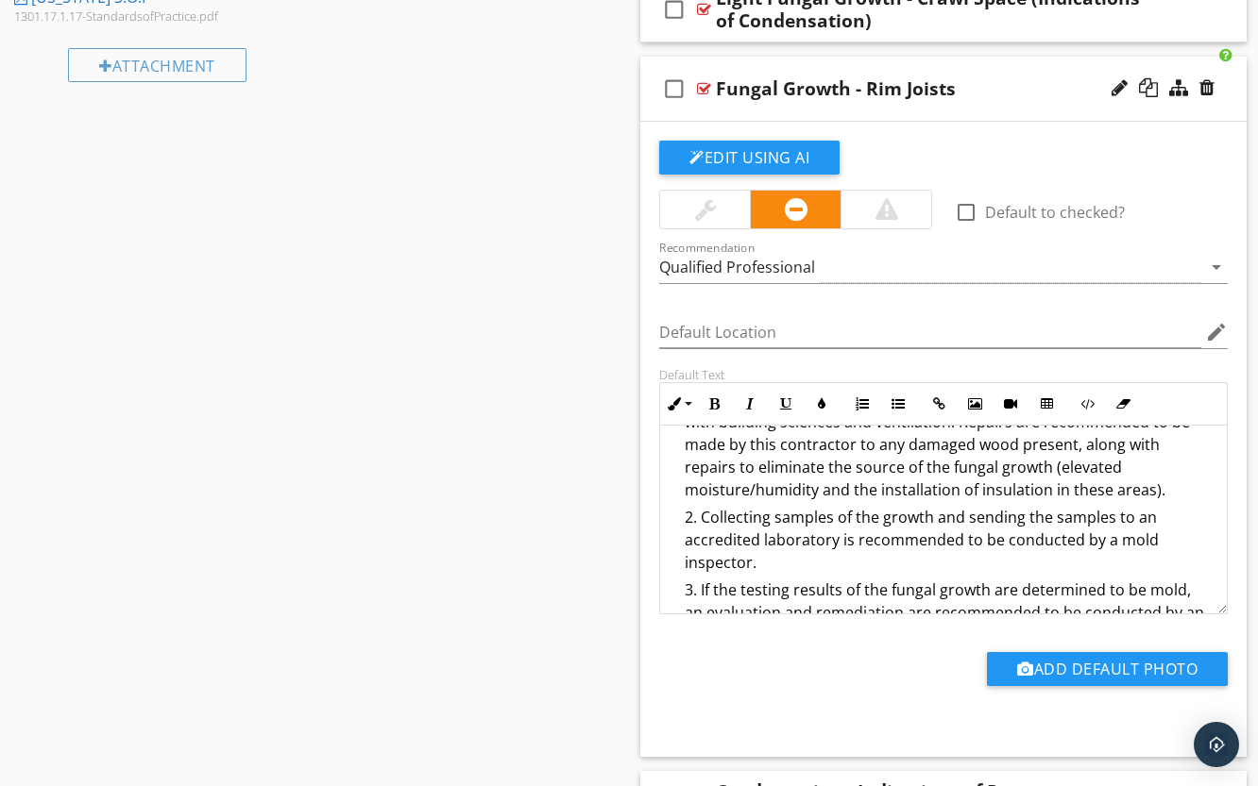
scroll to position [234, 0]
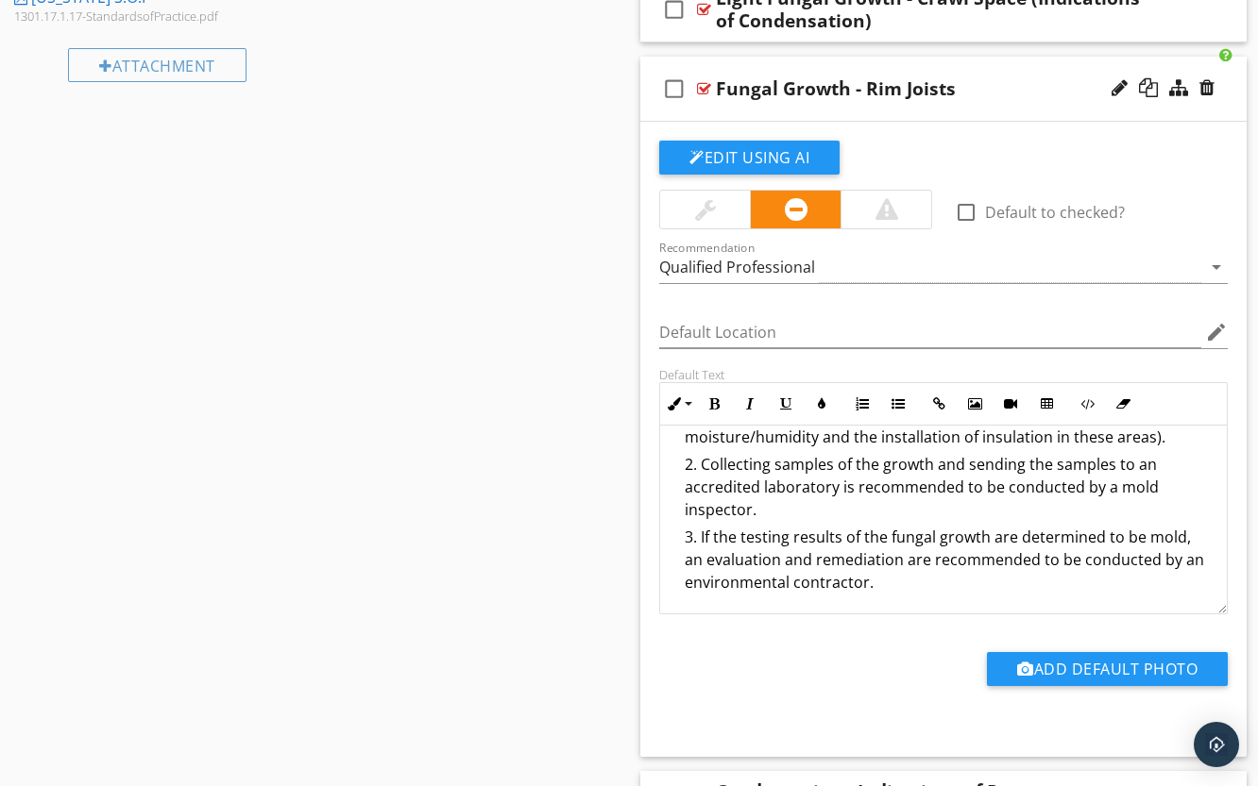
drag, startPoint x: 677, startPoint y: 454, endPoint x: 1138, endPoint y: 584, distance: 478.8
click at [1138, 584] on div "Fungal growth was present on portions of the rim joists. Rim joists are in dire…" at bounding box center [943, 413] width 566 height 399
copy div "Fungal growth was present on portions of the rim joists. Rim joists are in dire…"
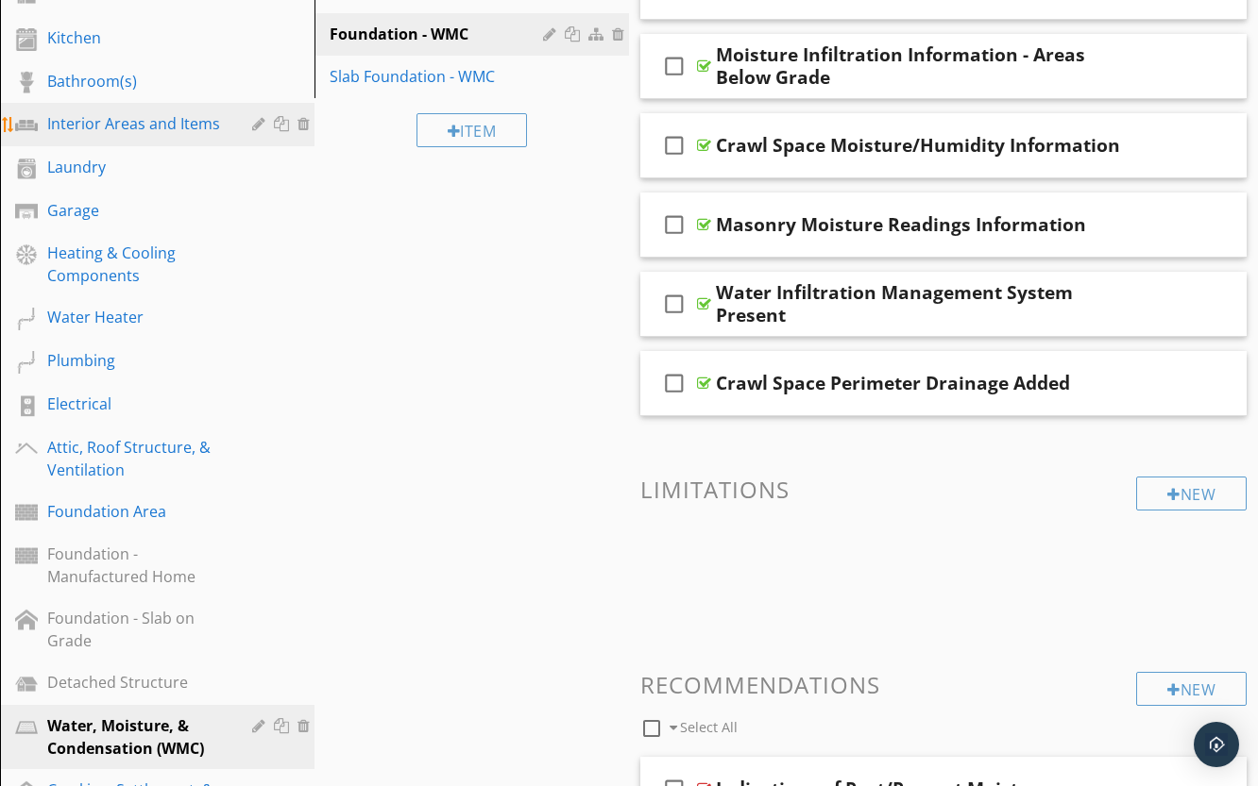
scroll to position [300, 0]
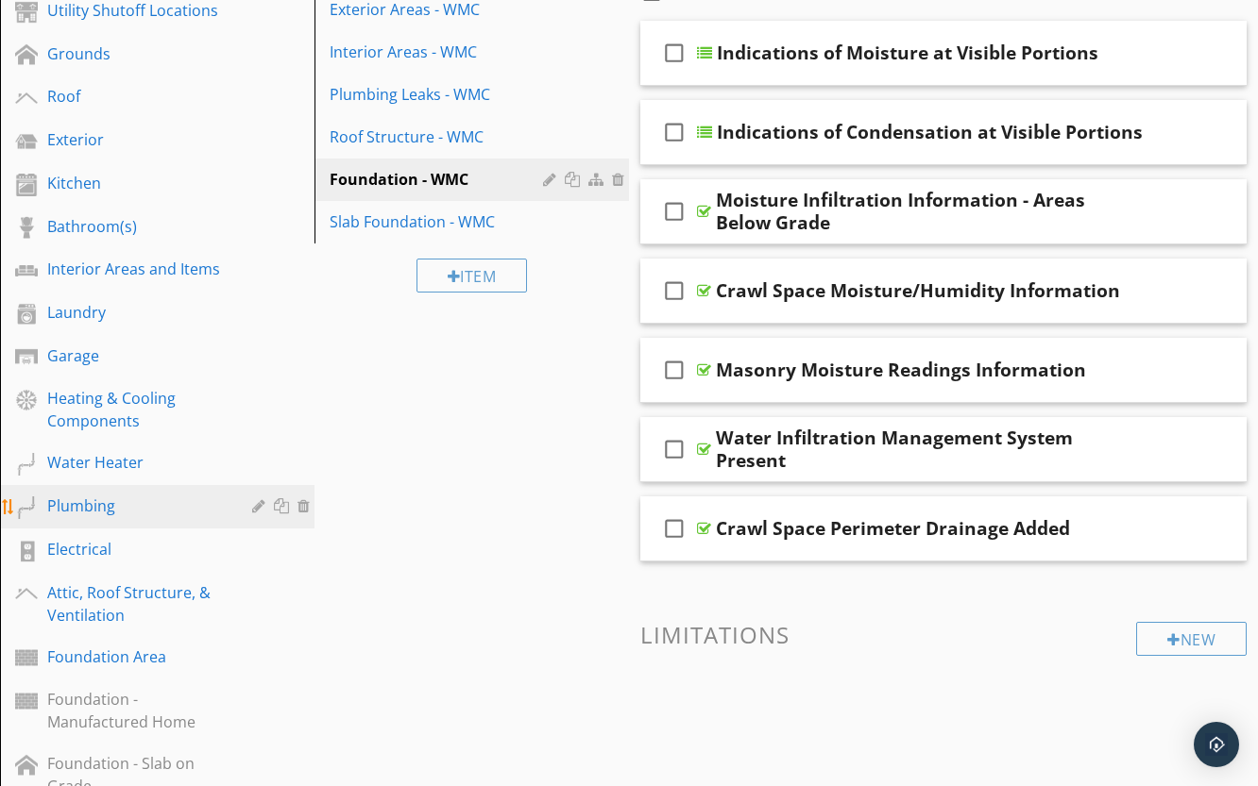
click at [102, 497] on div "Plumbing" at bounding box center [135, 506] width 177 height 23
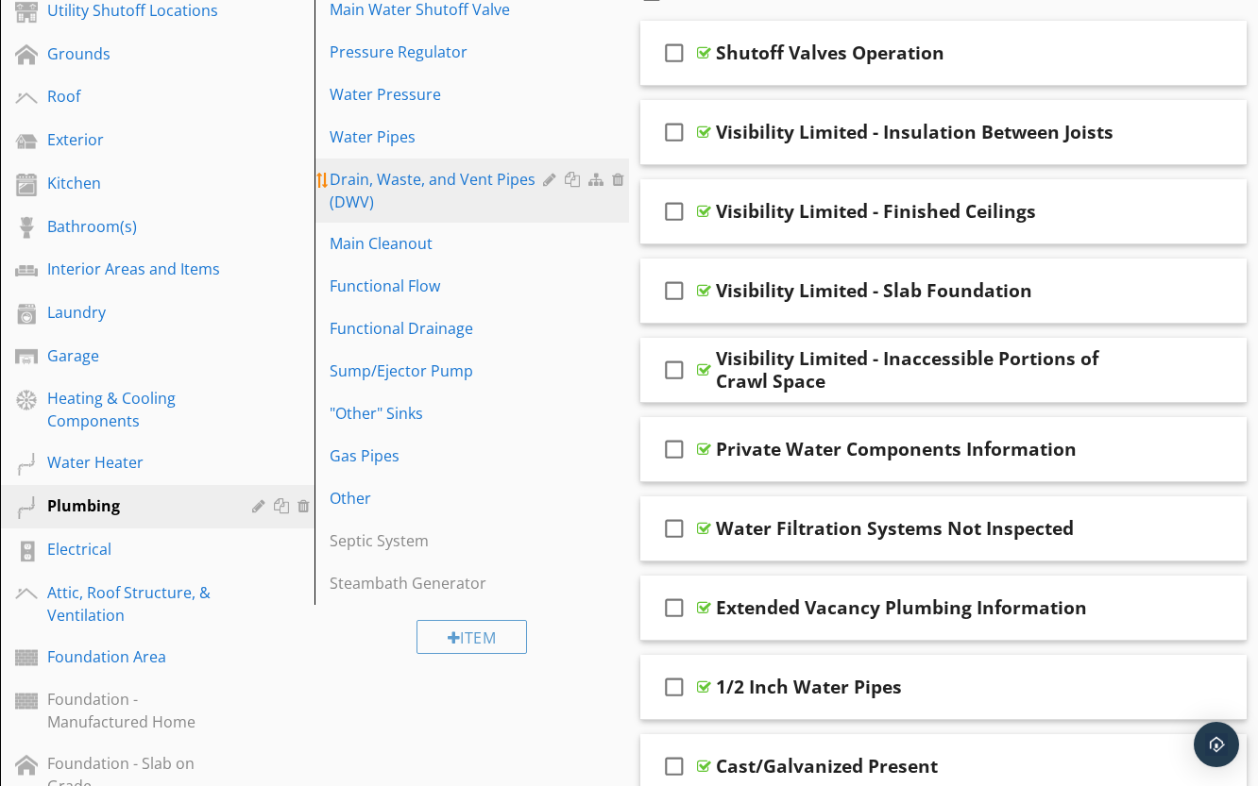
click at [420, 197] on div "Drain, Waste, and Vent Pipes (DWV)" at bounding box center [438, 190] width 219 height 45
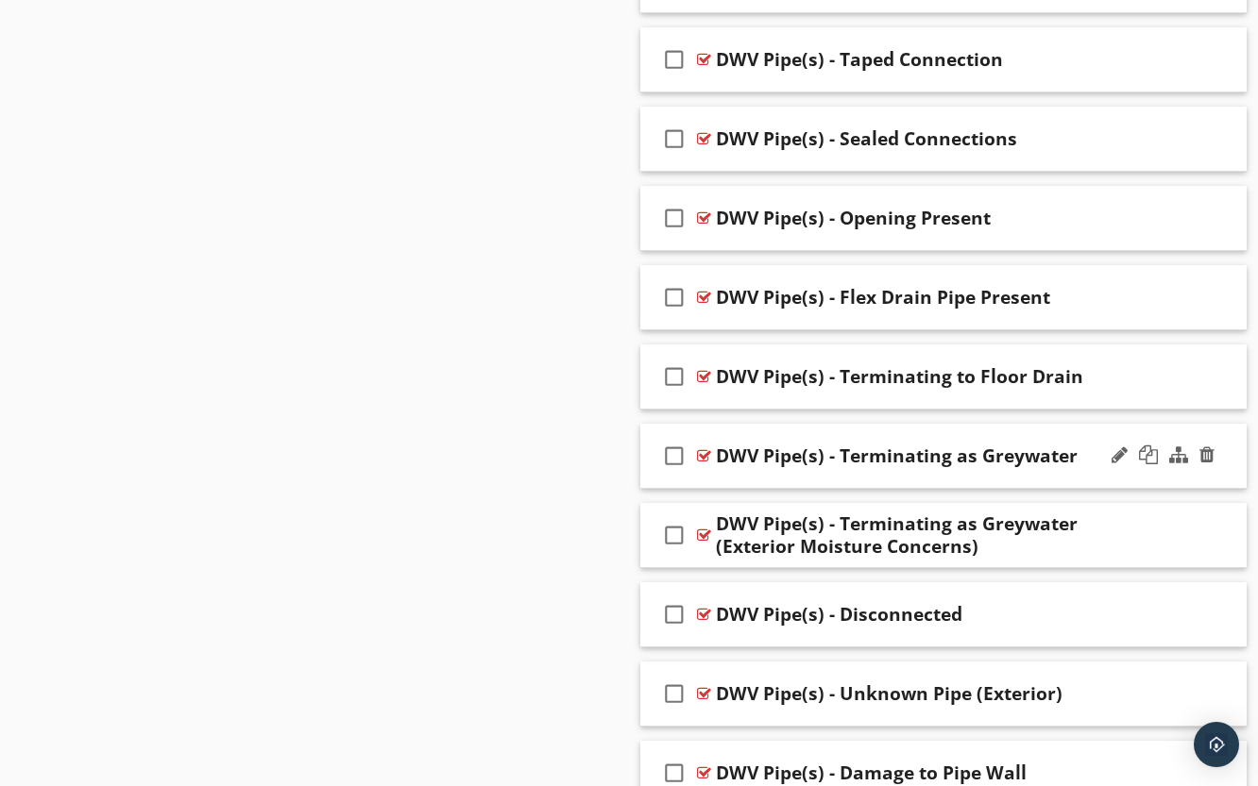
scroll to position [2849, 0]
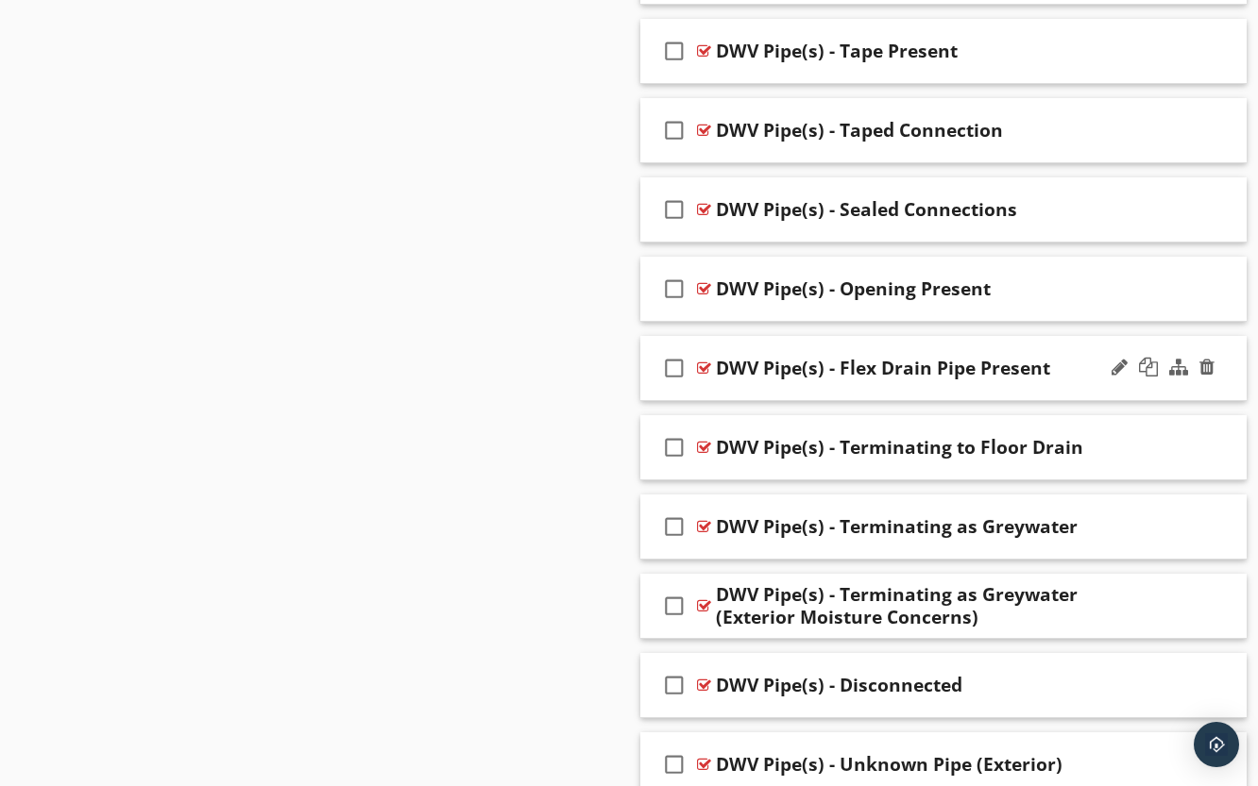
click at [702, 370] on div at bounding box center [704, 368] width 14 height 15
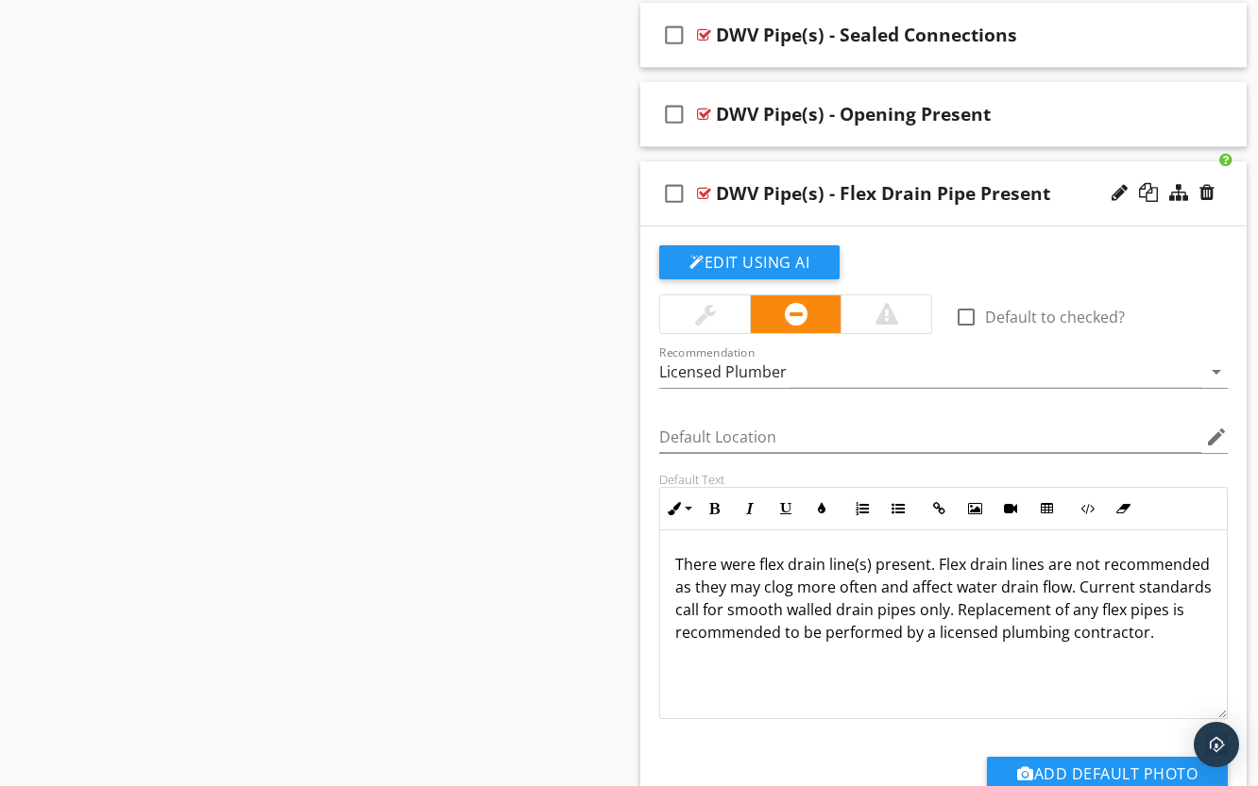
scroll to position [3038, 0]
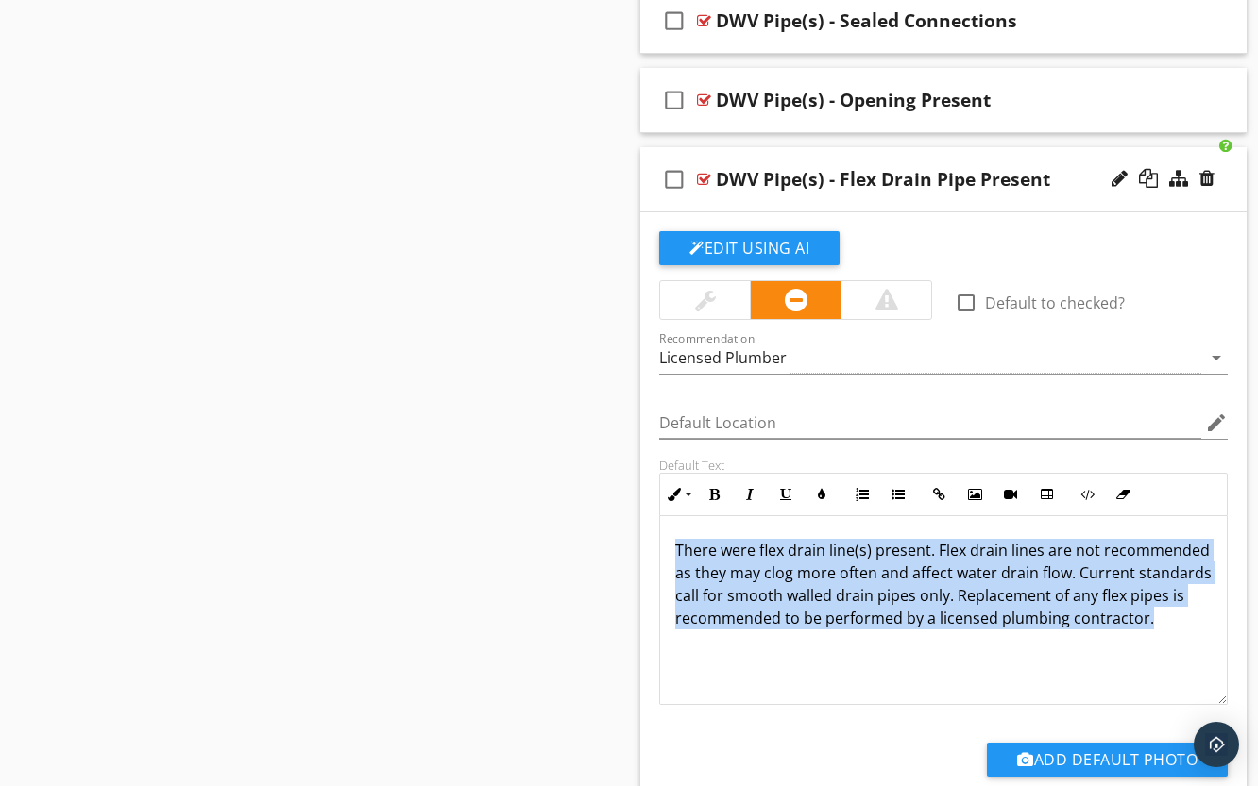
drag, startPoint x: 839, startPoint y: 649, endPoint x: 659, endPoint y: 561, distance: 200.6
click at [659, 561] on div "There were flex drain line(s) present. Flex drain lines are not recommended as …" at bounding box center [943, 610] width 568 height 189
copy p "There were flex drain line(s) present. Flex drain lines are not recommended as …"
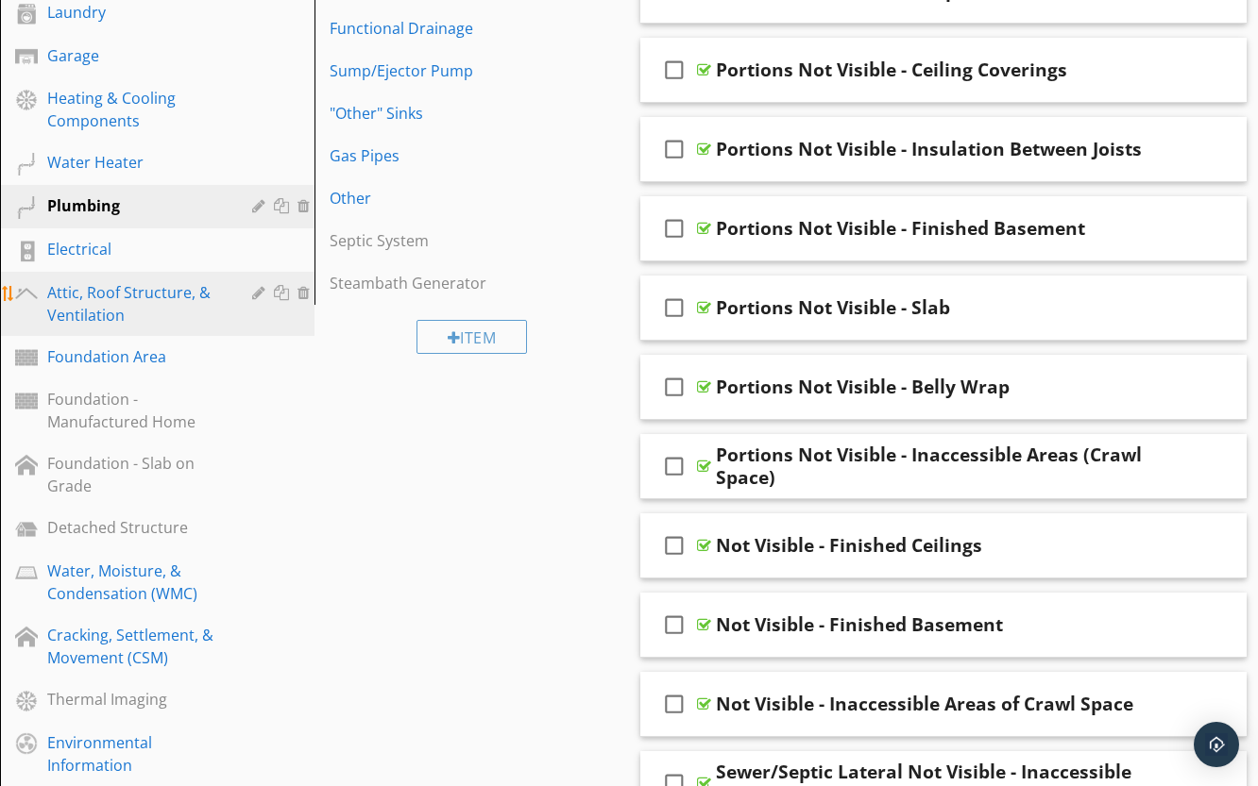
scroll to position [583, 0]
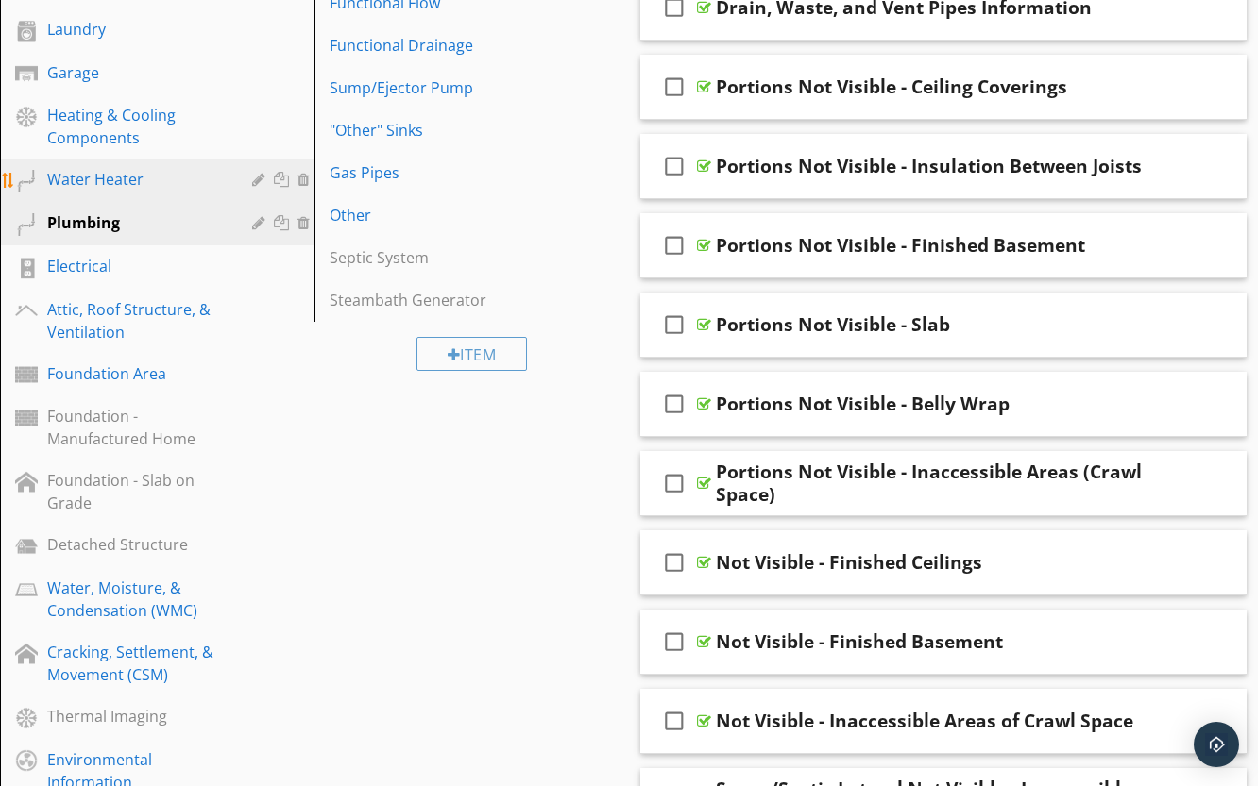
click at [130, 184] on div "Water Heater" at bounding box center [135, 179] width 177 height 23
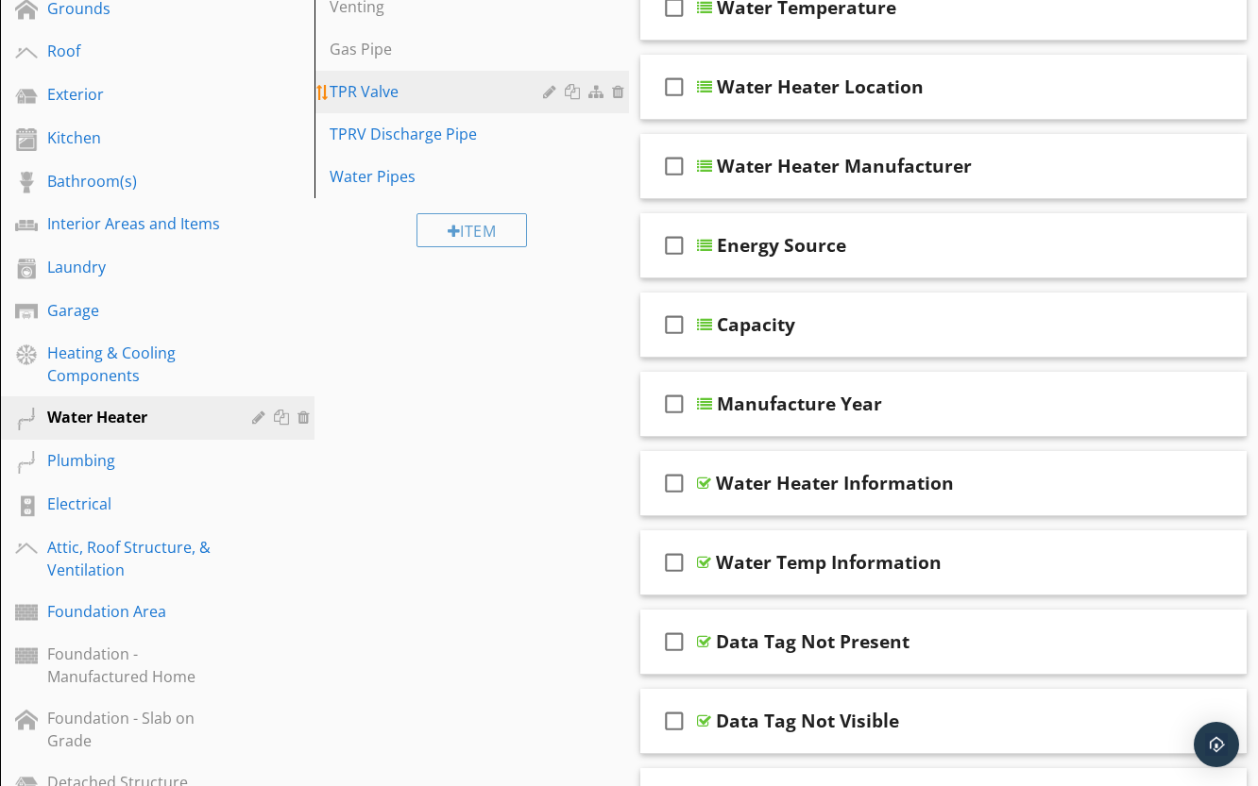
scroll to position [111, 0]
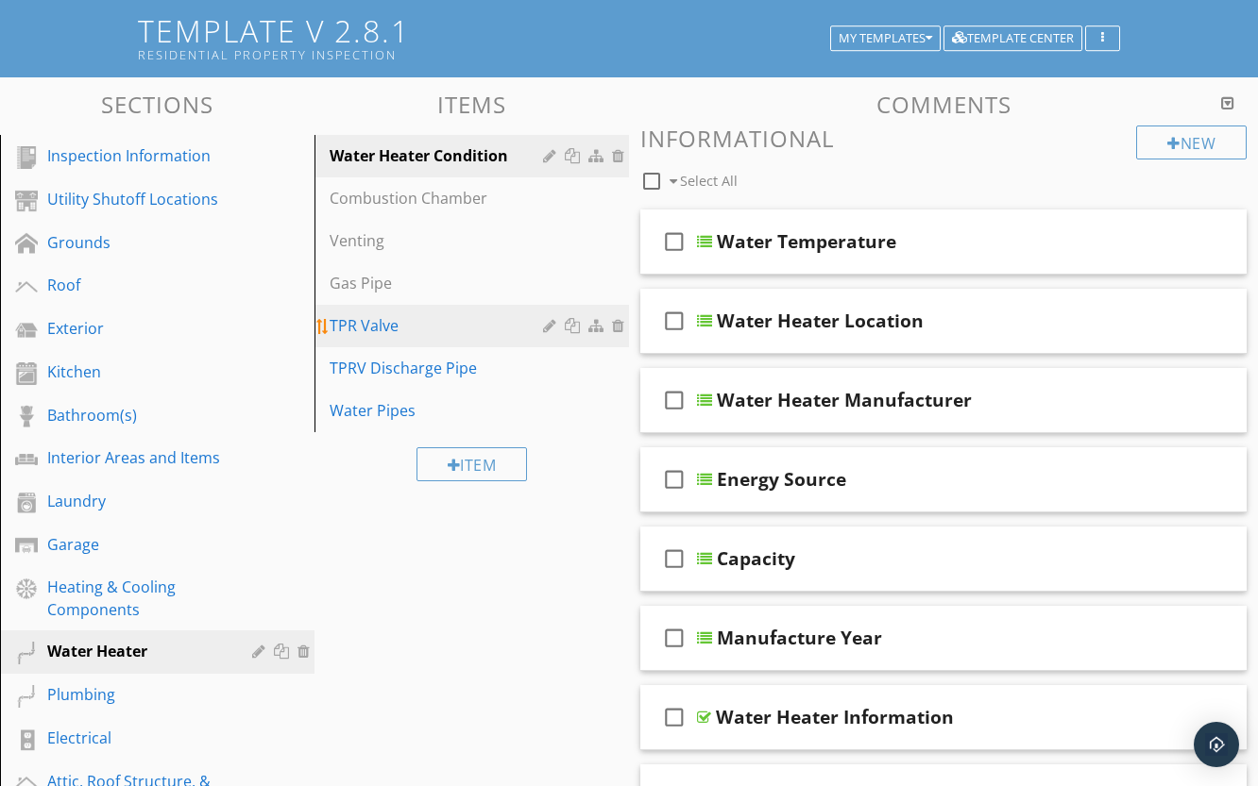
click at [416, 330] on div "TPR Valve" at bounding box center [438, 325] width 219 height 23
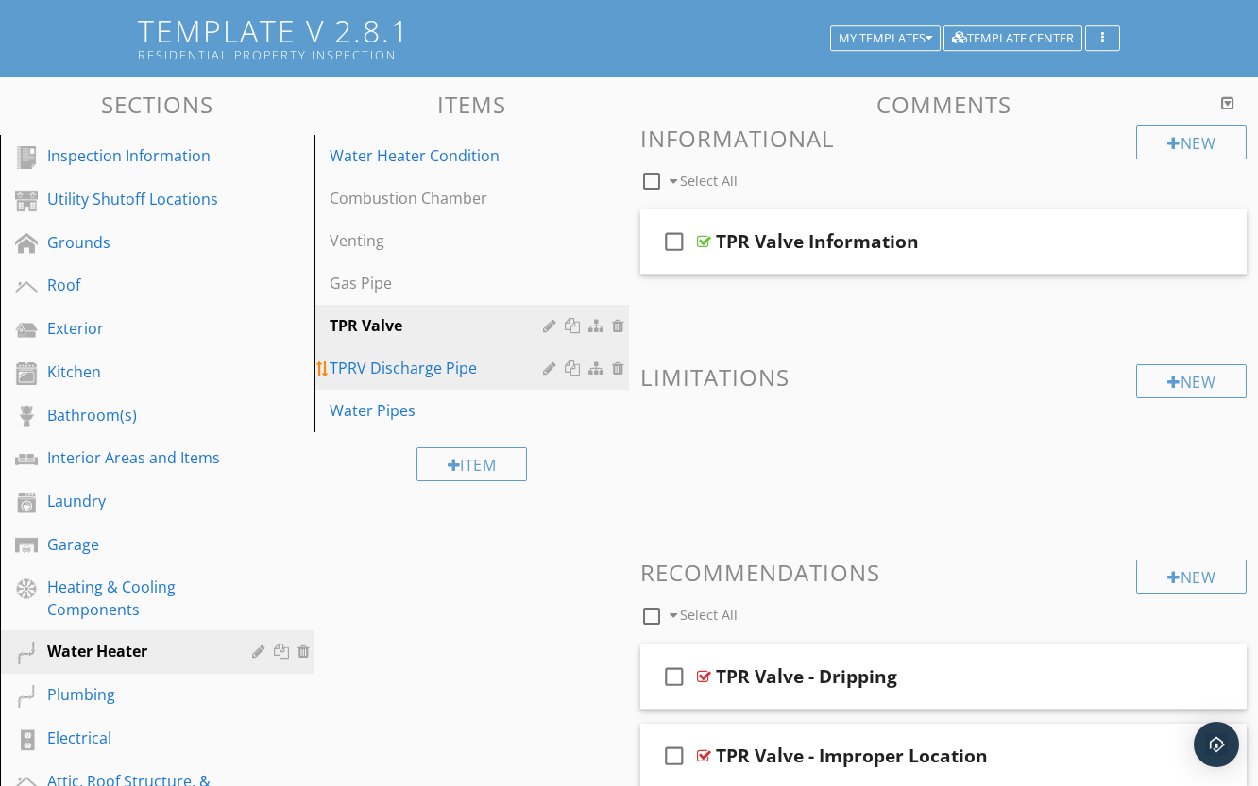
click at [423, 362] on div "TPRV Discharge Pipe" at bounding box center [438, 368] width 219 height 23
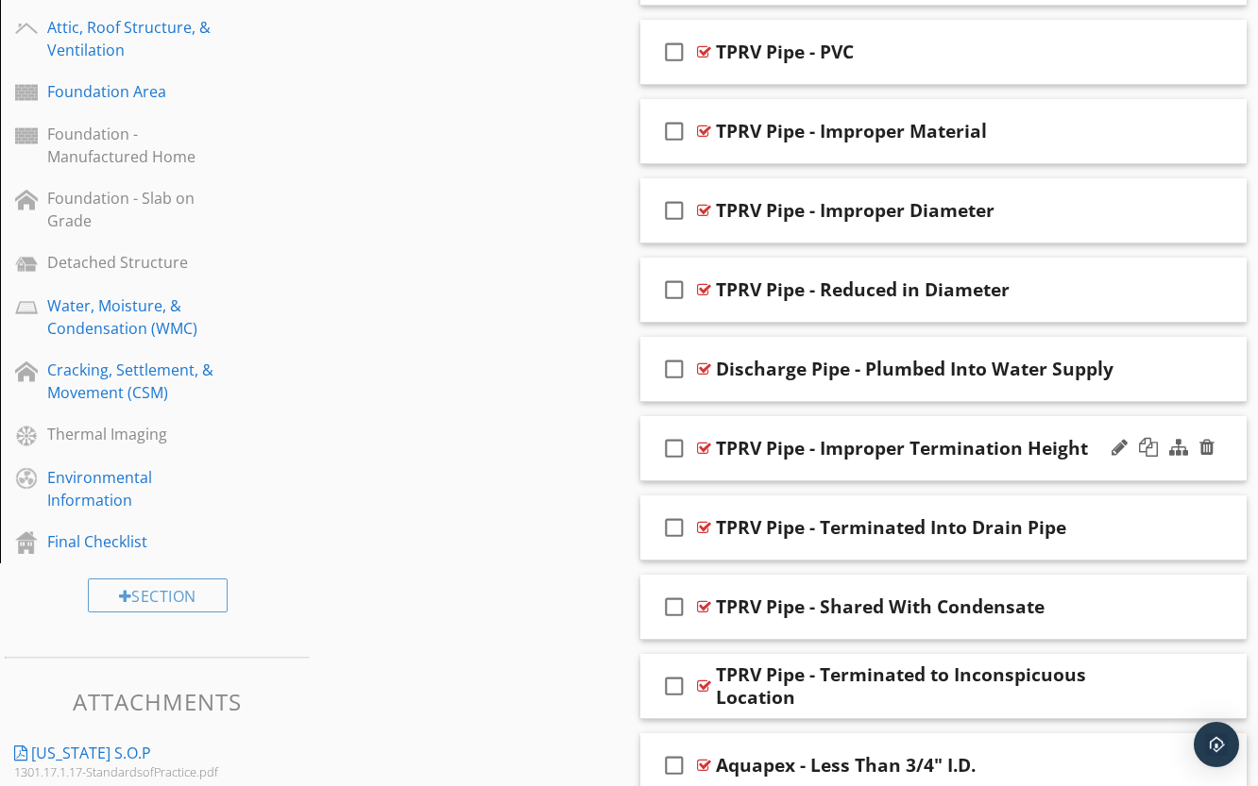
scroll to position [867, 0]
click at [701, 444] on div at bounding box center [704, 447] width 14 height 15
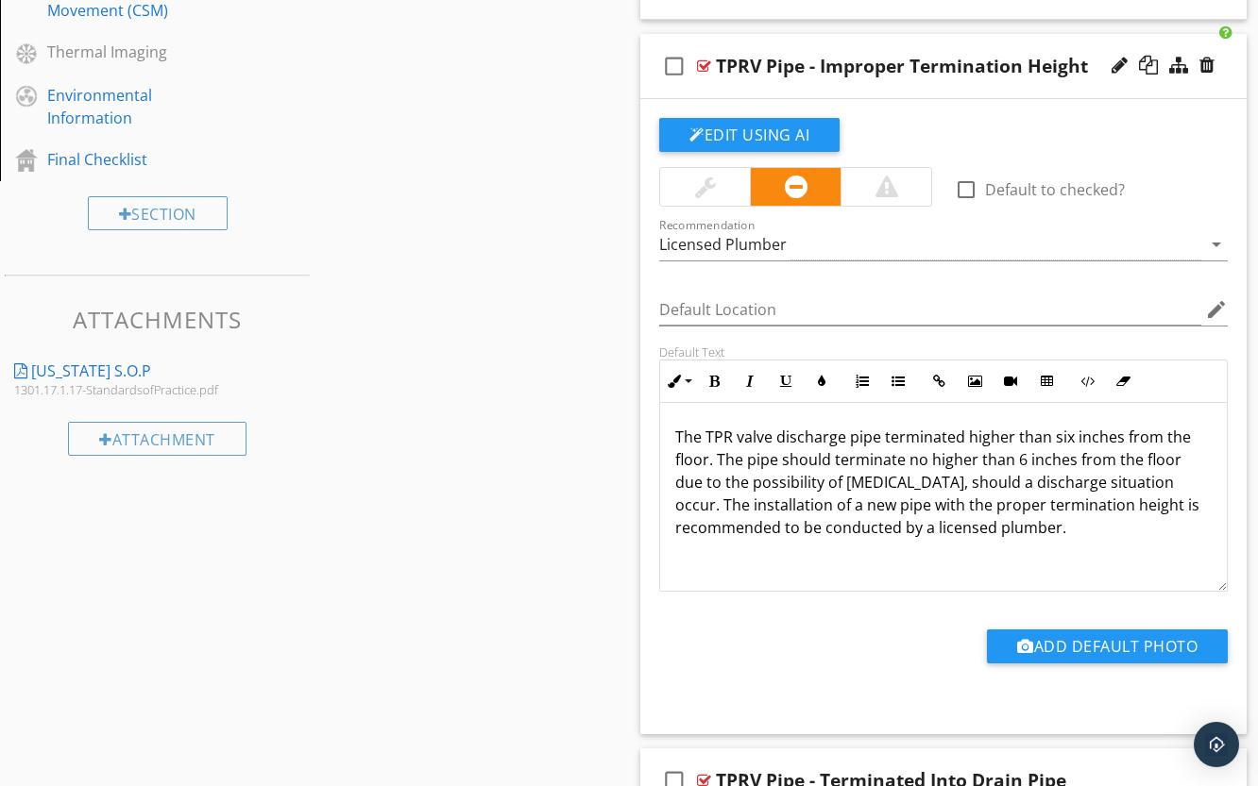
scroll to position [1339, 0]
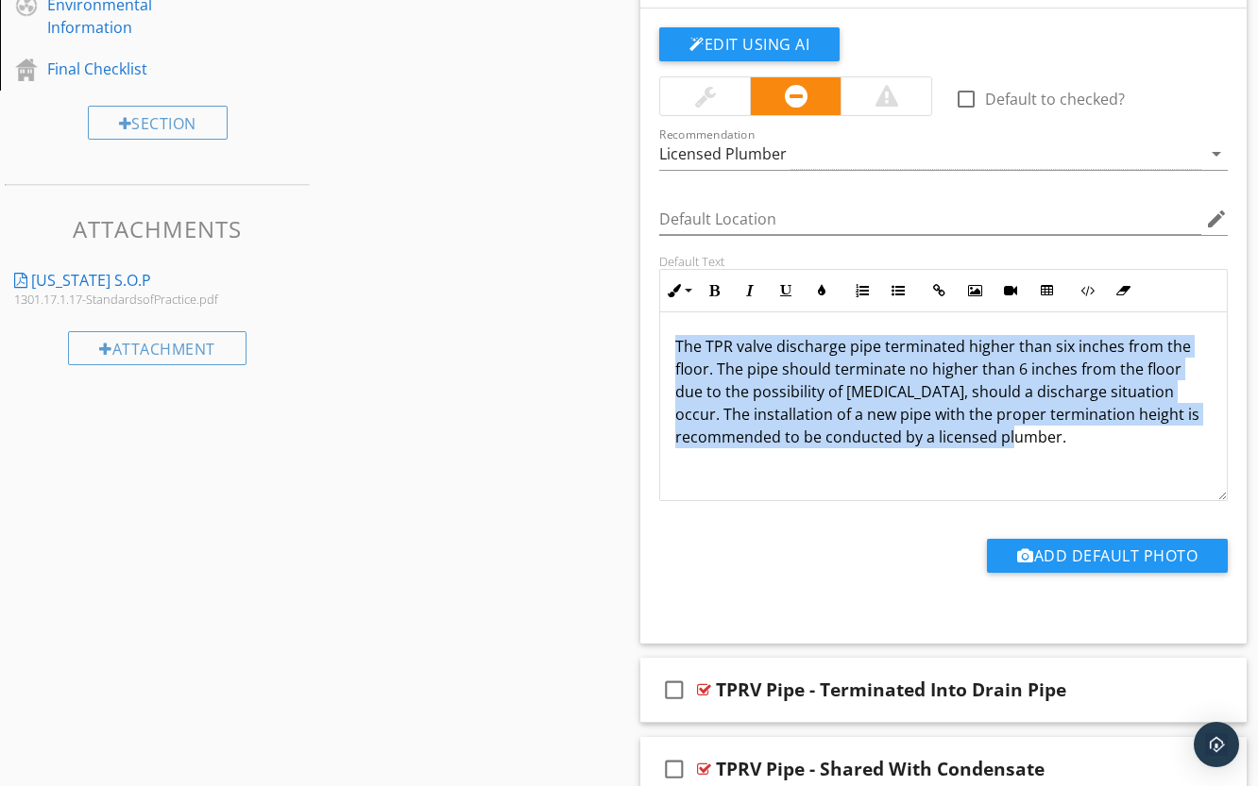
drag, startPoint x: 1079, startPoint y: 441, endPoint x: 663, endPoint y: 337, distance: 429.1
click at [663, 337] on div "The TPR valve discharge pipe terminated higher than six inches from the floor. …" at bounding box center [943, 407] width 566 height 189
copy p "The TPR valve discharge pipe terminated higher than six inches from the floor. …"
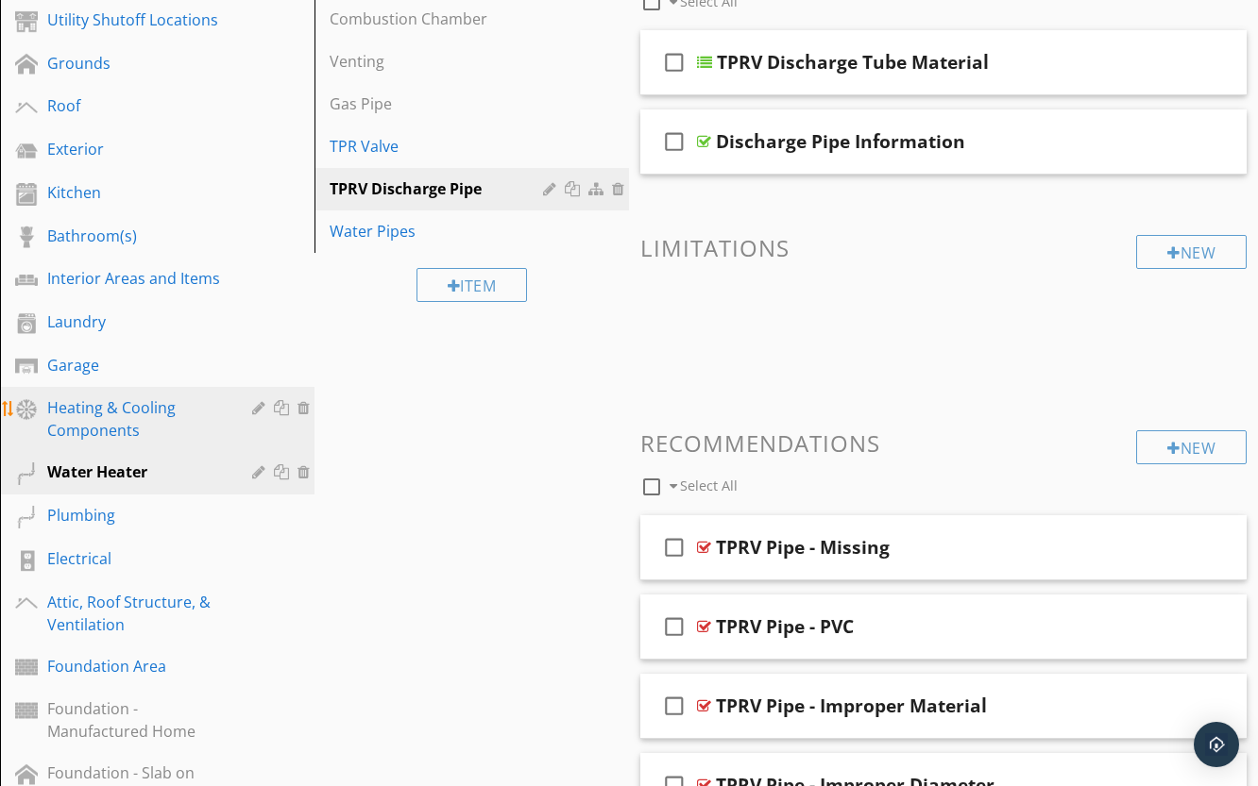
scroll to position [300, 0]
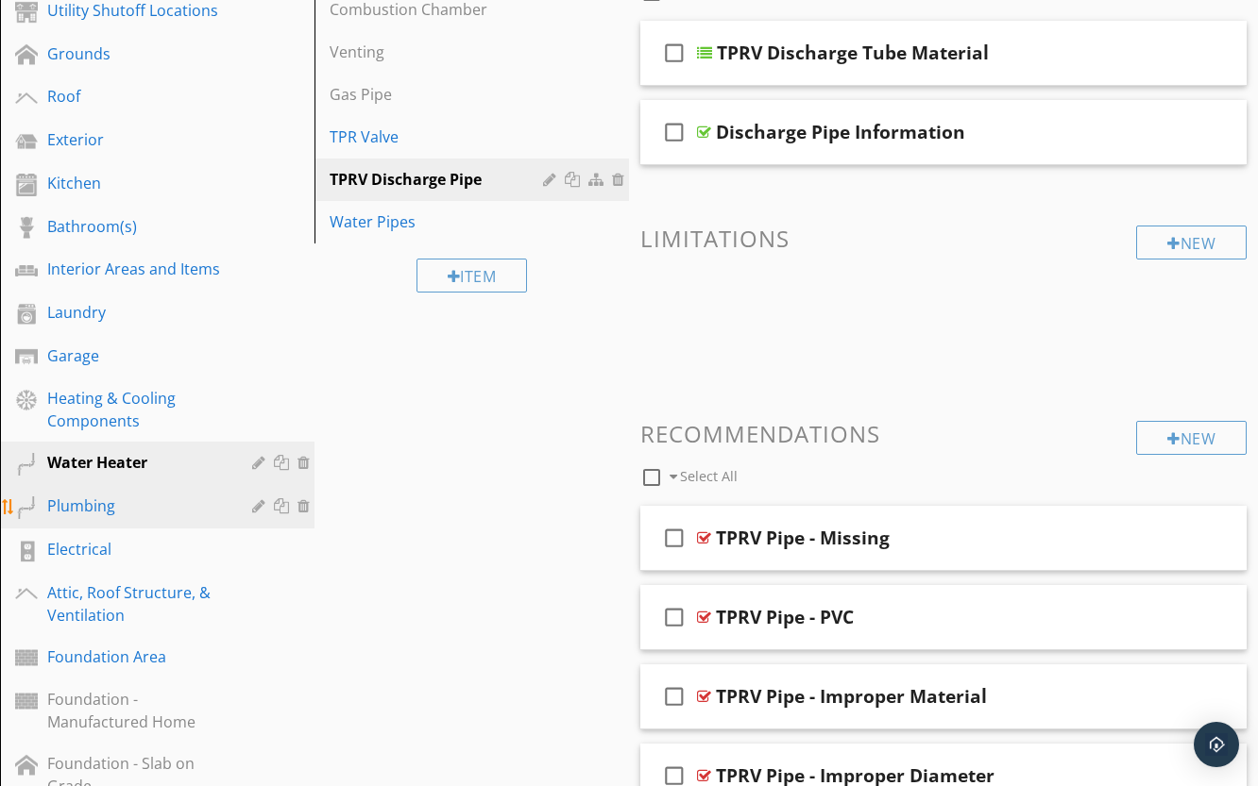
click at [133, 497] on div "Plumbing" at bounding box center [135, 506] width 177 height 23
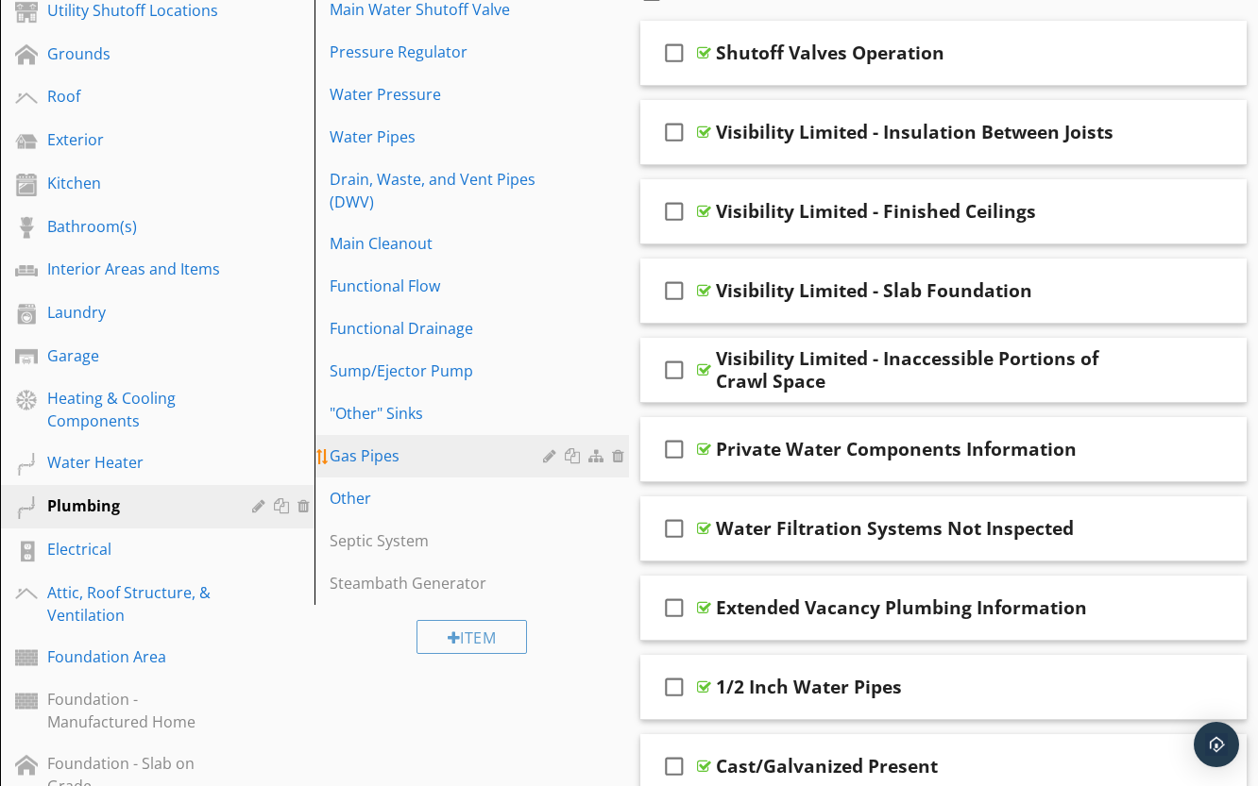
click at [381, 448] on div "Gas Pipes" at bounding box center [438, 456] width 219 height 23
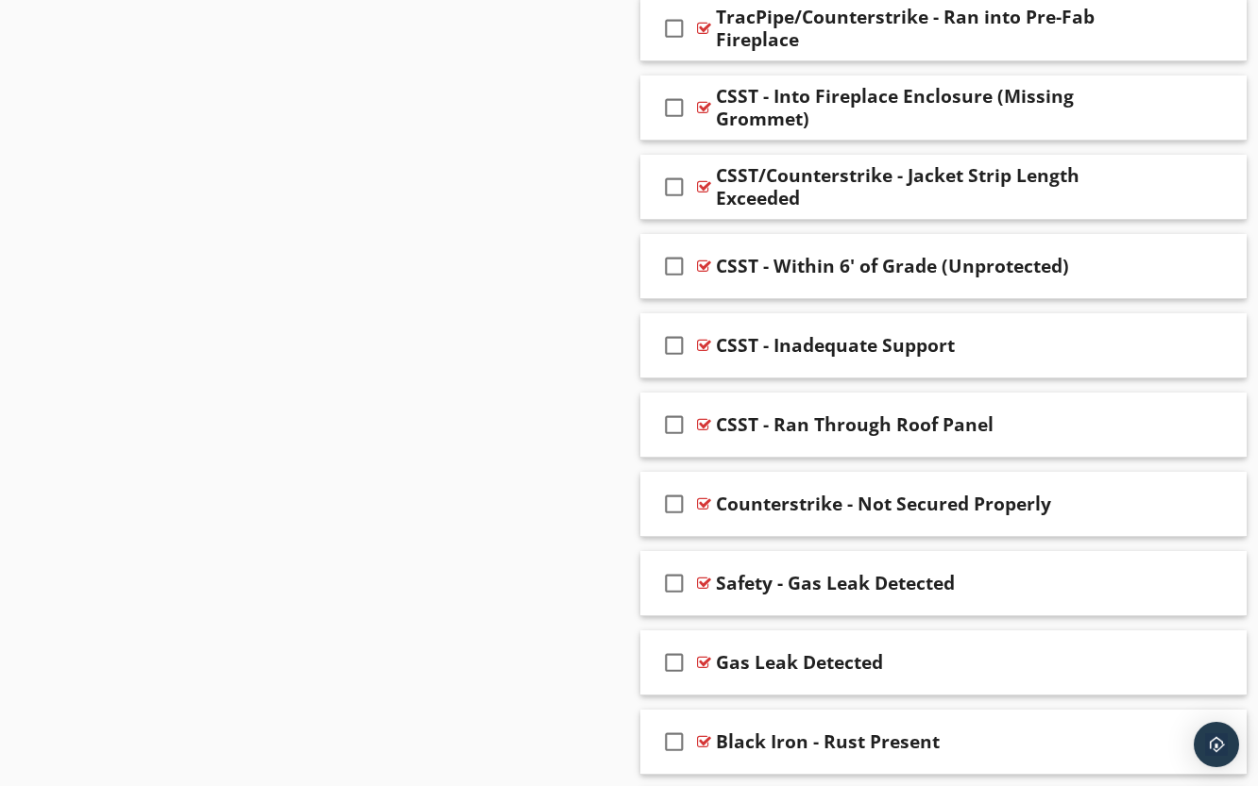
scroll to position [1811, 0]
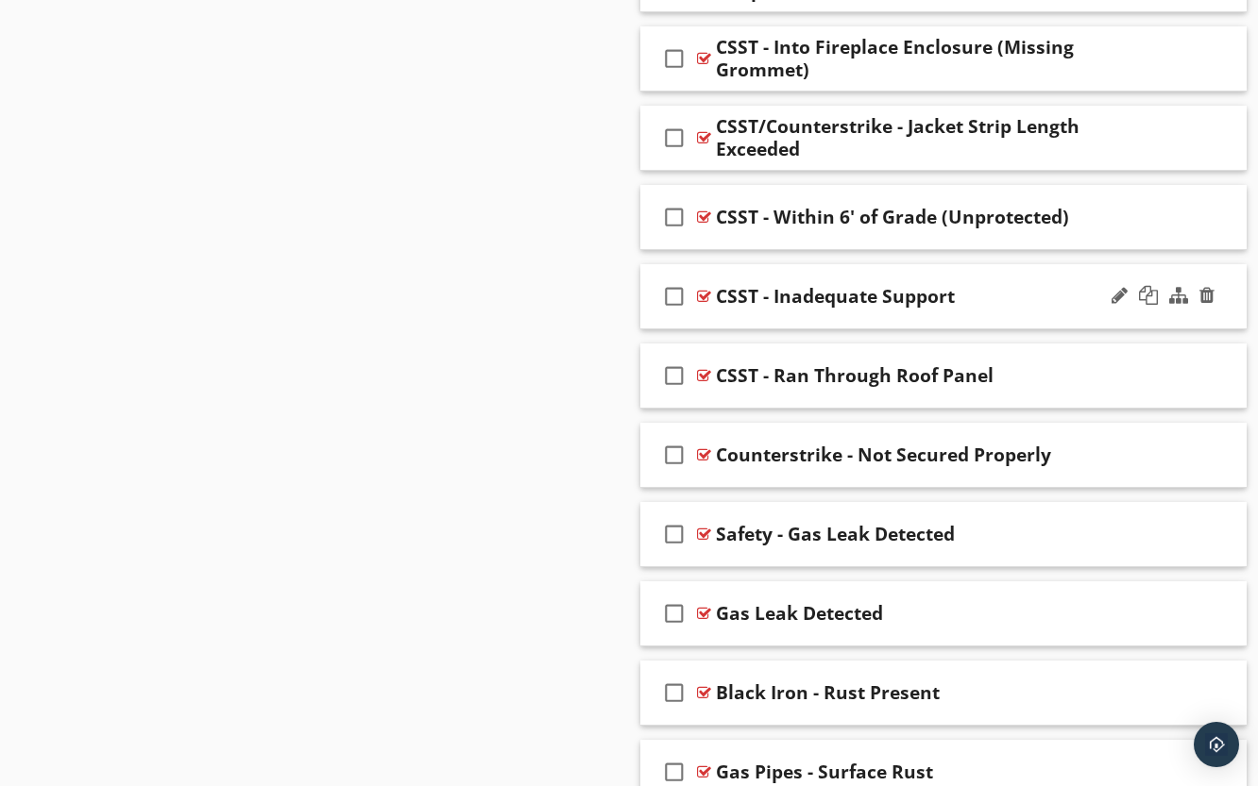
click at [703, 292] on div at bounding box center [704, 296] width 14 height 15
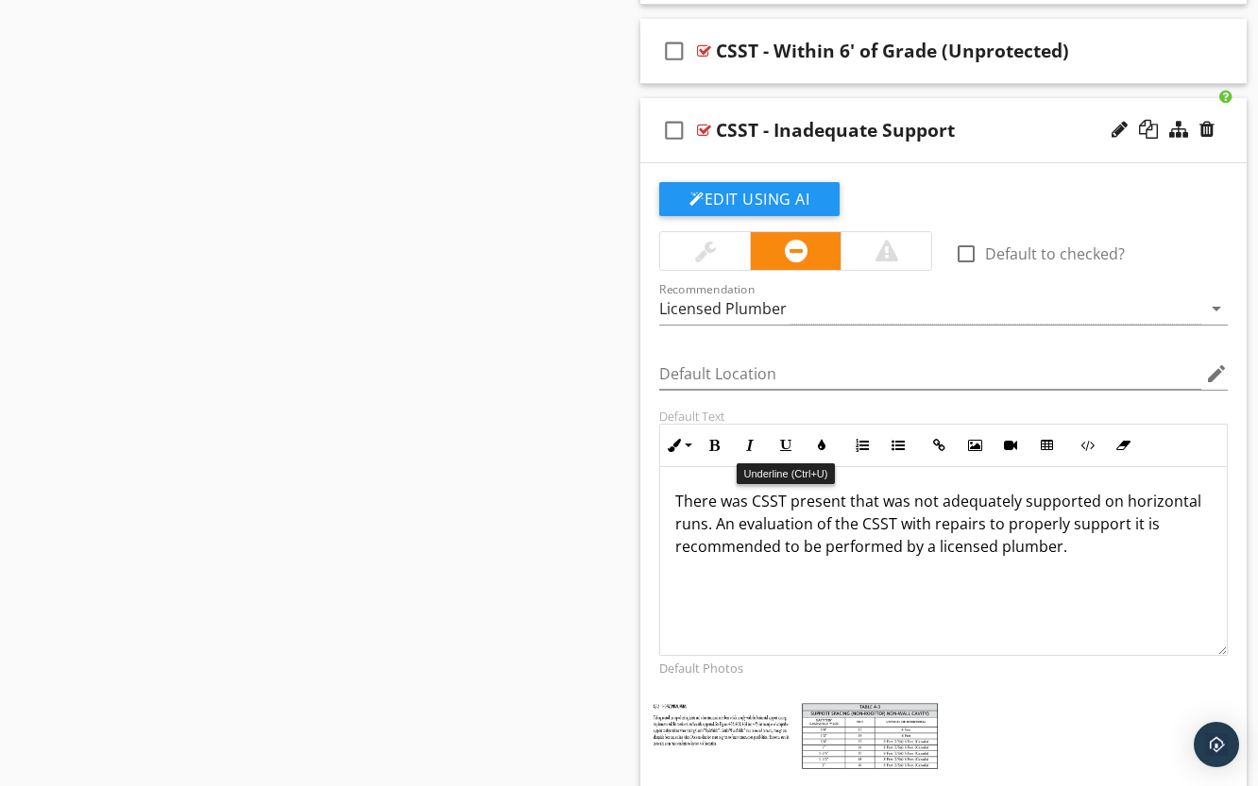
scroll to position [2000, 0]
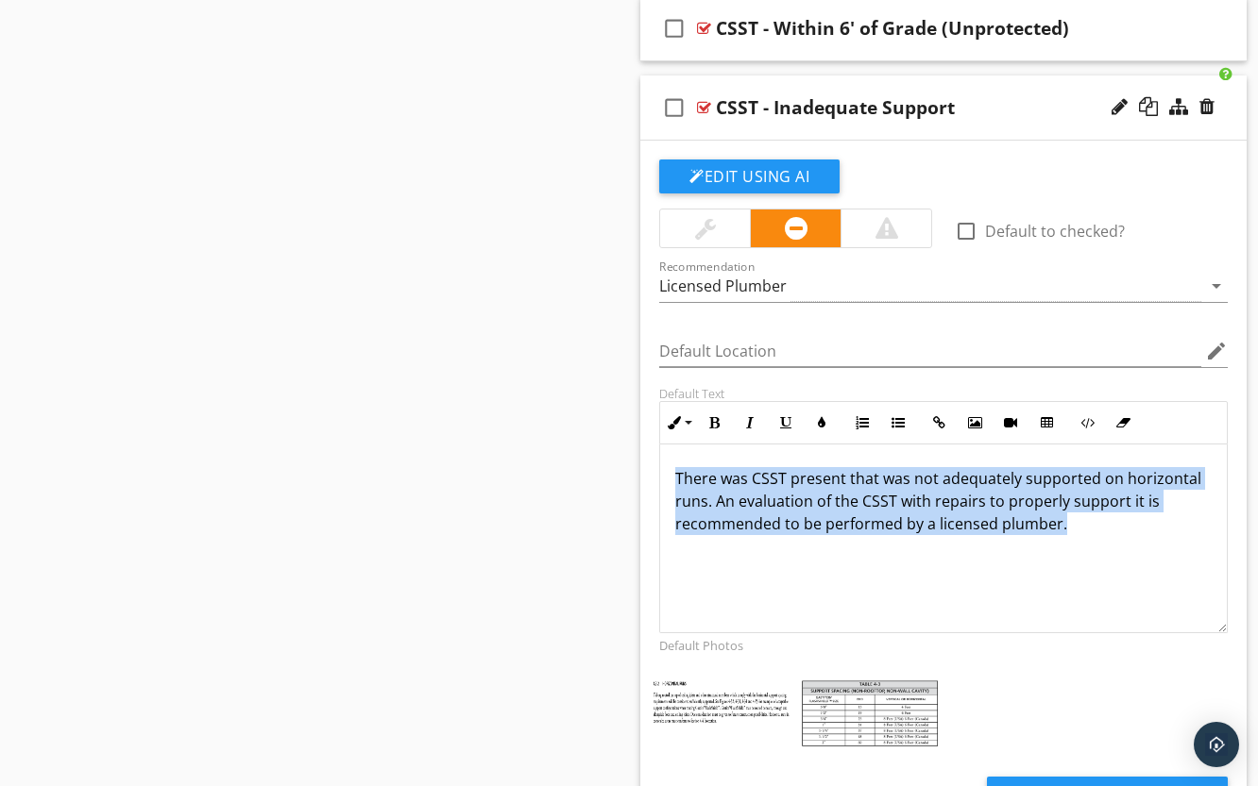
drag, startPoint x: 1105, startPoint y: 534, endPoint x: 667, endPoint y: 473, distance: 441.4
click at [667, 473] on div "There was CSST present that was not adequately supported on horizontal runs. An…" at bounding box center [943, 539] width 566 height 189
copy p "There was CSST present that was not adequately supported on horizontal runs. An…"
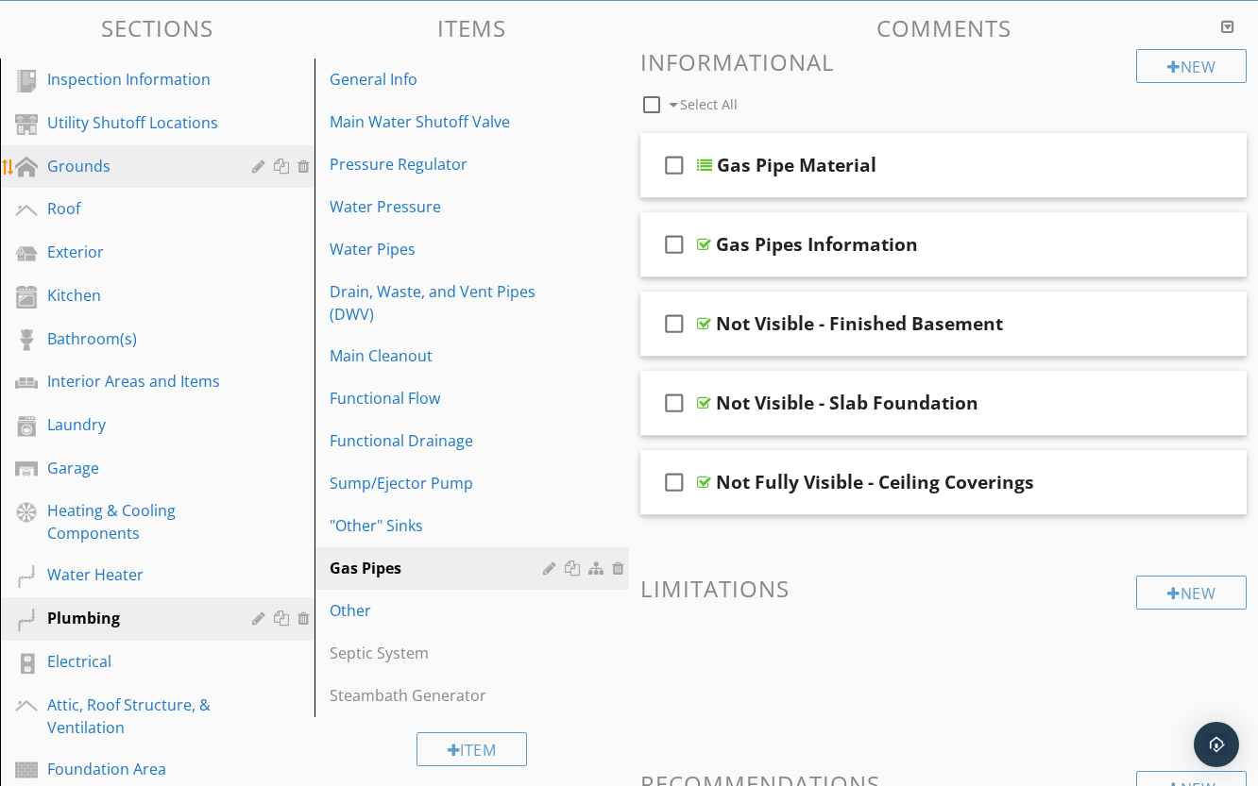
scroll to position [300, 0]
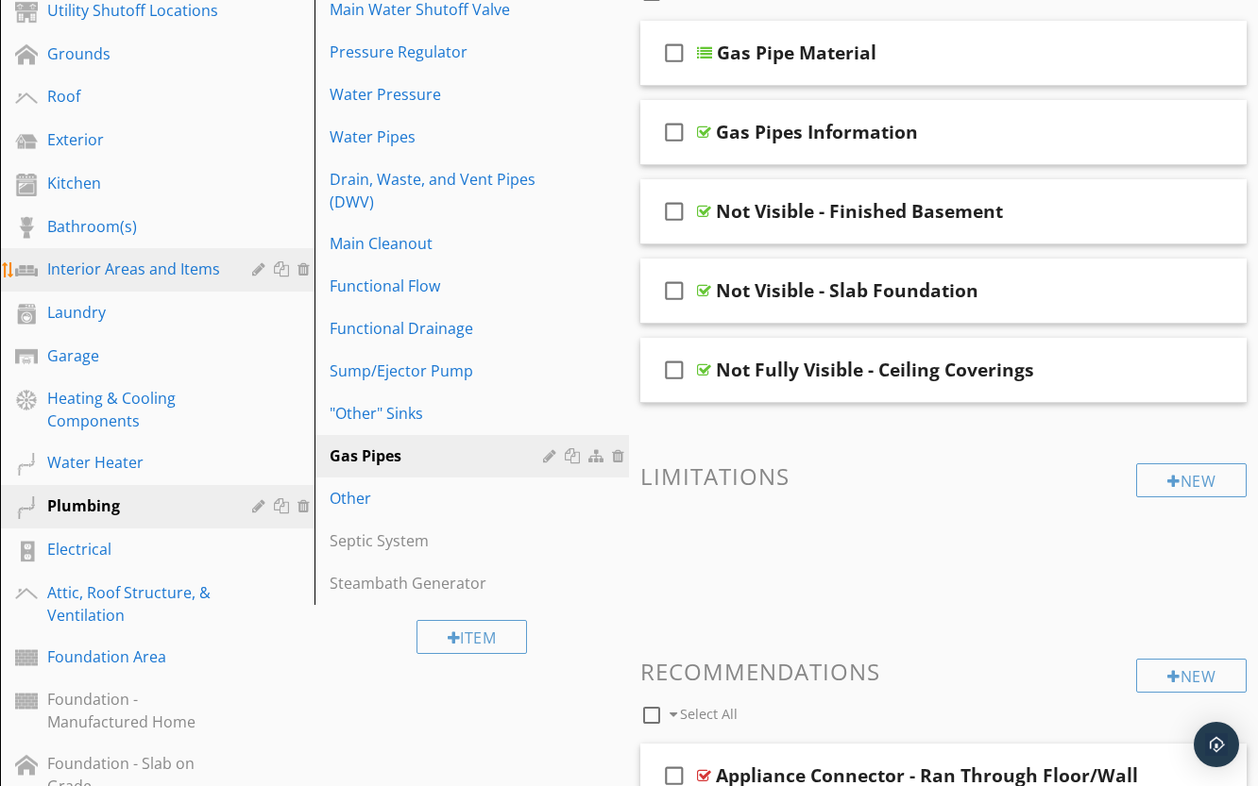
click at [132, 273] on div "Interior Areas and Items" at bounding box center [135, 269] width 177 height 23
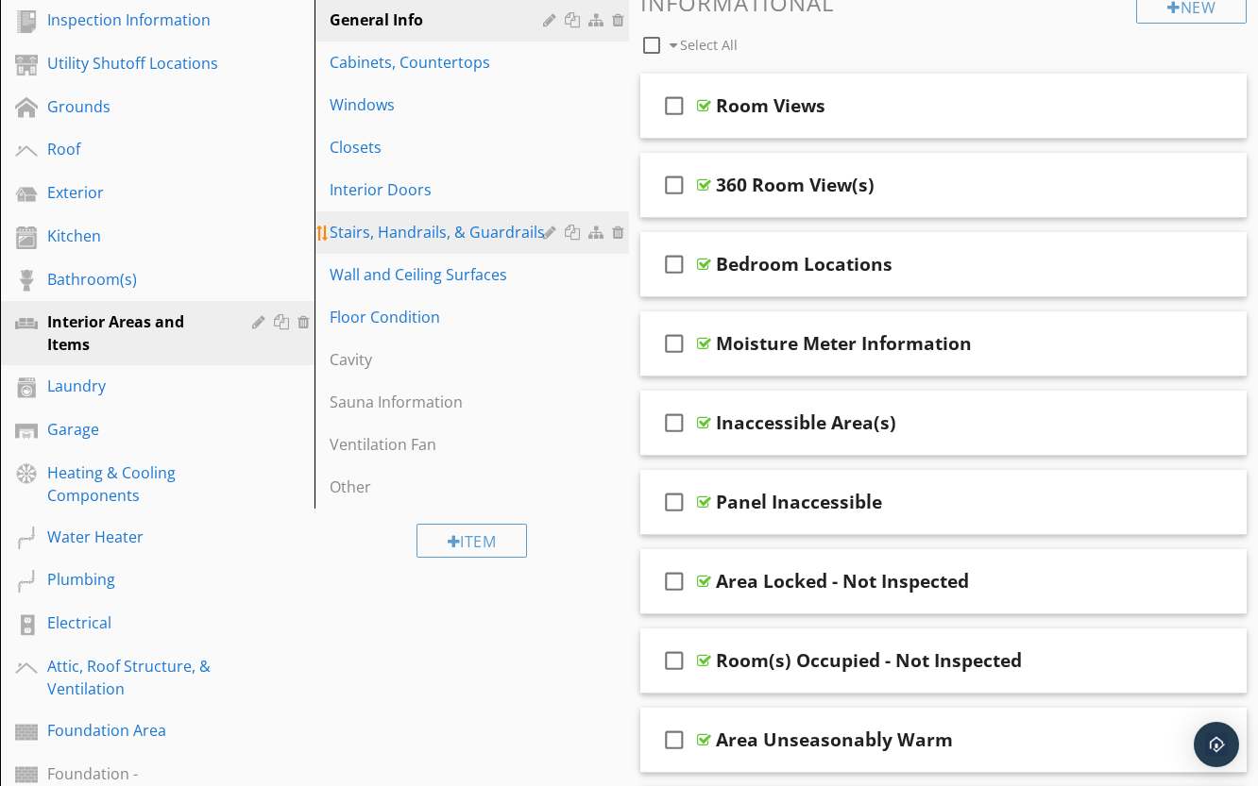
scroll to position [206, 0]
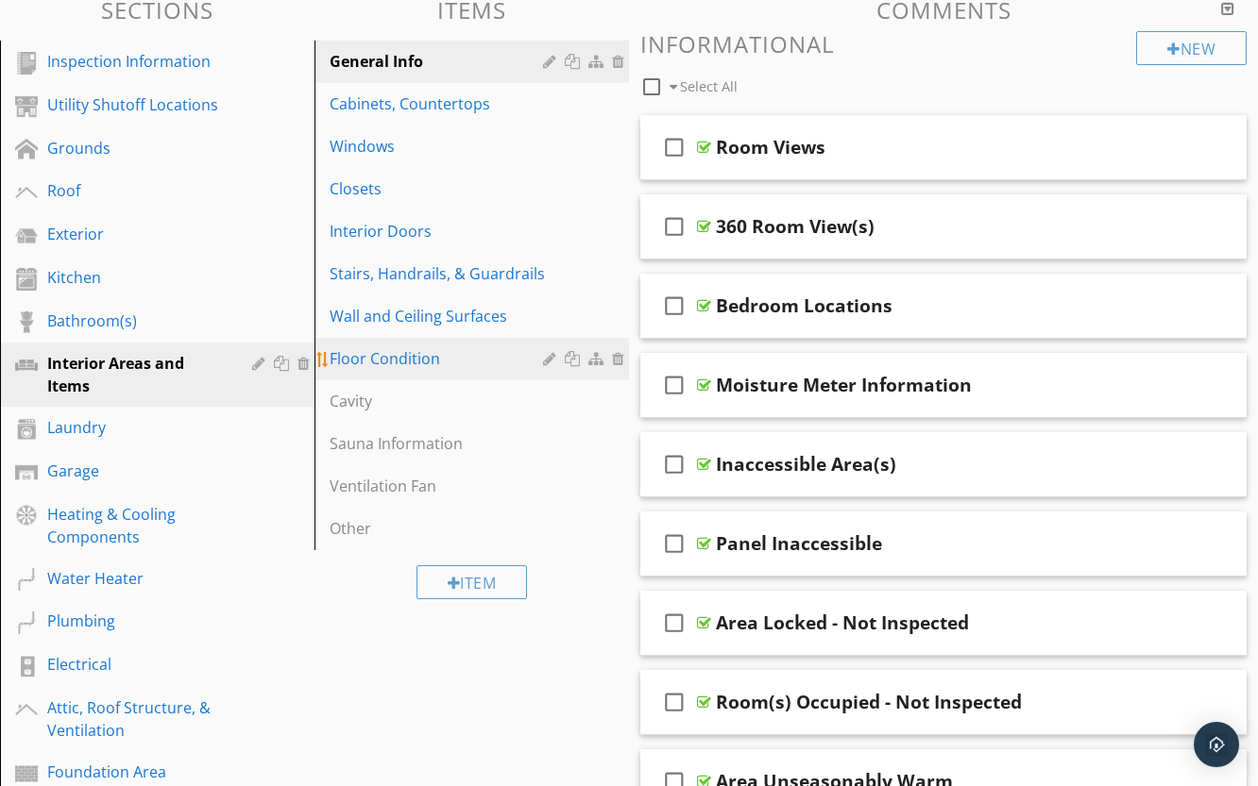
click at [411, 366] on div "Floor Condition" at bounding box center [438, 358] width 219 height 23
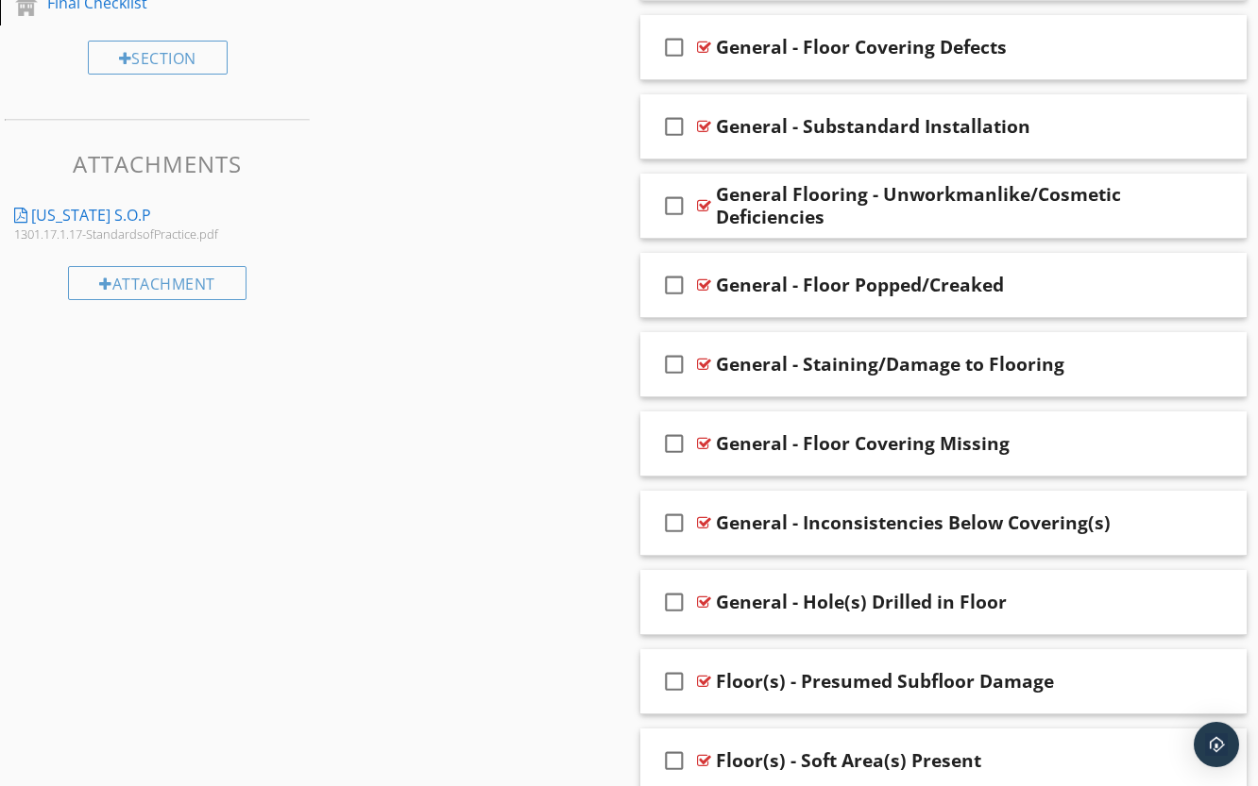
scroll to position [1433, 0]
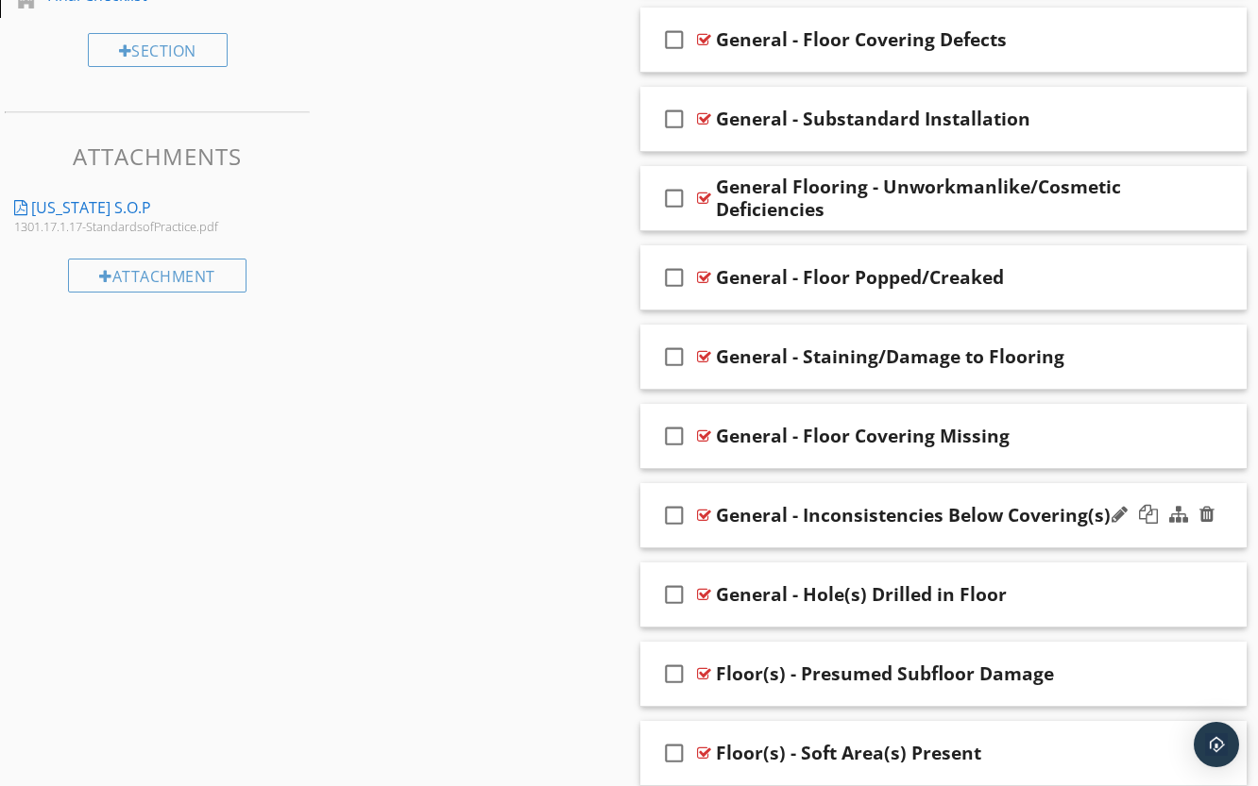
click at [694, 522] on div "check_box_outline_blank" at bounding box center [678, 515] width 38 height 45
drag, startPoint x: 668, startPoint y: 515, endPoint x: 706, endPoint y: 518, distance: 38.0
click at [670, 515] on icon "check_box" at bounding box center [674, 515] width 30 height 45
click at [704, 518] on div at bounding box center [704, 515] width 14 height 15
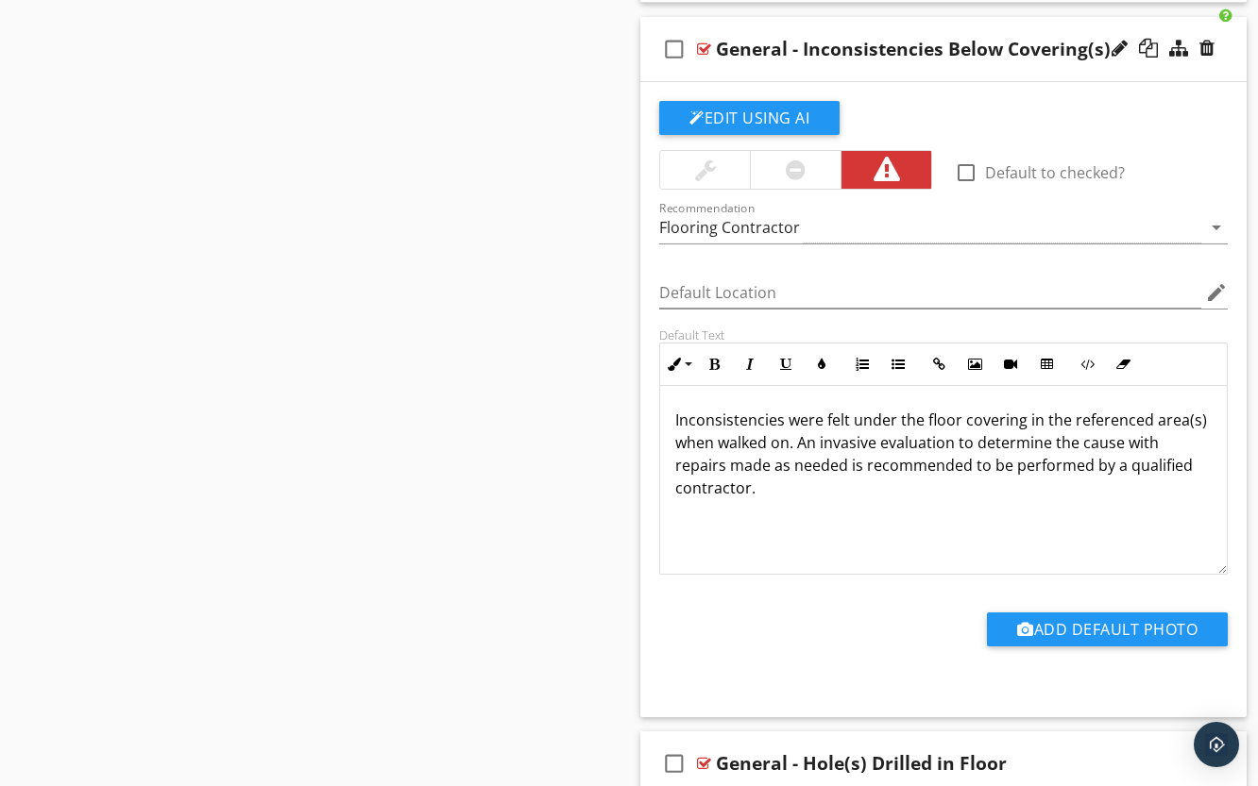
scroll to position [1905, 0]
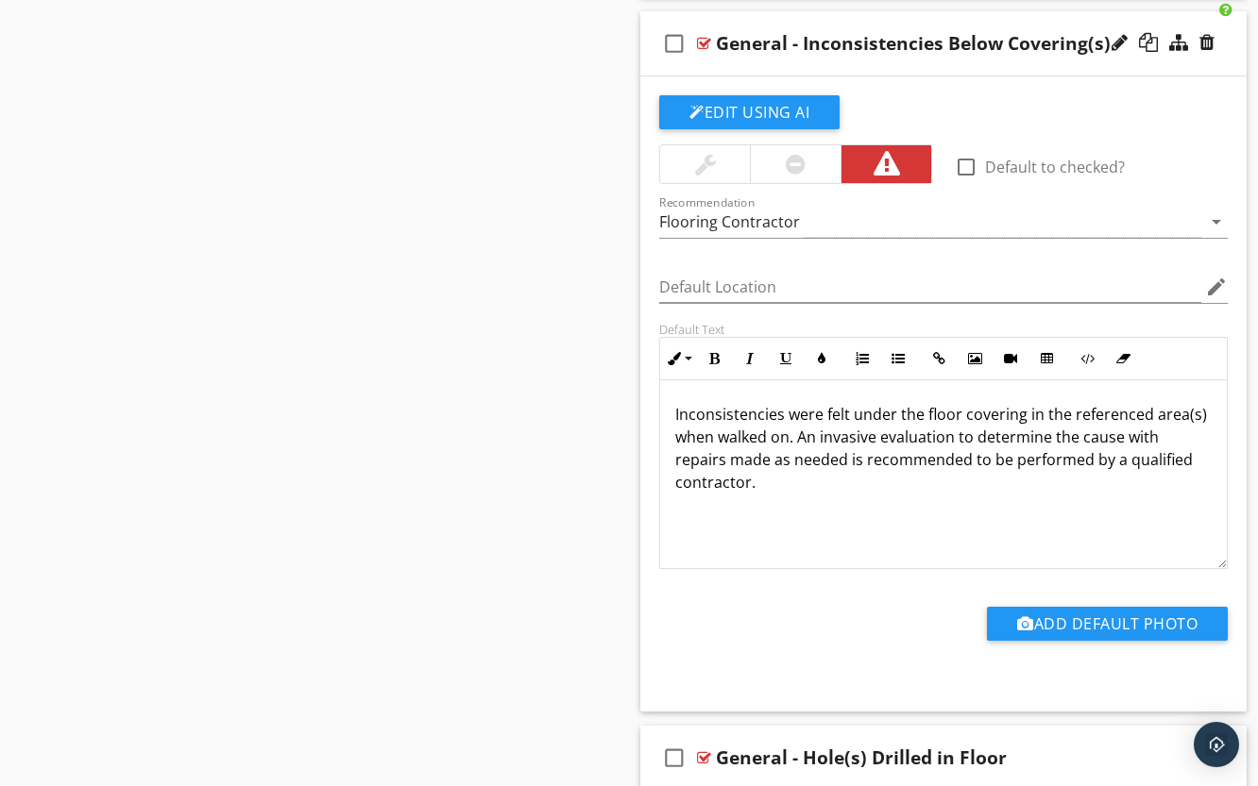
drag, startPoint x: 822, startPoint y: 481, endPoint x: 662, endPoint y: 410, distance: 175.8
click at [662, 410] on div "Inconsistencies were felt under the floor covering in the referenced area(s) wh…" at bounding box center [943, 474] width 566 height 189
copy p "Inconsistencies were felt under the floor covering in the referenced area(s) wh…"
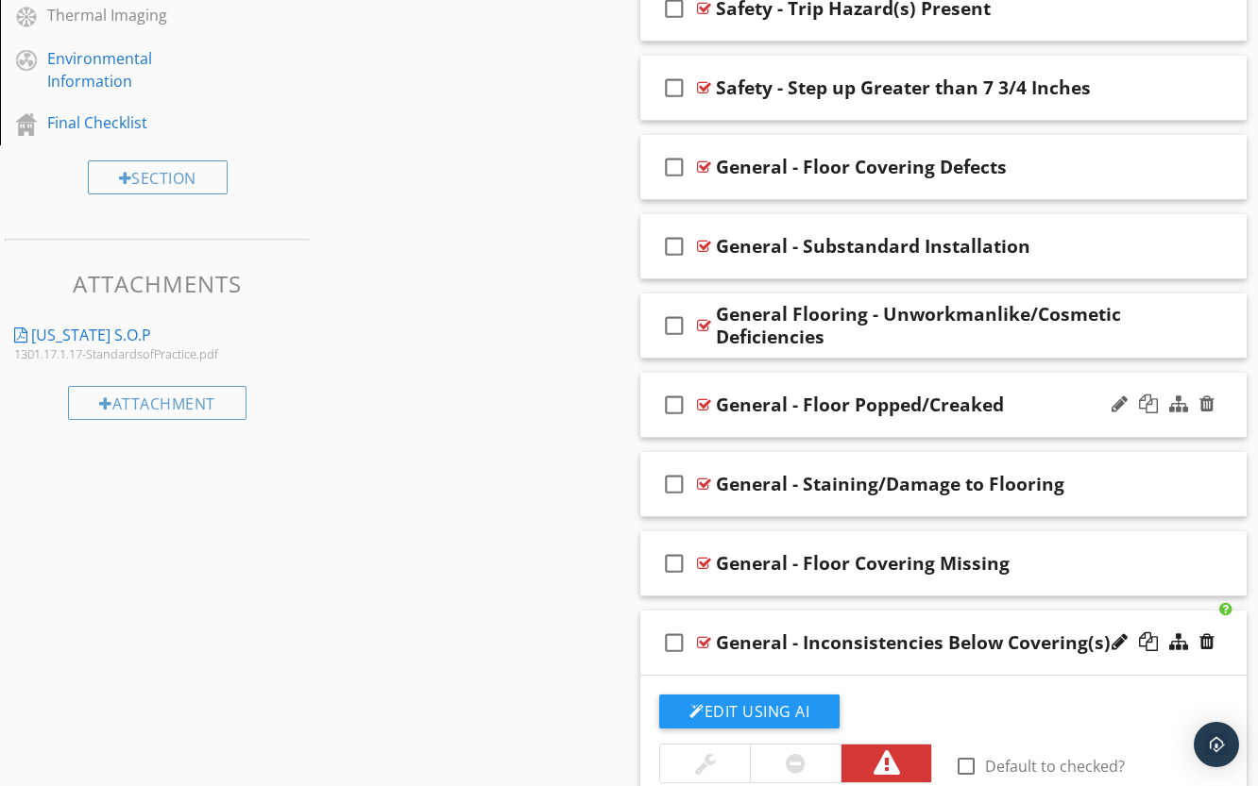
scroll to position [1244, 0]
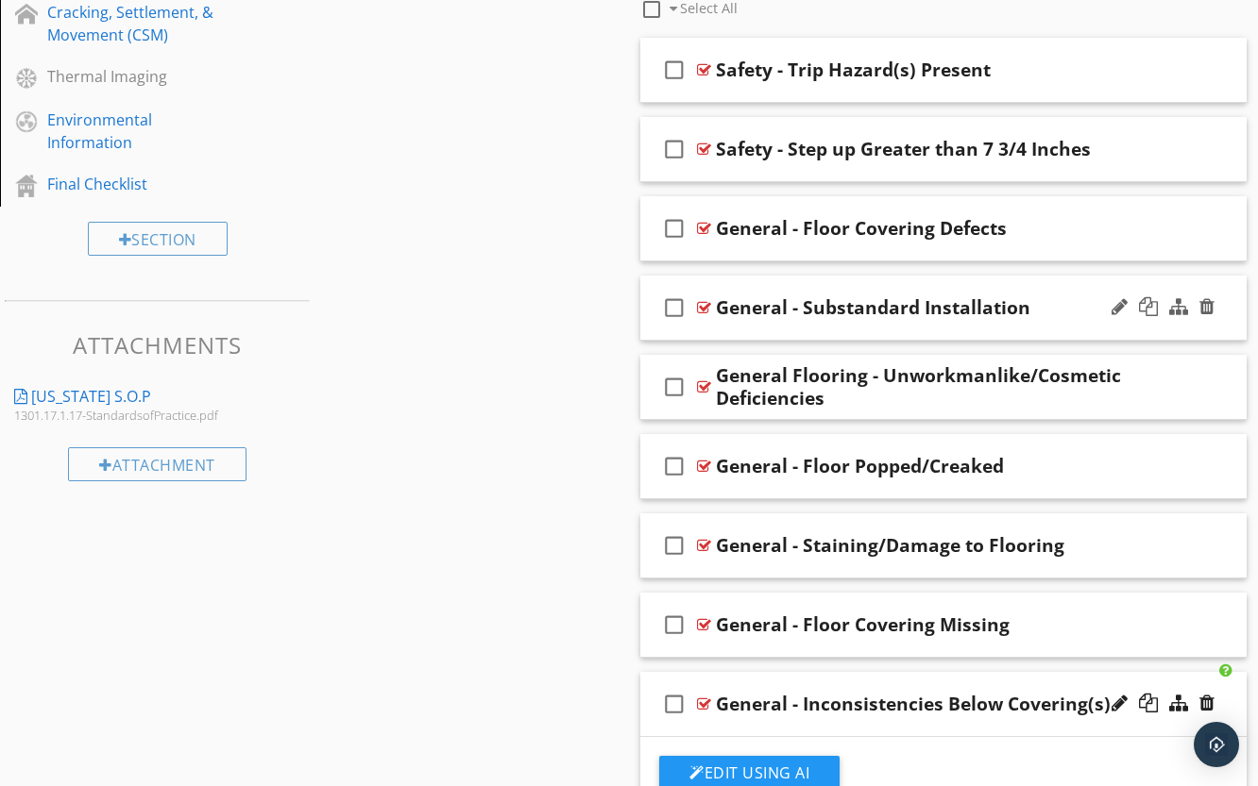
click at [706, 309] on div at bounding box center [704, 307] width 14 height 15
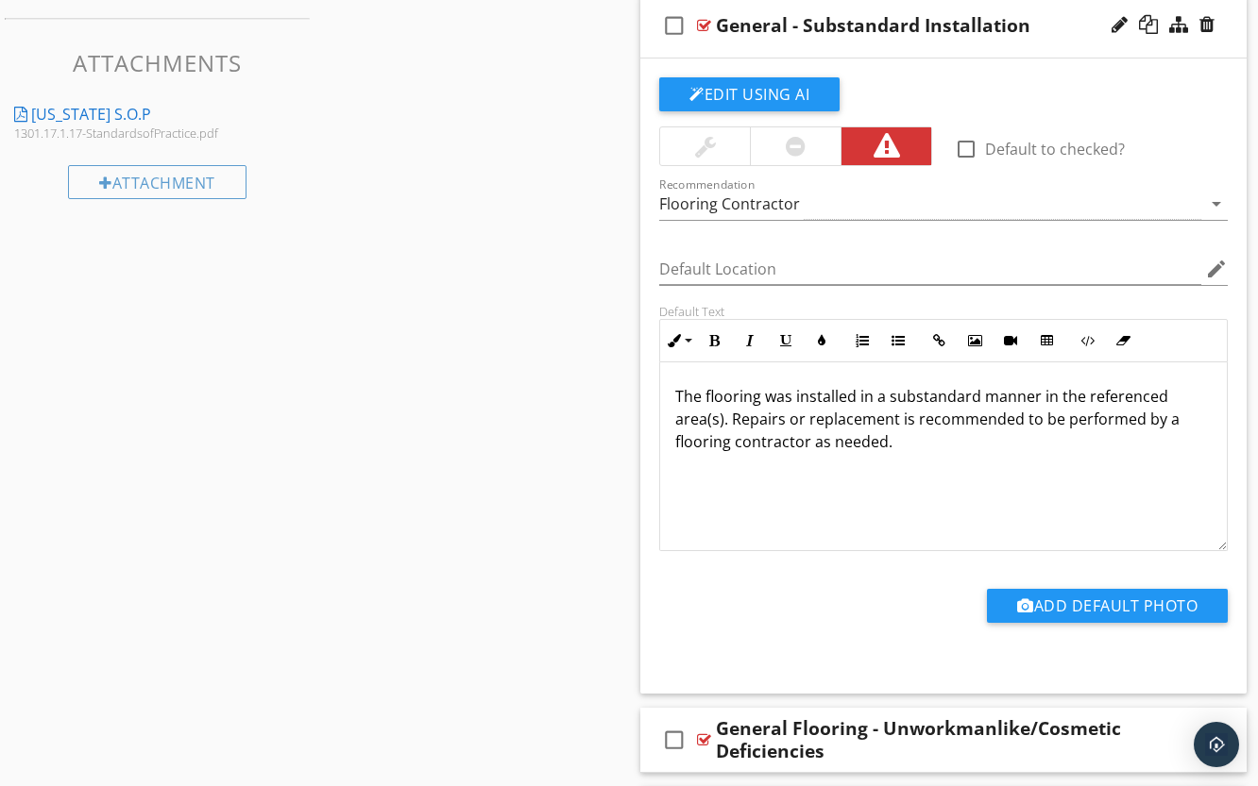
scroll to position [1528, 0]
drag, startPoint x: 948, startPoint y: 446, endPoint x: 648, endPoint y: 366, distance: 310.5
click at [648, 366] on div "Default Text Inline Style XLarge Large Normal Small Light Small/Light Bold Ital…" at bounding box center [943, 426] width 591 height 247
copy p "The flooring was installed in a substandard manner in the referenced area(s). R…"
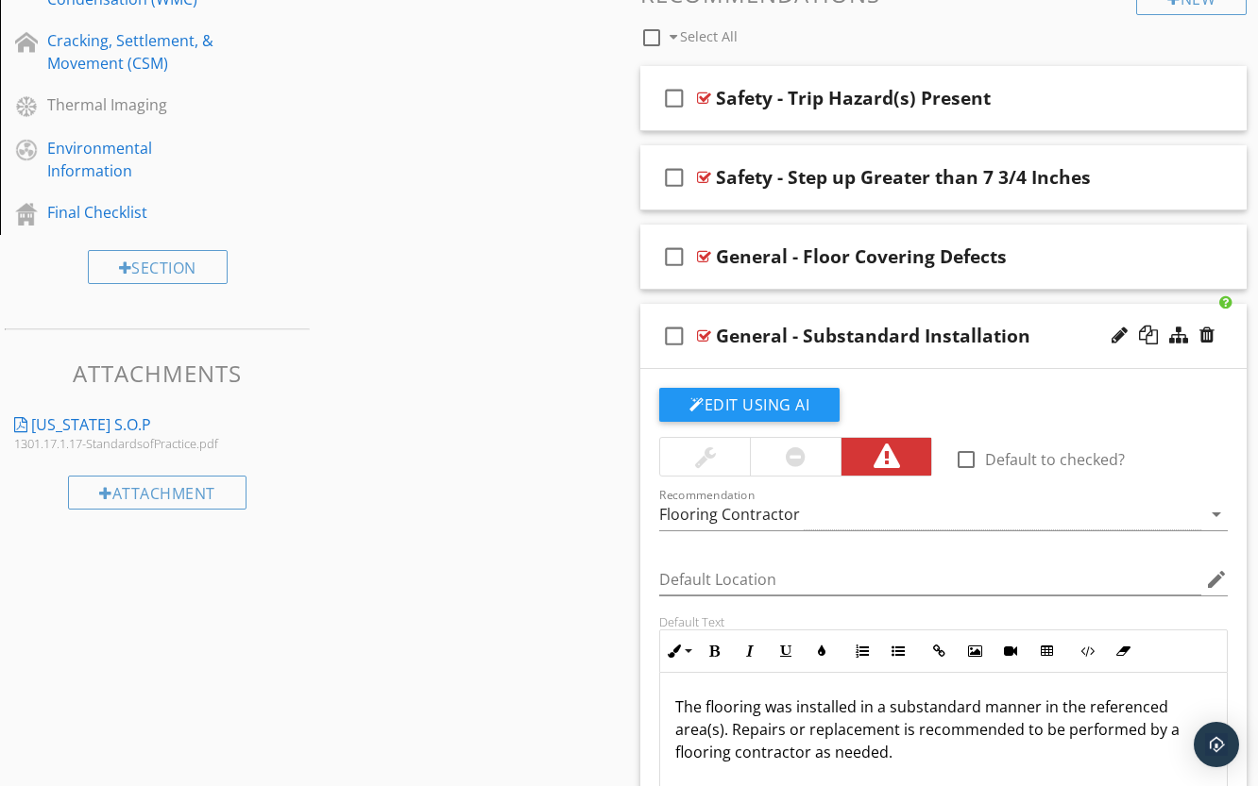
scroll to position [1244, 0]
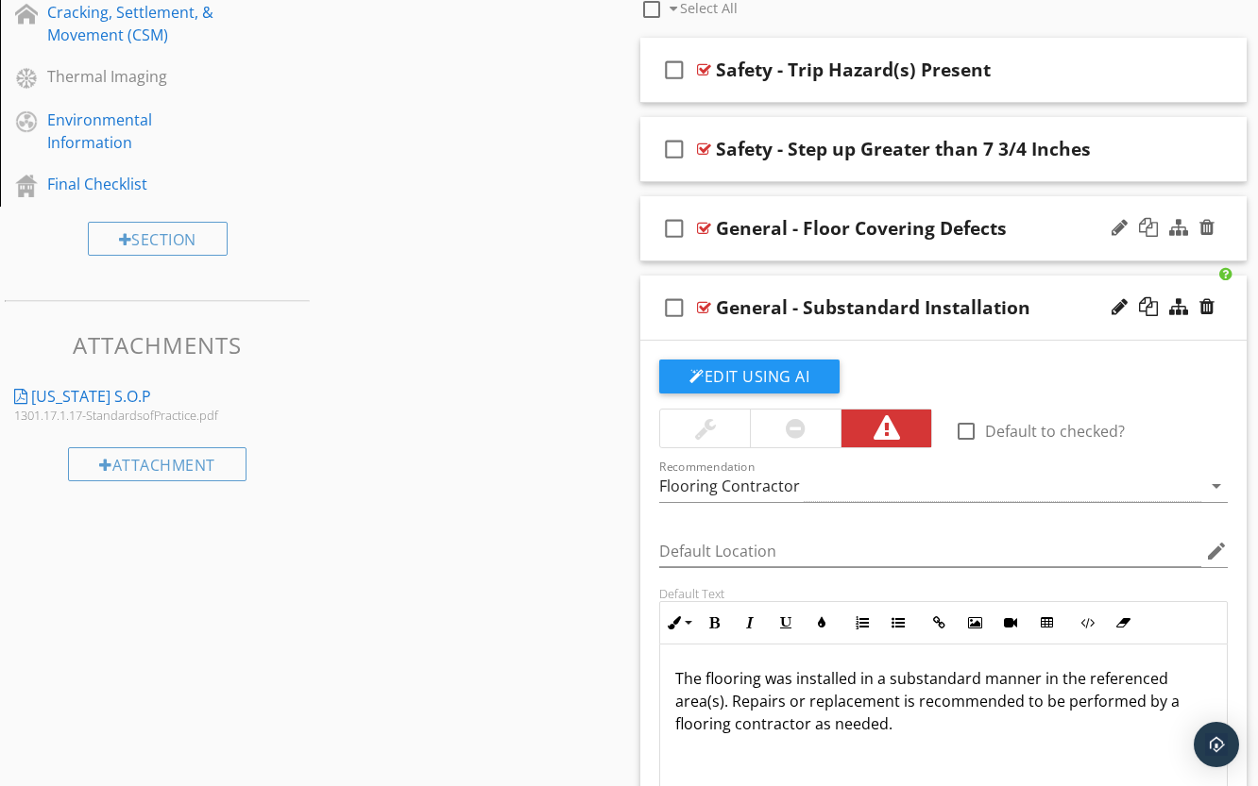
click at [710, 229] on div at bounding box center [704, 228] width 14 height 15
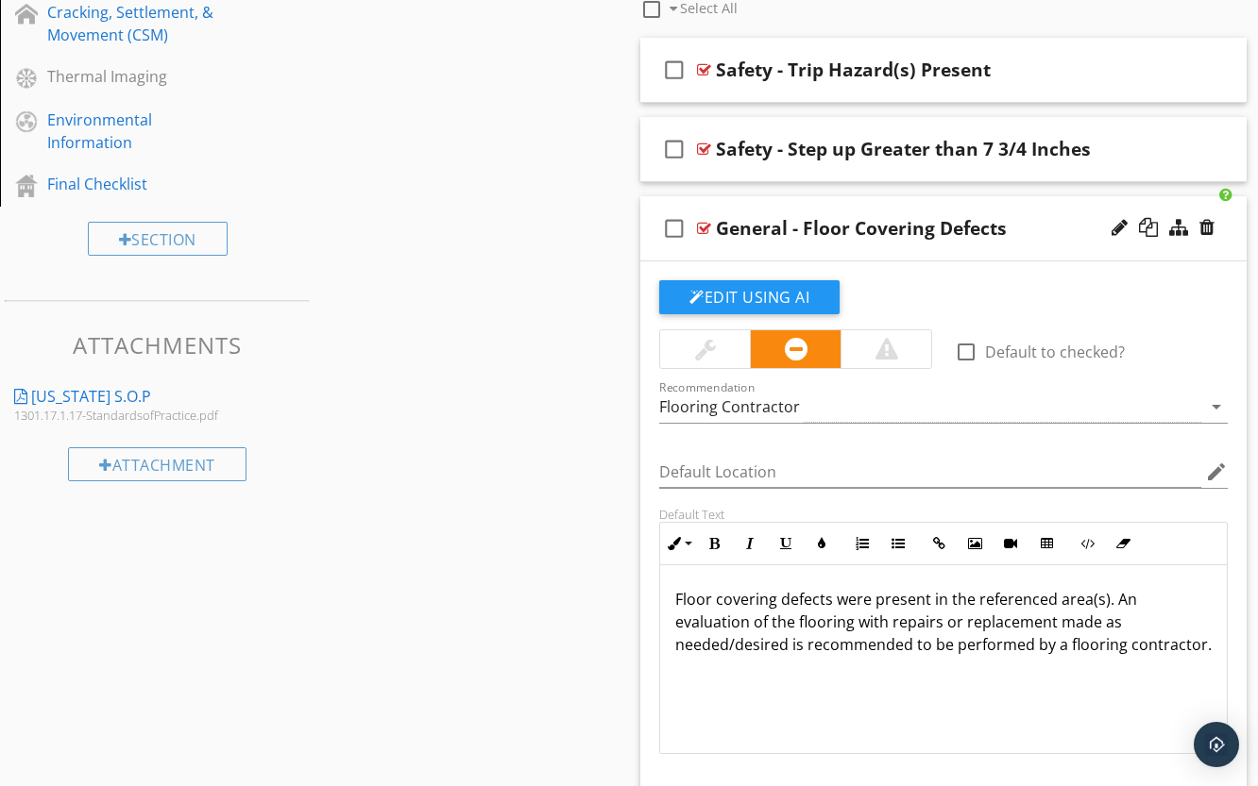
drag, startPoint x: 855, startPoint y: 684, endPoint x: 646, endPoint y: 599, distance: 226.2
click at [646, 599] on div "Edit Using AI check_box_outline_blank Default to checked? Recommendation Floori…" at bounding box center [943, 579] width 606 height 635
copy p "Floor covering defects were present in the referenced area(s). An evaluation of…"
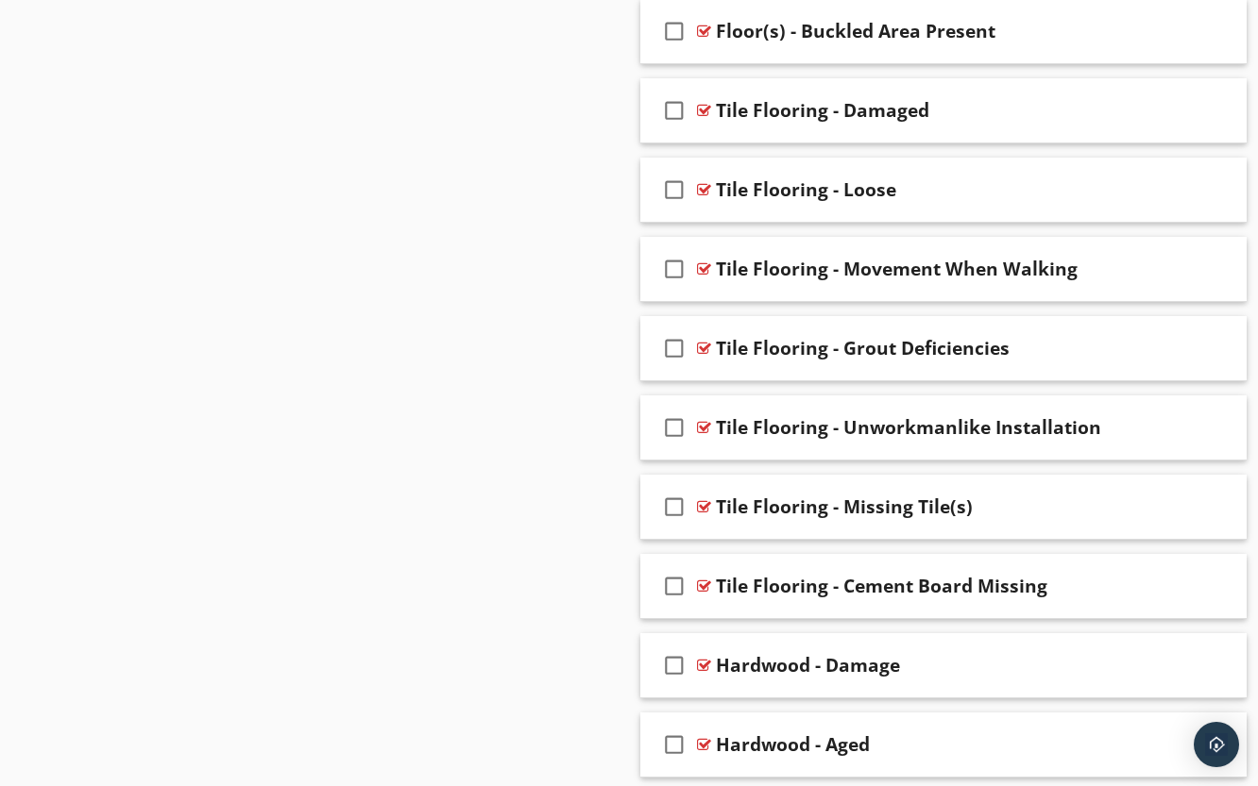
scroll to position [4171, 0]
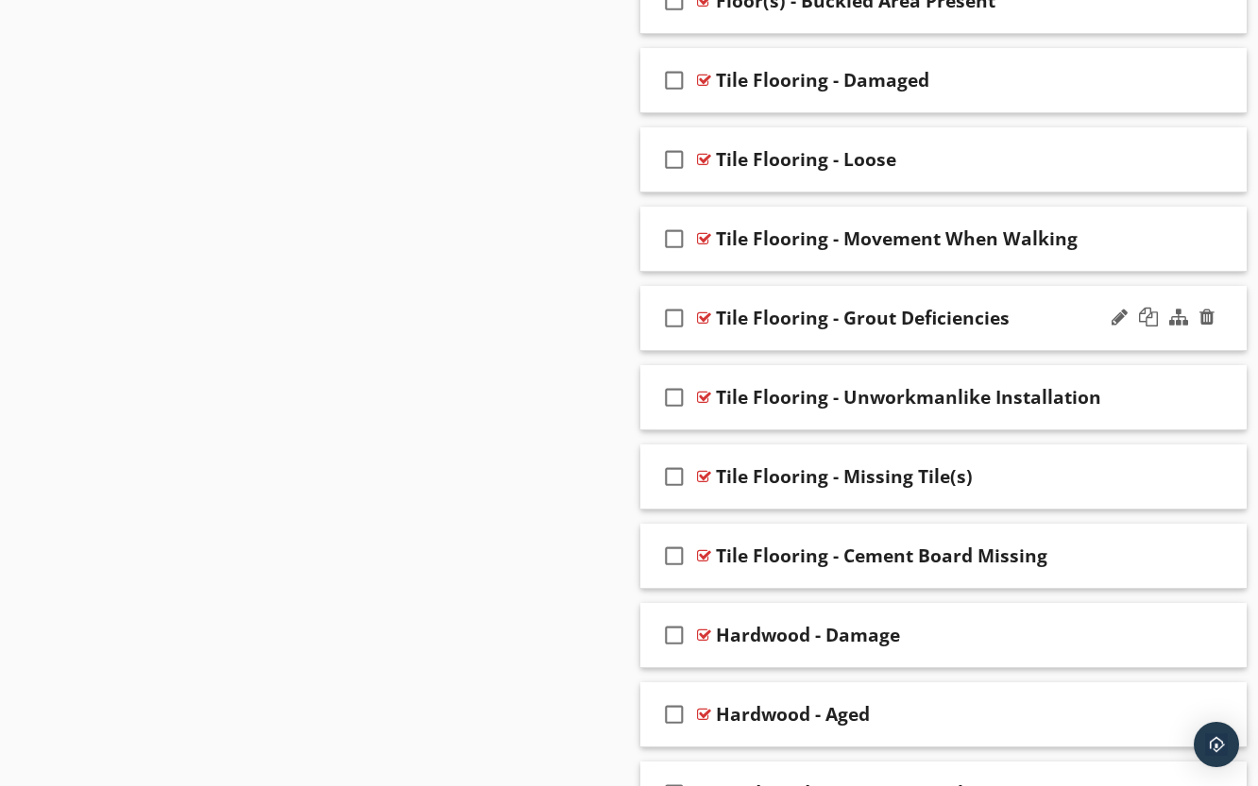
click at [705, 316] on div at bounding box center [704, 318] width 14 height 15
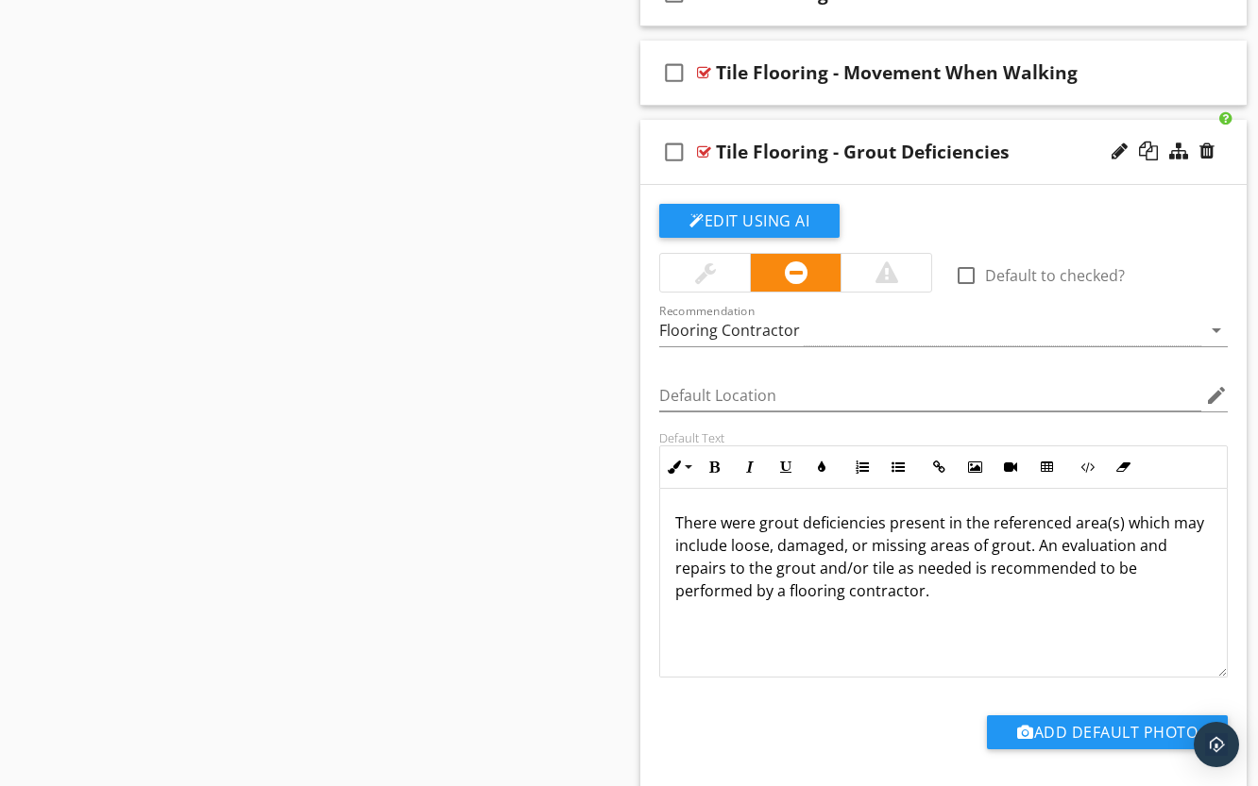
scroll to position [4360, 0]
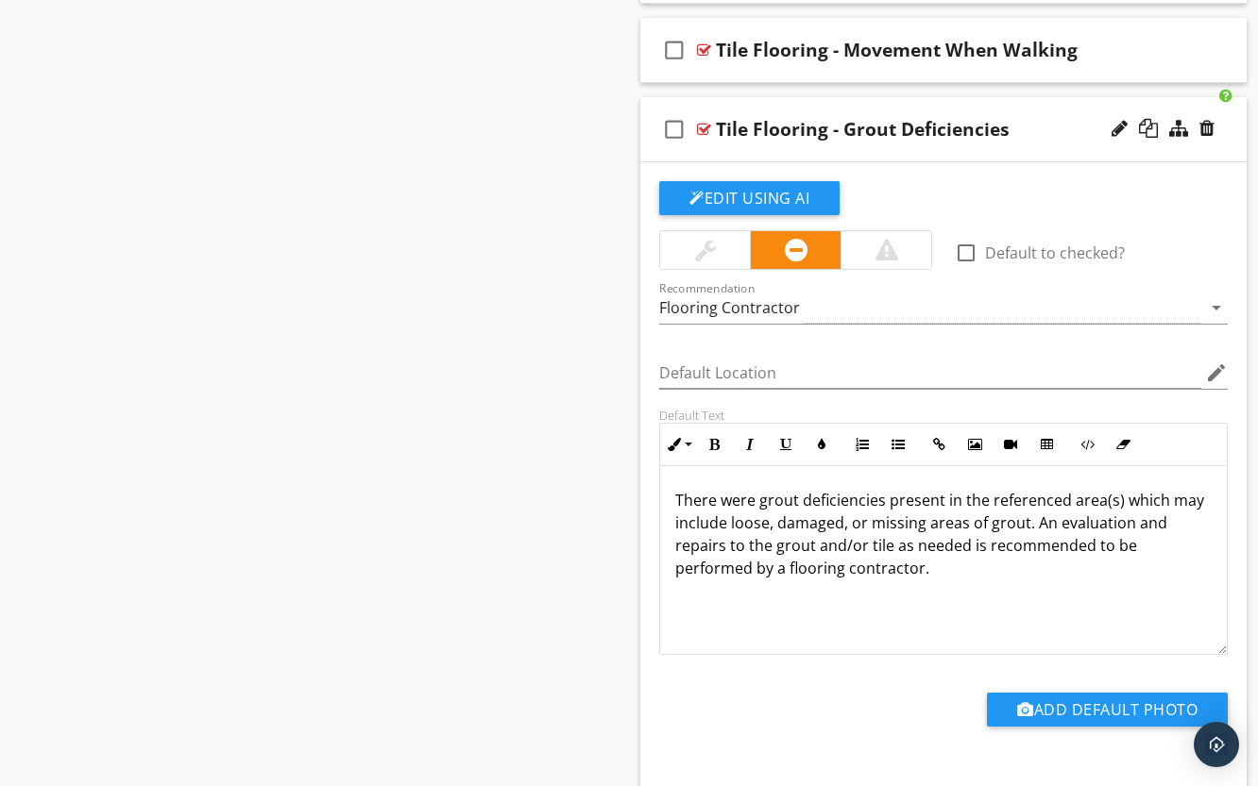
drag, startPoint x: 943, startPoint y: 574, endPoint x: 617, endPoint y: 470, distance: 341.9
click at [617, 470] on div "Sections Inspection Information Utility Shutoff Locations Grounds Roof Exterior…" at bounding box center [629, 88] width 1258 height 8519
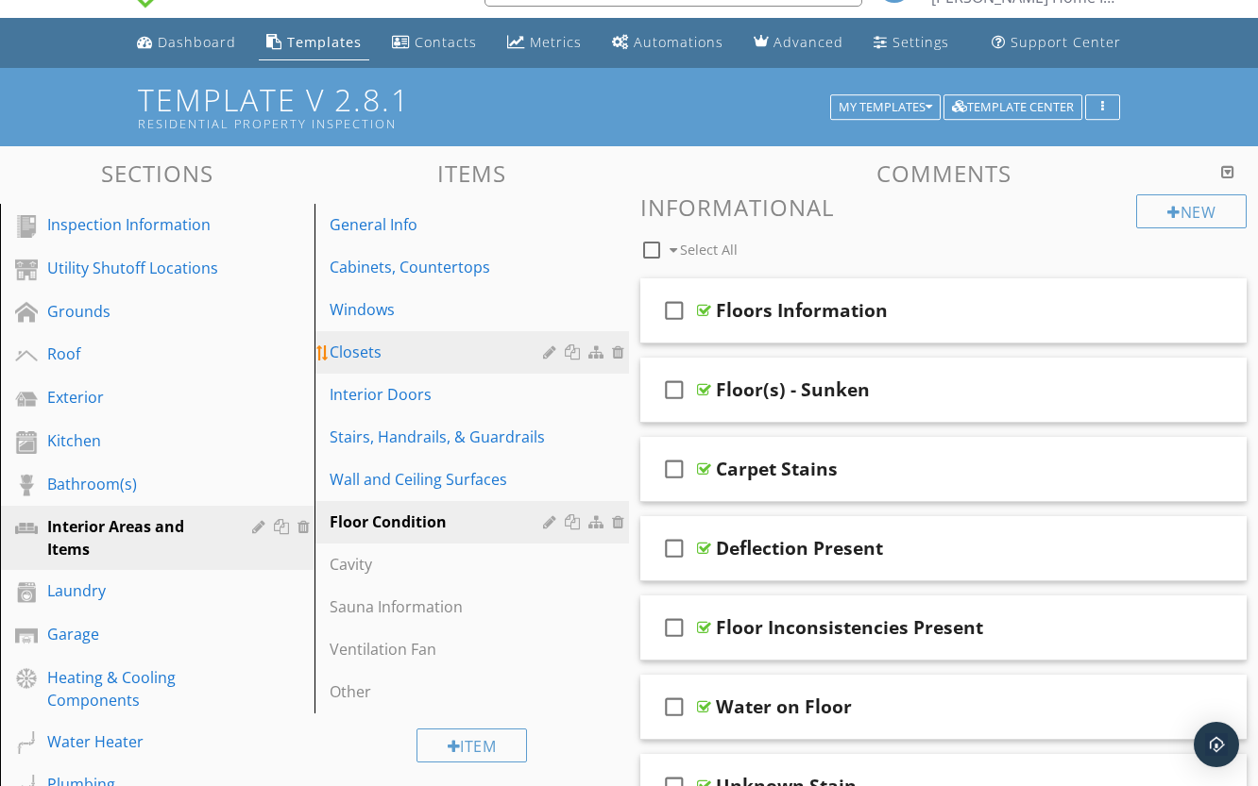
scroll to position [94, 0]
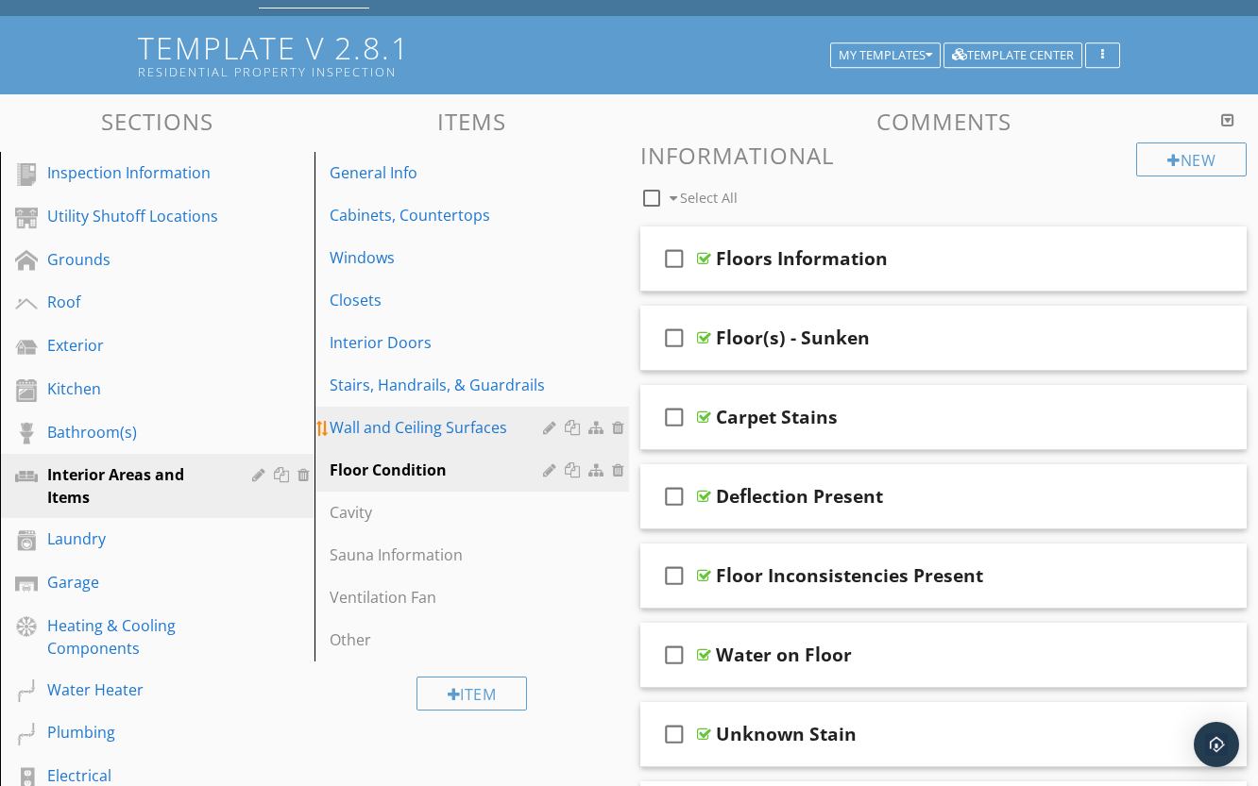
click at [446, 414] on link "Wall and Ceiling Surfaces" at bounding box center [474, 428] width 309 height 42
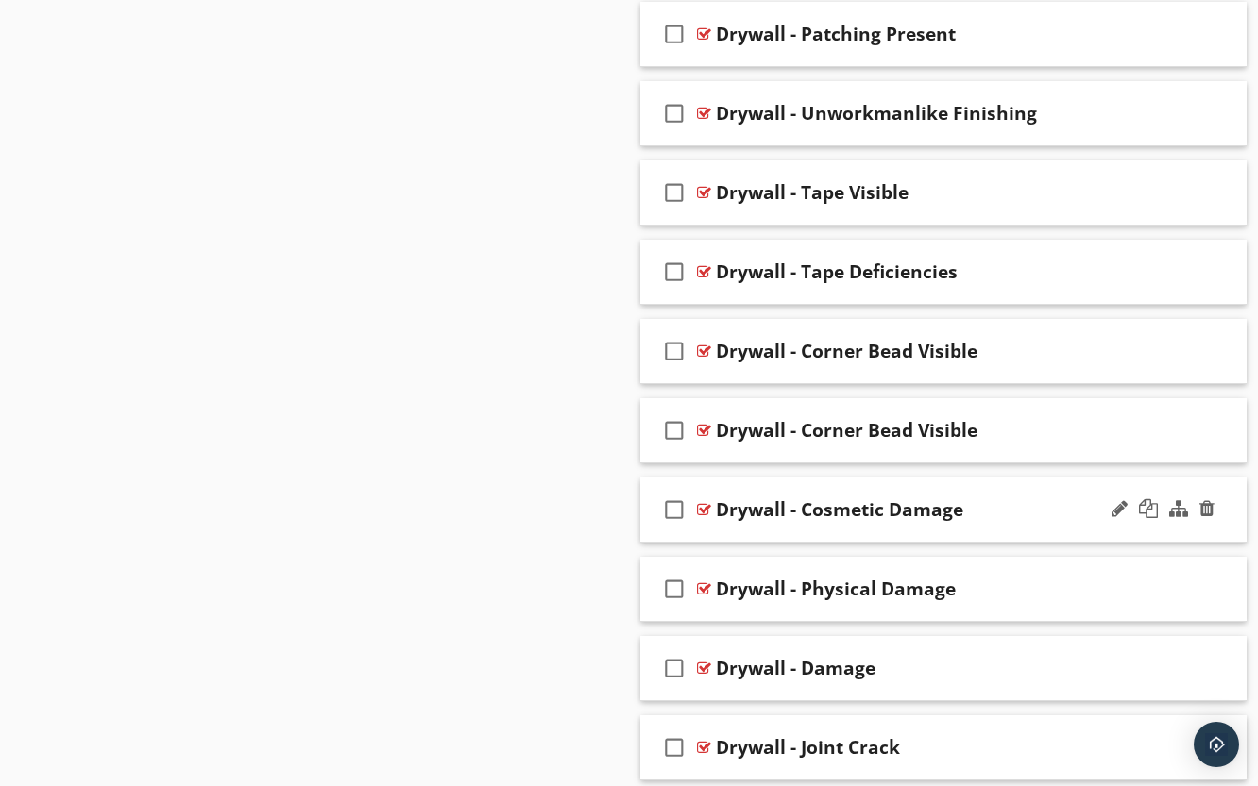
scroll to position [3588, 0]
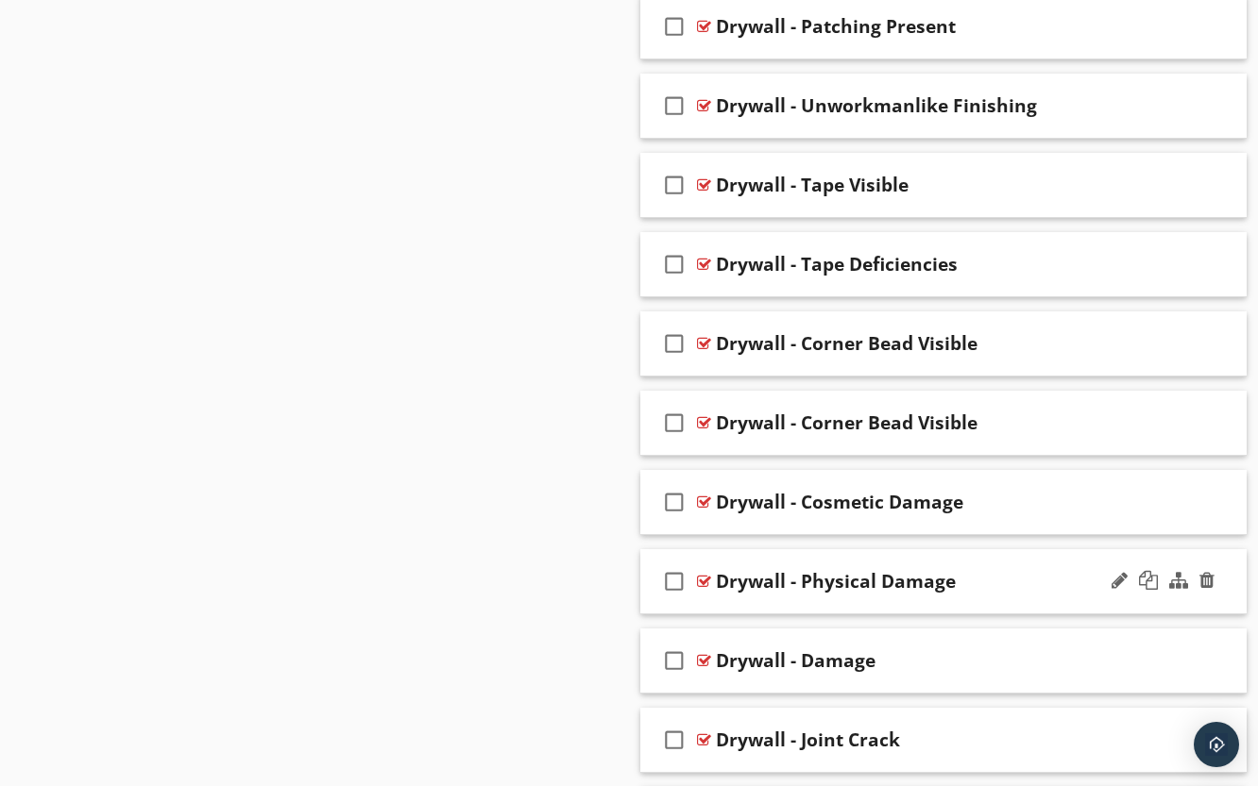
click at [706, 582] on div at bounding box center [704, 581] width 14 height 15
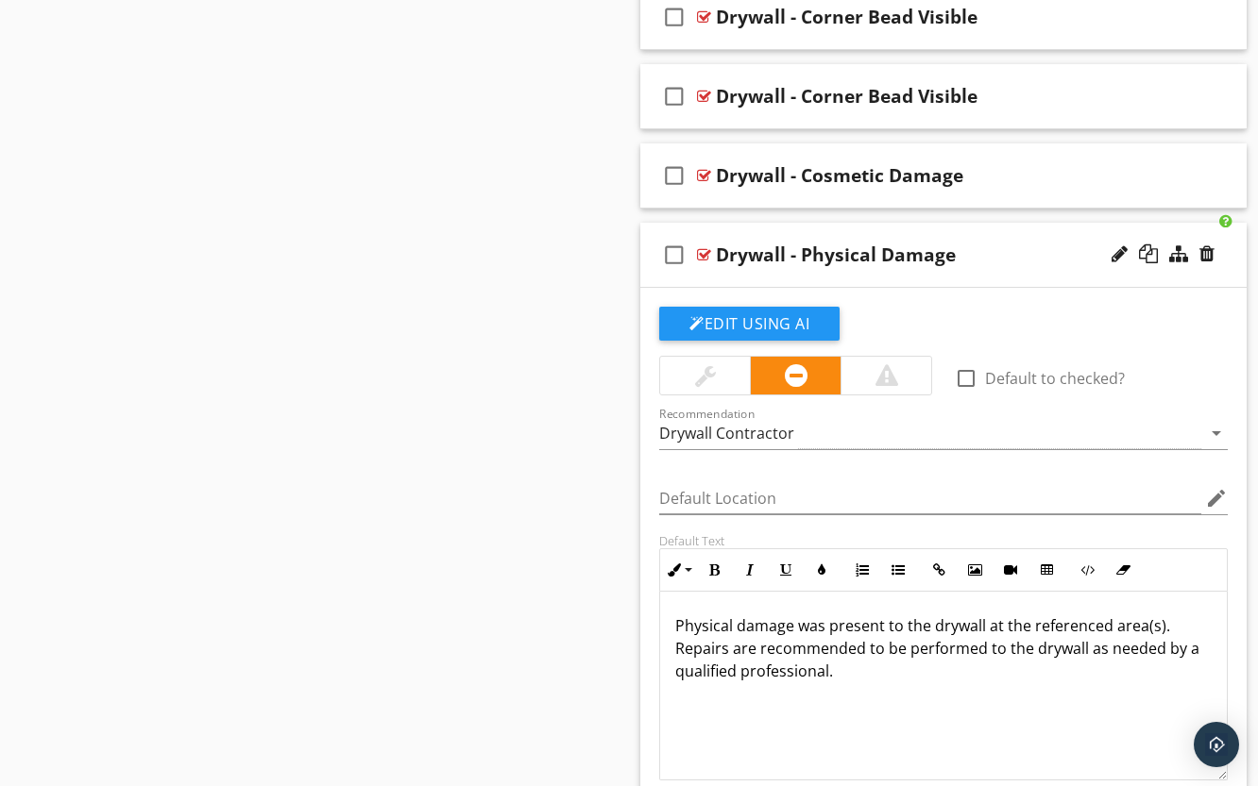
scroll to position [3965, 0]
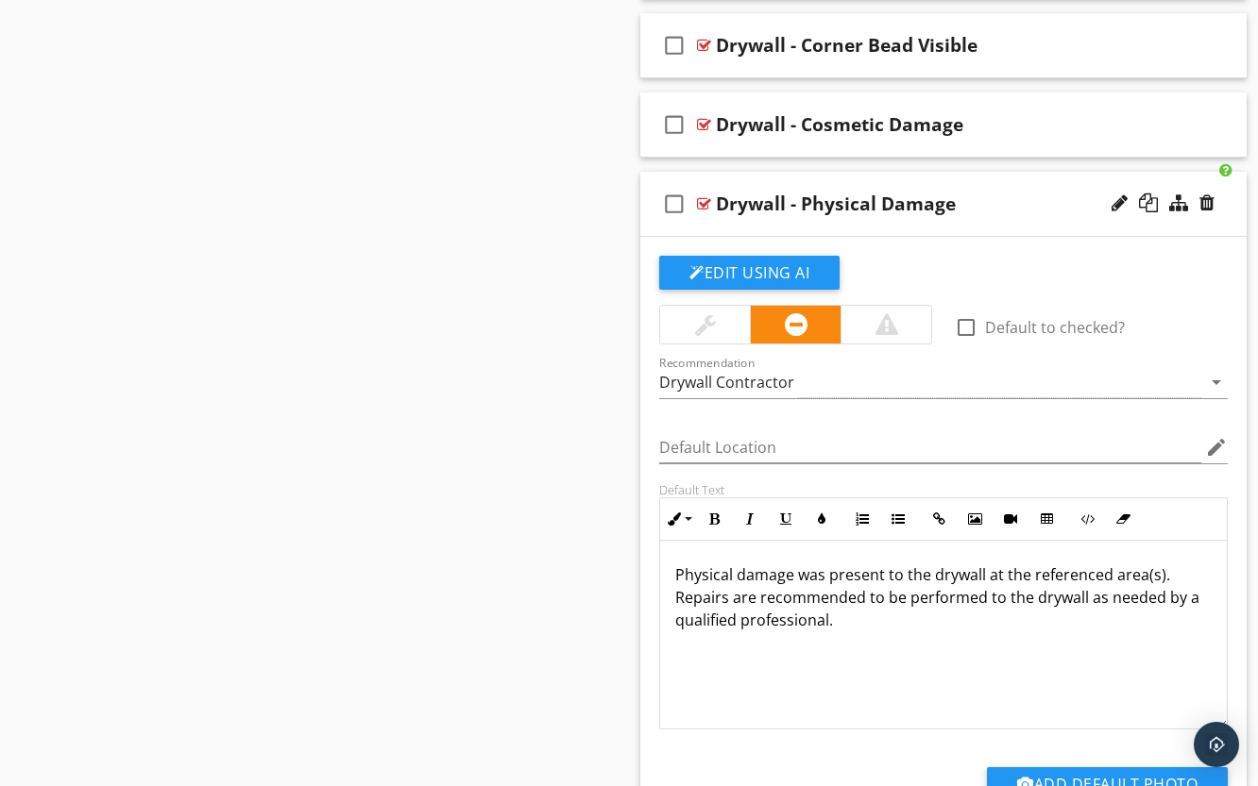
drag, startPoint x: 881, startPoint y: 633, endPoint x: 652, endPoint y: 575, distance: 235.6
click at [652, 575] on div "Default Text Inline Style XLarge Large Normal Small Light Small/Light Bold Ital…" at bounding box center [943, 605] width 591 height 247
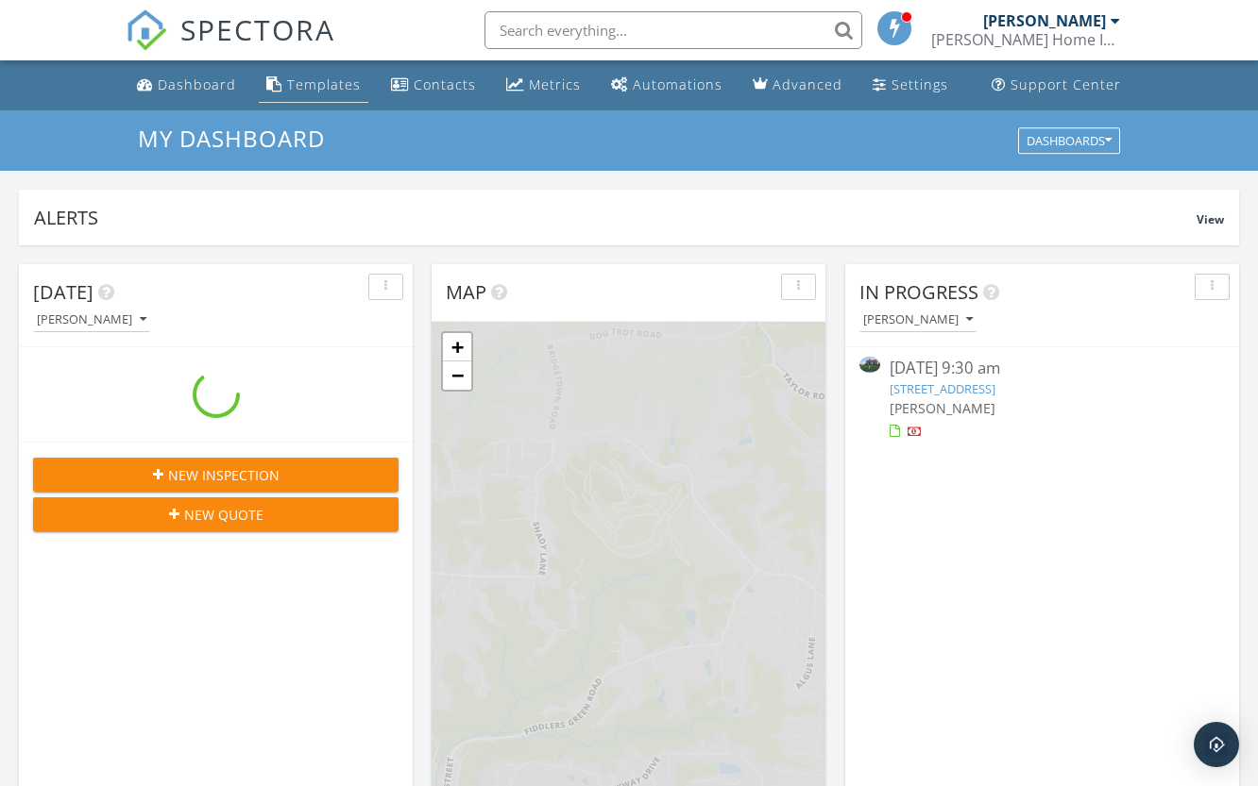
scroll to position [1751, 1291]
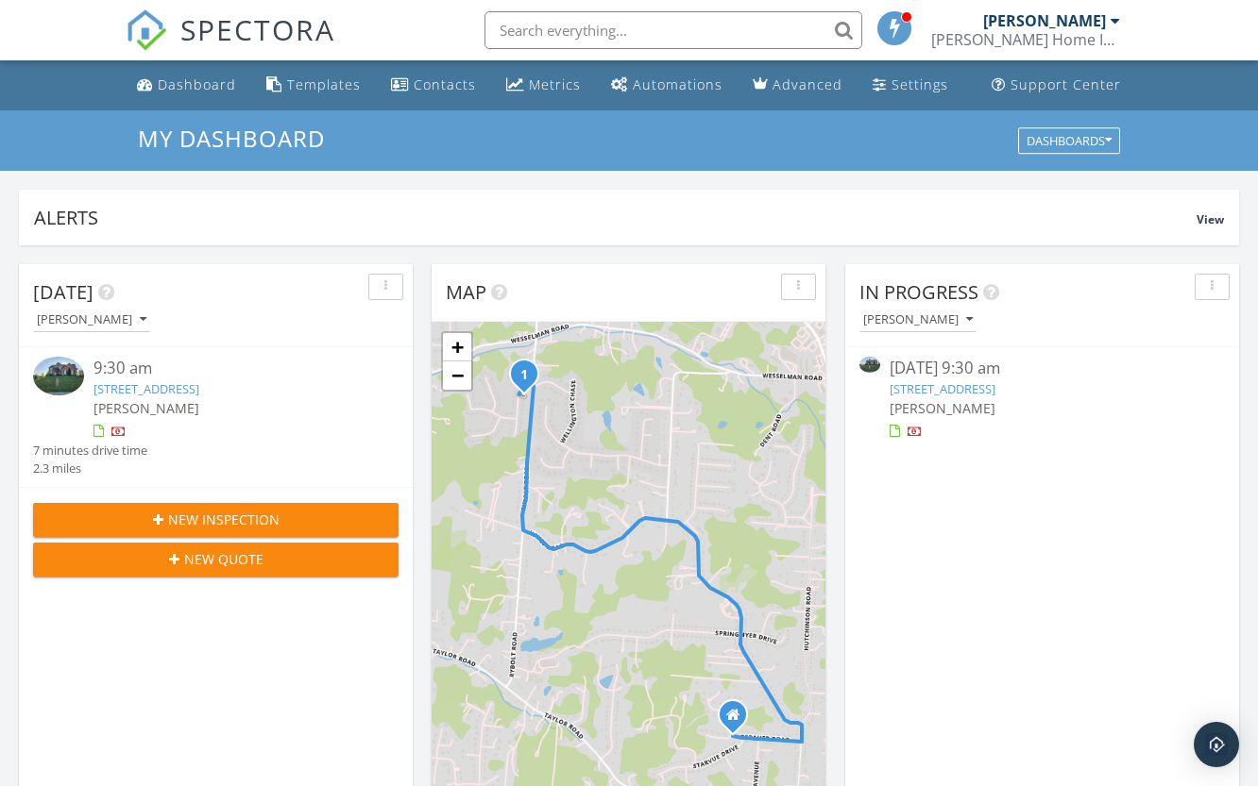
click at [995, 385] on link "4870 Highland Oaks Dr, Cincinnati, OH 45248" at bounding box center [942, 388] width 106 height 17
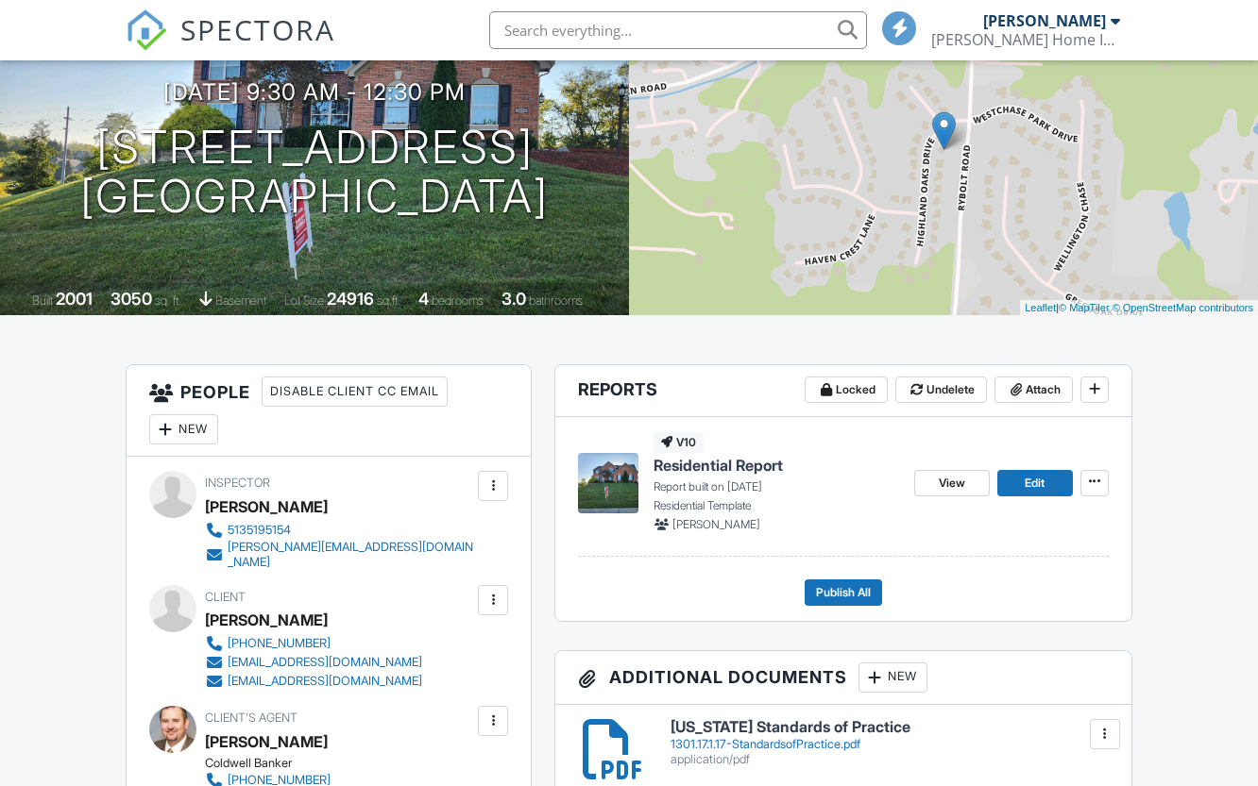
scroll to position [283, 0]
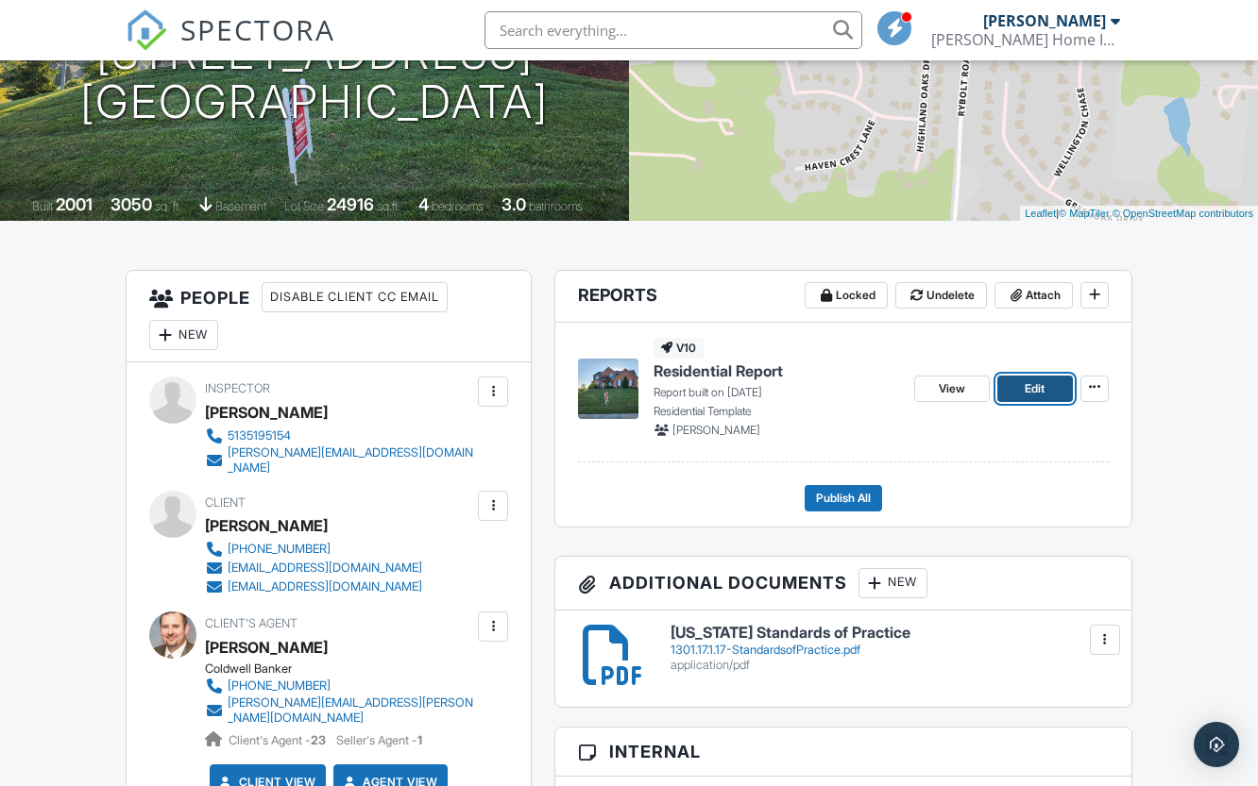
click at [1012, 390] on link "Edit" at bounding box center [1035, 389] width 76 height 26
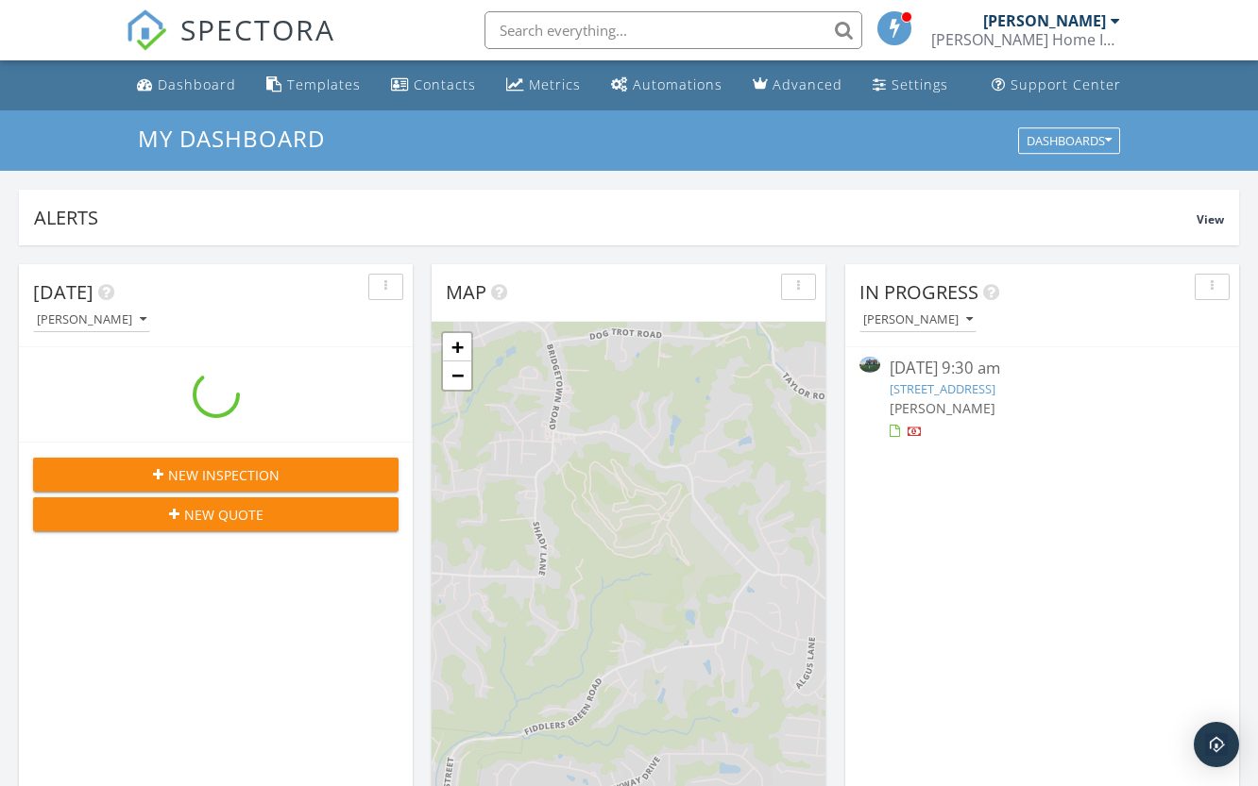
scroll to position [1751, 1291]
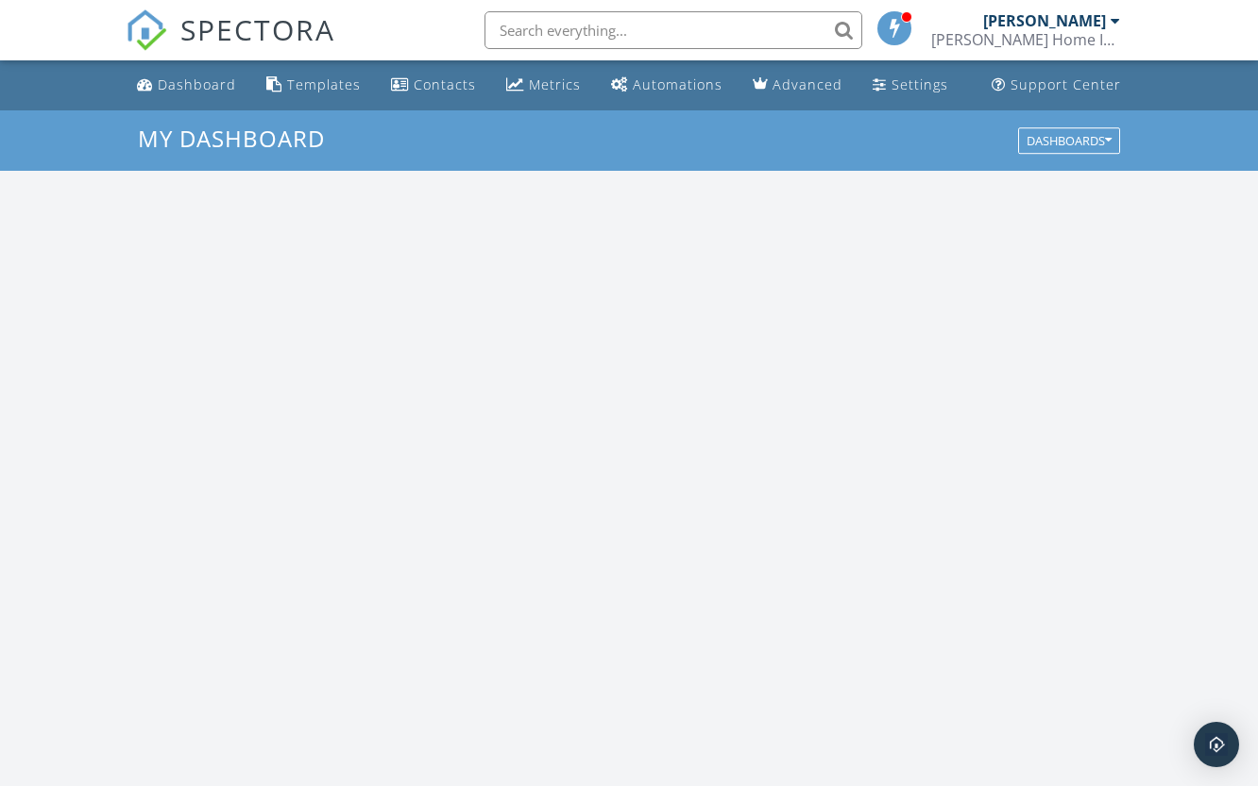
scroll to position [1751, 1291]
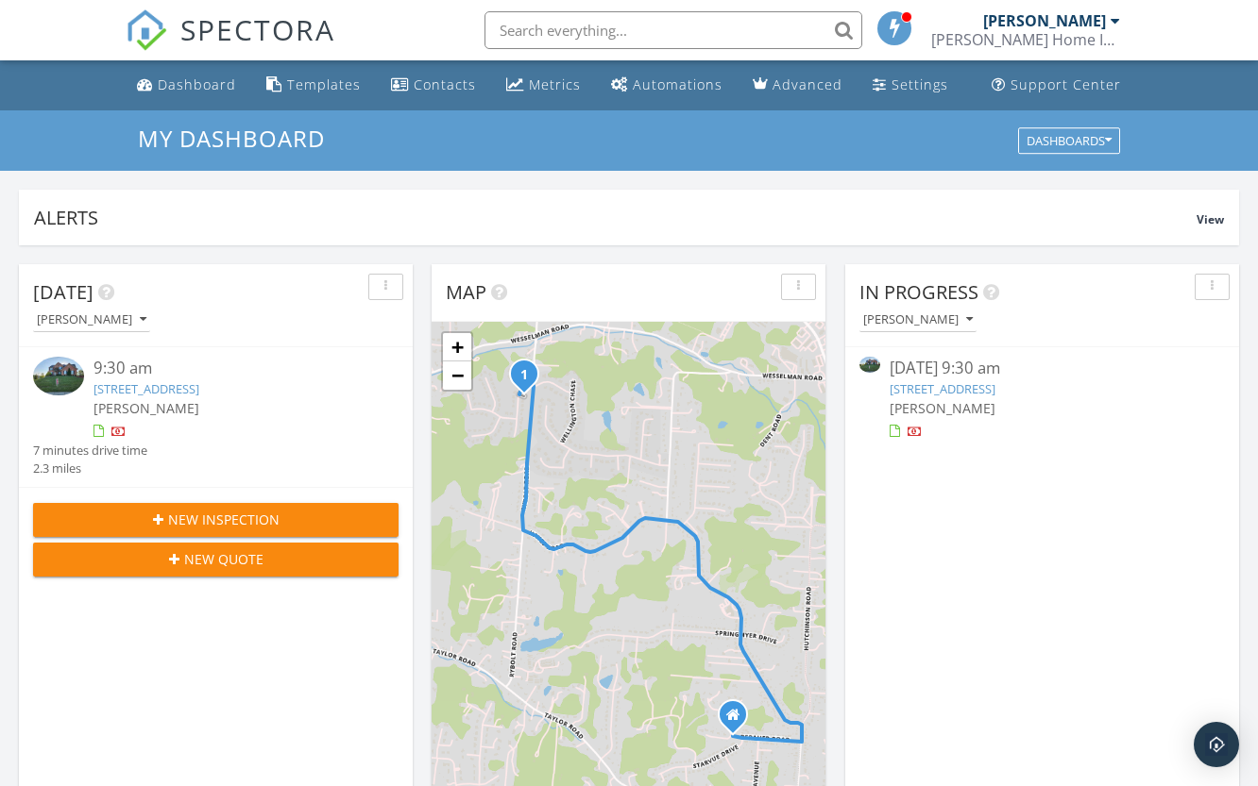
click at [1216, 291] on div "button" at bounding box center [1212, 286] width 18 height 13
click at [1199, 332] on div "Refresh" at bounding box center [1194, 330] width 68 height 23
click at [976, 385] on link "4870 Highland Oaks Dr, Cincinnati, OH 45248" at bounding box center [942, 388] width 106 height 17
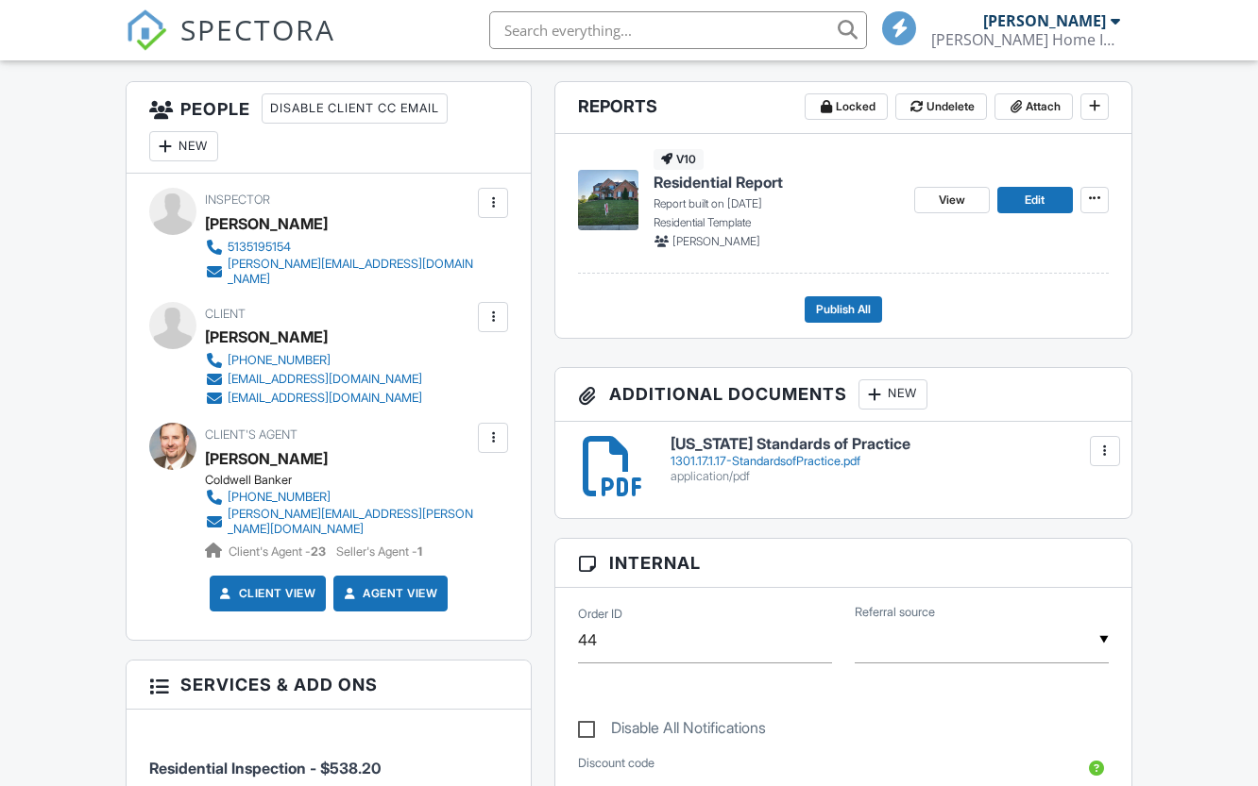
scroll to position [189, 0]
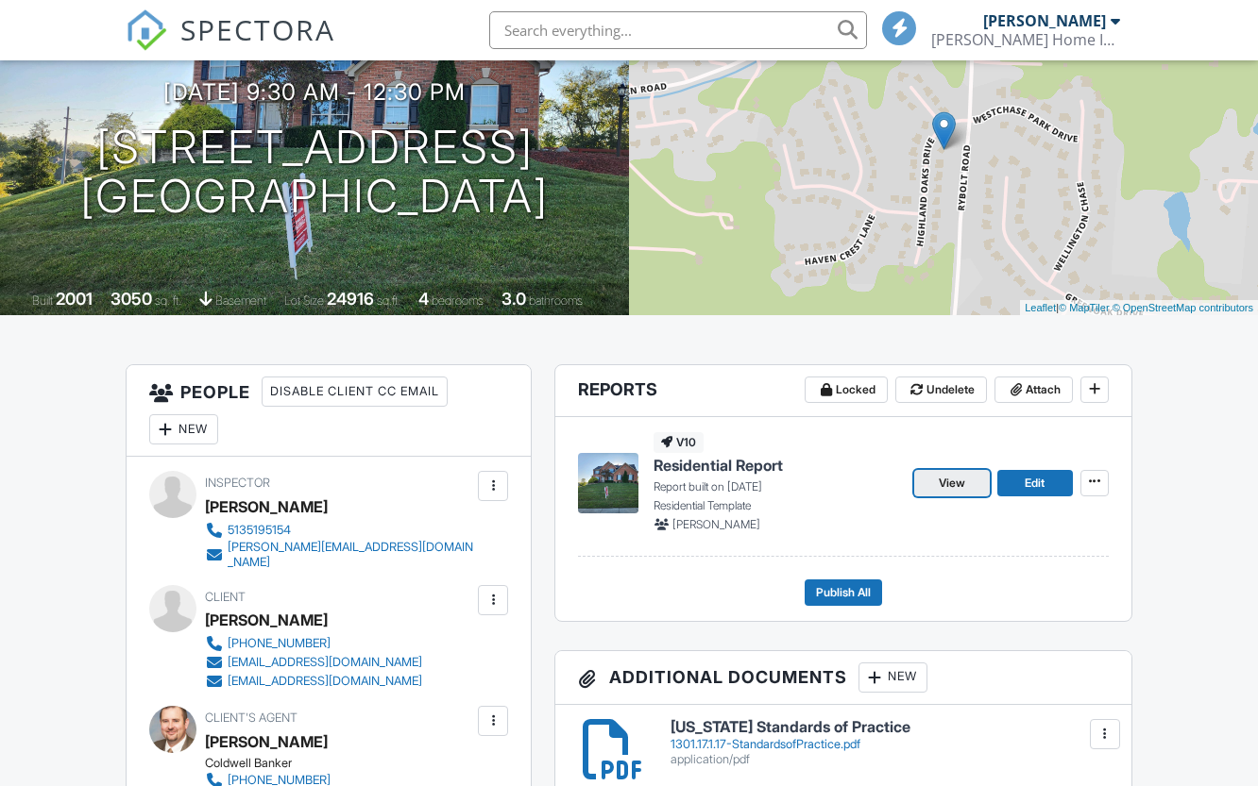
click at [941, 476] on span "View" at bounding box center [951, 483] width 26 height 19
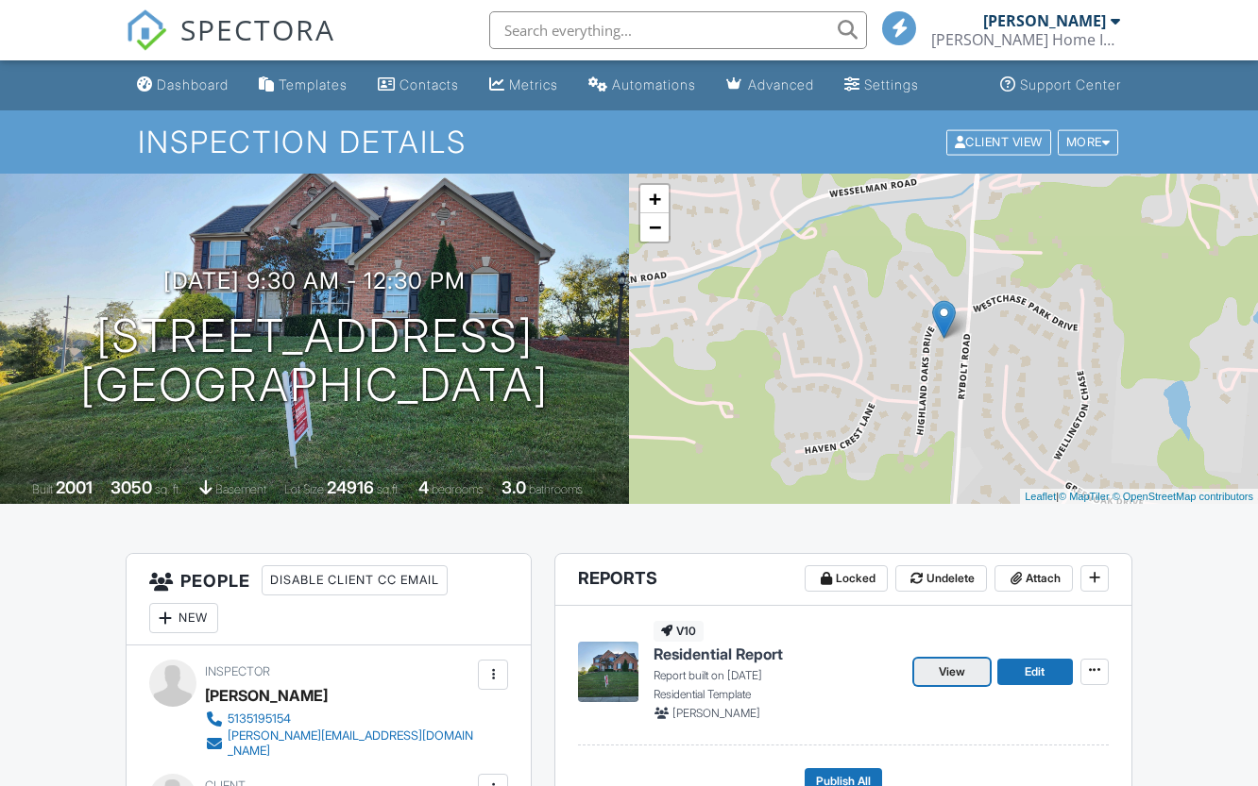
click at [956, 667] on span "View" at bounding box center [951, 672] width 26 height 19
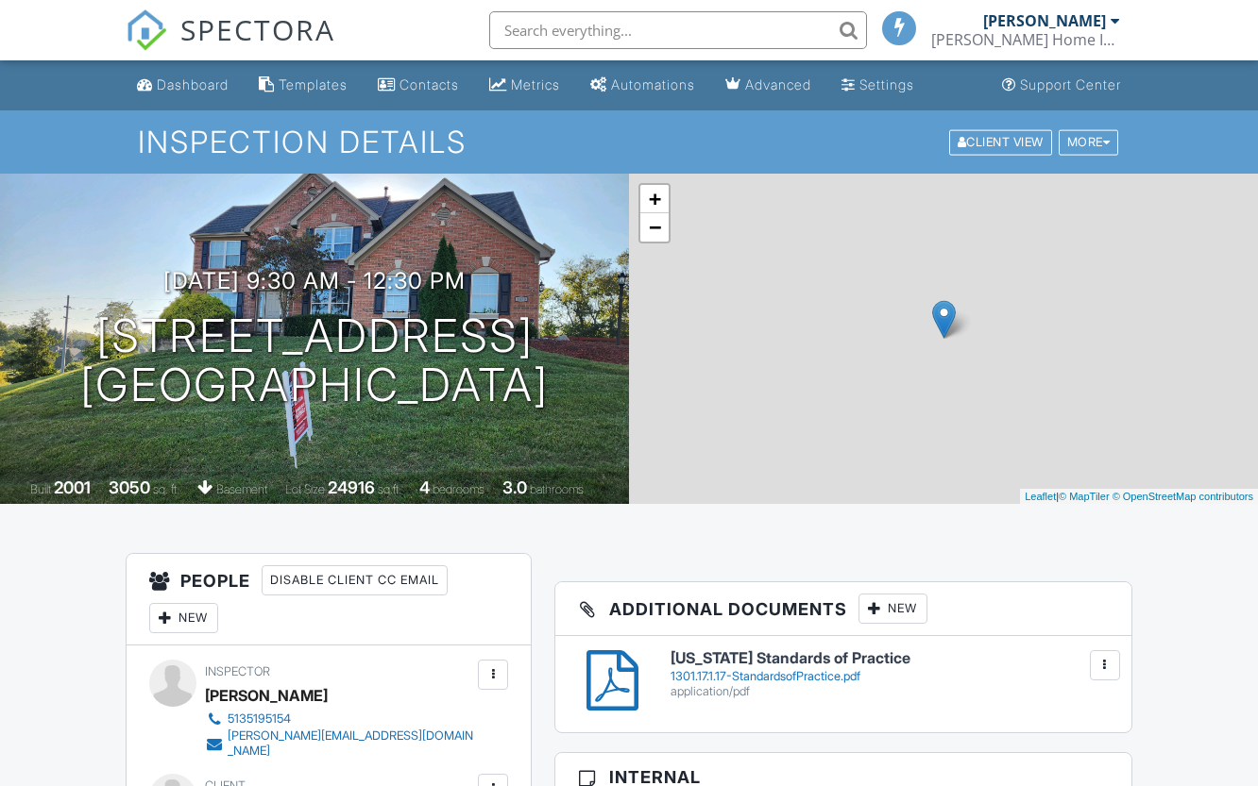
scroll to position [566, 0]
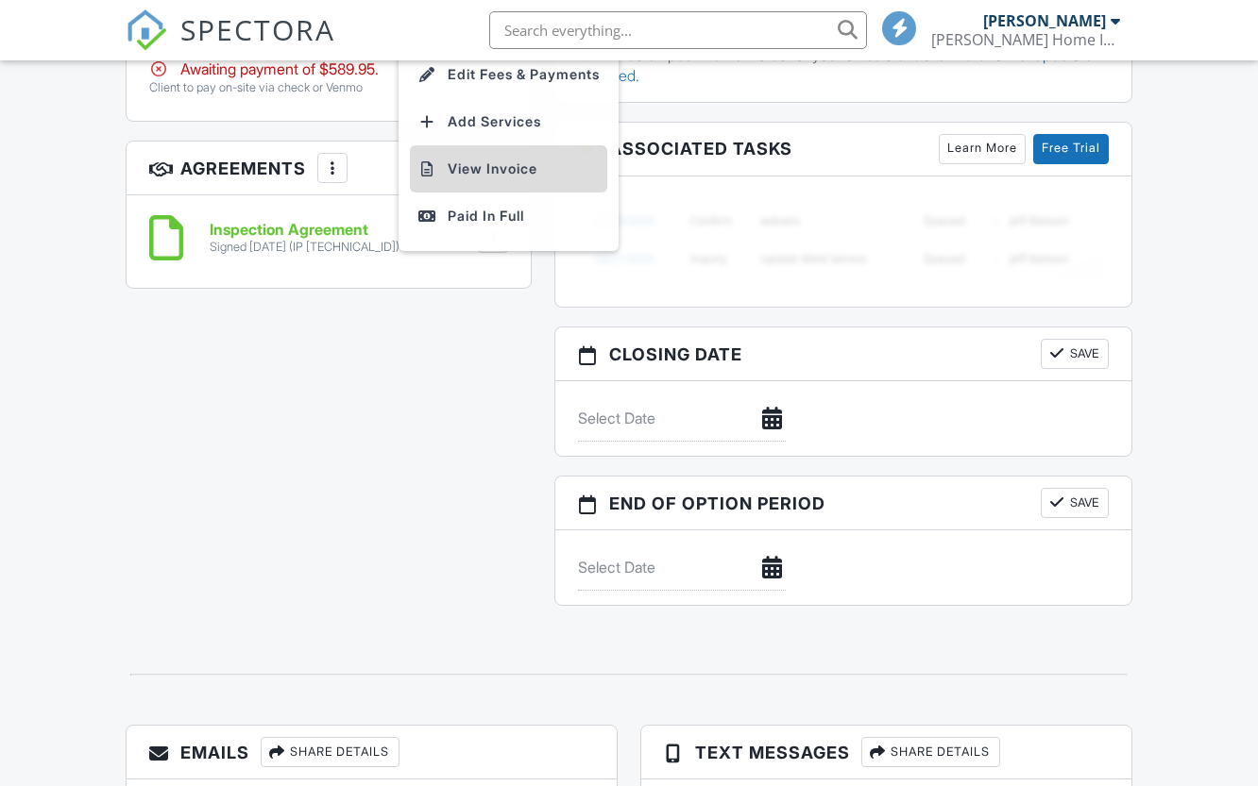
scroll to position [0, 0]
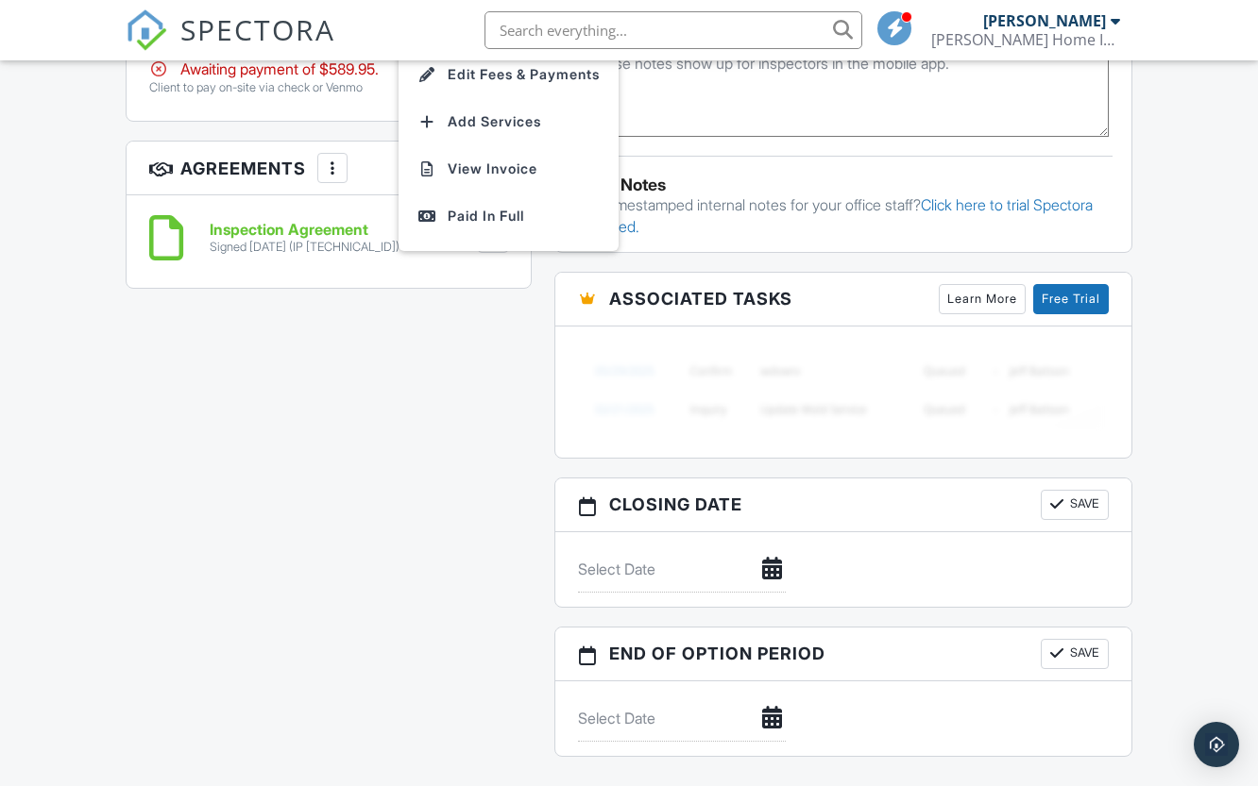
click at [498, 205] on div "Paid In Full" at bounding box center [508, 216] width 182 height 23
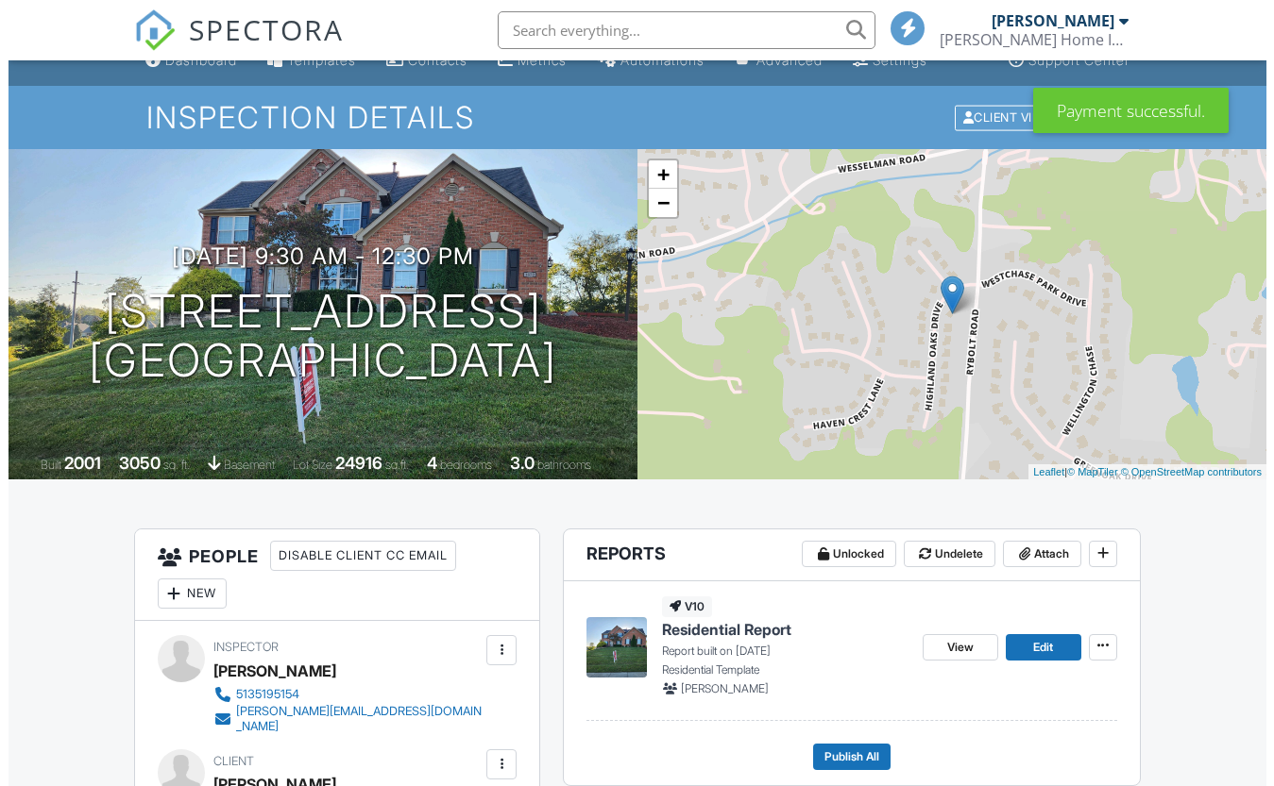
scroll to position [283, 0]
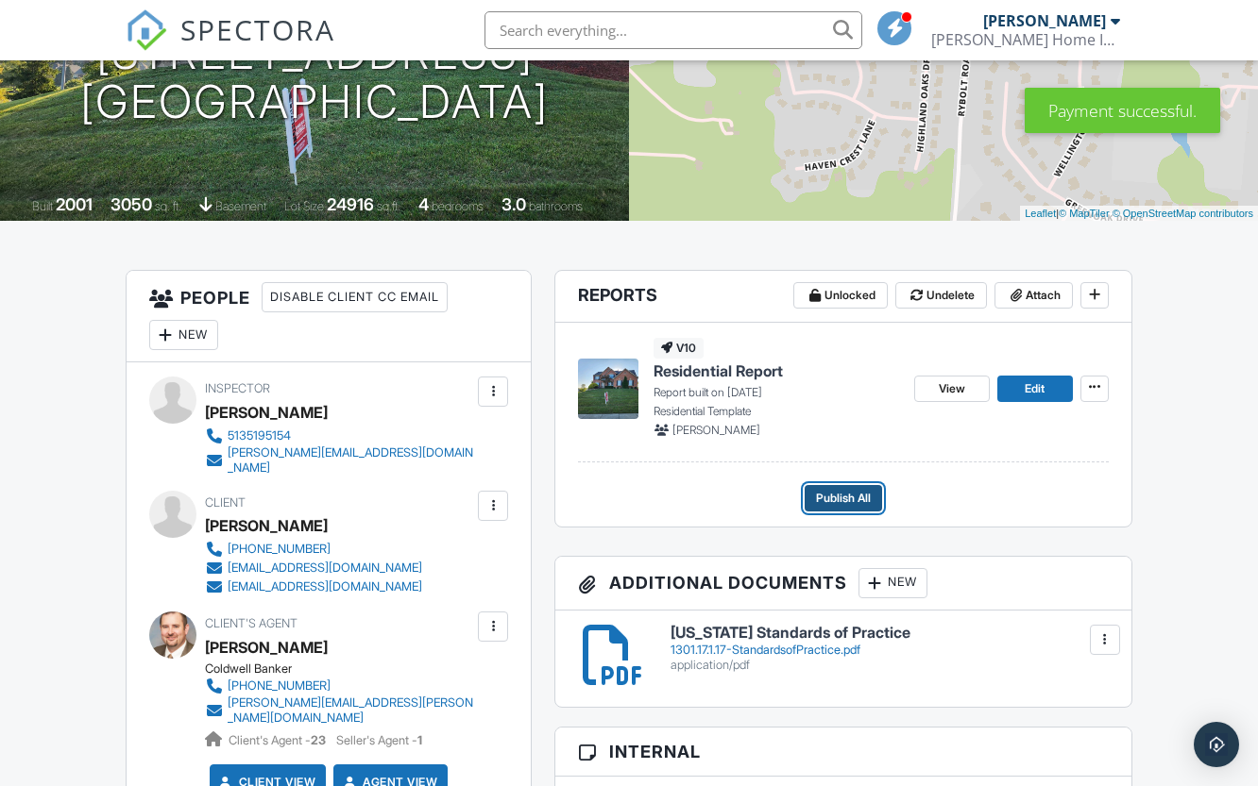
click at [863, 500] on span "Publish All" at bounding box center [843, 498] width 55 height 19
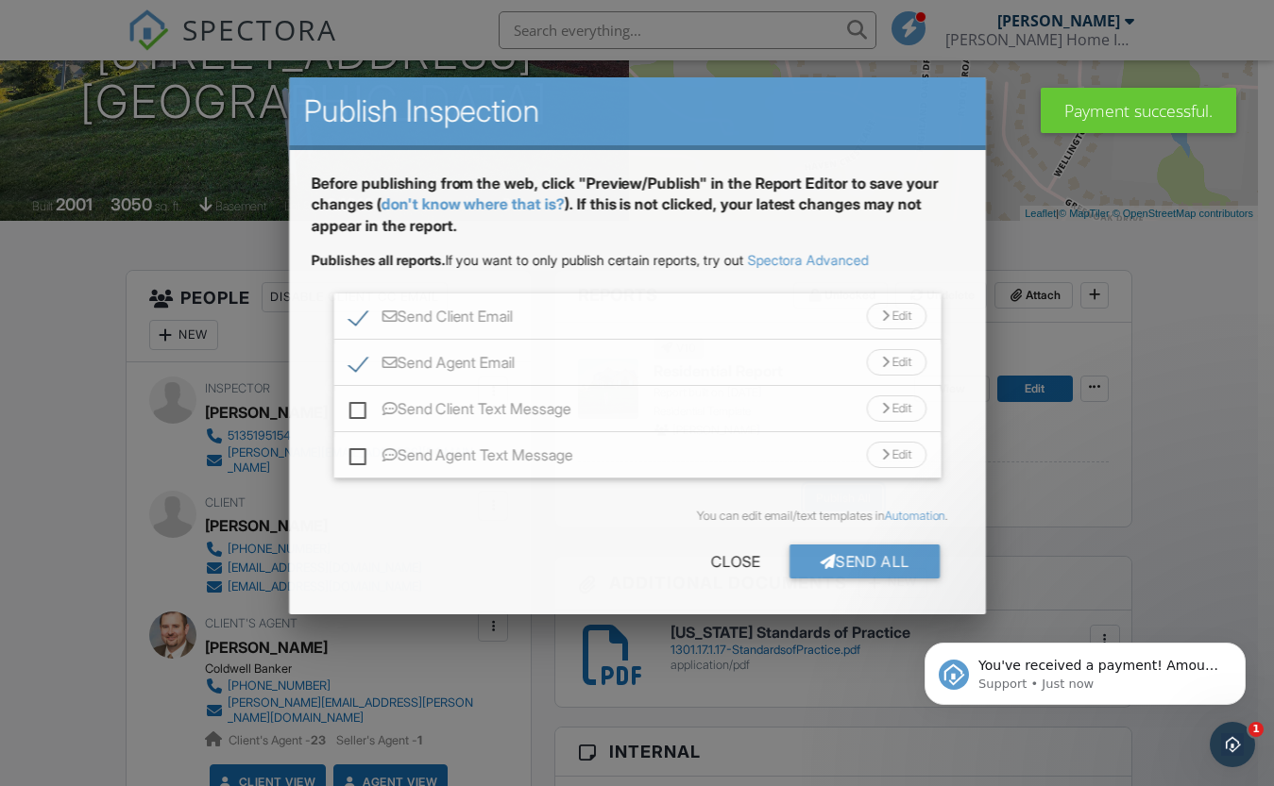
scroll to position [0, 0]
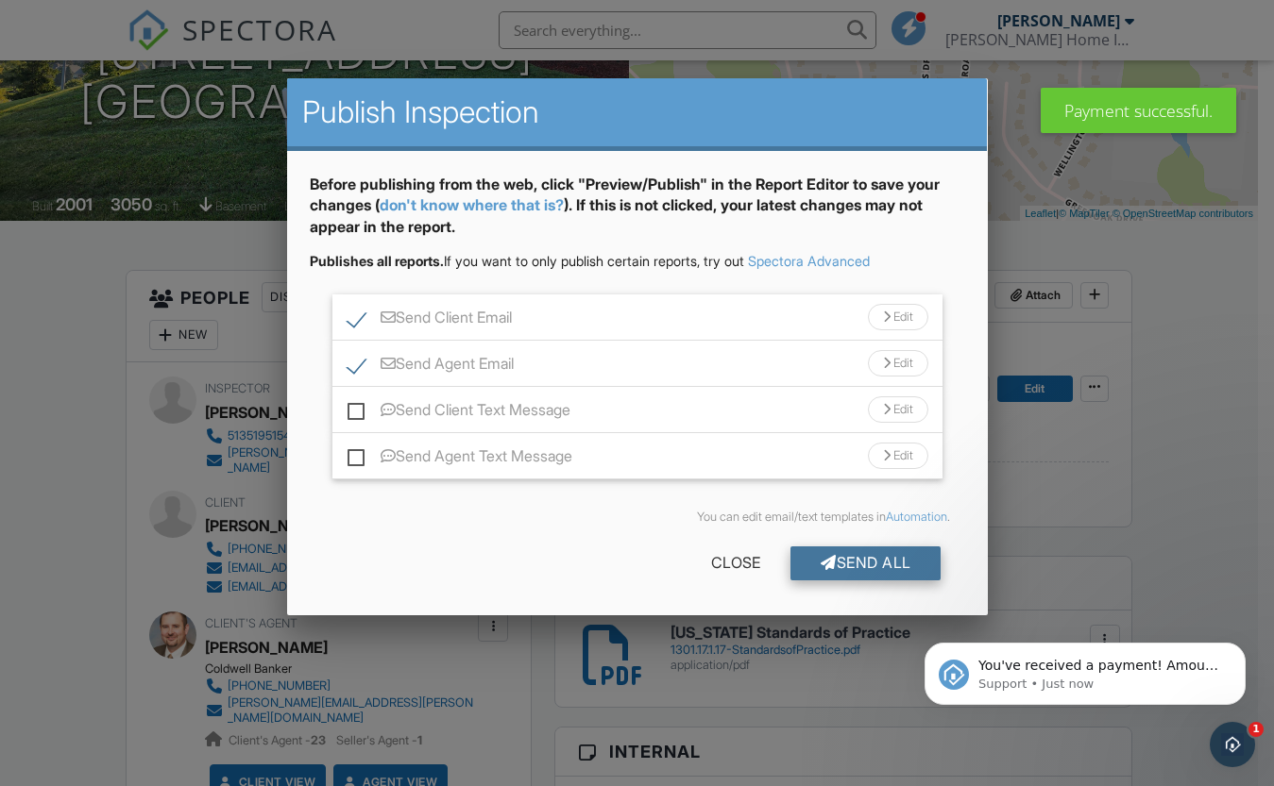
click at [874, 566] on div "Send All" at bounding box center [865, 564] width 151 height 34
